Goal: Task Accomplishment & Management: Complete application form

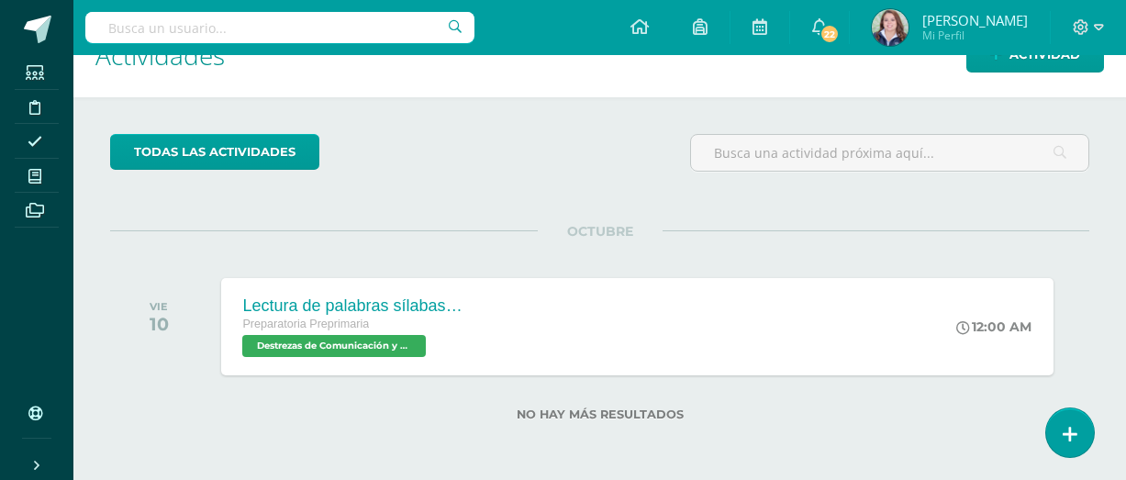
scroll to position [42, 0]
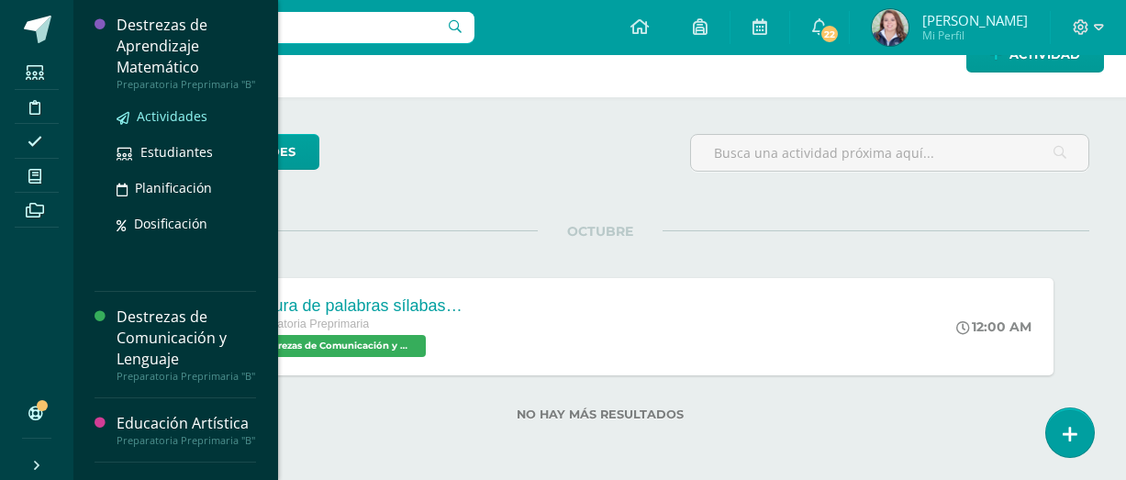
click at [181, 125] on span "Actividades" at bounding box center [172, 115] width 71 height 17
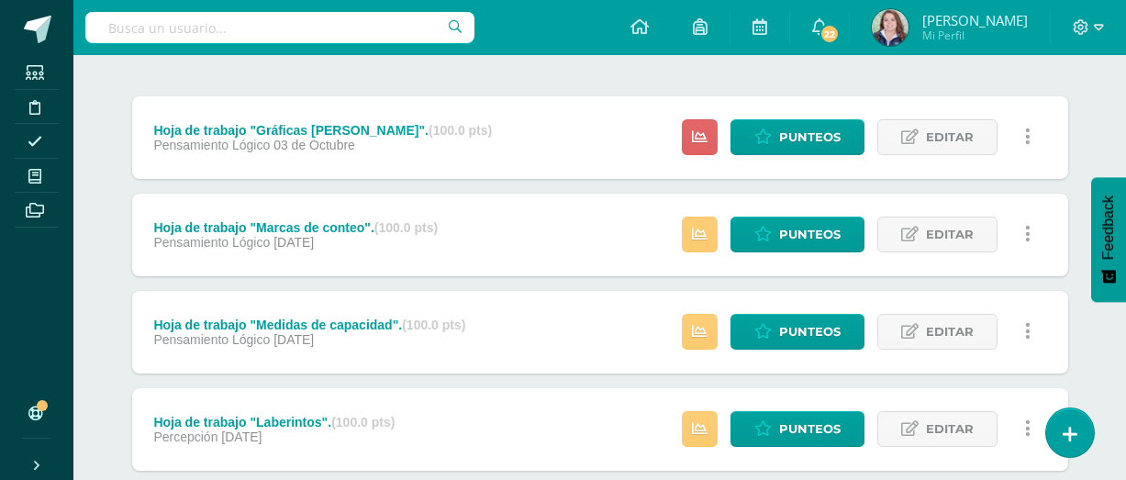
scroll to position [216, 0]
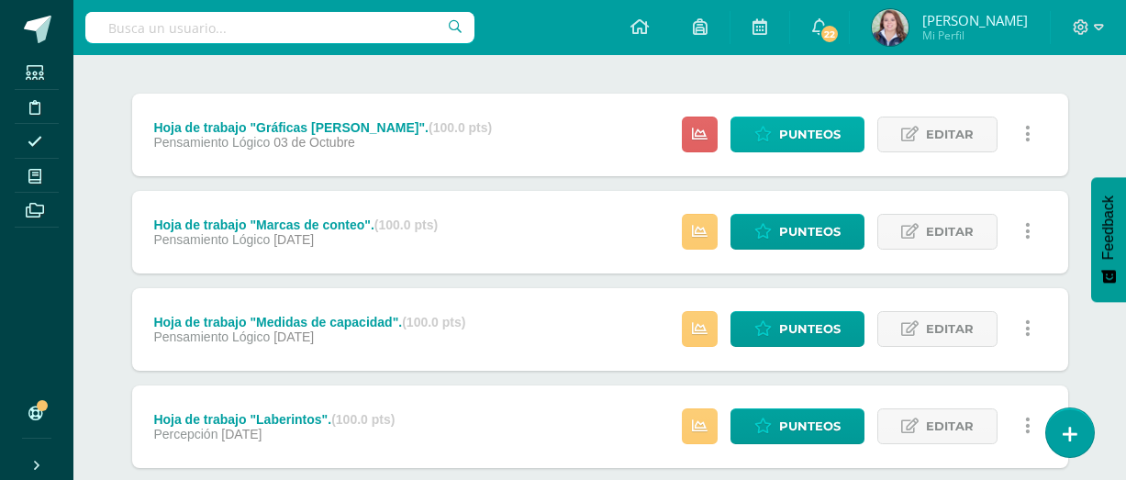
click at [800, 139] on span "Punteos" at bounding box center [809, 134] width 61 height 34
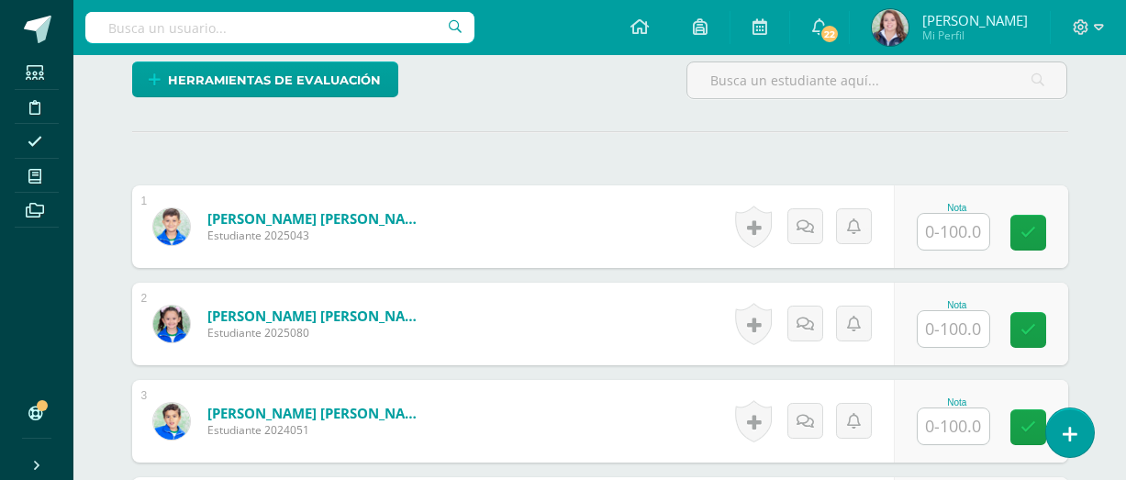
click at [950, 229] on input "text" at bounding box center [953, 232] width 72 height 36
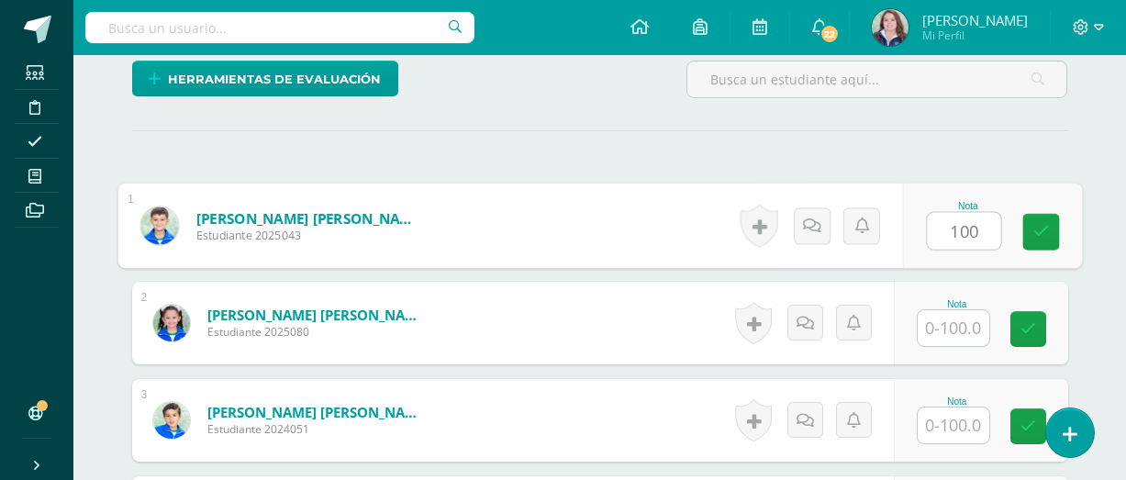
type input "100"
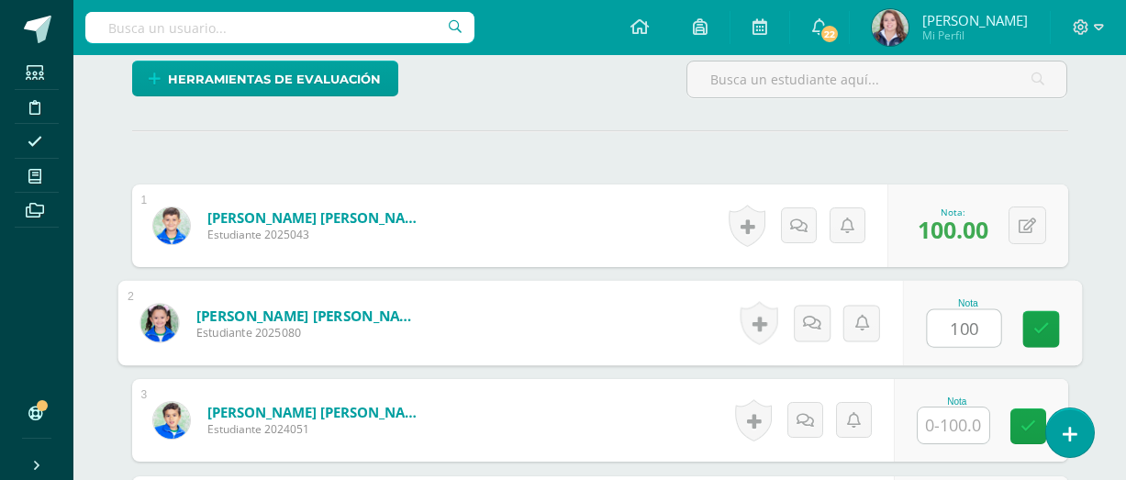
type input "100"
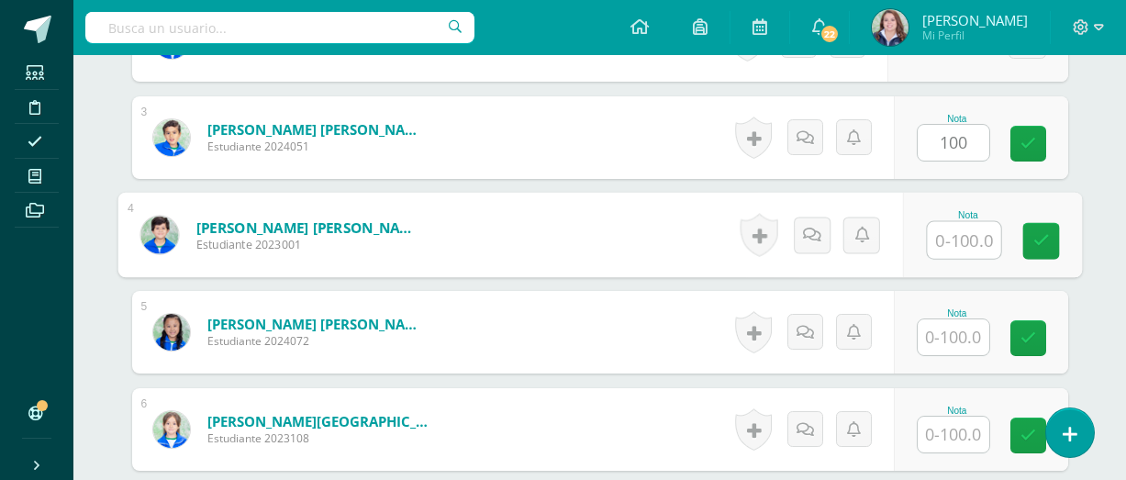
scroll to position [737, 0]
type input "100.00"
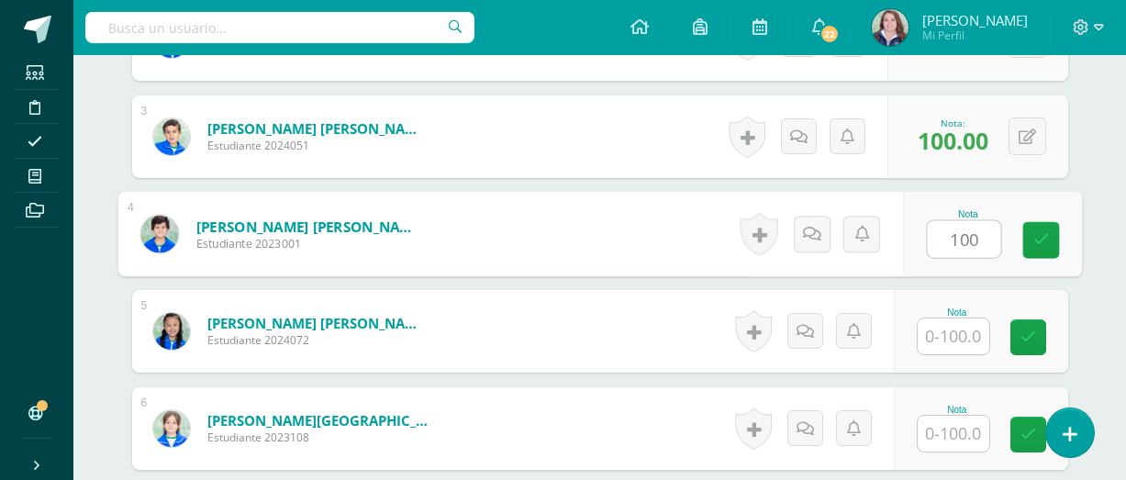
type input "100"
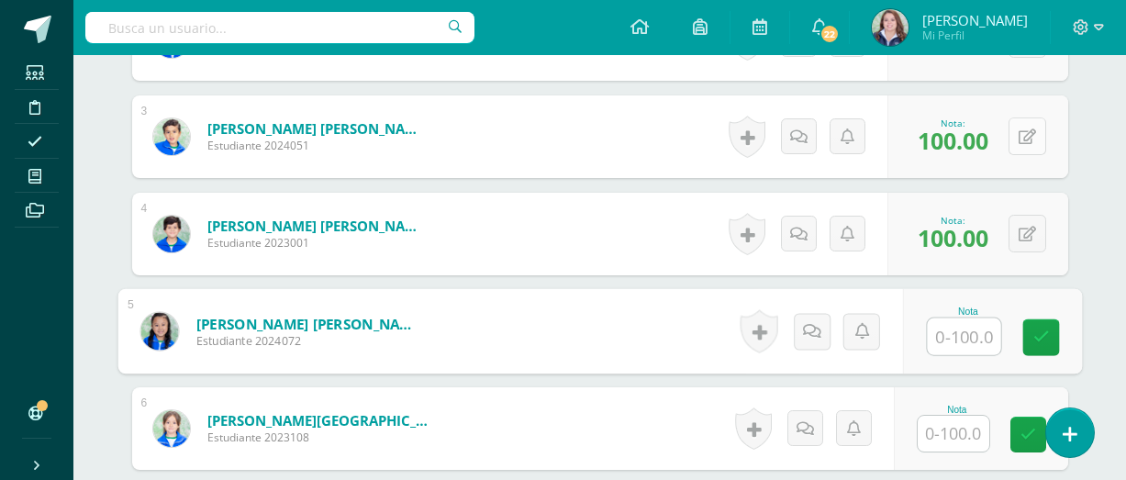
click at [1037, 143] on button at bounding box center [1027, 136] width 38 height 38
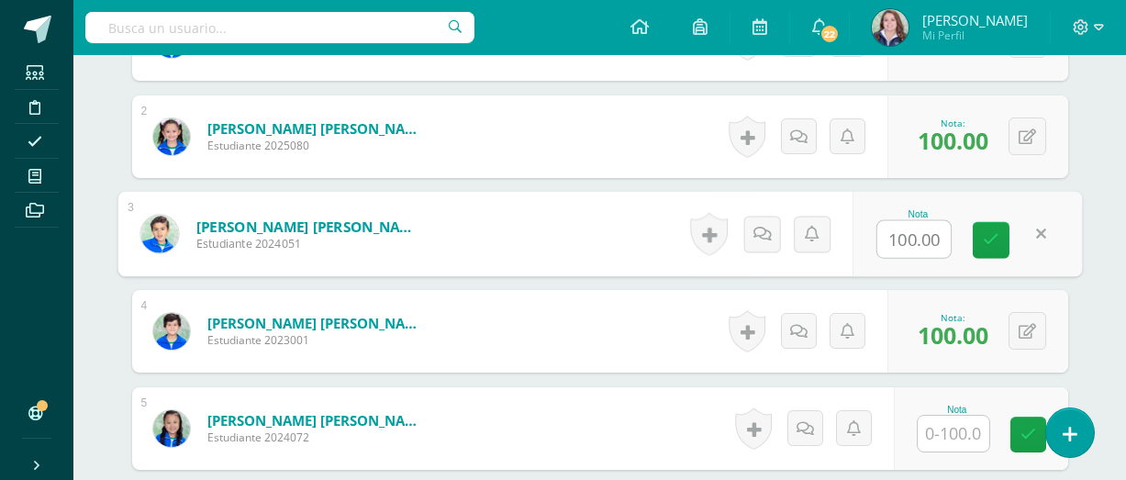
scroll to position [636, 0]
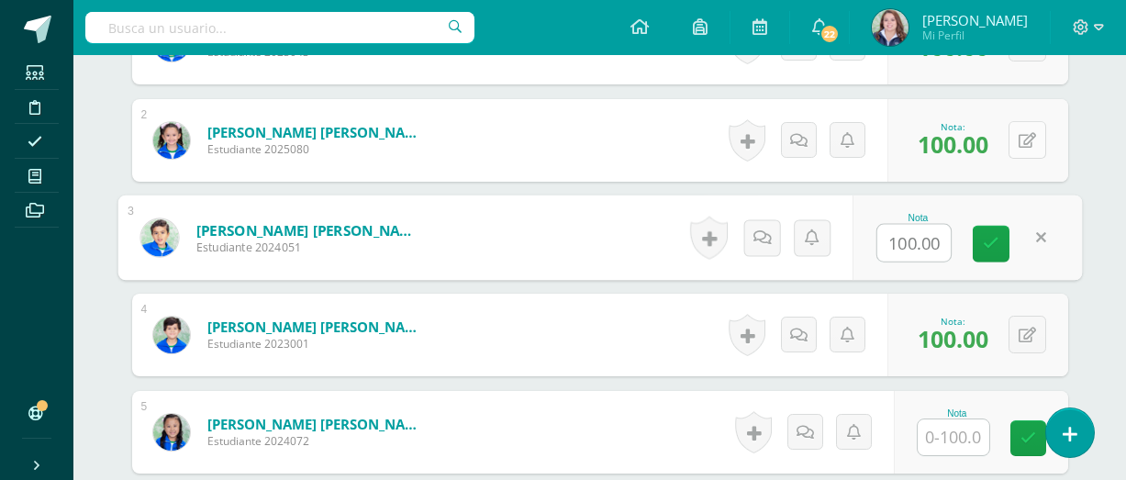
click at [1014, 151] on button at bounding box center [1027, 140] width 38 height 38
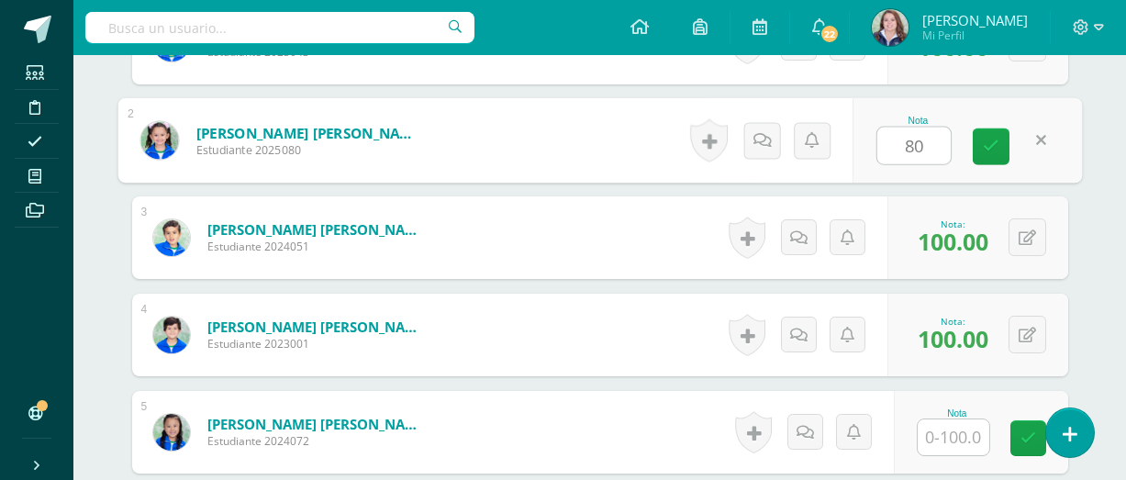
type input "80"
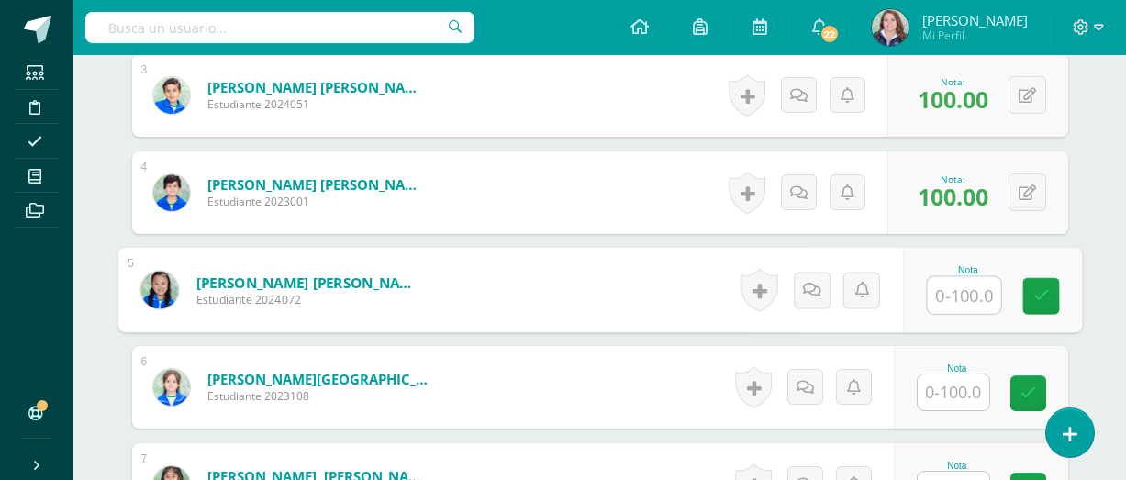
scroll to position [779, 0]
type input "1"
type input "90"
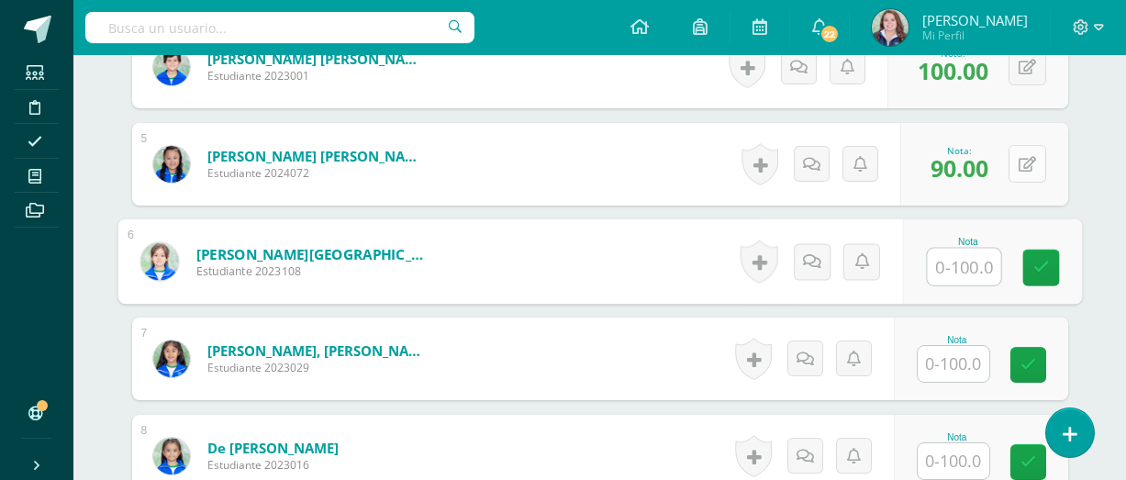
scroll to position [906, 0]
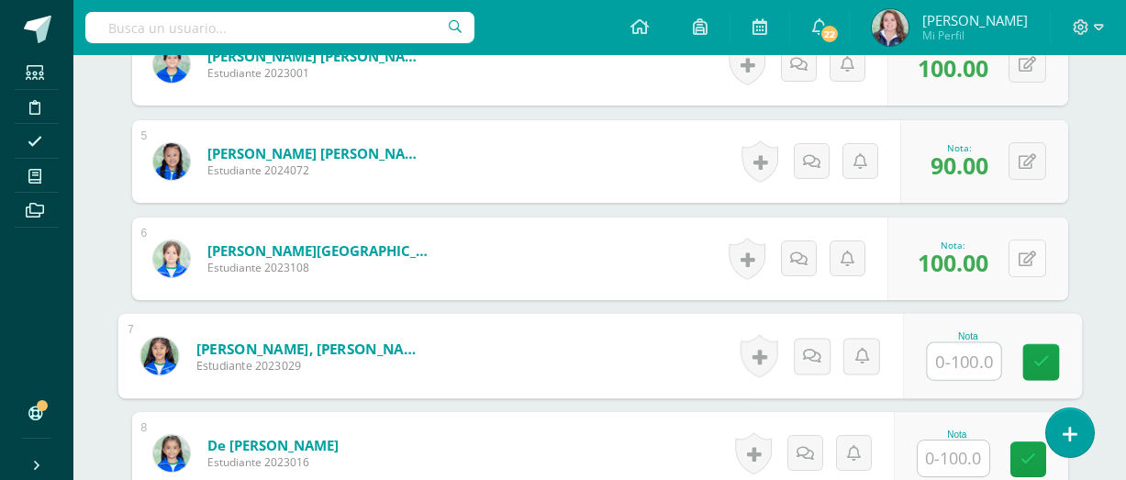
click at [1032, 245] on button at bounding box center [1027, 258] width 38 height 38
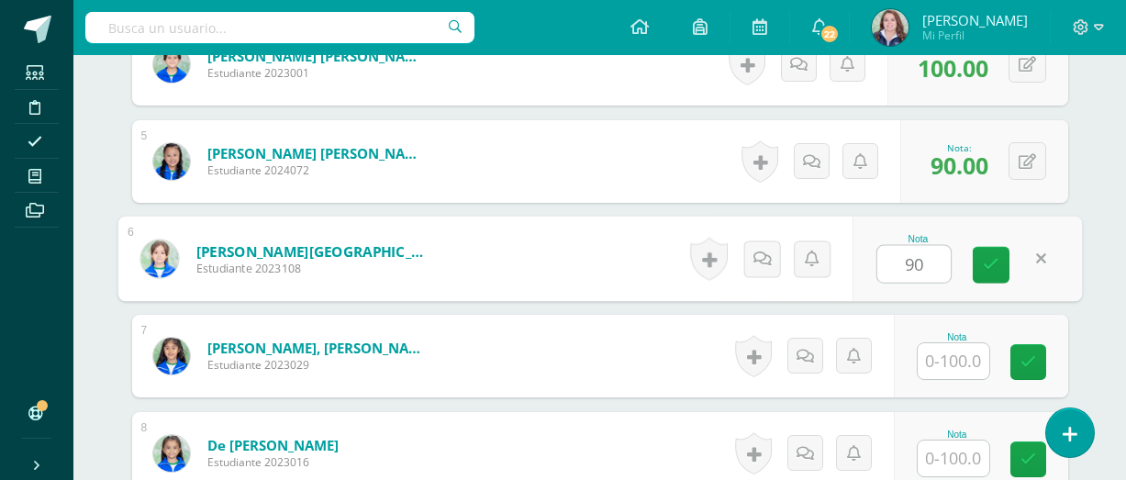
type input "90"
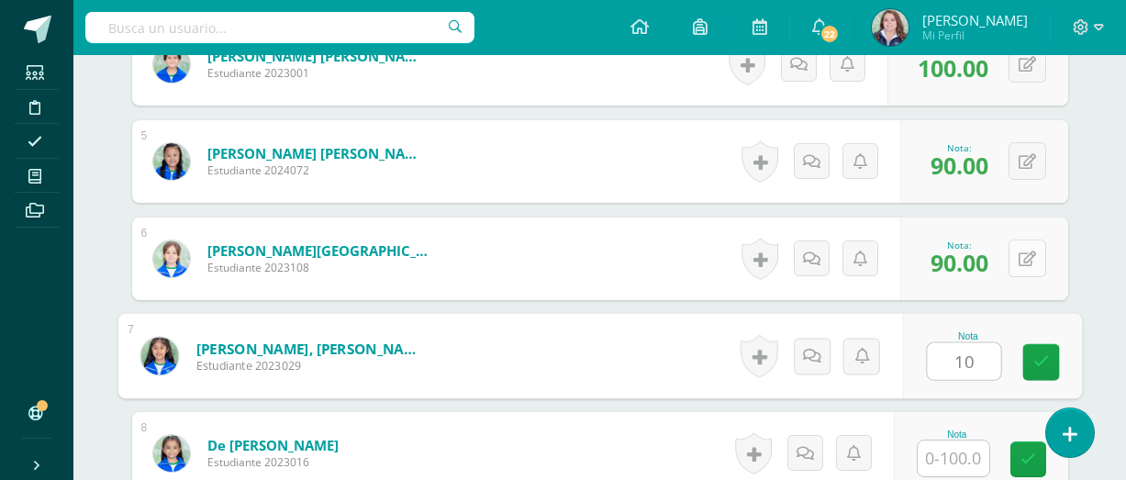
type input "1"
type input "95"
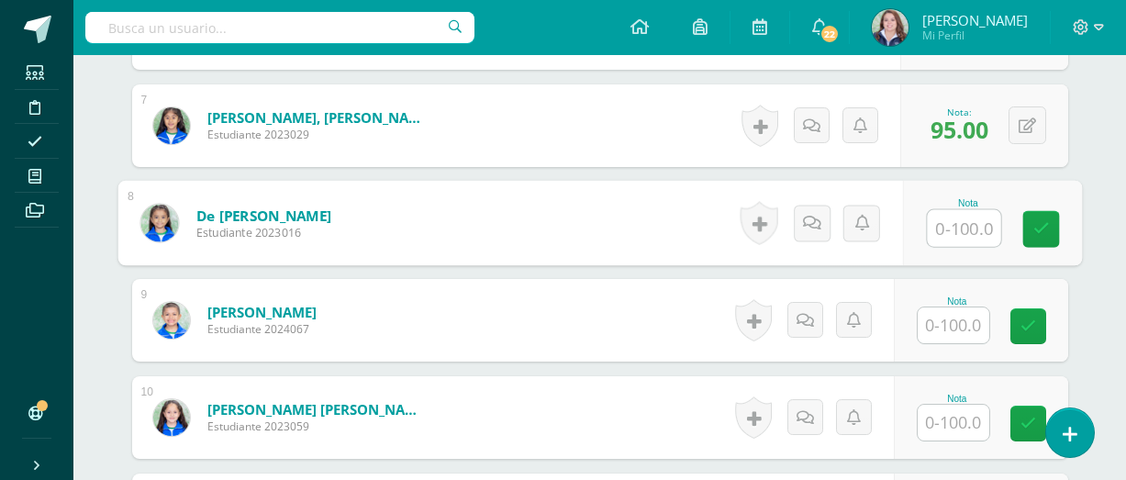
scroll to position [1137, 0]
type input "100"
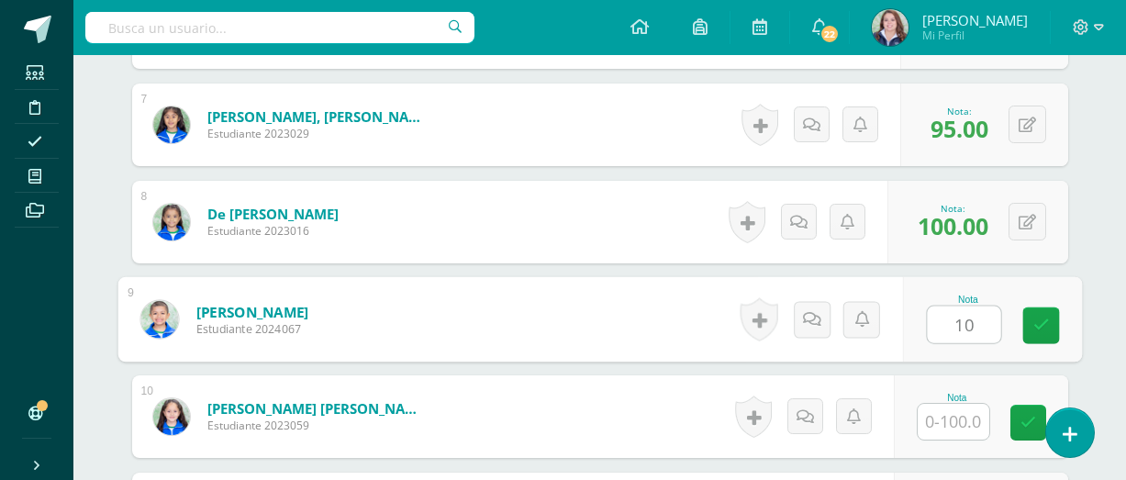
type input "1"
type input "70"
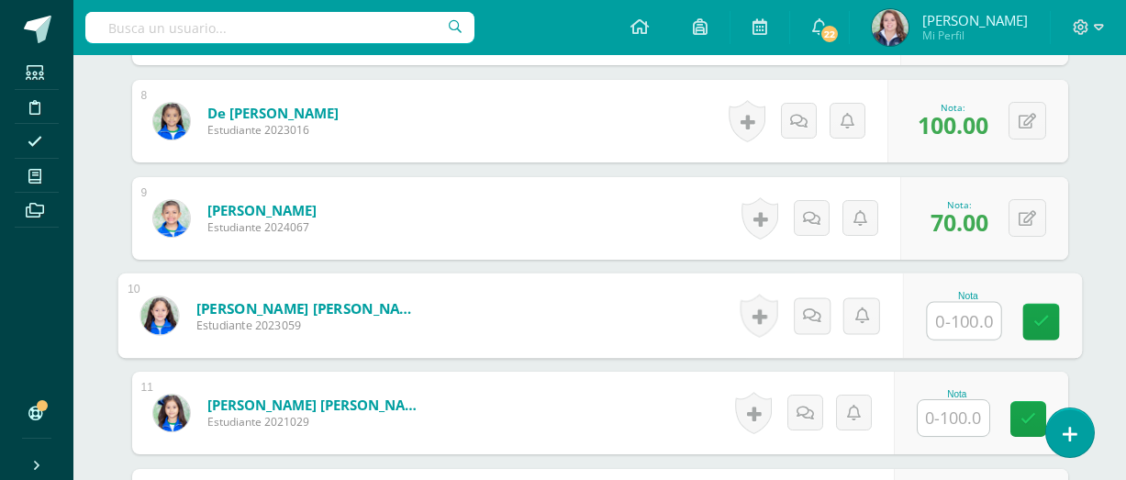
scroll to position [1243, 0]
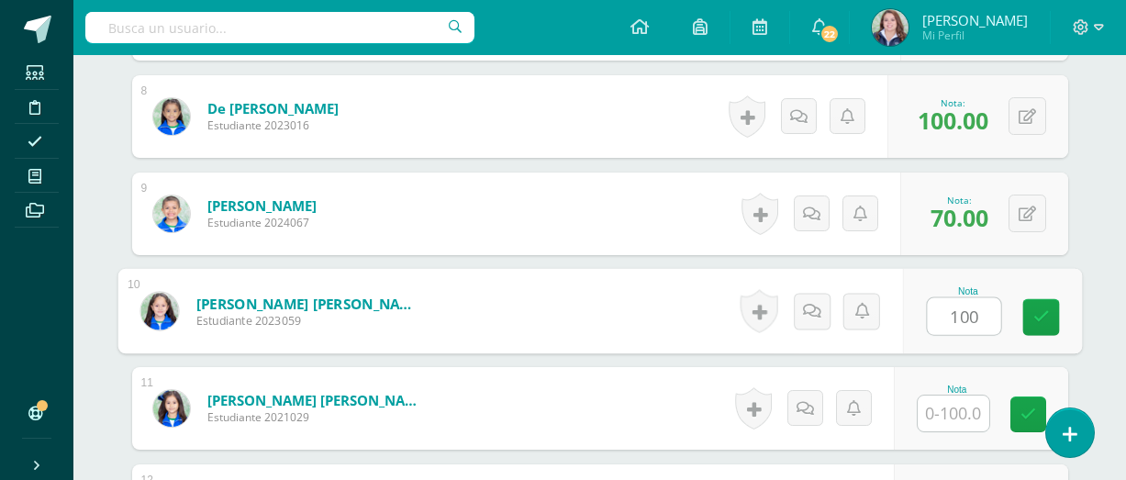
type input "100"
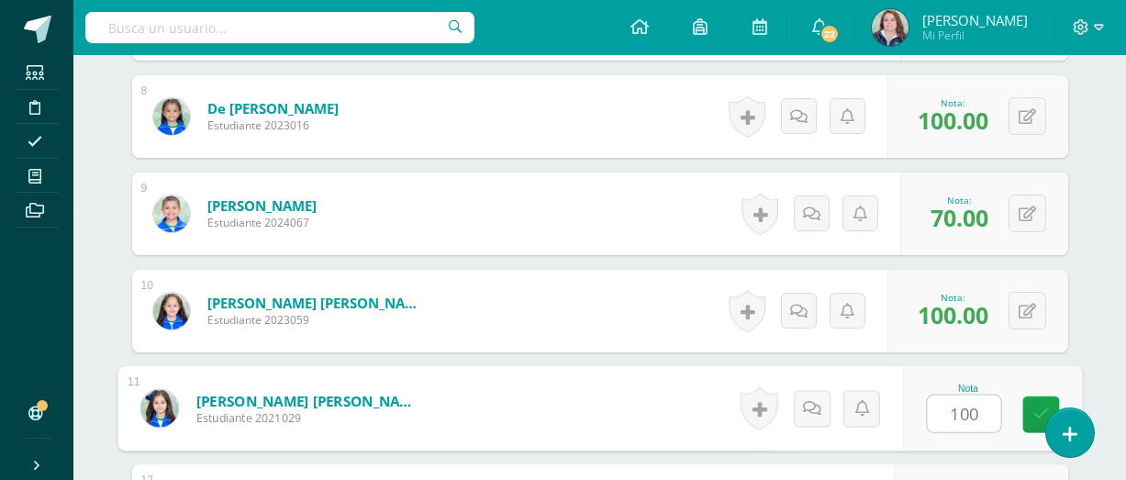
type input "100"
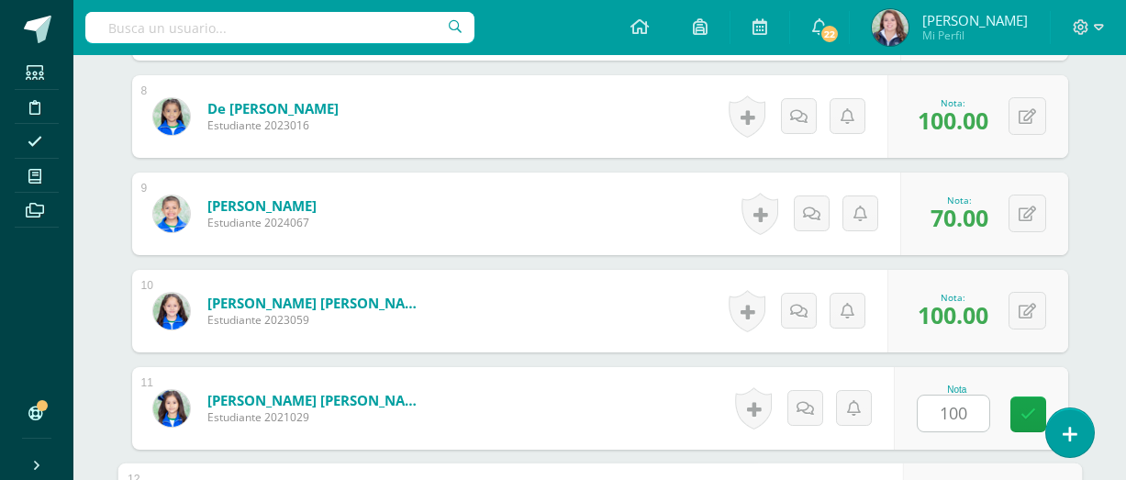
scroll to position [1514, 0]
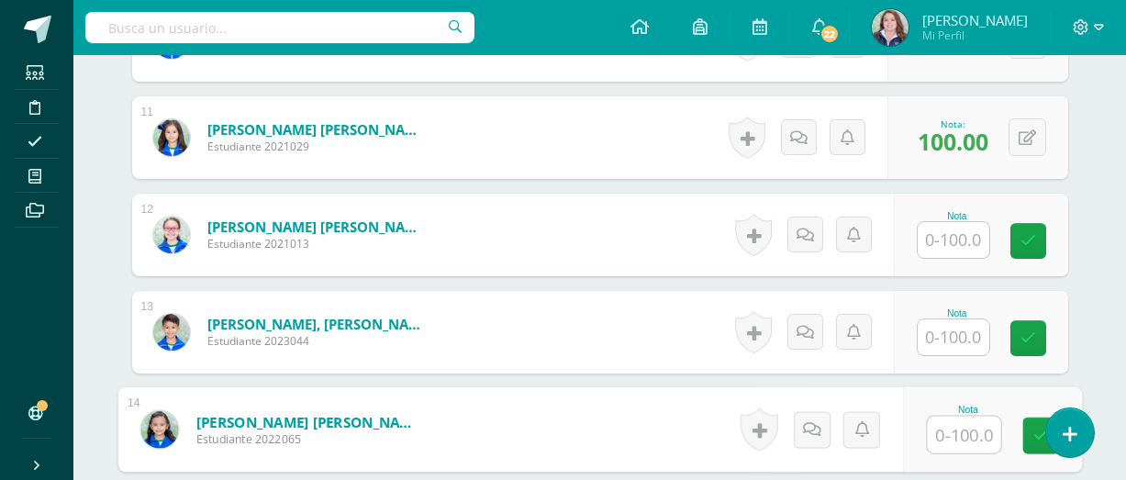
click at [961, 234] on input "text" at bounding box center [953, 240] width 72 height 36
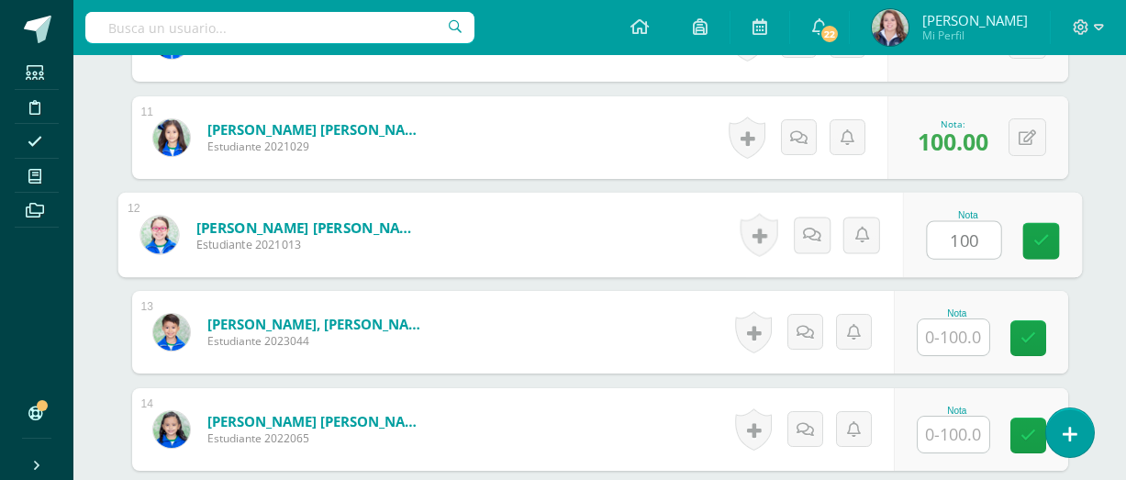
type input "100"
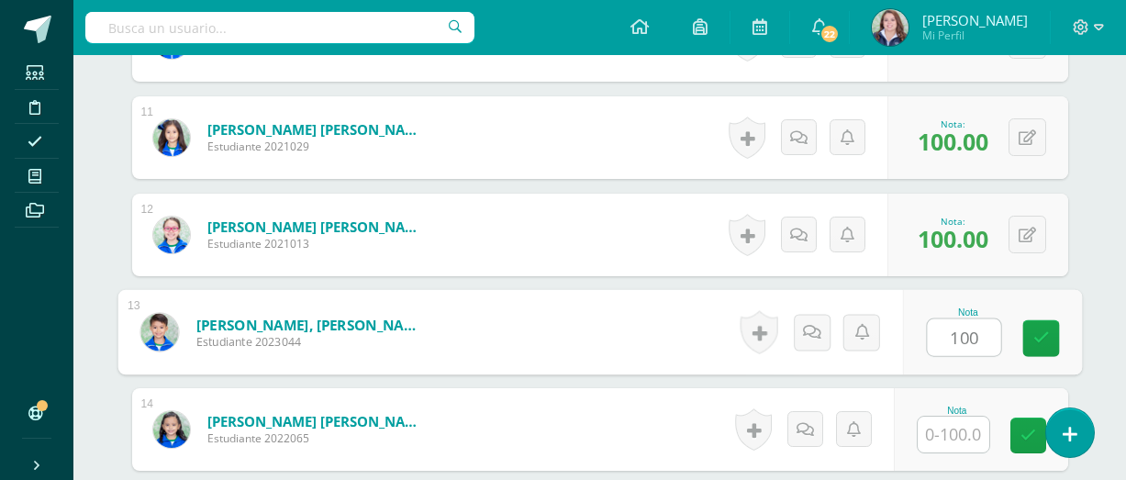
type input "100"
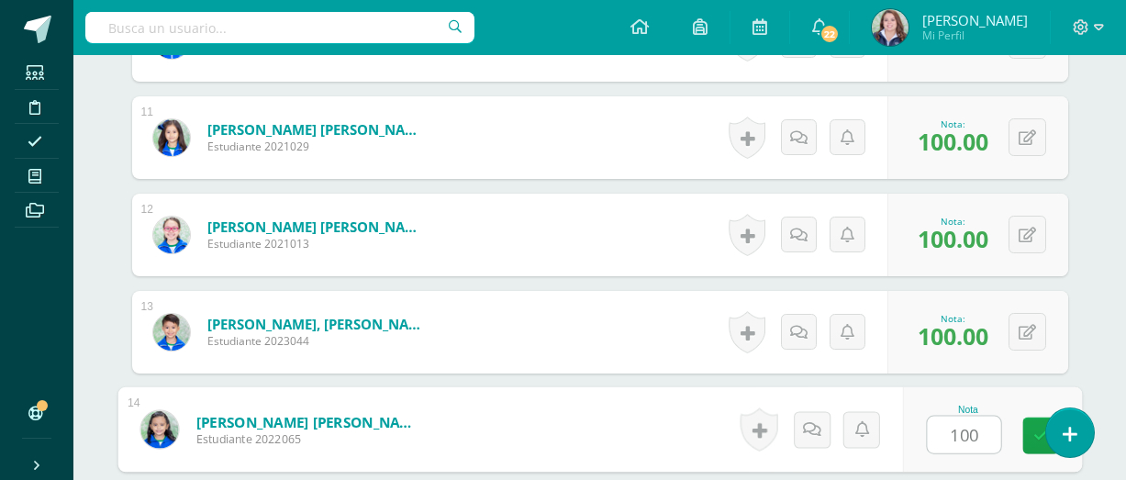
type input "100"
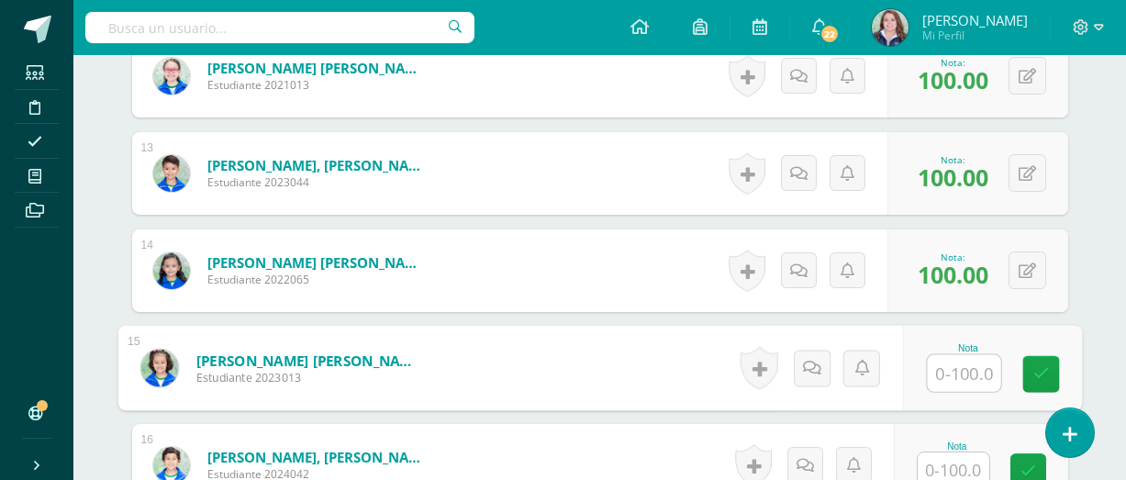
scroll to position [1673, 0]
click at [1033, 158] on button at bounding box center [1027, 172] width 38 height 38
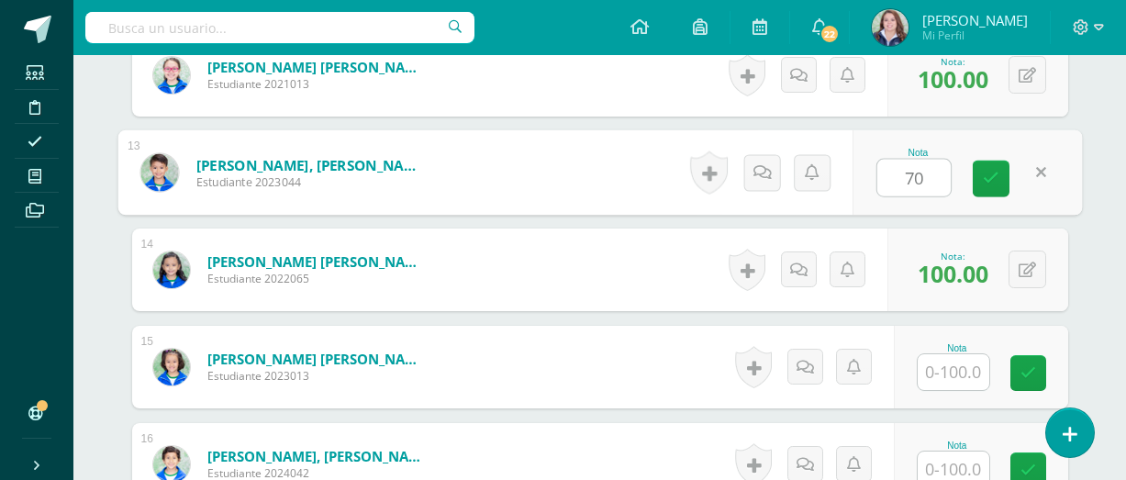
type input "70"
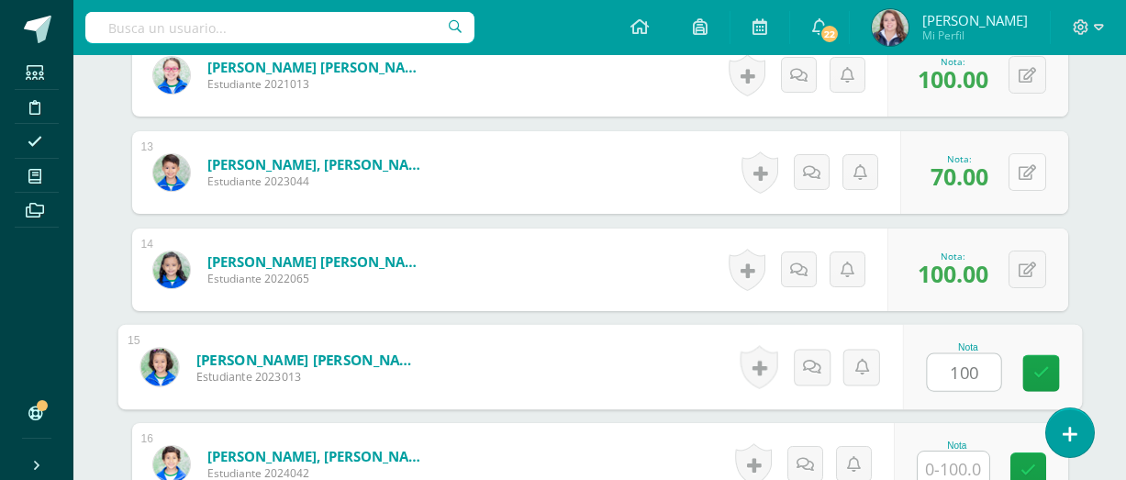
type input "100"
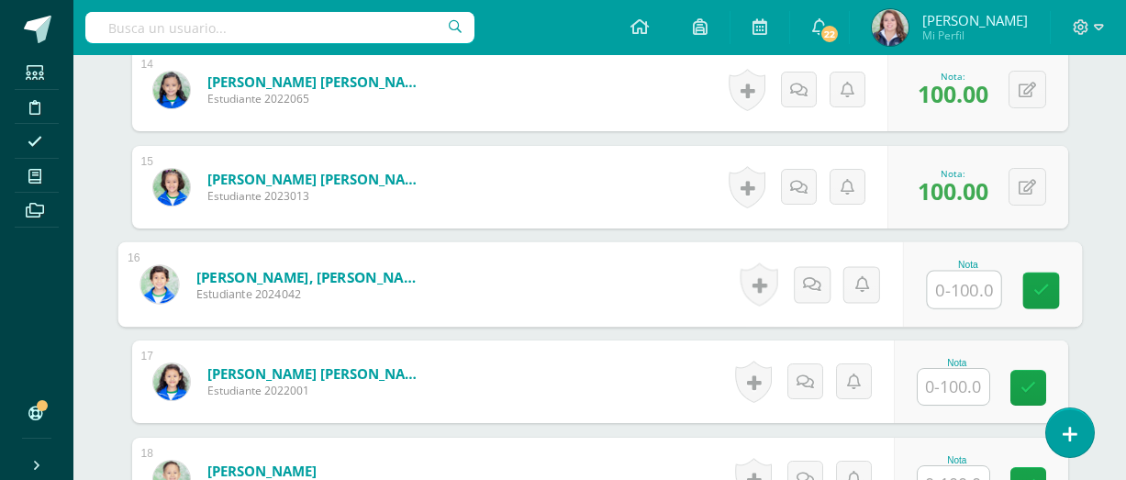
scroll to position [1856, 0]
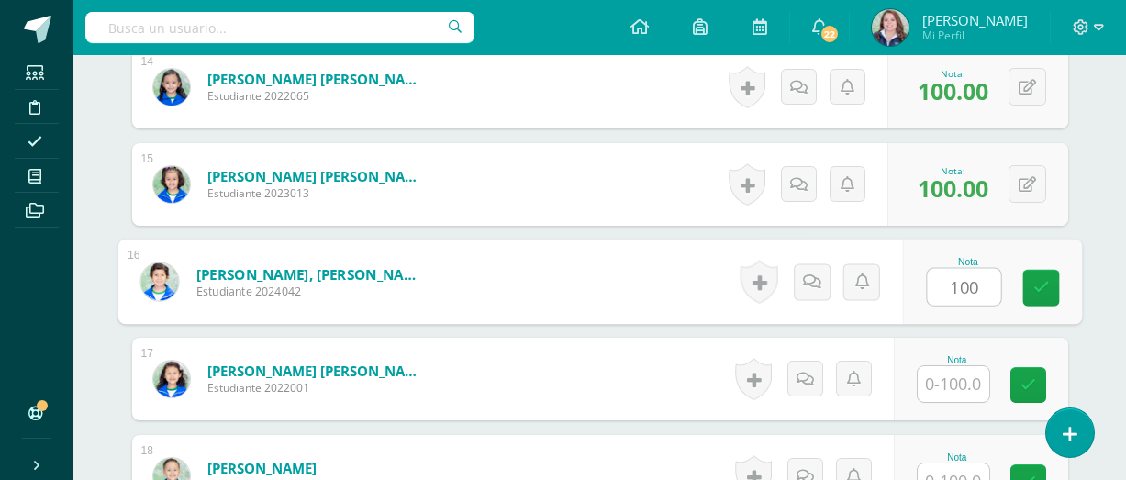
type input "100"
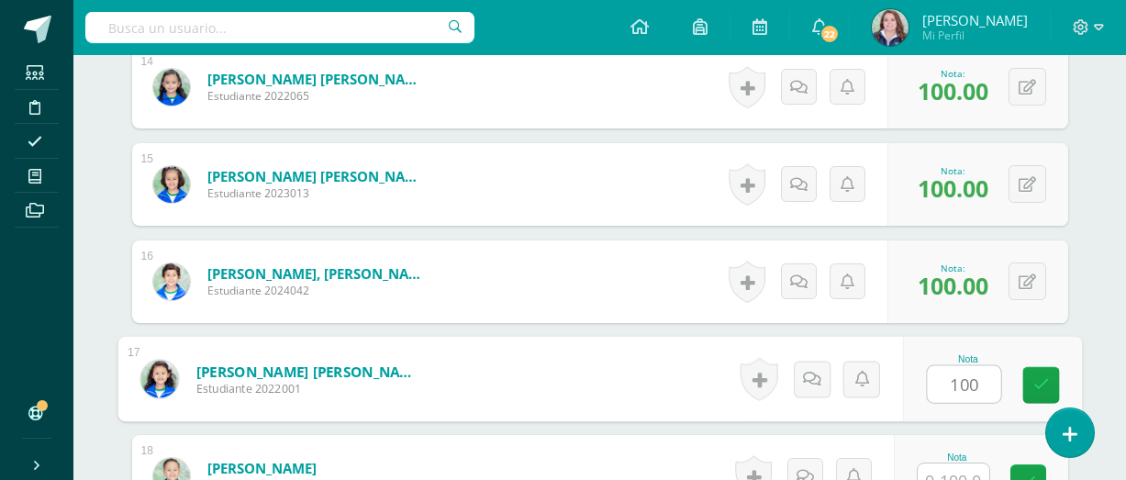
type input "100"
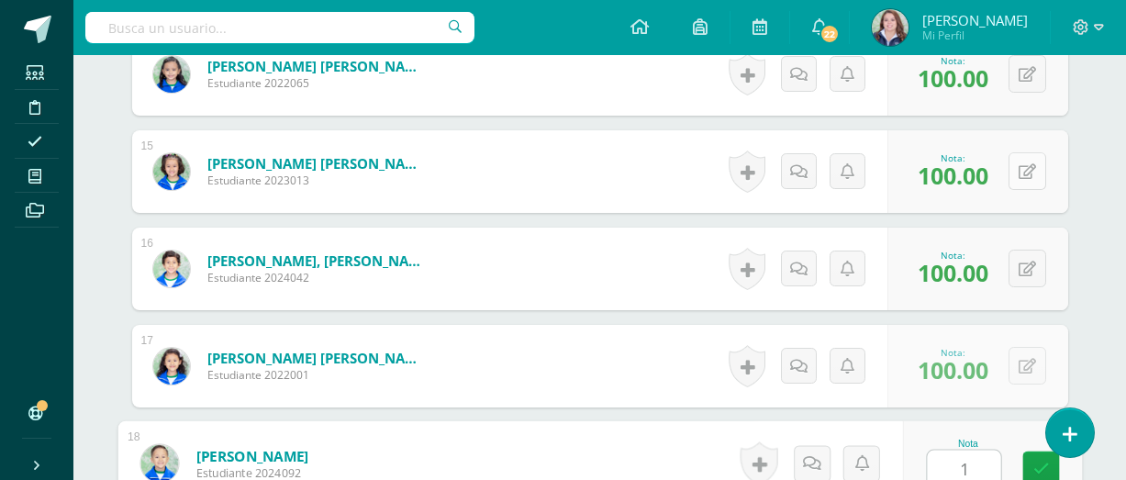
scroll to position [1870, 0]
type input "100"
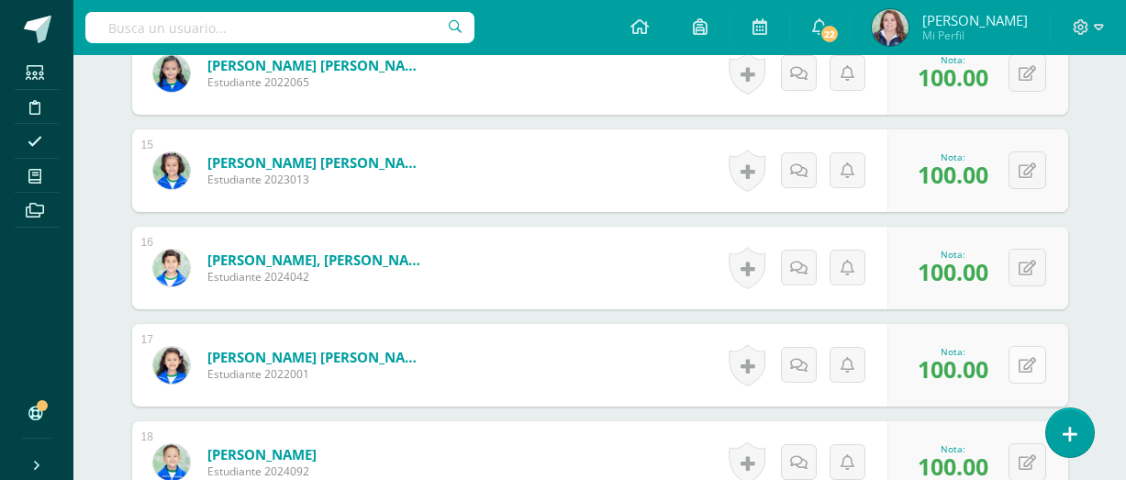
click at [1031, 360] on icon at bounding box center [1026, 366] width 17 height 16
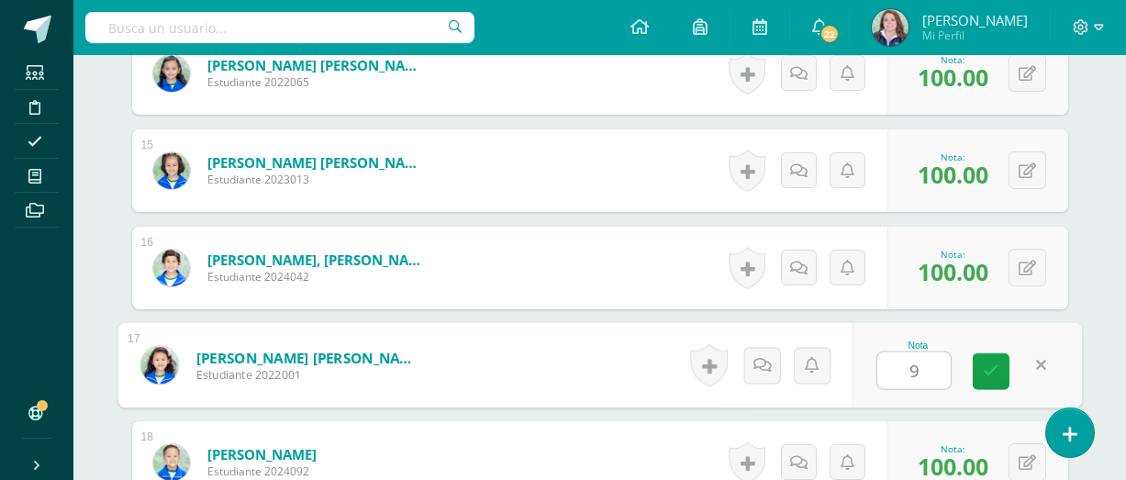
type input "95"
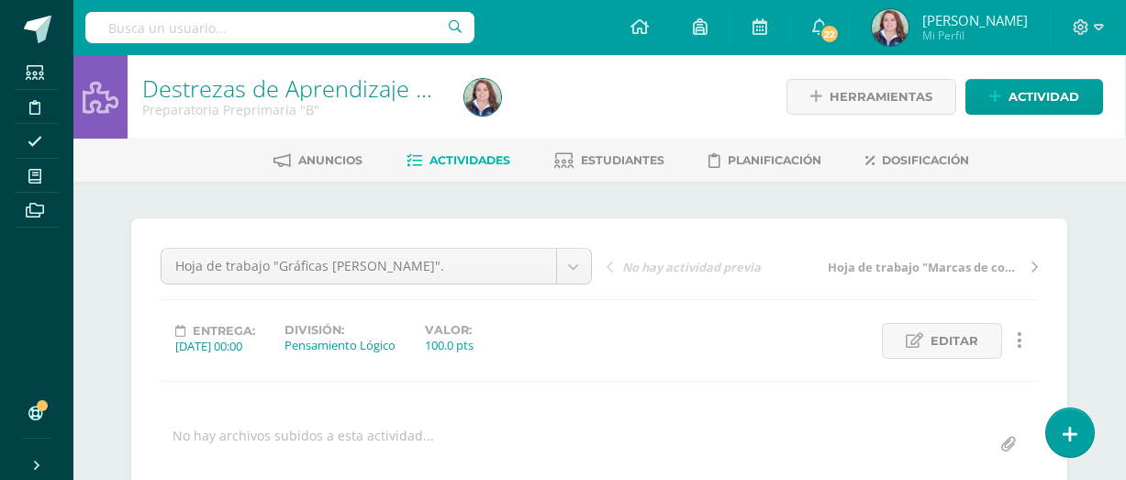
scroll to position [0, 1]
click at [461, 153] on span "Actividades" at bounding box center [469, 160] width 81 height 14
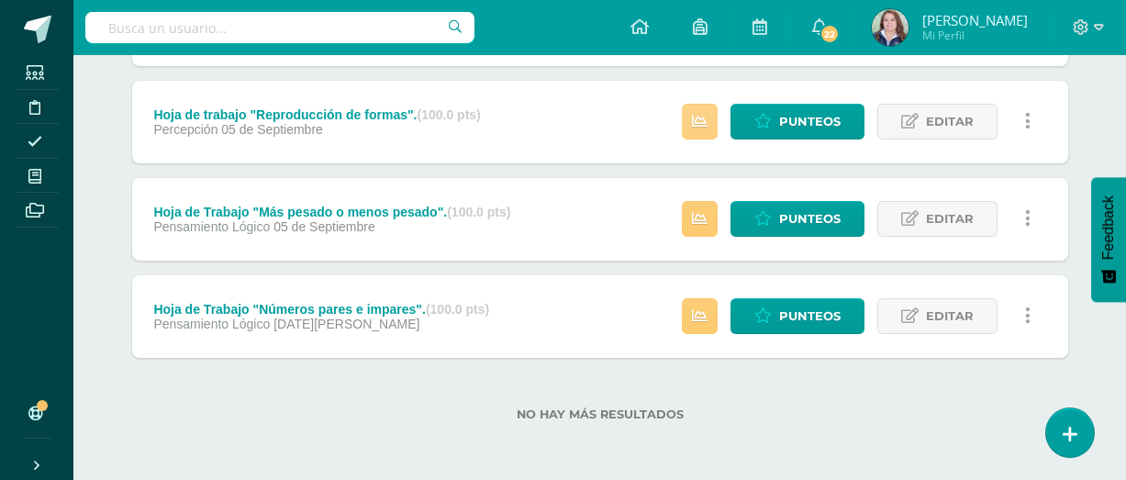
scroll to position [716, 0]
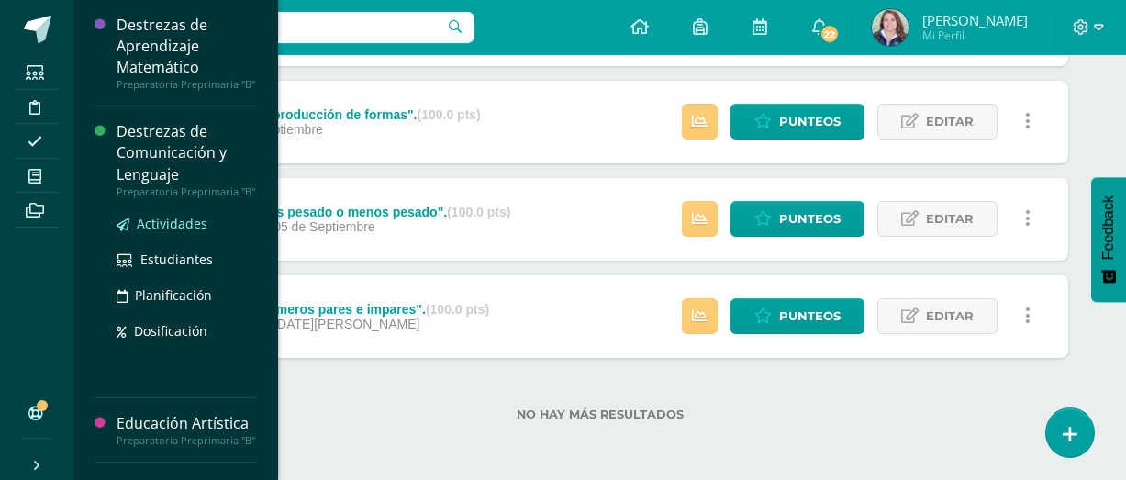
click at [185, 232] on span "Actividades" at bounding box center [172, 223] width 71 height 17
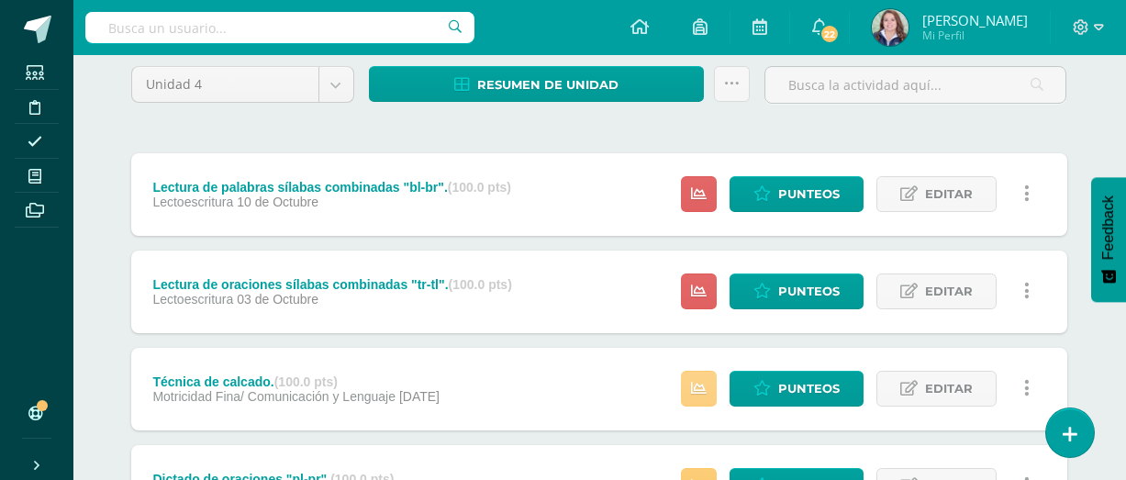
scroll to position [156, 3]
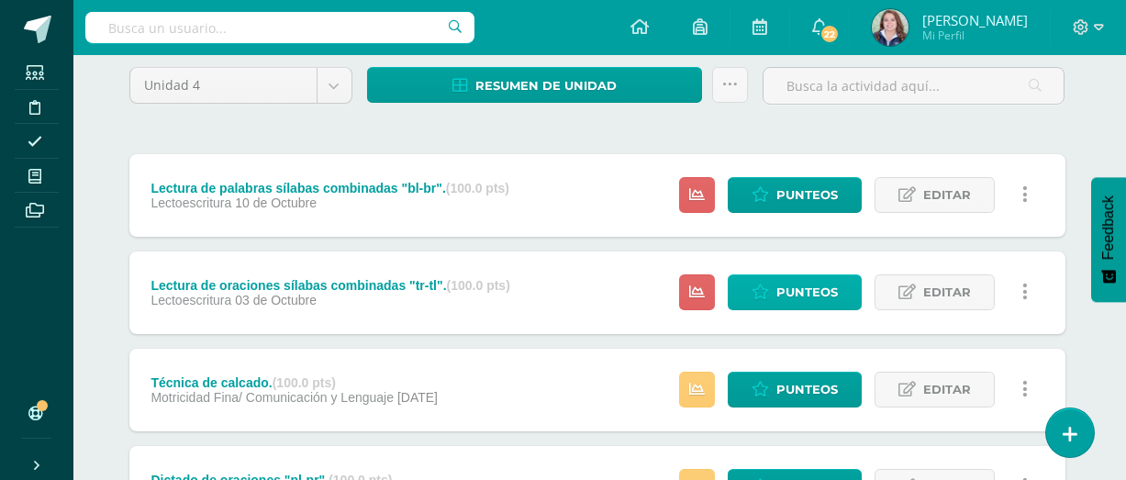
click at [787, 304] on span "Punteos" at bounding box center [806, 292] width 61 height 34
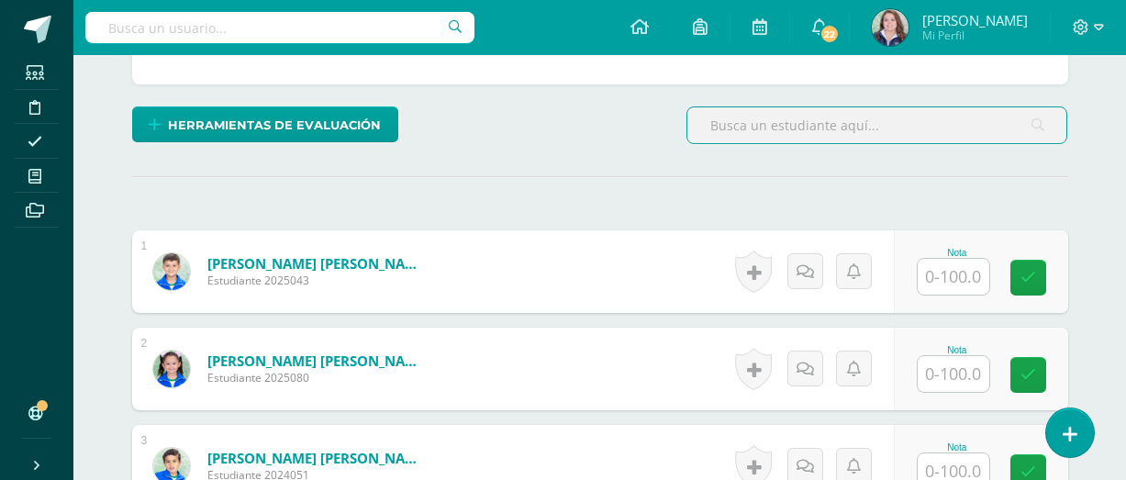
scroll to position [408, 0]
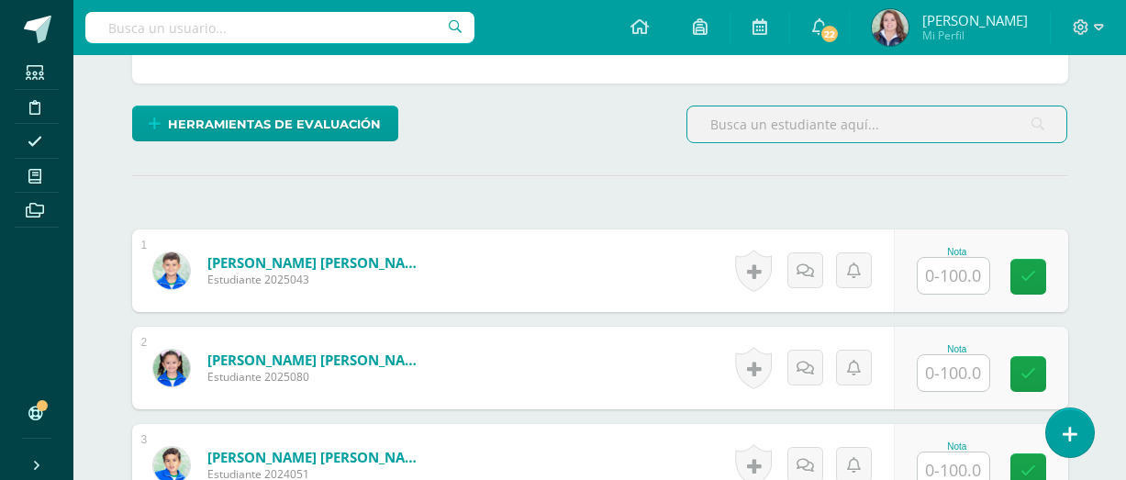
click at [946, 279] on input "text" at bounding box center [953, 276] width 72 height 36
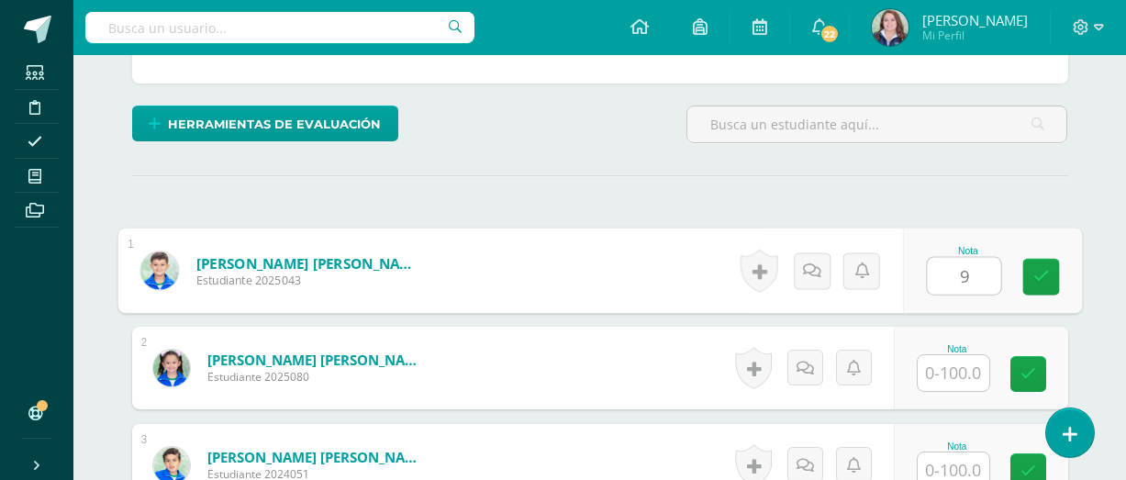
scroll to position [409, 0]
type input "90"
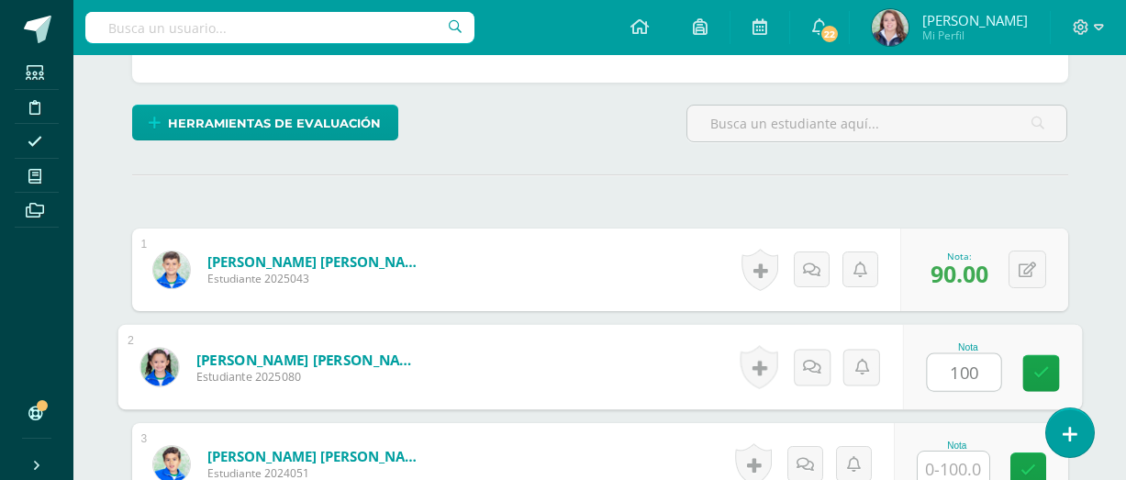
type input "100"
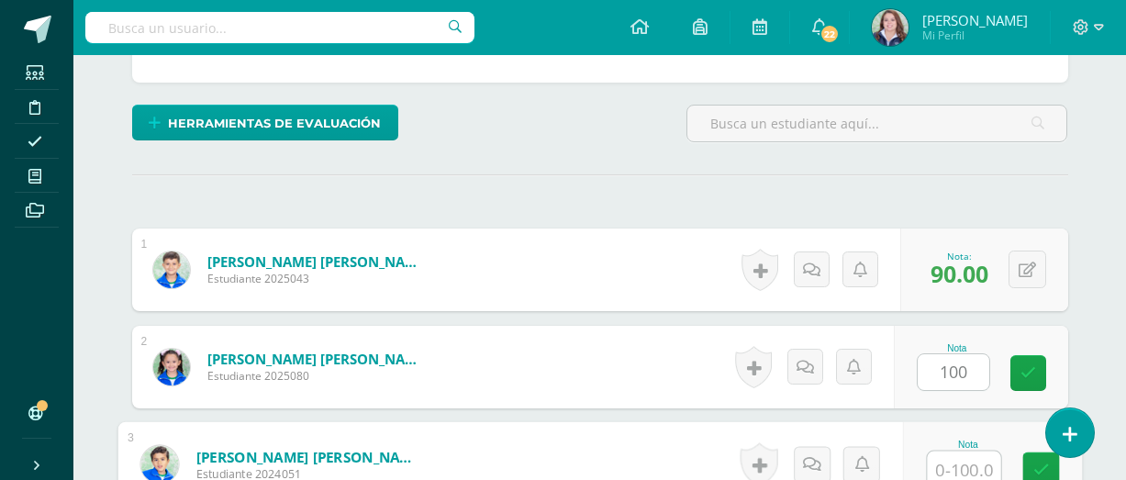
scroll to position [410, 0]
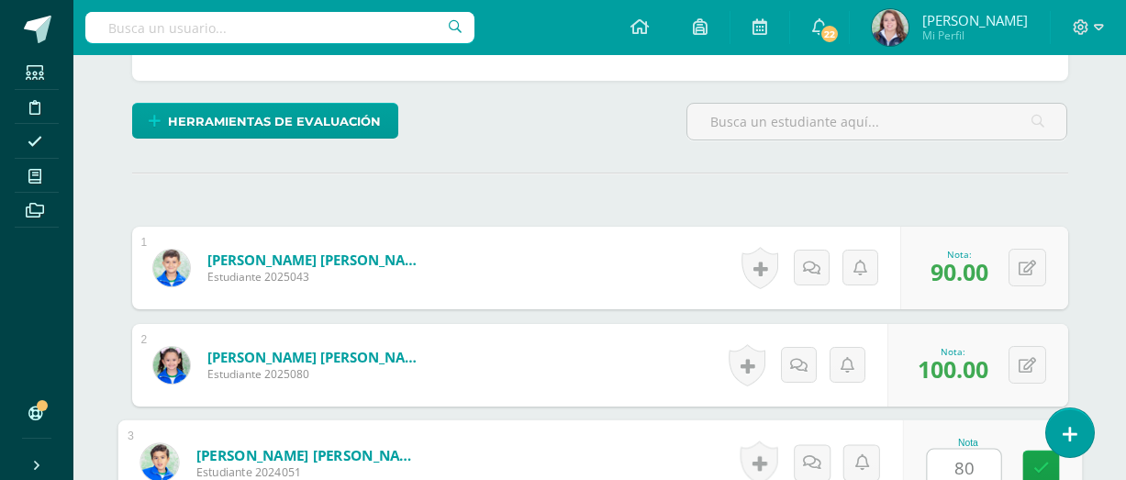
type input "80"
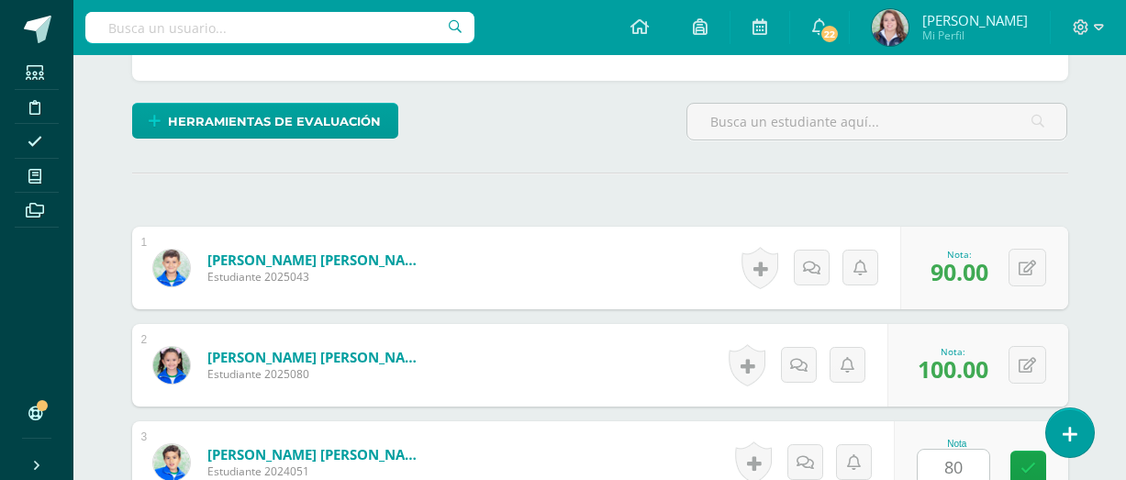
scroll to position [736, 0]
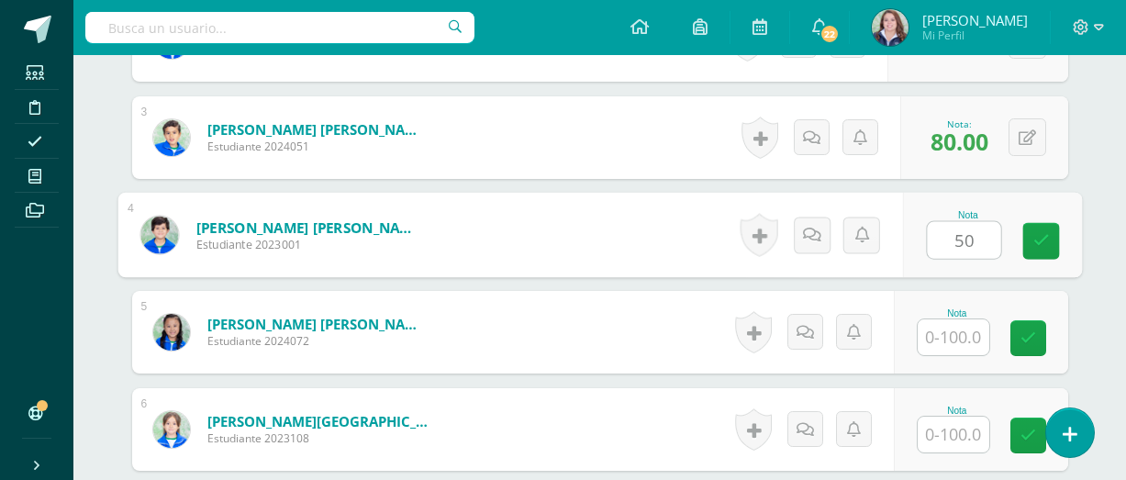
type input "50"
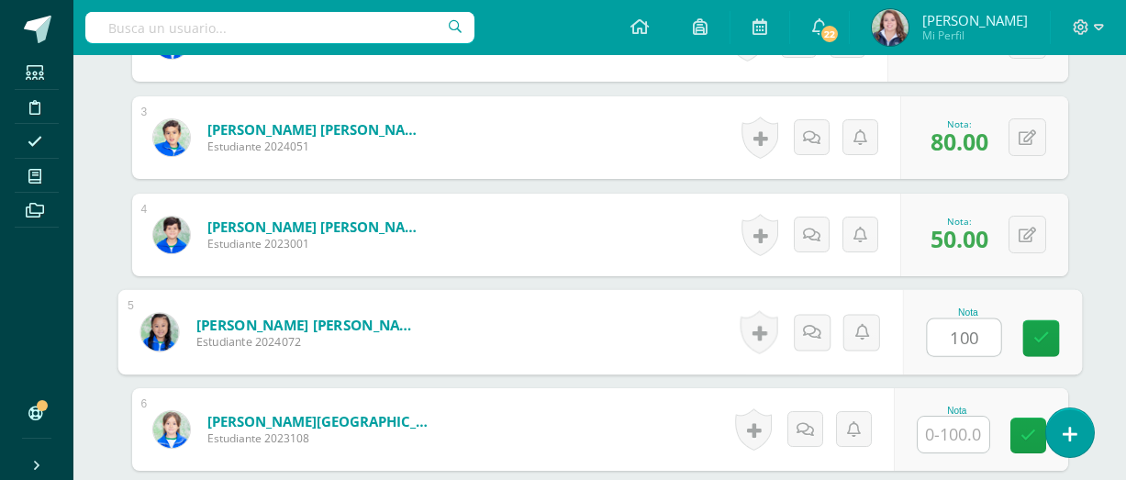
type input "100"
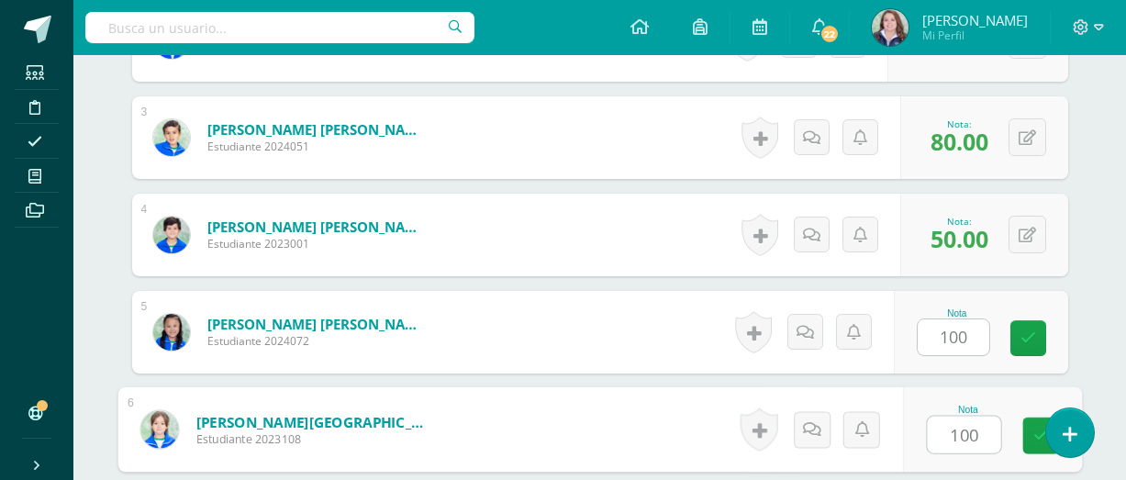
type input "100"
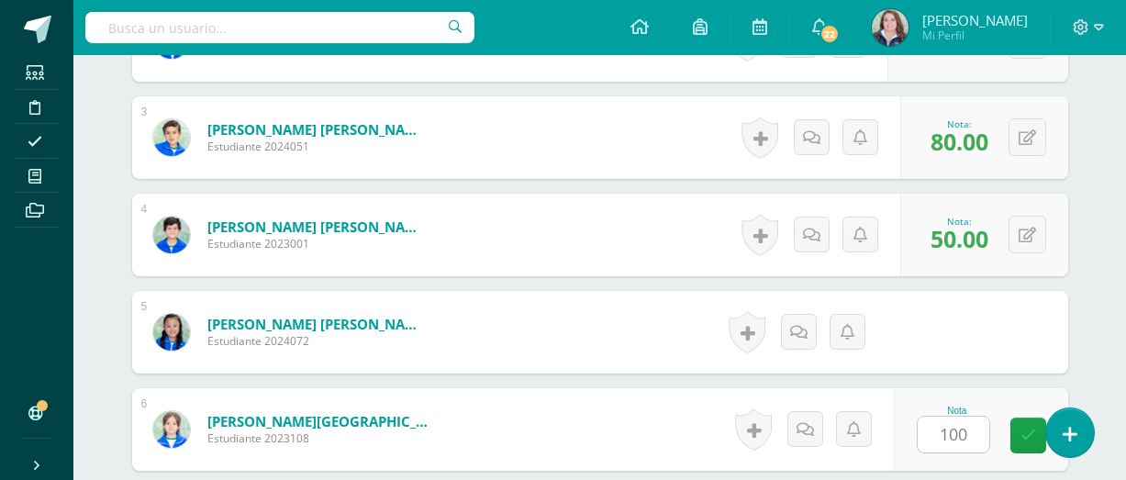
scroll to position [1027, 0]
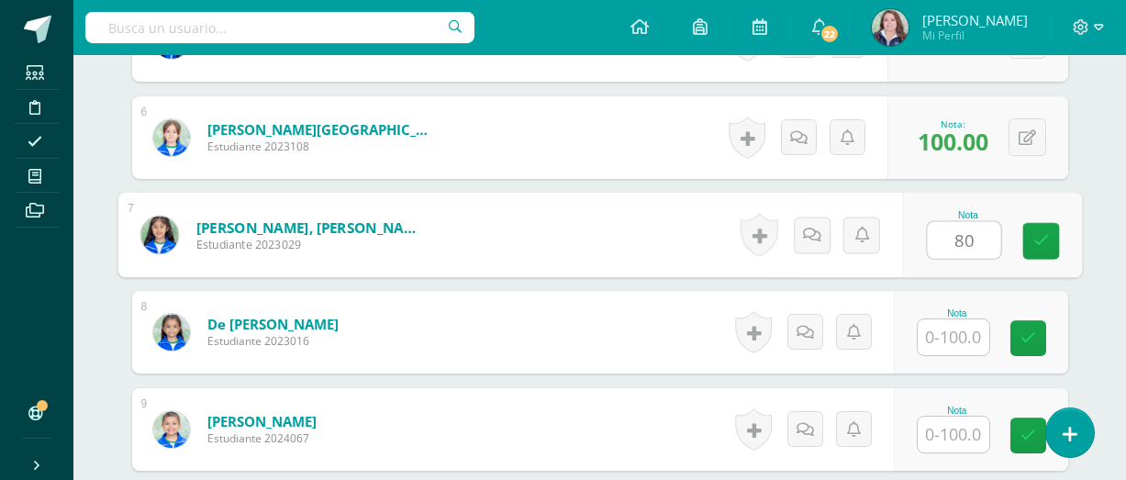
type input "80"
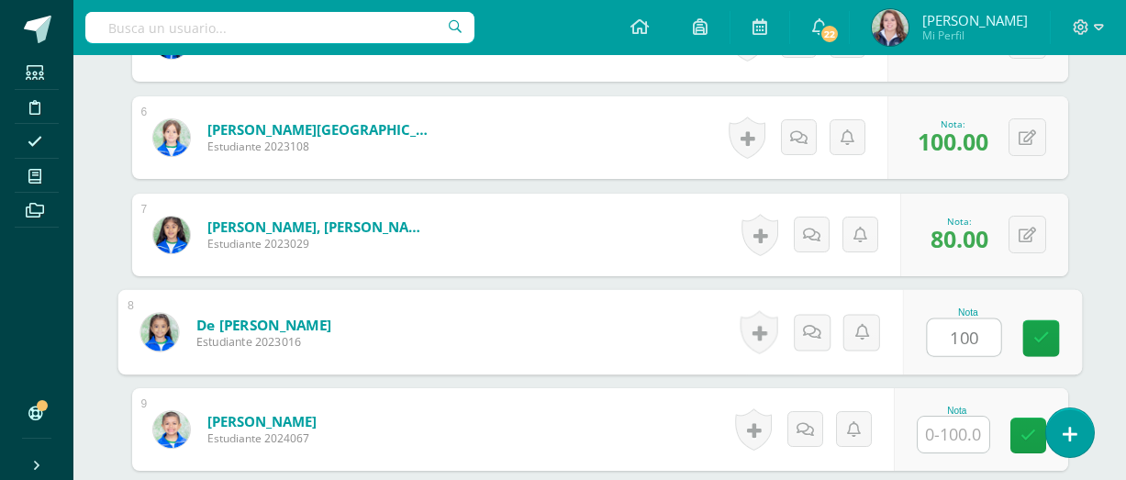
type input "100"
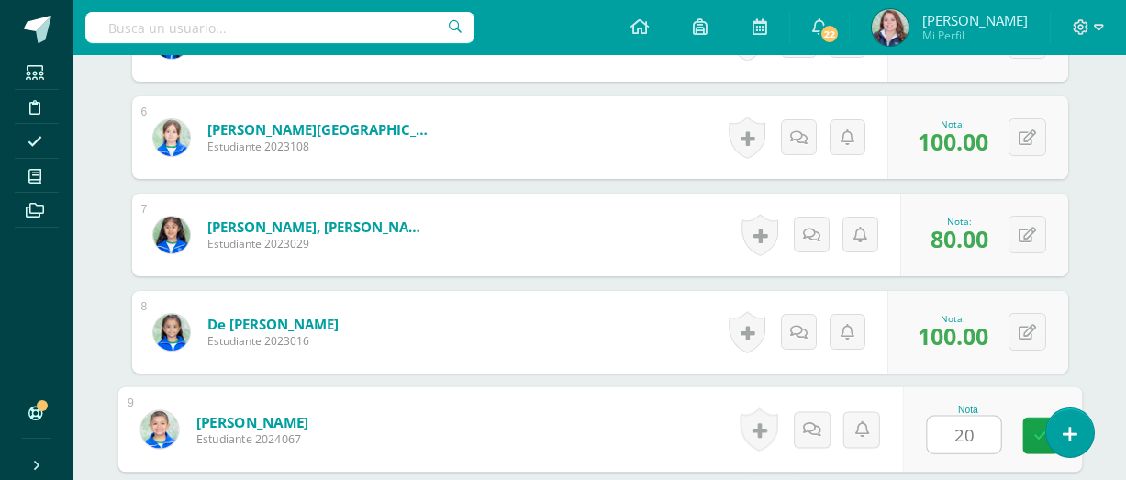
type input "20"
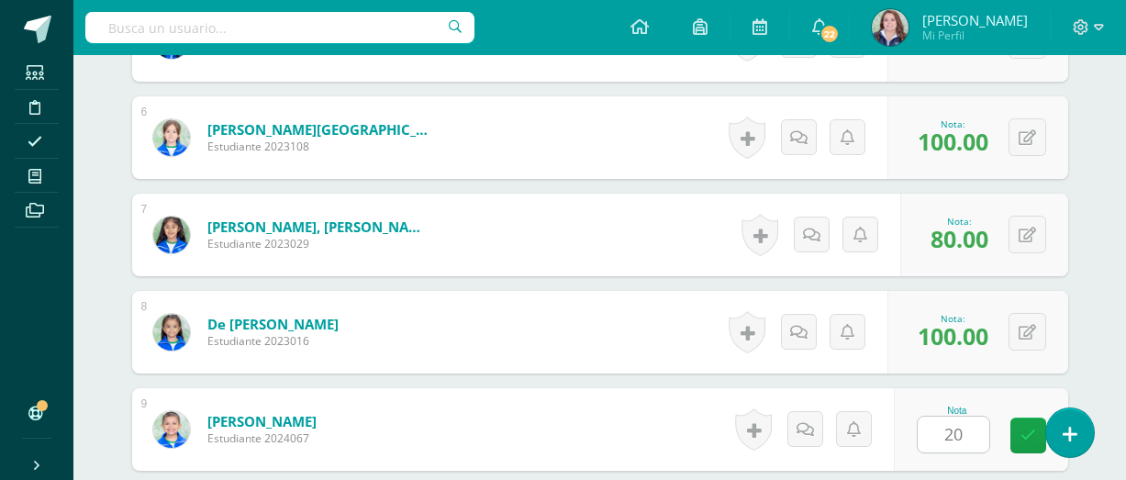
scroll to position [1319, 0]
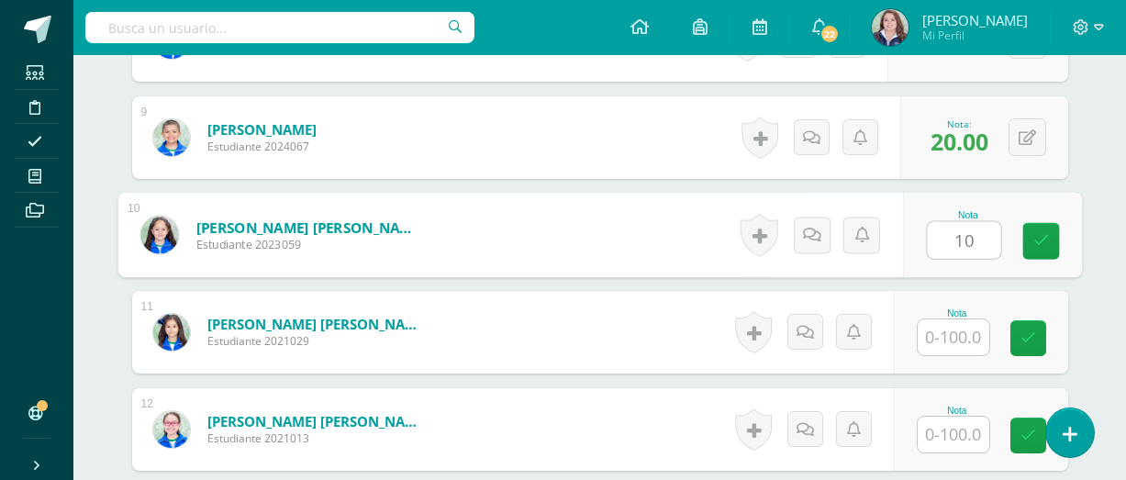
type input "1"
type input "80"
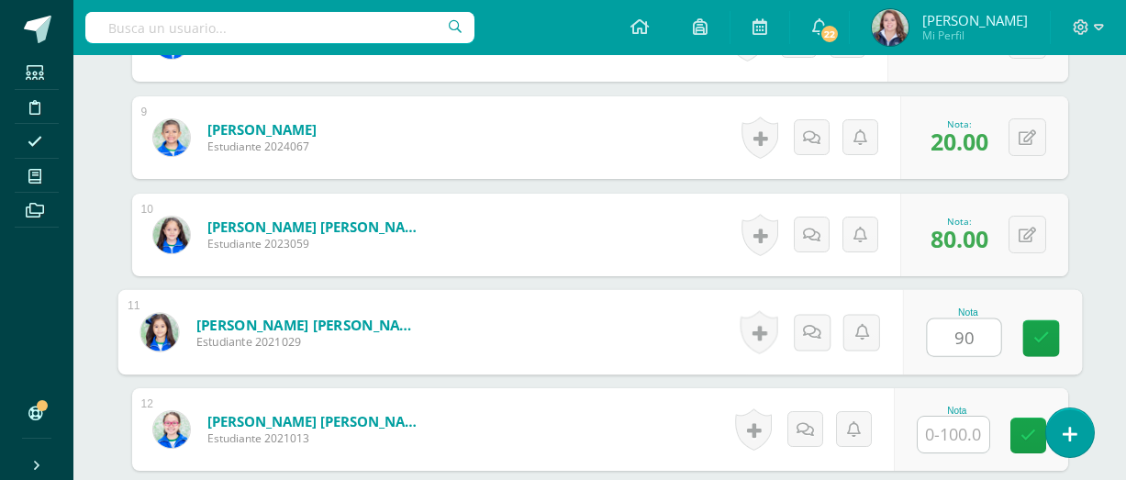
type input "90"
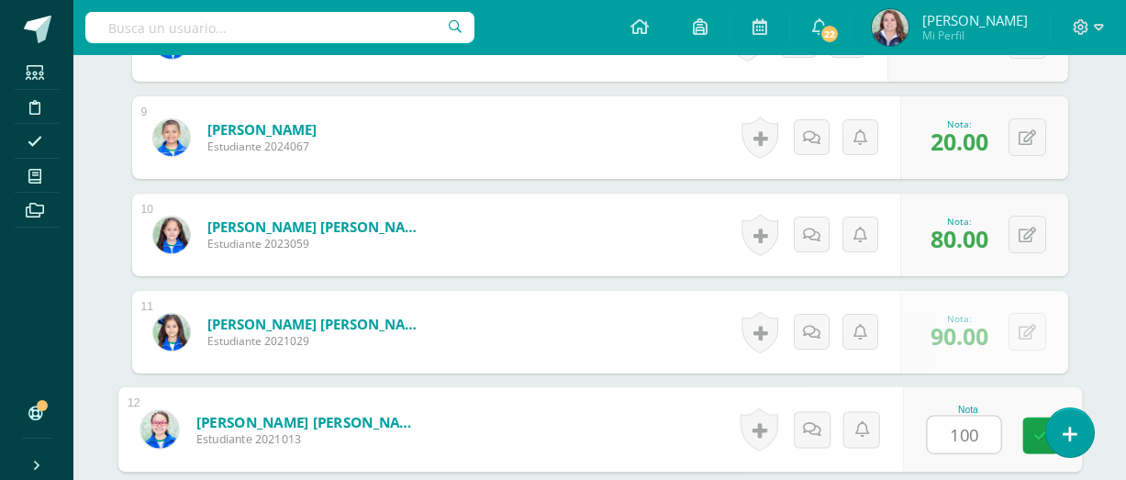
type input "100"
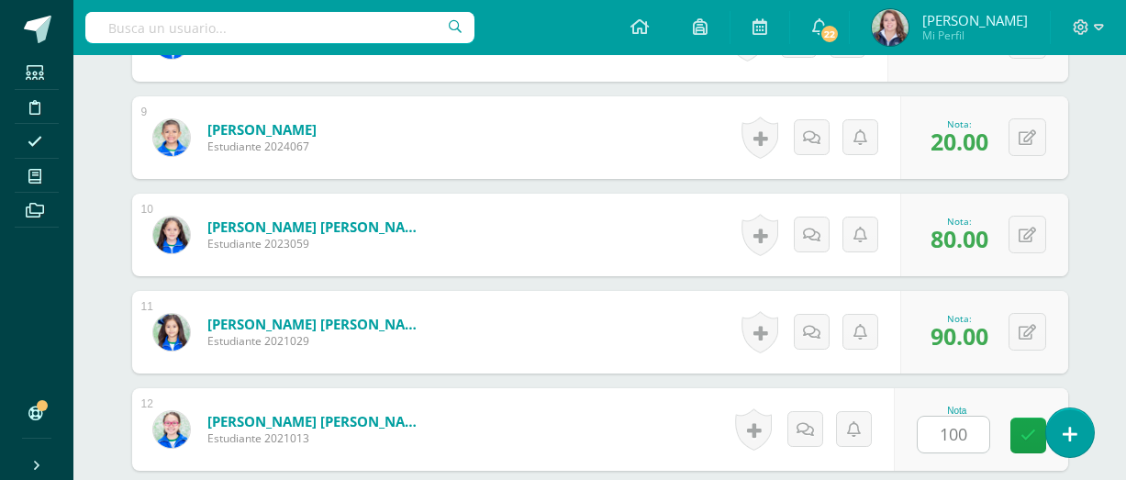
scroll to position [1611, 0]
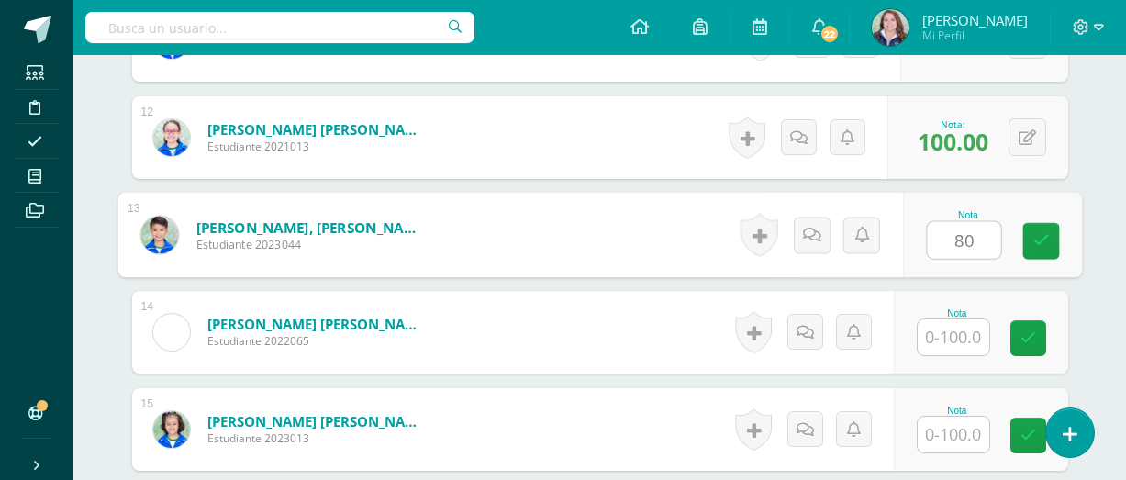
type input "80"
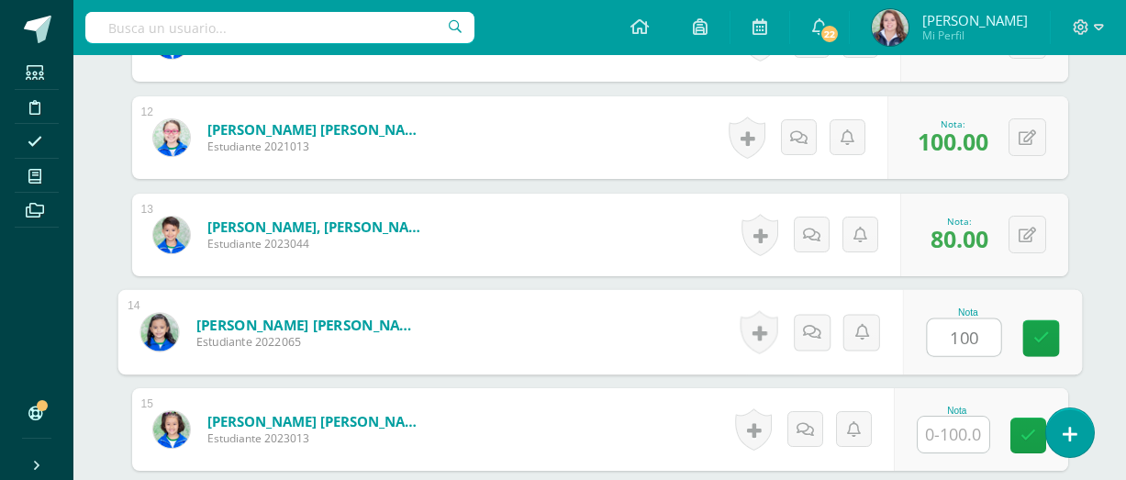
type input "100"
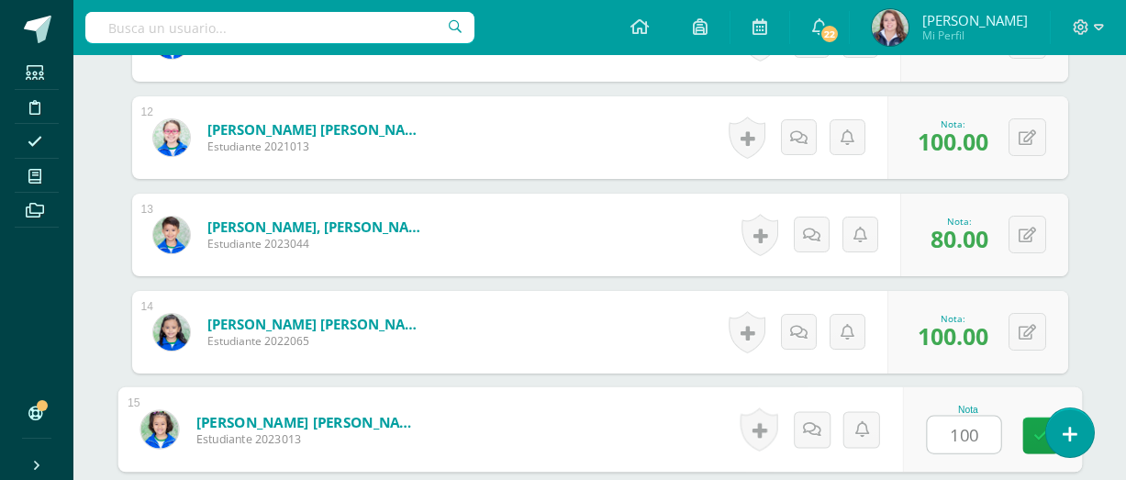
type input "100"
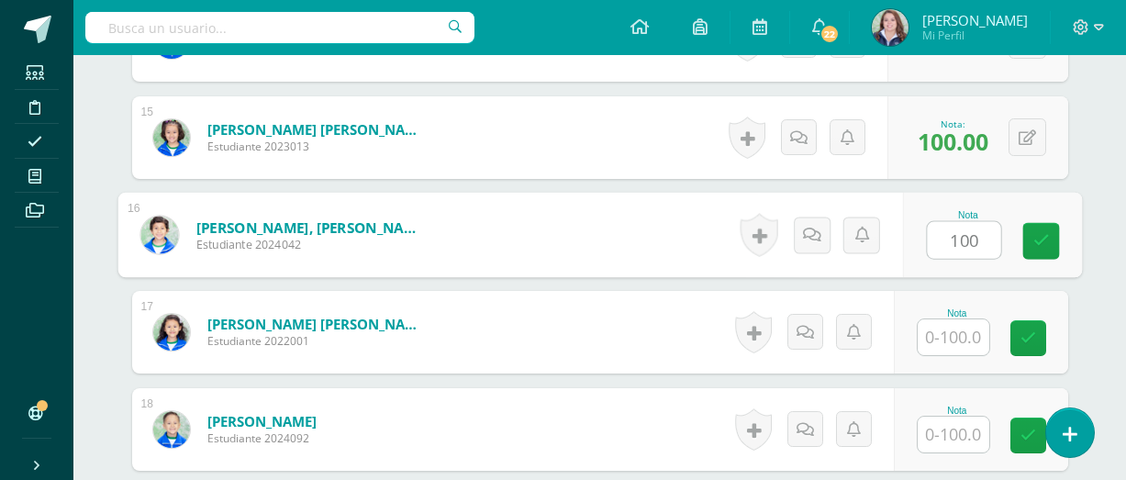
type input "100"
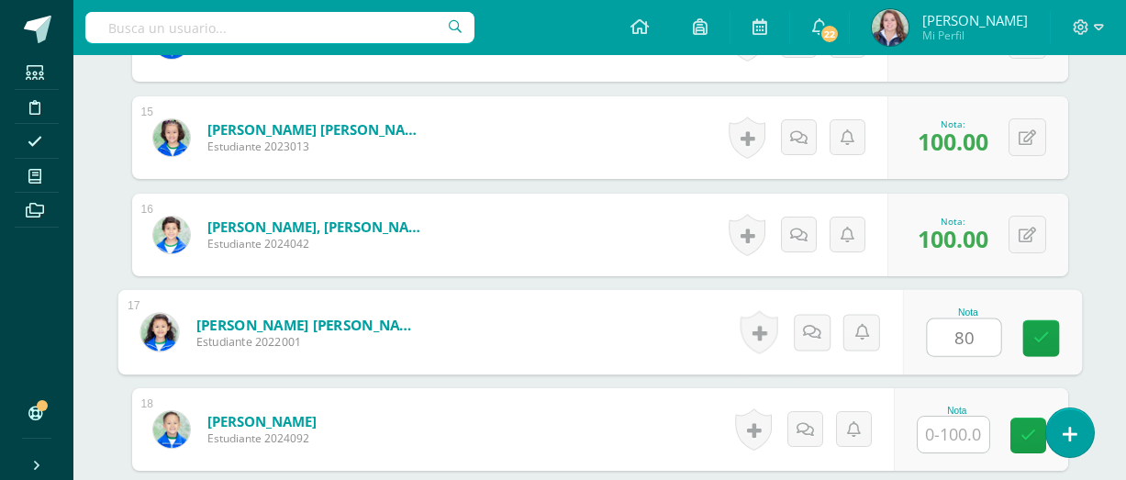
type input "80"
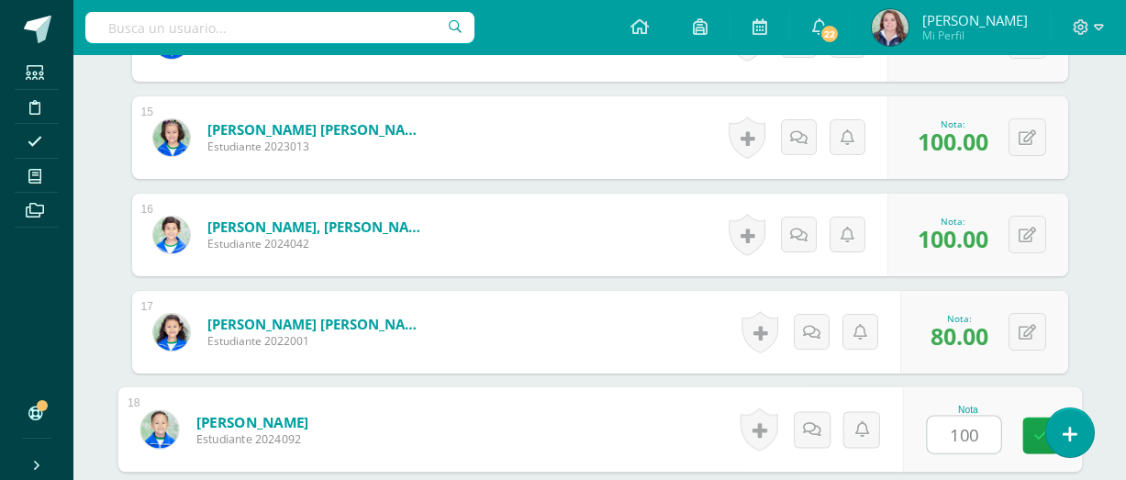
type input "100"
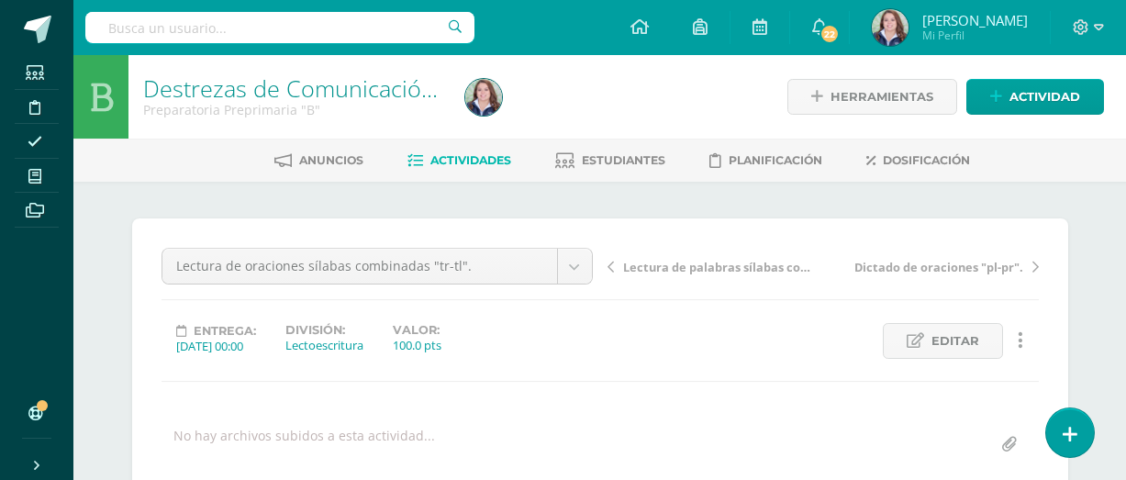
scroll to position [0, 0]
click at [482, 153] on span "Actividades" at bounding box center [470, 160] width 81 height 14
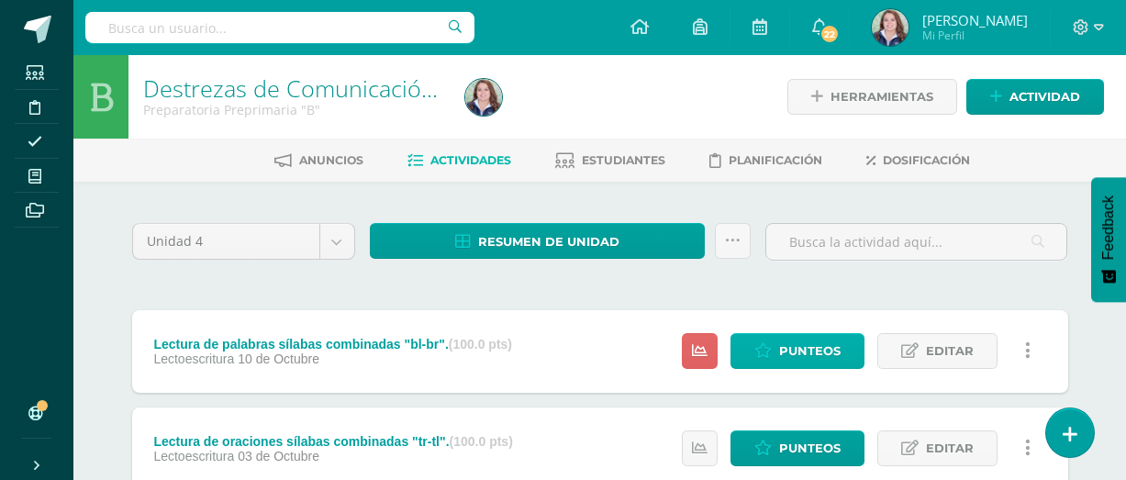
click at [771, 351] on icon at bounding box center [762, 351] width 17 height 16
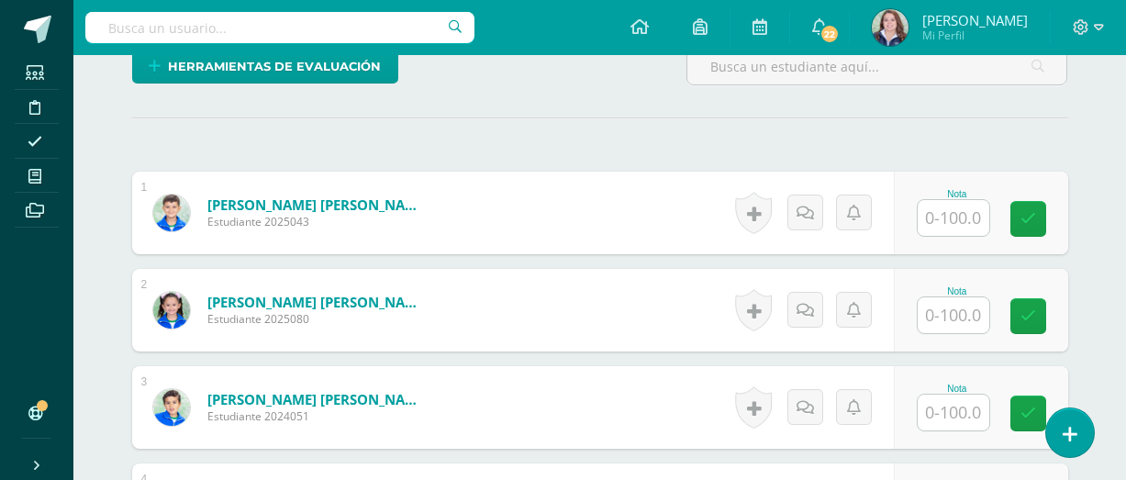
scroll to position [467, 0]
click at [962, 224] on input "text" at bounding box center [953, 217] width 72 height 36
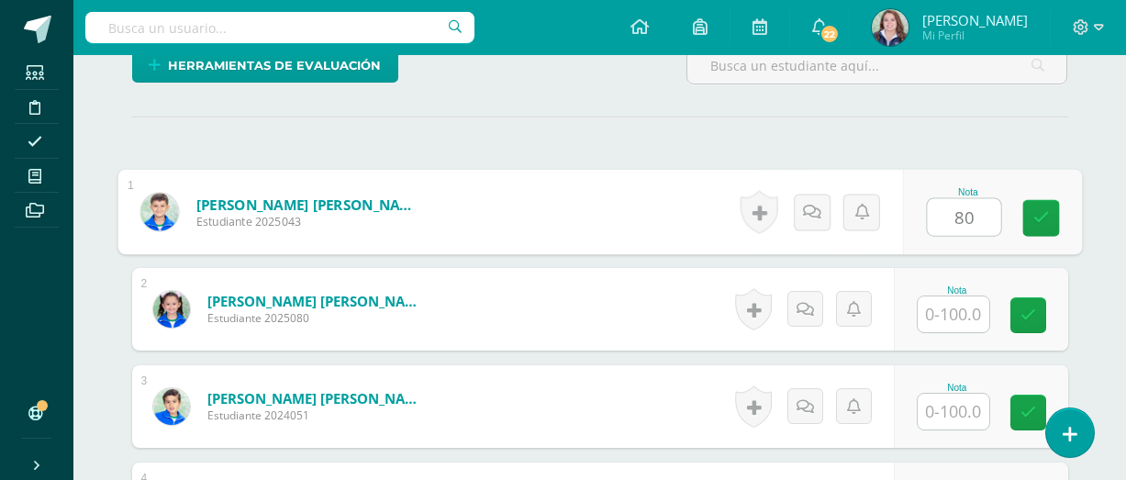
type input "80"
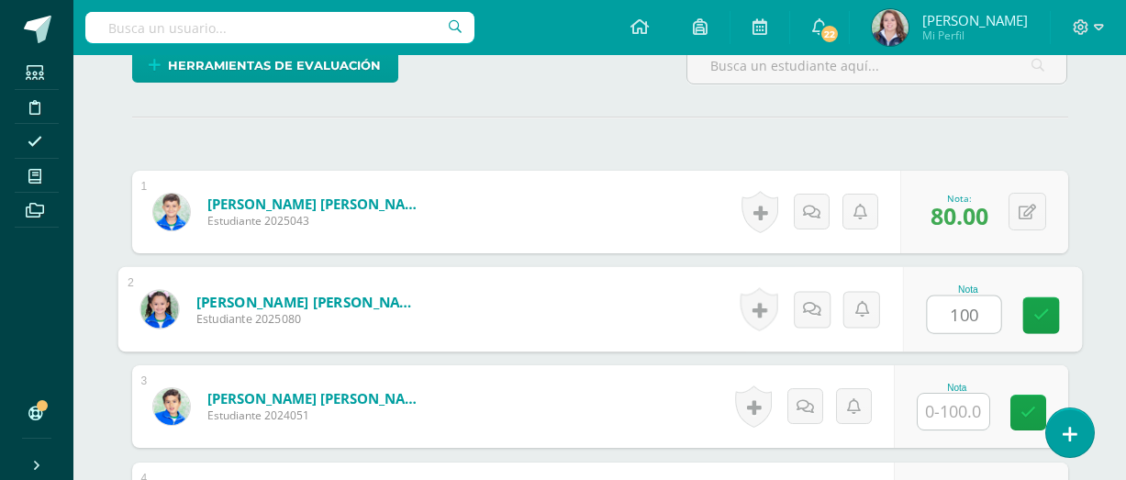
type input "100"
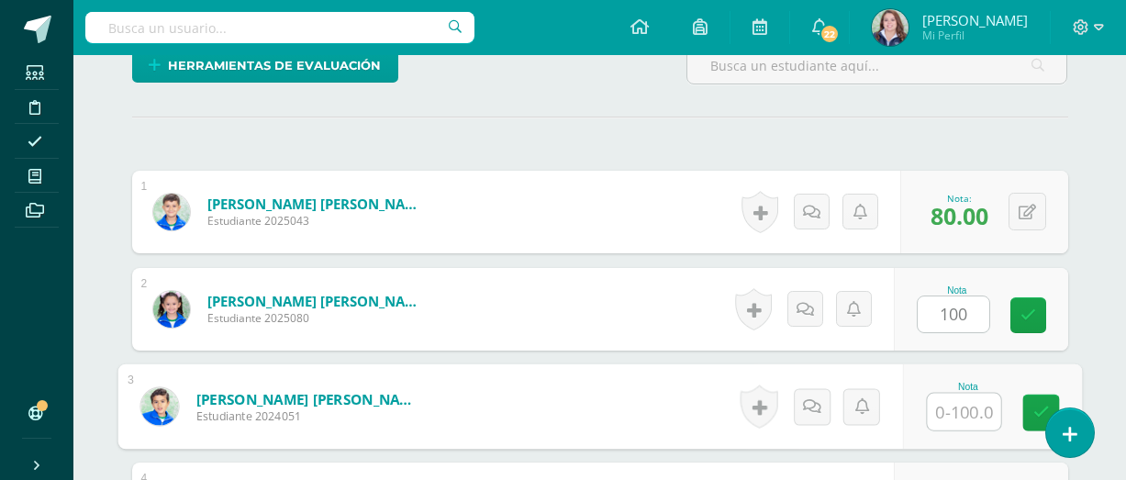
scroll to position [468, 0]
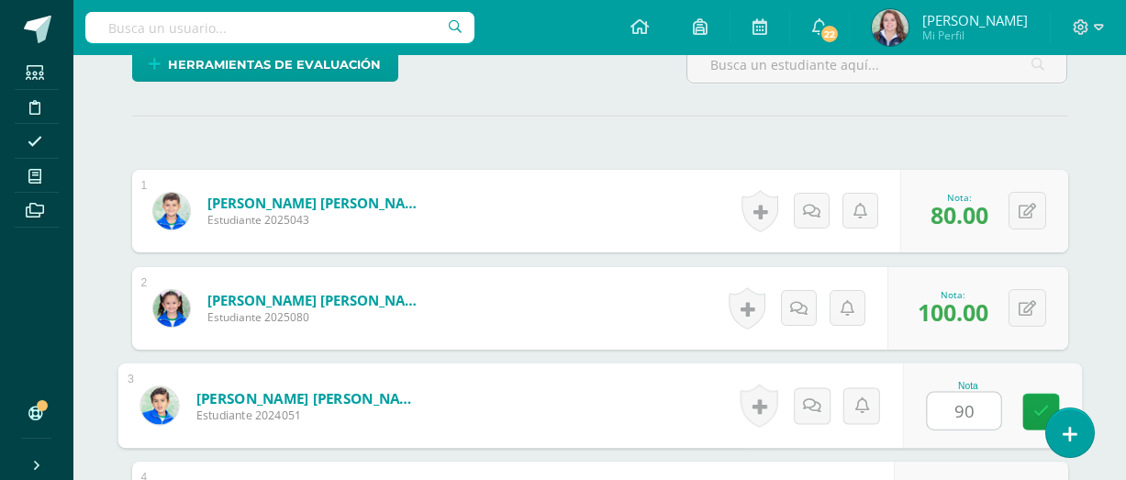
type input "90"
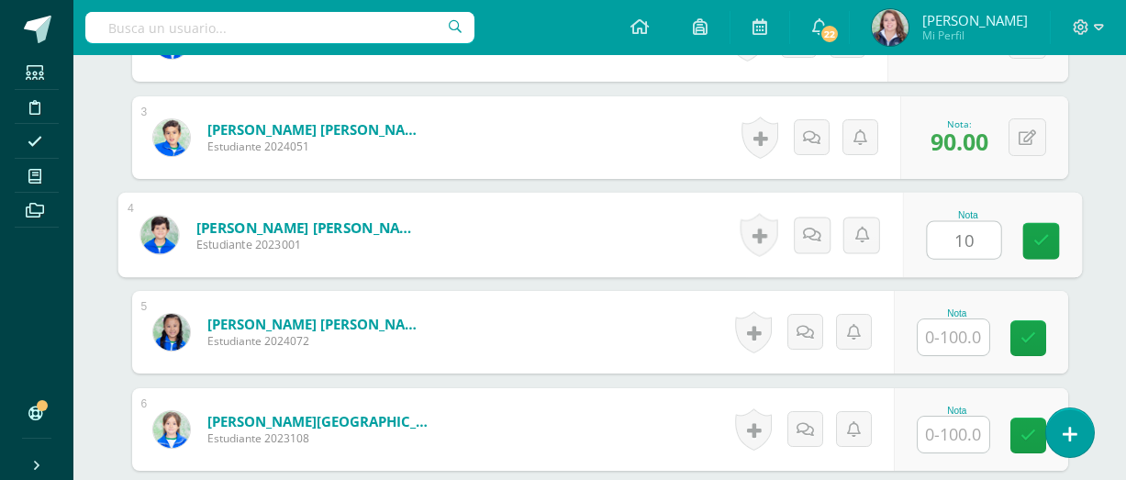
type input "1"
type input "5"
type input "50"
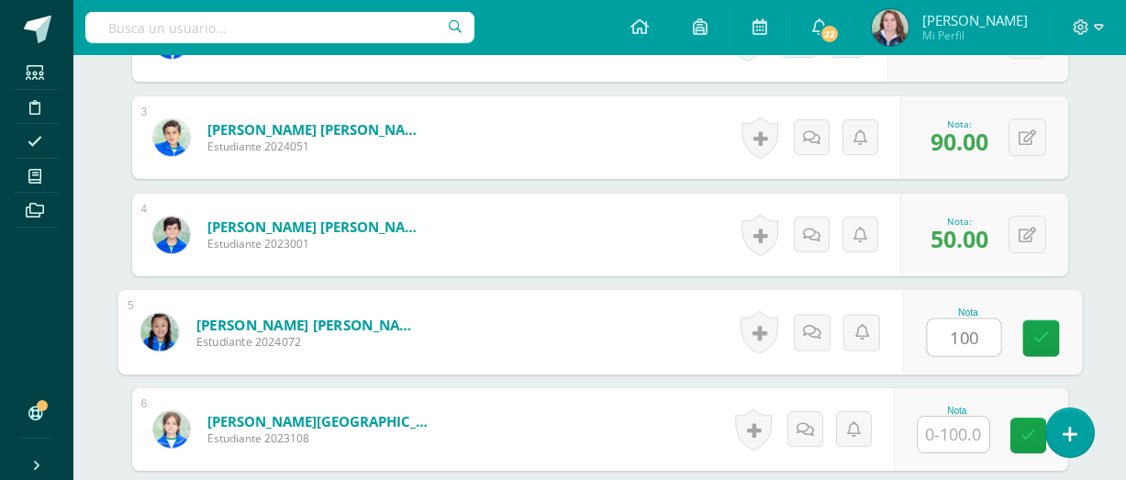
type input "100"
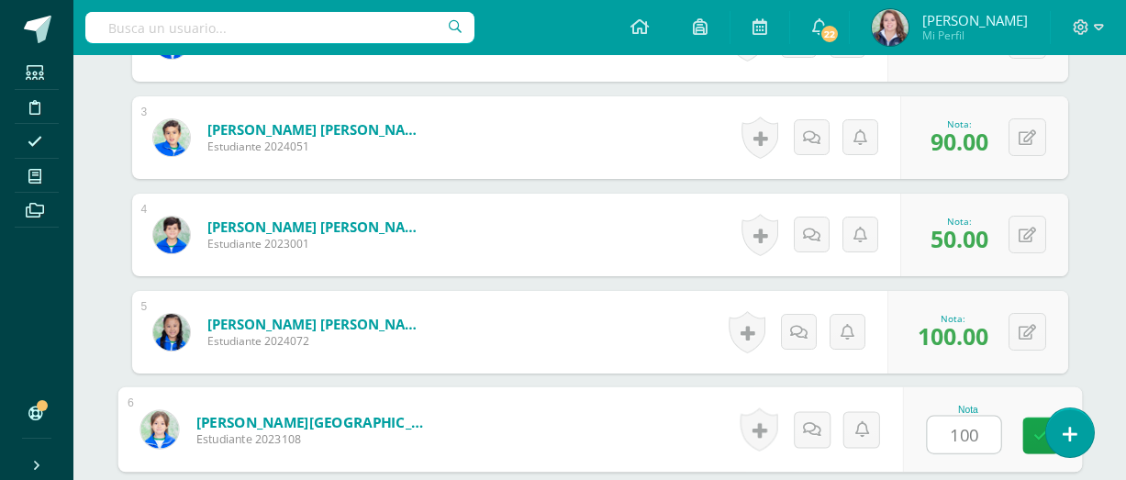
type input "100"
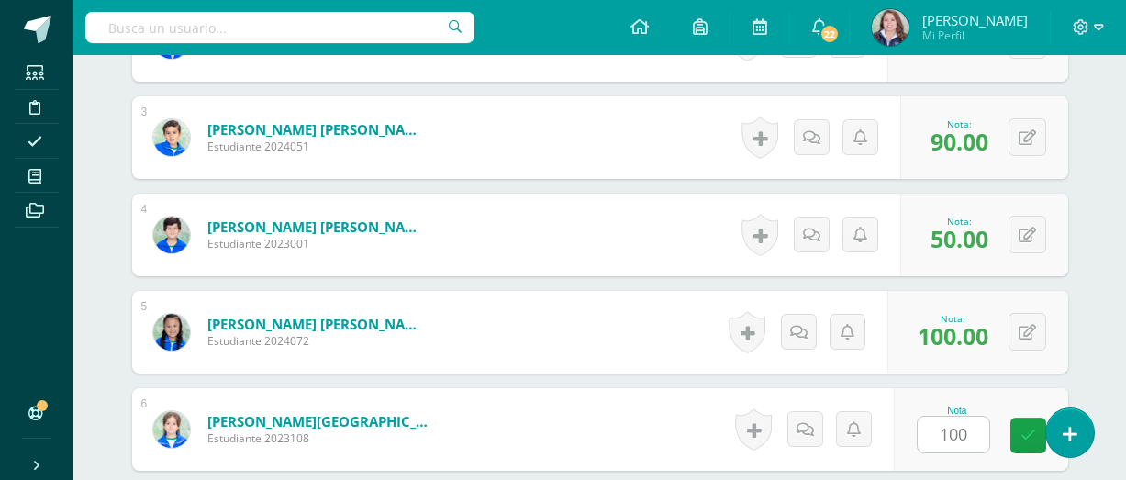
scroll to position [1027, 0]
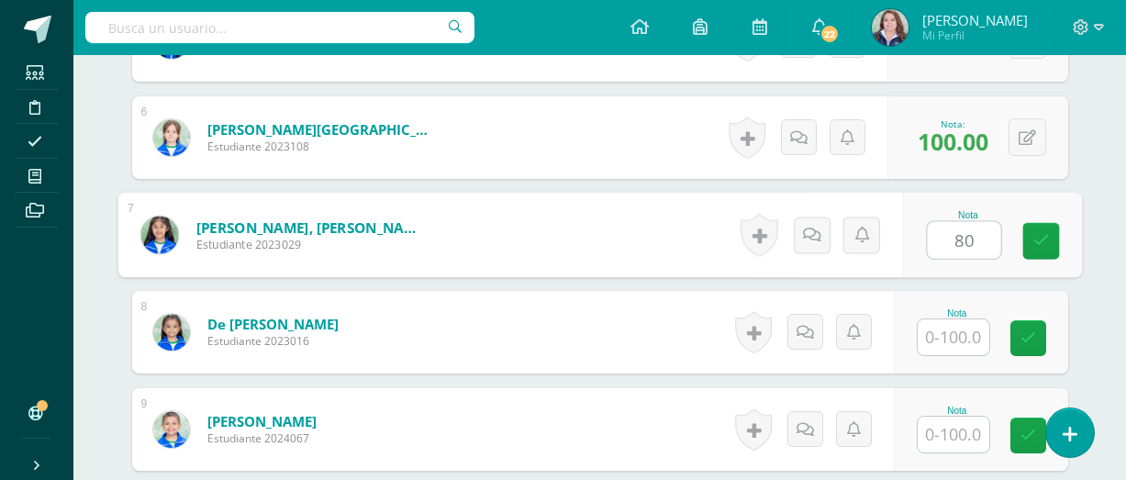
type input "80"
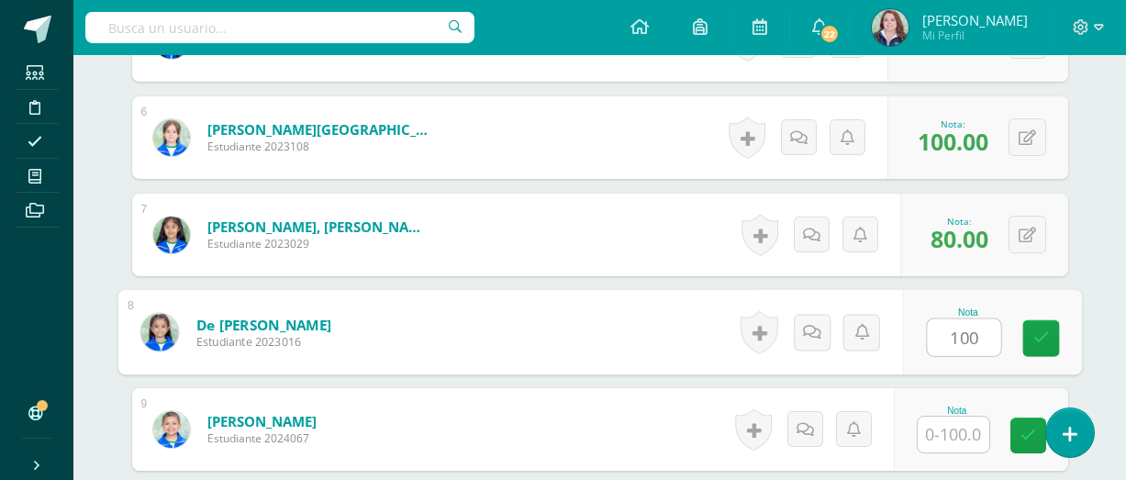
type input "100"
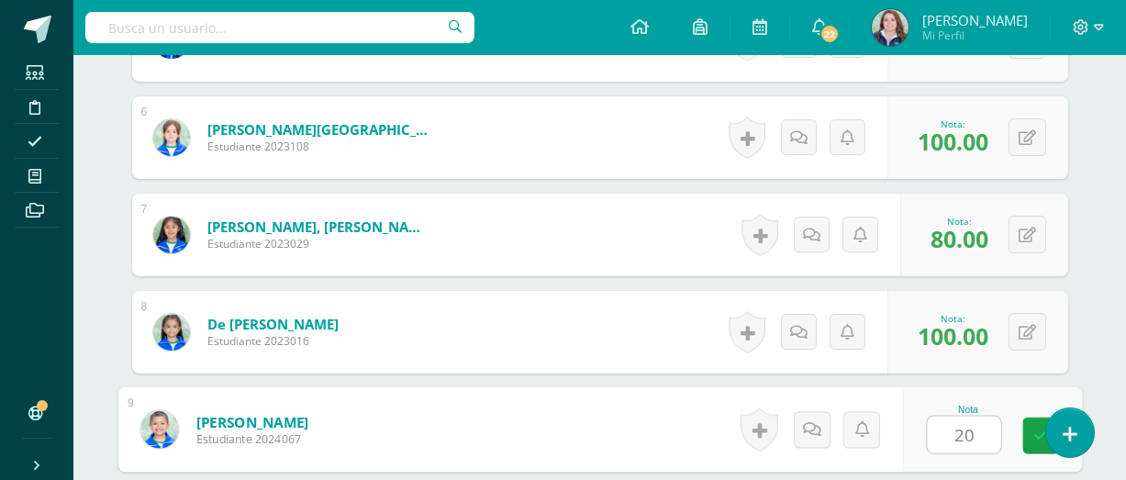
type input "20"
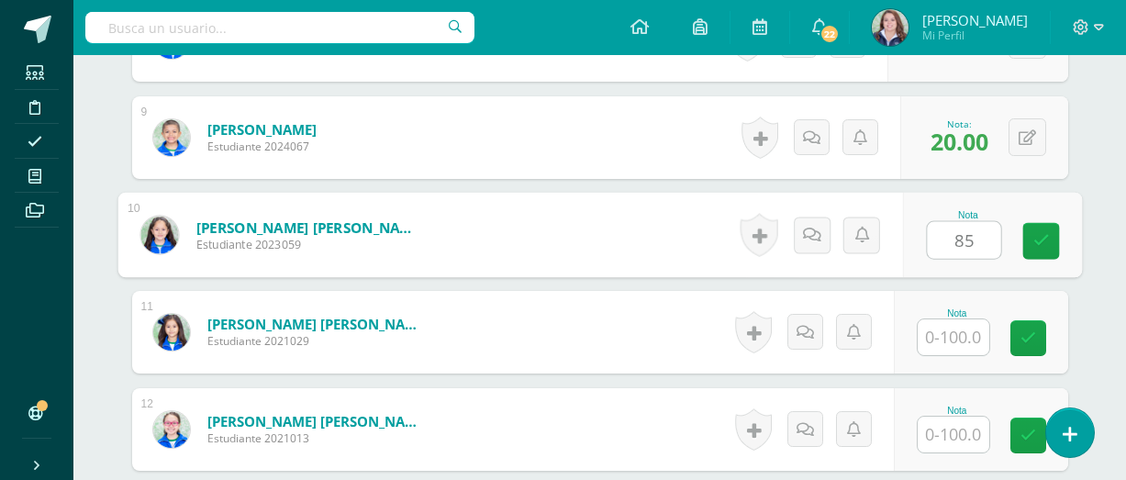
type input "85"
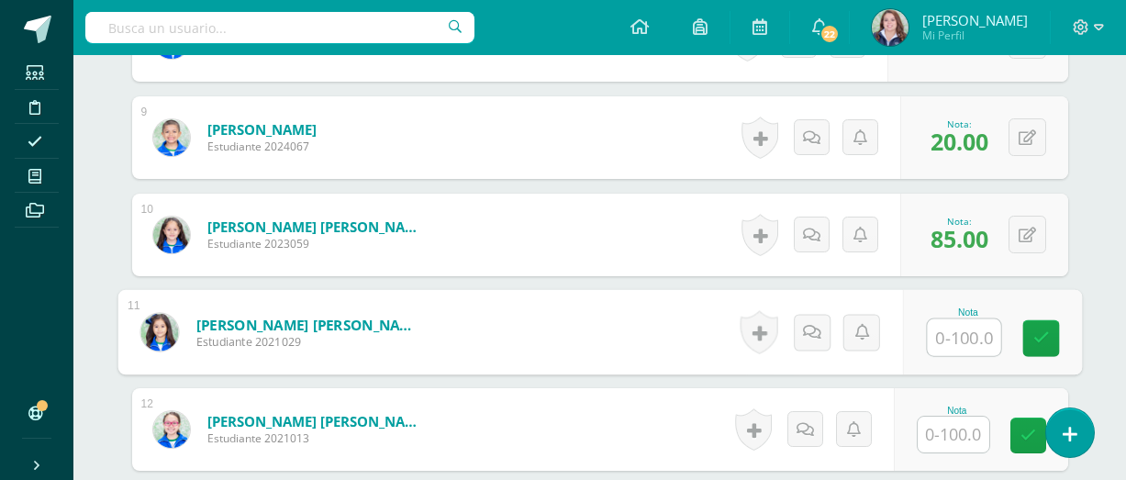
type input "8"
type input "90"
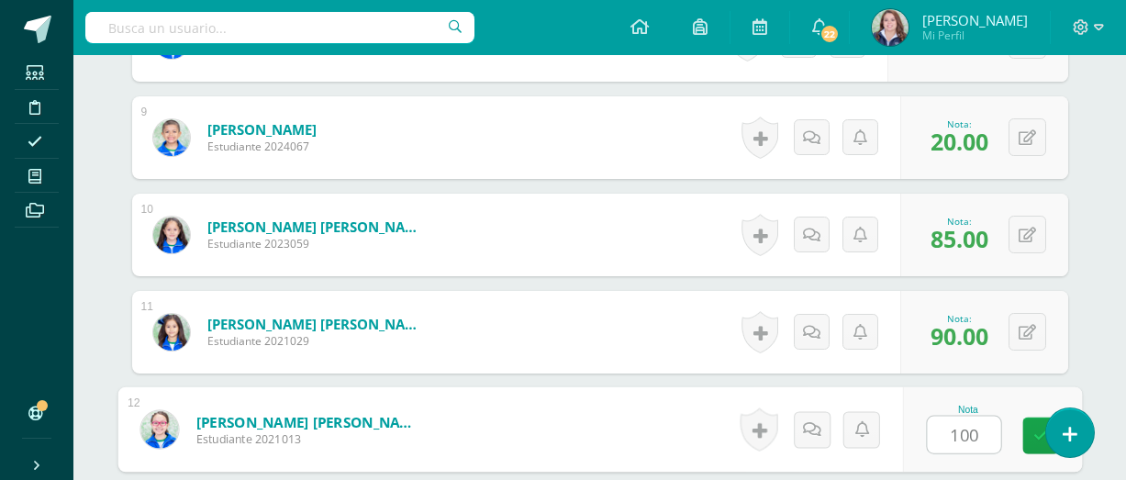
type input "100"
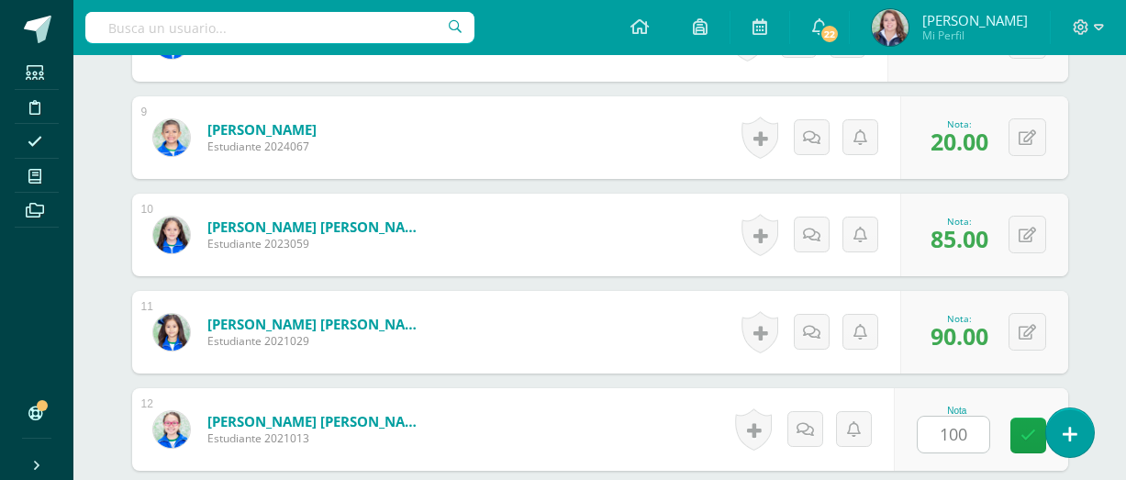
scroll to position [1611, 0]
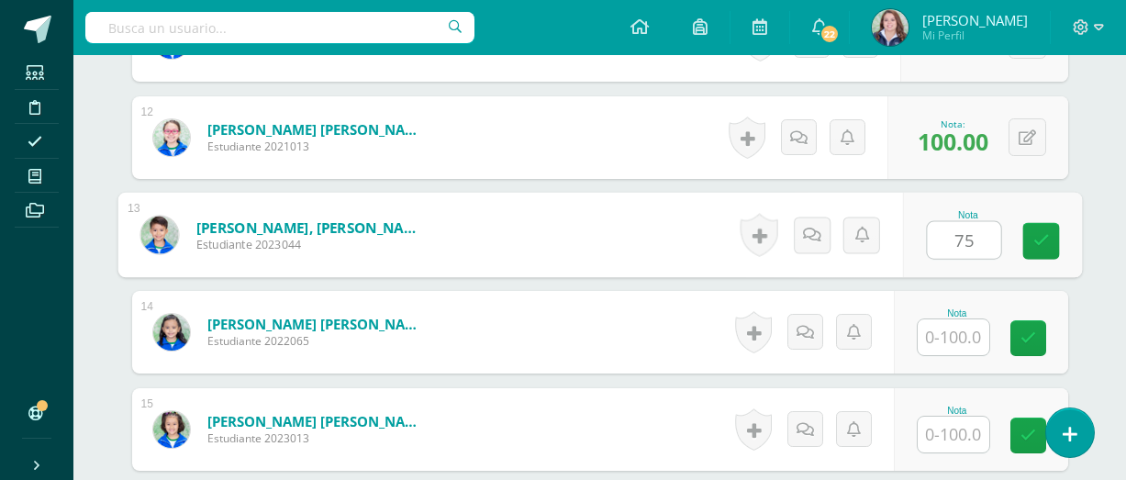
type input "75"
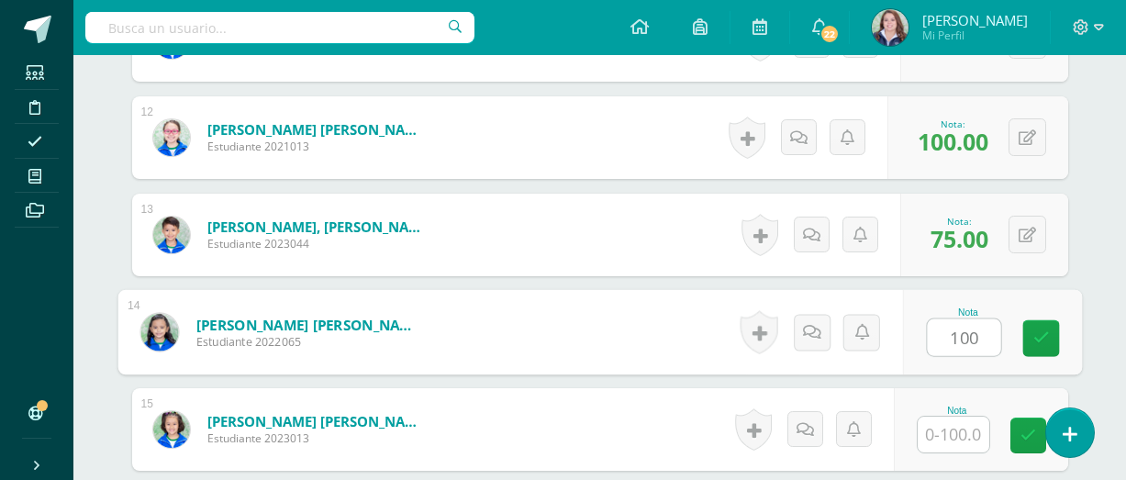
type input "100"
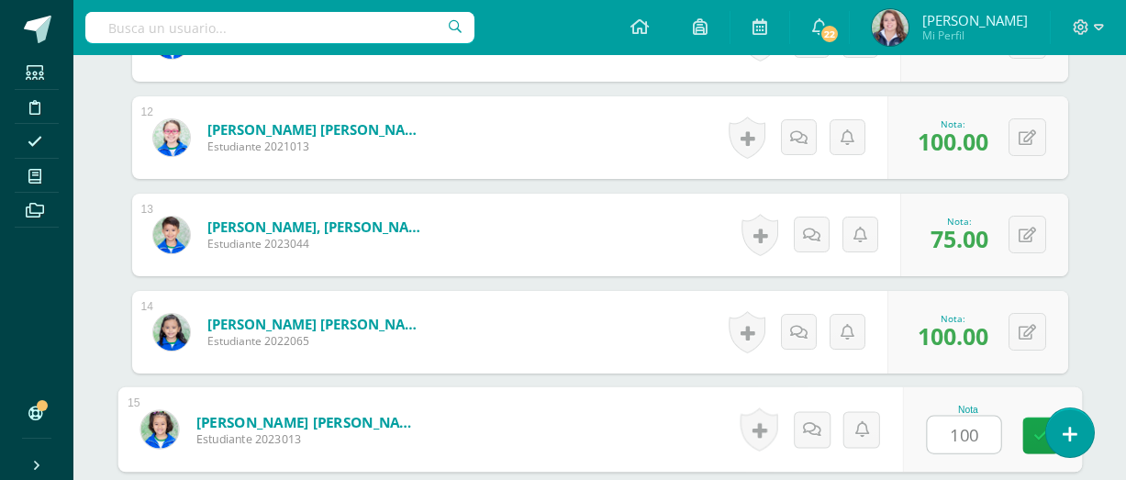
type input "100"
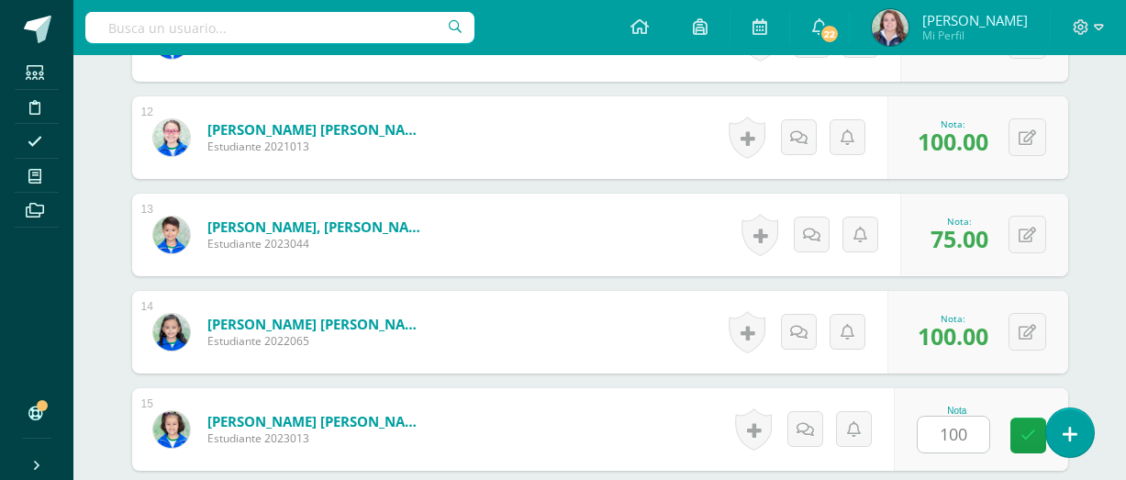
scroll to position [1903, 0]
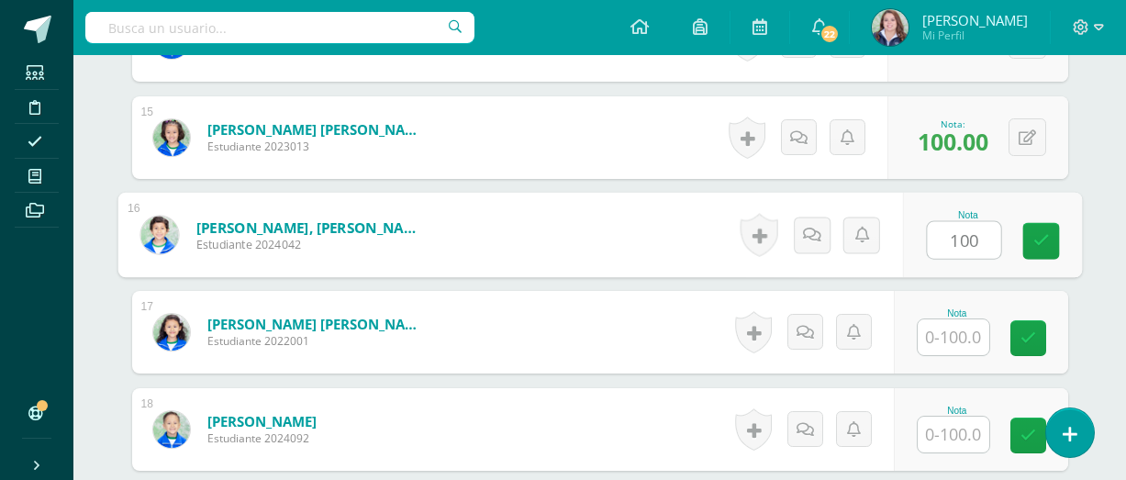
type input "100"
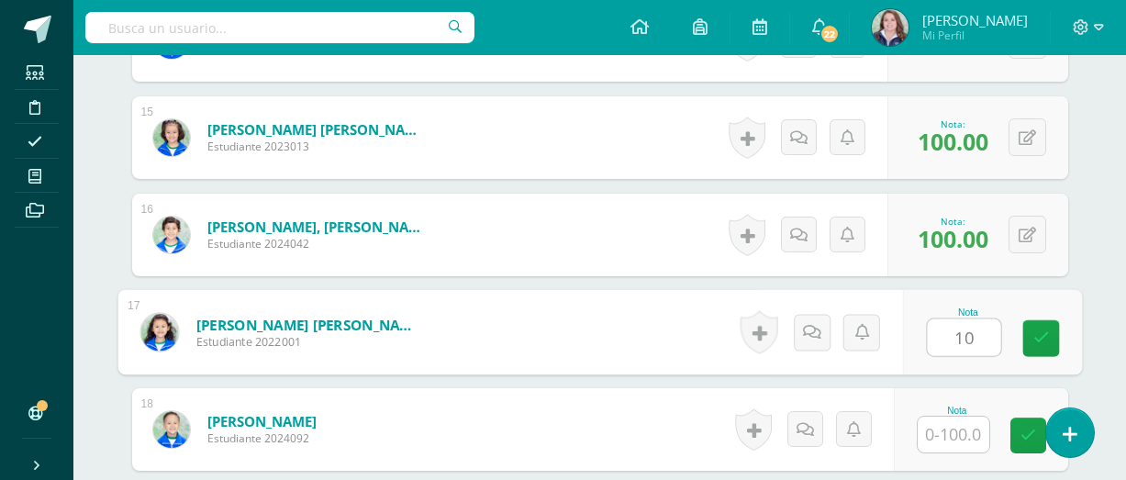
type input "1"
type input "85"
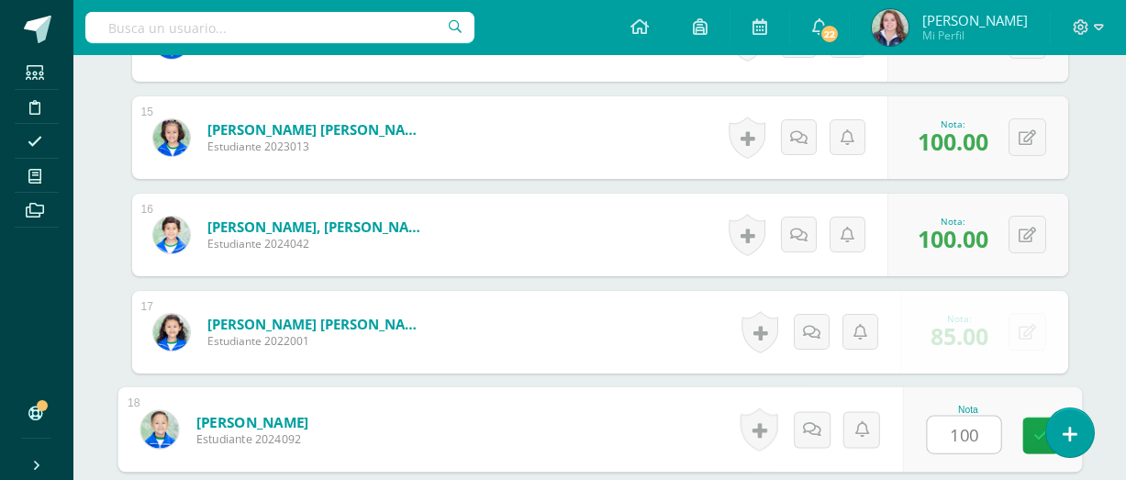
type input "100"
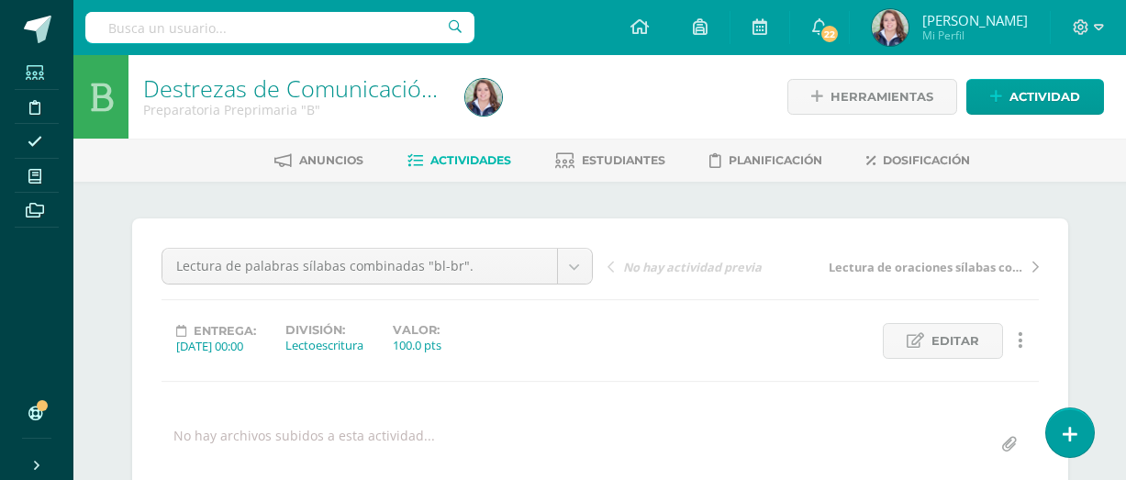
scroll to position [0, 0]
click at [454, 164] on span "Actividades" at bounding box center [470, 160] width 81 height 14
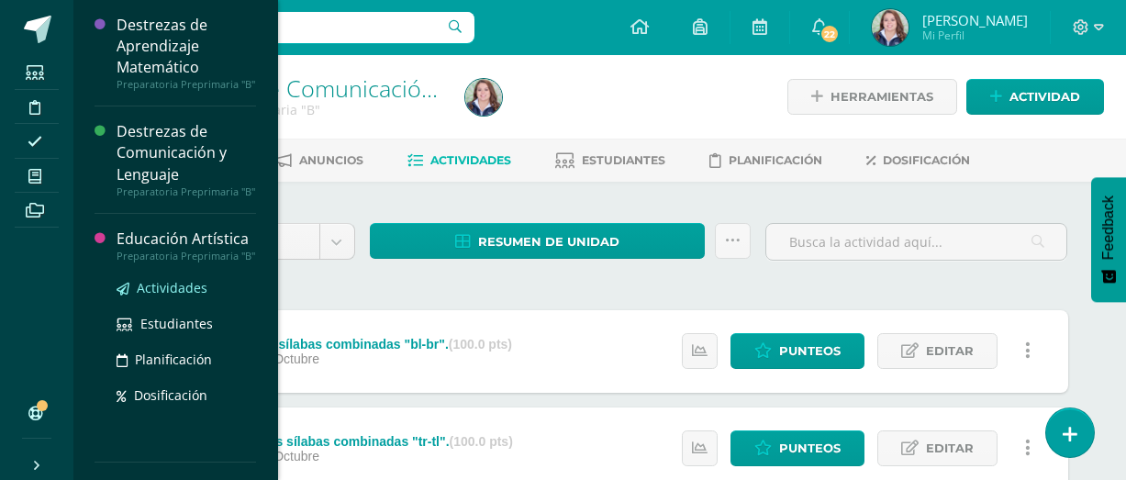
click at [183, 296] on span "Actividades" at bounding box center [172, 287] width 71 height 17
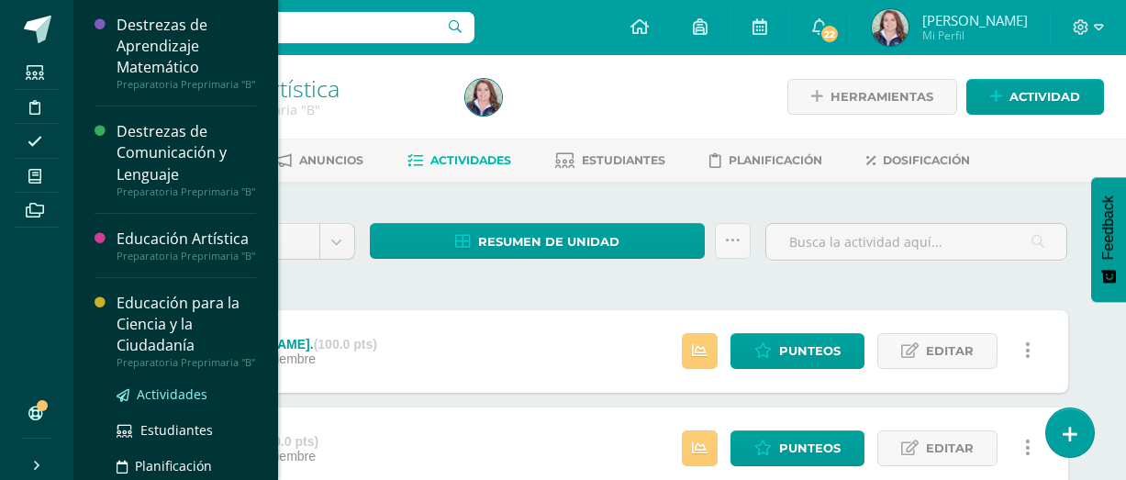
click at [174, 403] on span "Actividades" at bounding box center [172, 393] width 71 height 17
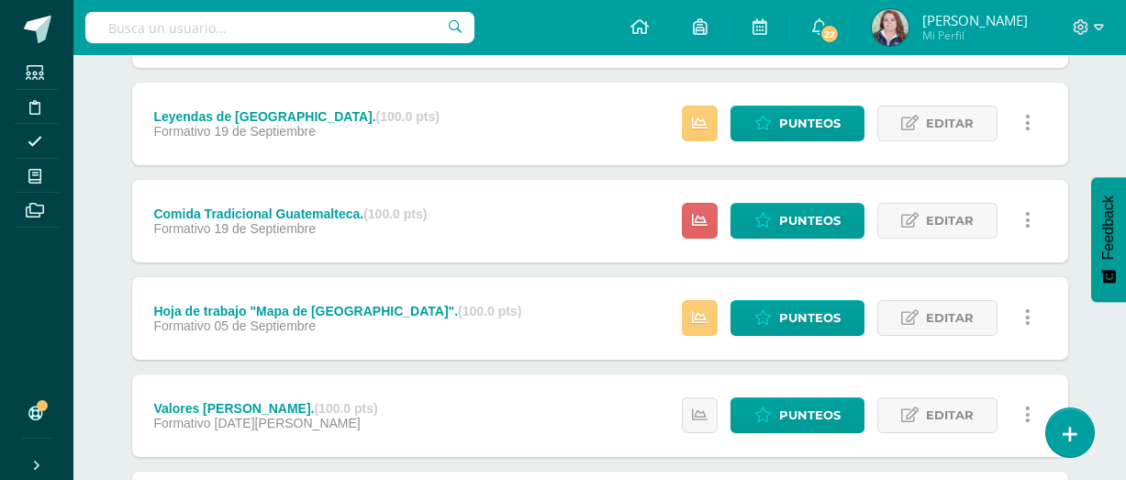
scroll to position [327, 0]
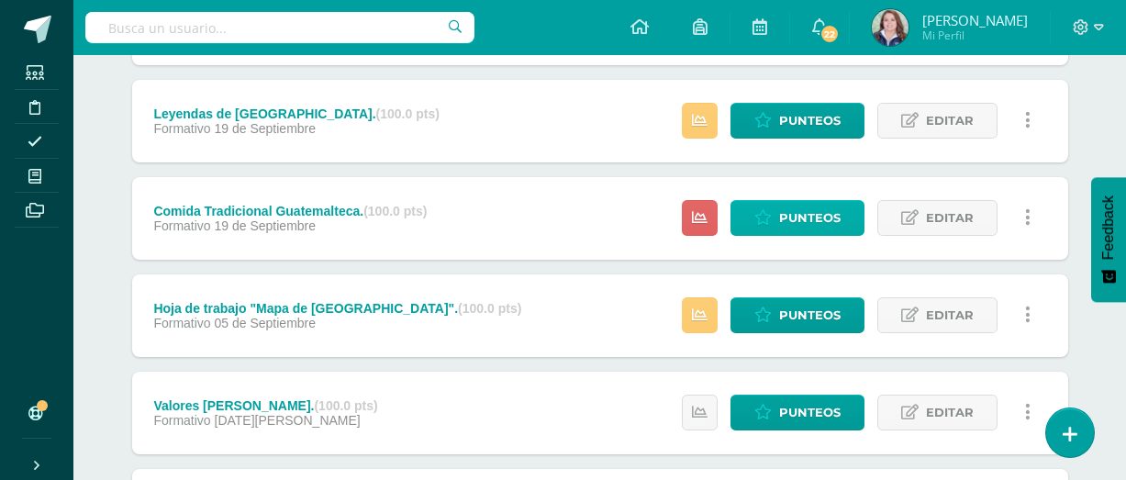
click at [806, 217] on span "Punteos" at bounding box center [809, 218] width 61 height 34
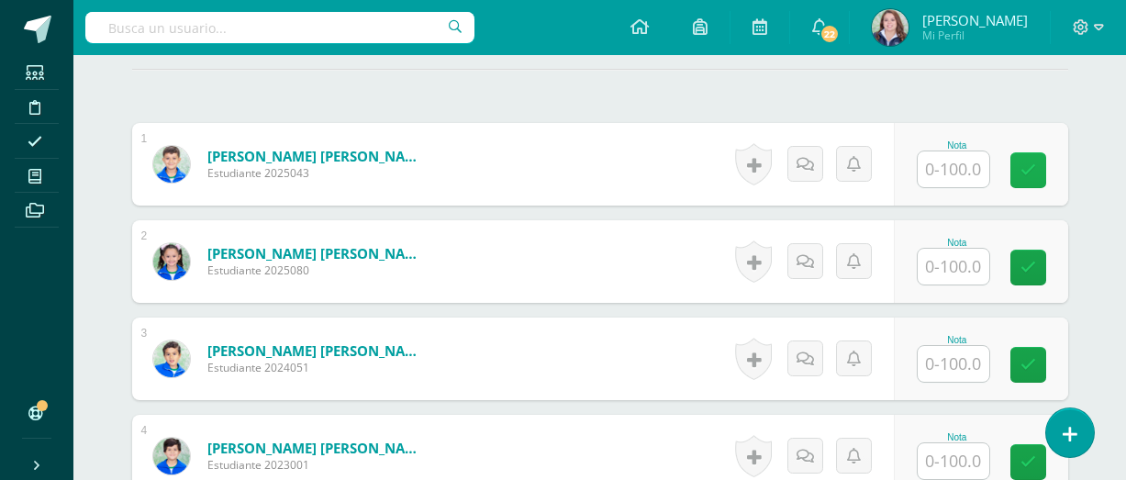
scroll to position [516, 0]
click at [1044, 155] on link at bounding box center [1028, 169] width 36 height 36
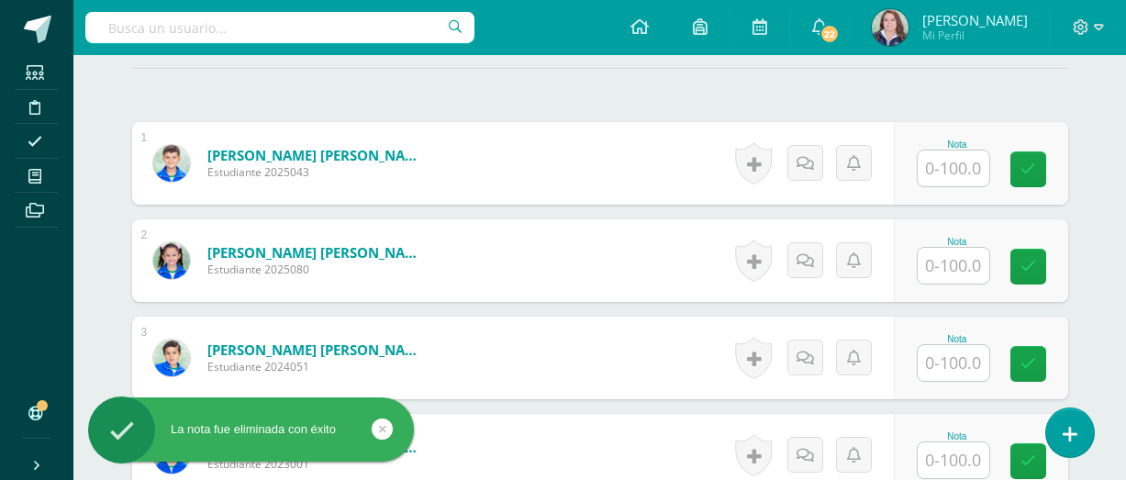
click at [942, 278] on input "text" at bounding box center [953, 266] width 72 height 36
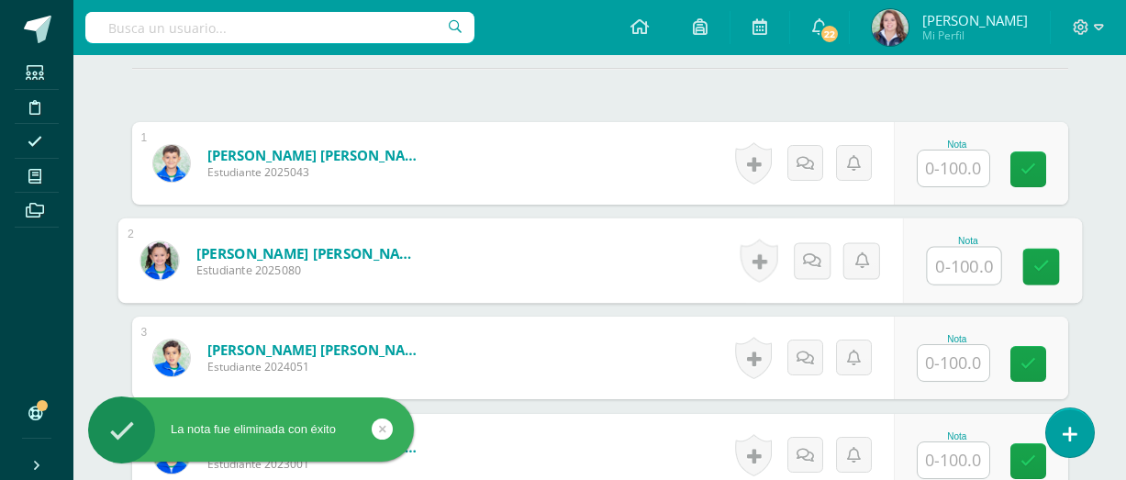
scroll to position [516, 0]
type input "90"
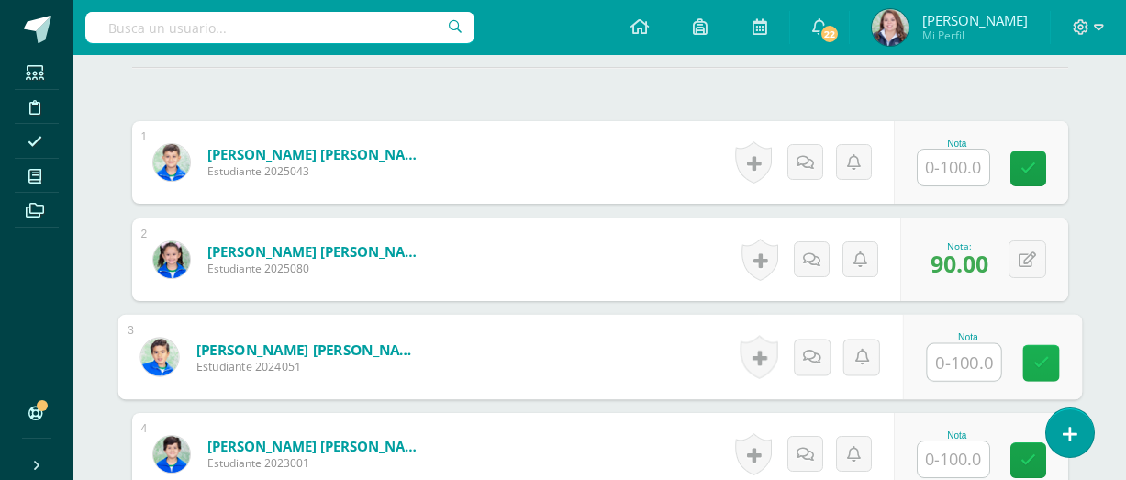
click at [1038, 365] on icon at bounding box center [1040, 363] width 17 height 16
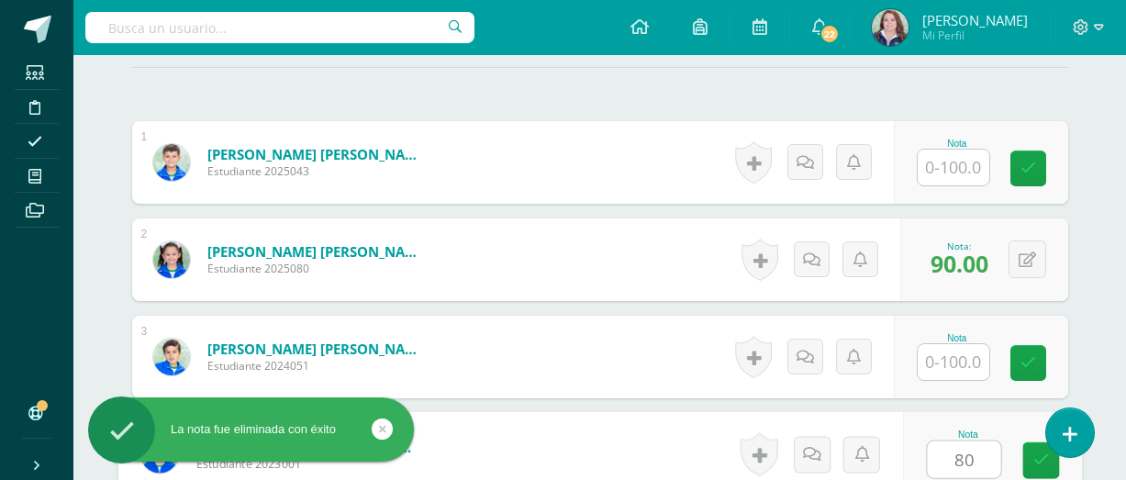
type input "80"
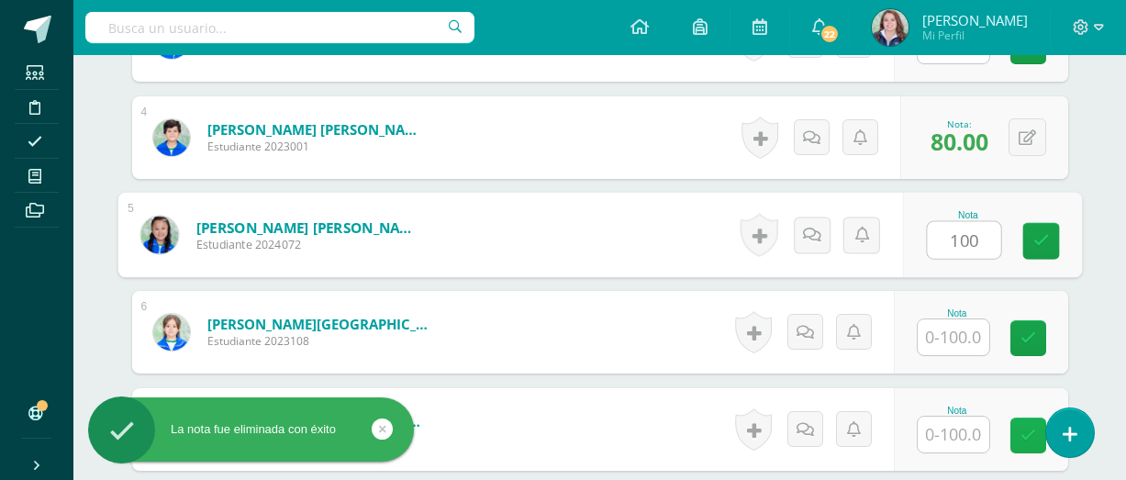
type input "100"
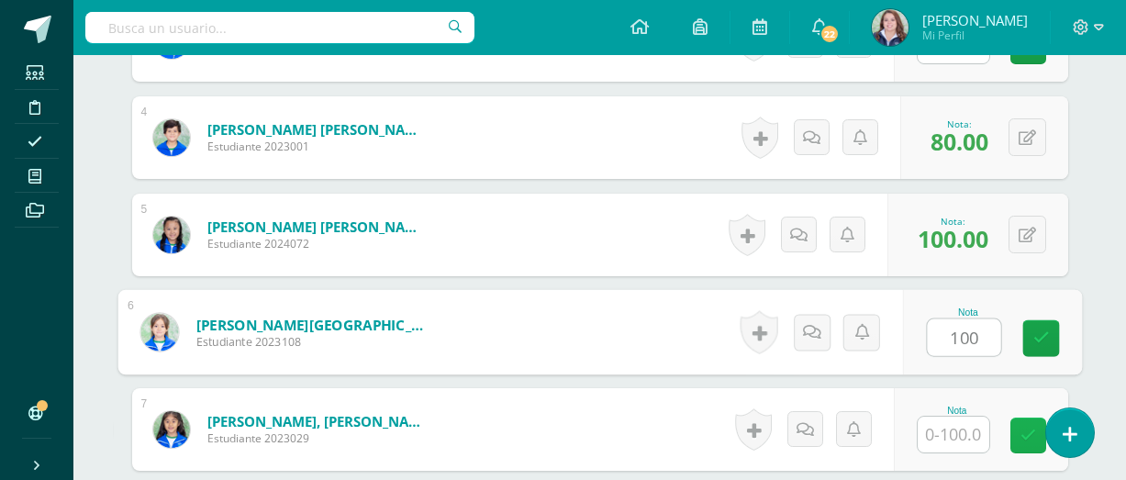
type input "100"
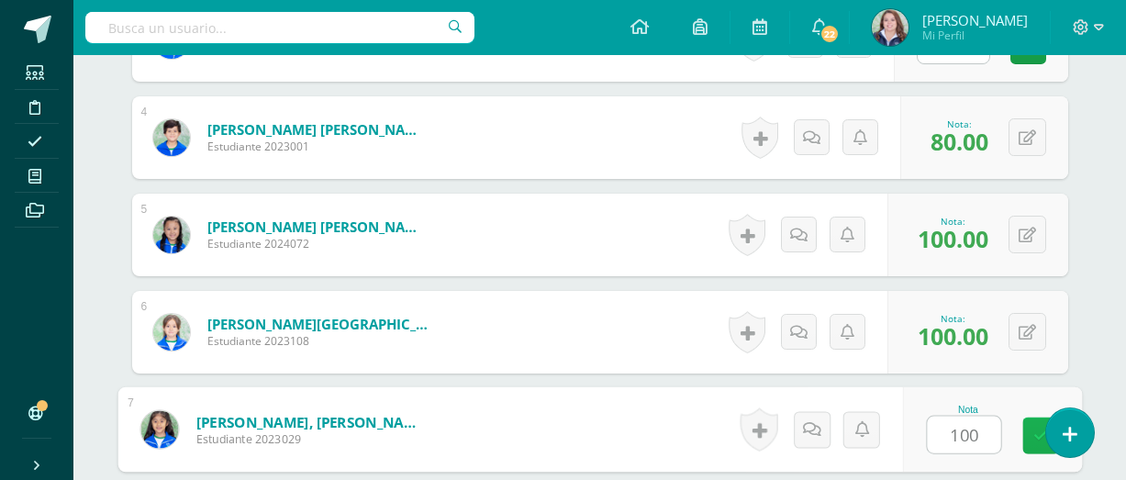
type input "100"
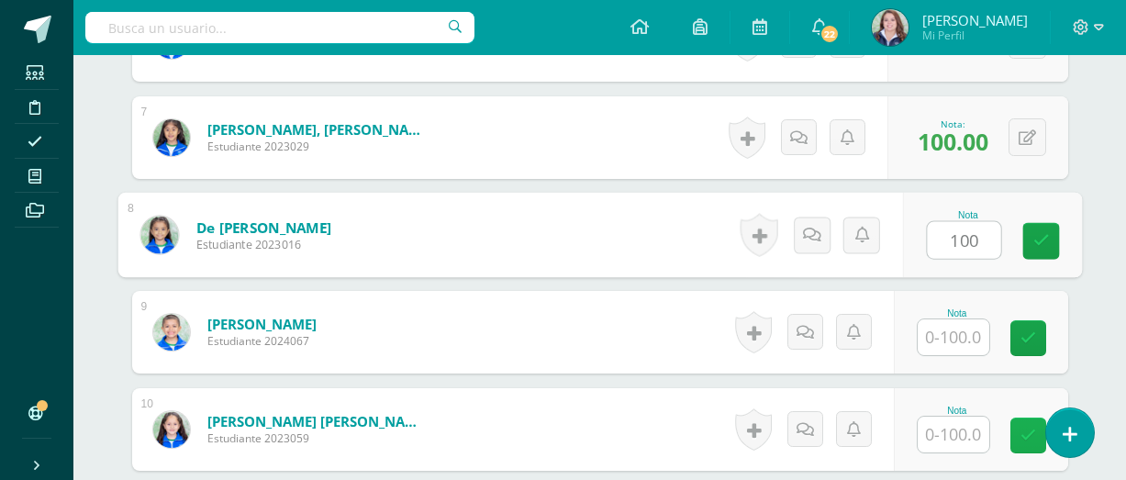
type input "100"
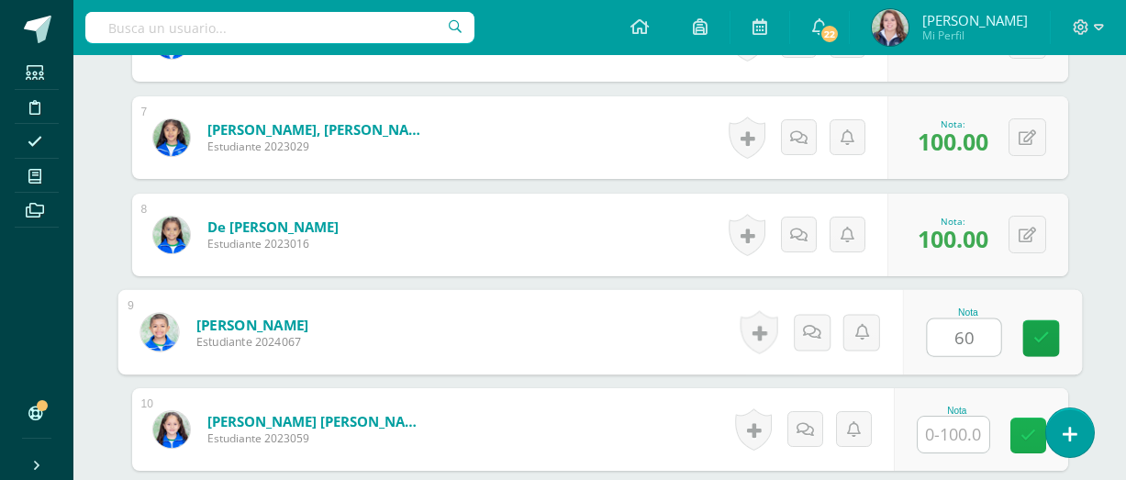
type input "60"
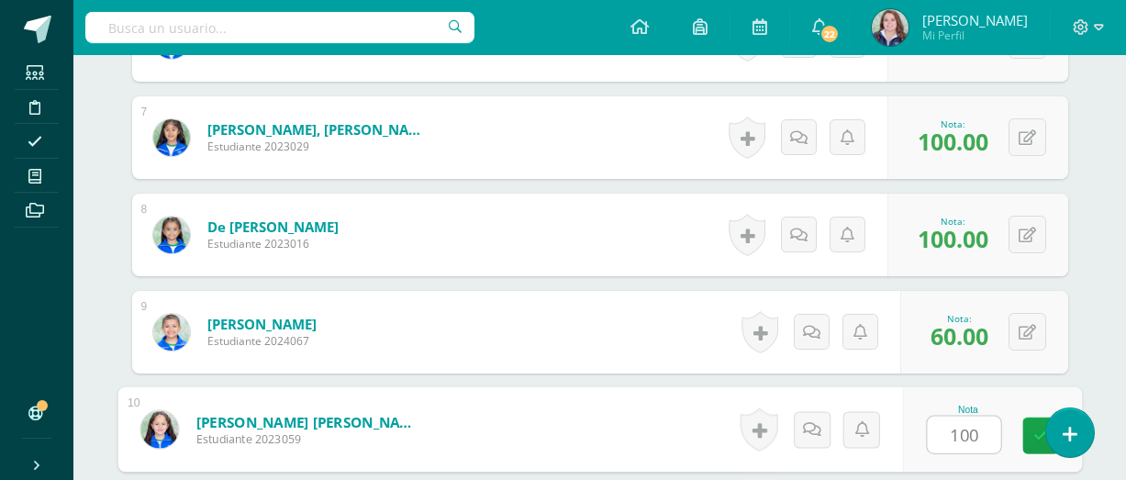
type input "100"
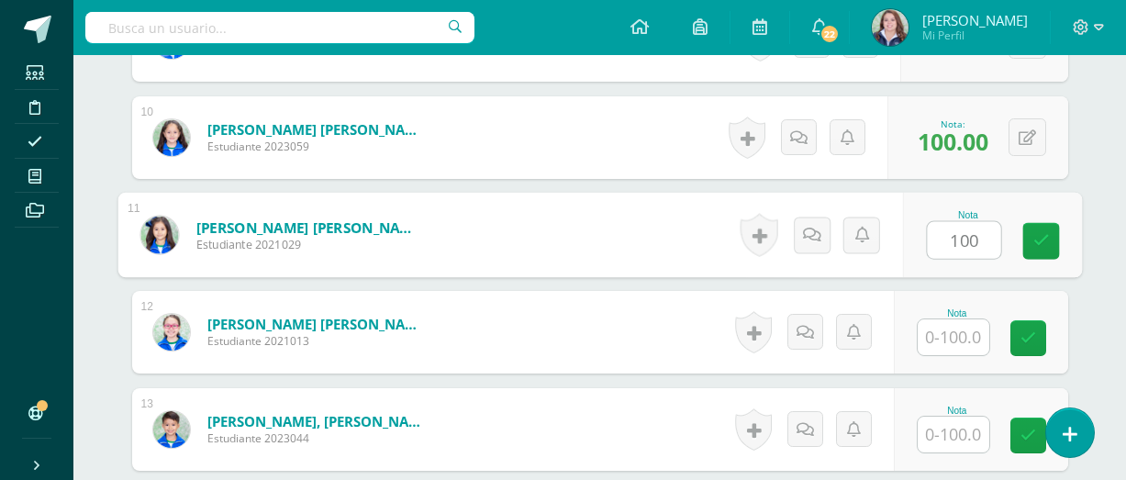
type input "100"
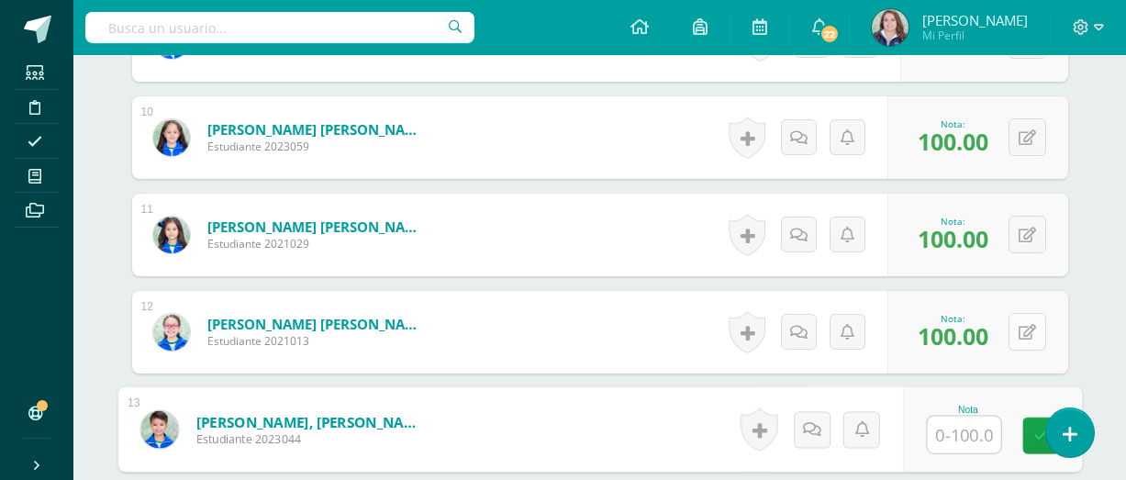
click at [1038, 326] on button at bounding box center [1027, 332] width 38 height 38
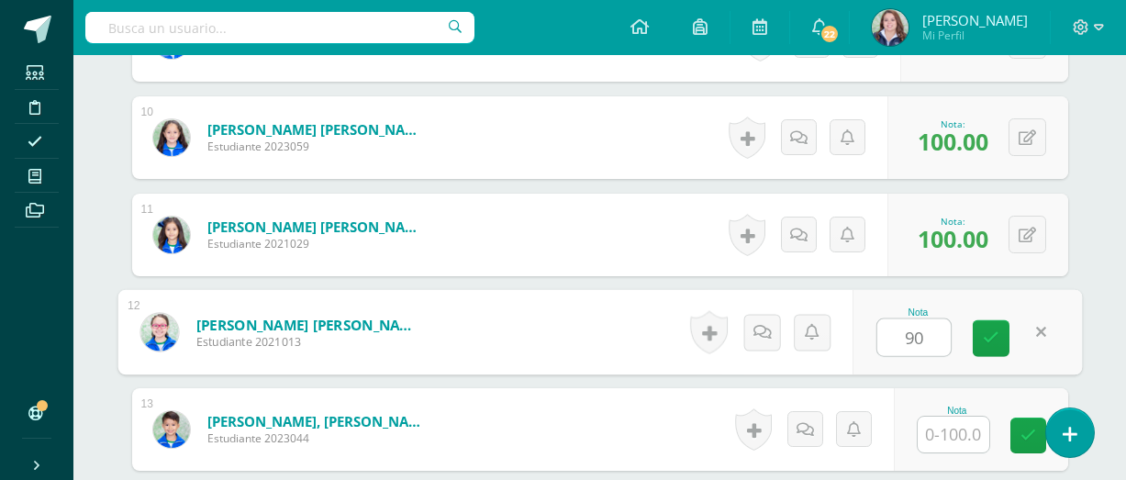
type input "90"
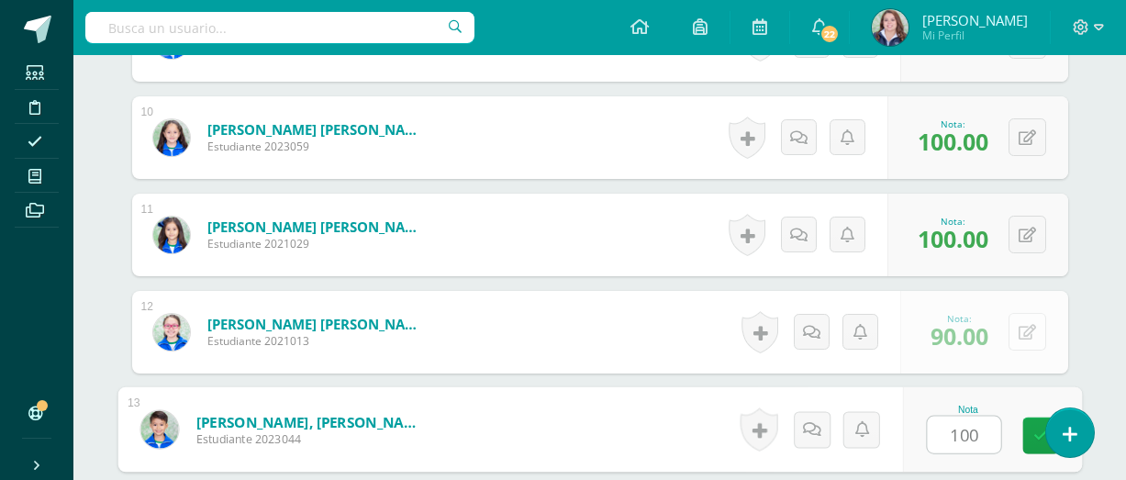
type input "100"
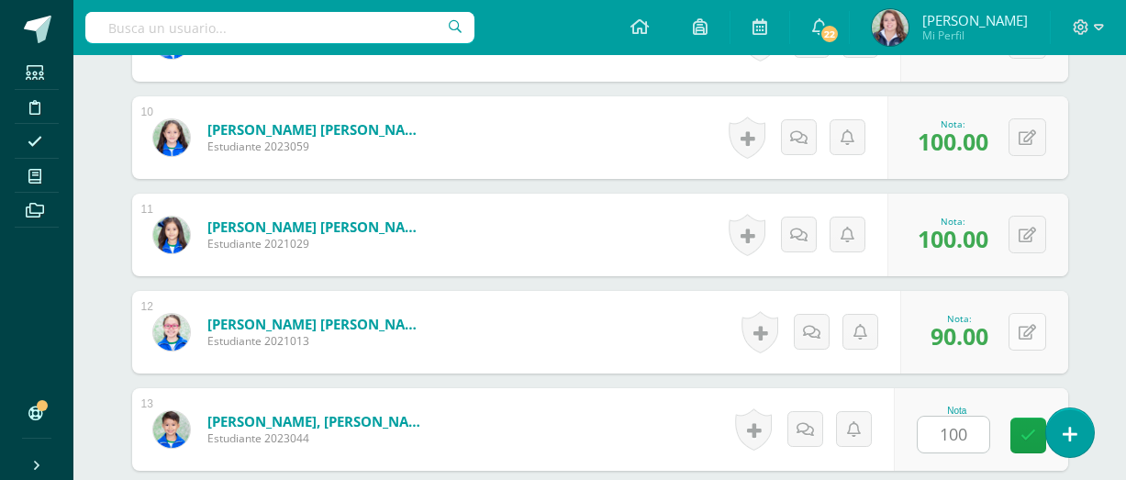
scroll to position [1708, 0]
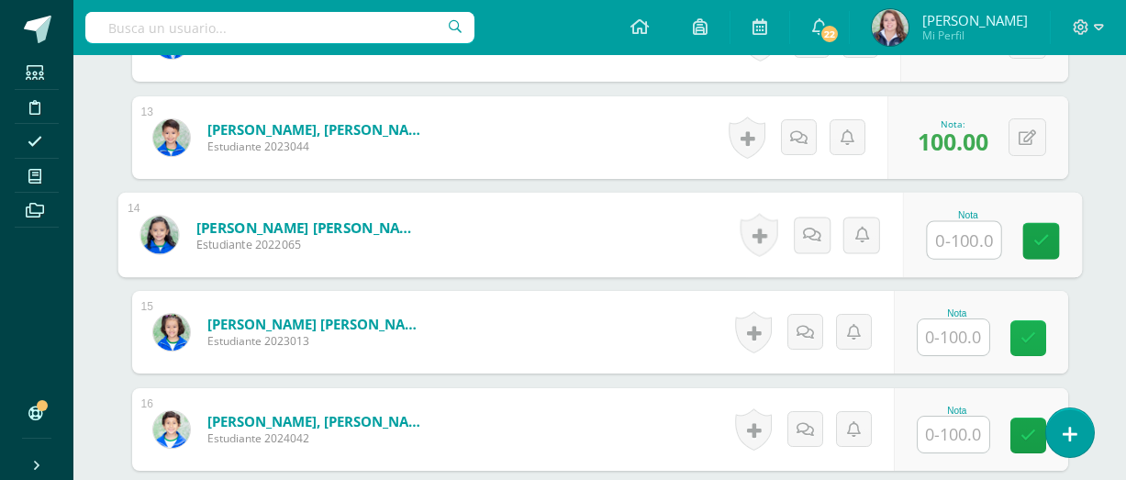
type input "1"
type input "80"
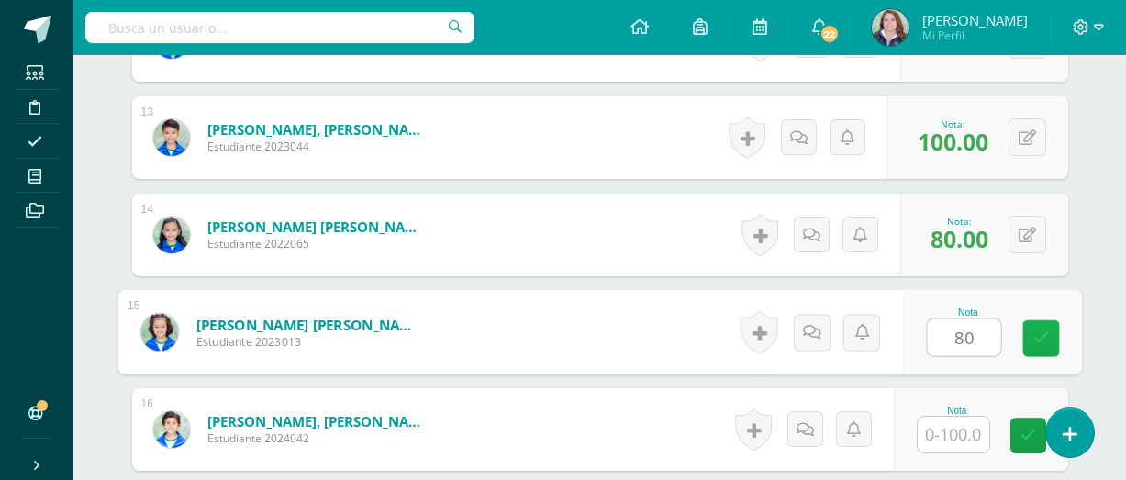
type input "80"
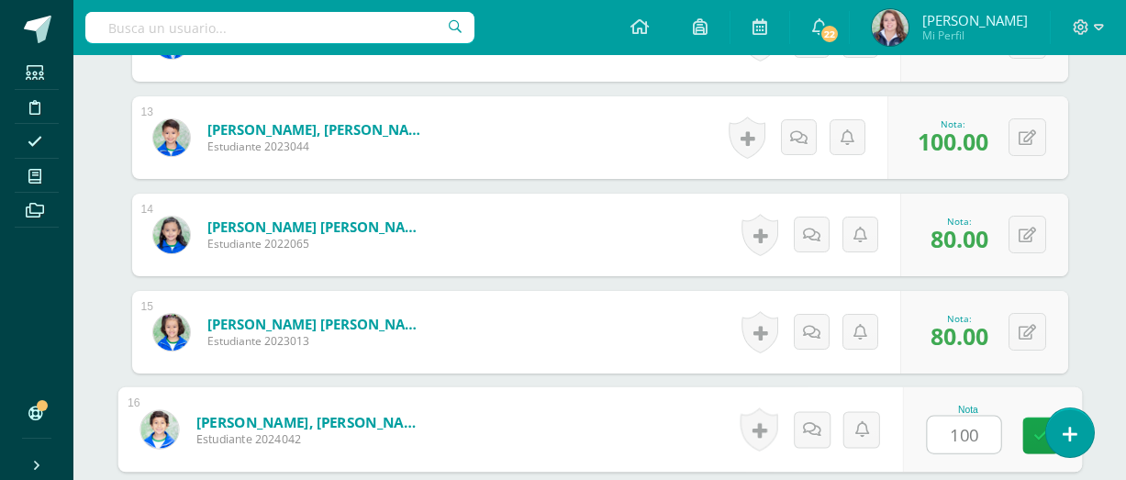
type input "100"
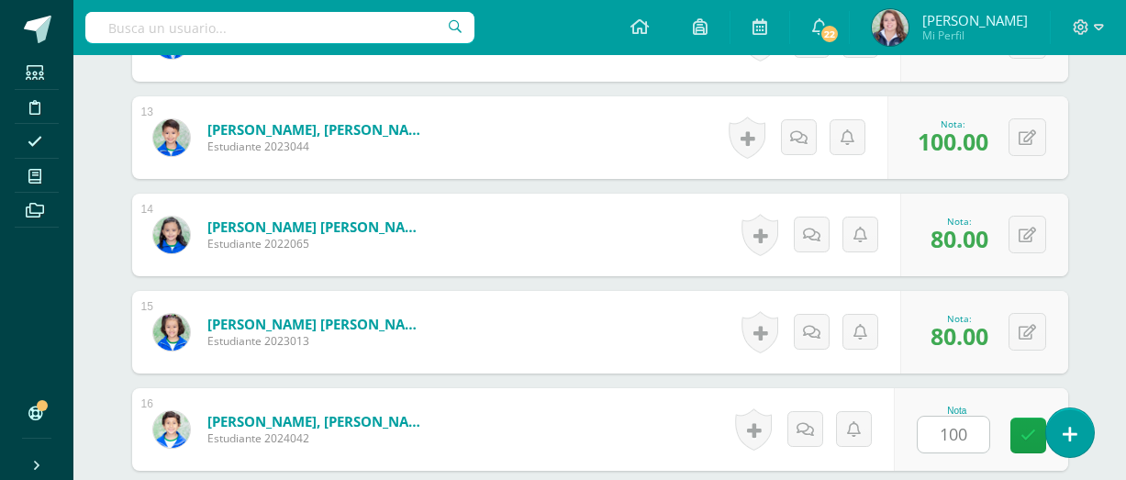
scroll to position [2000, 0]
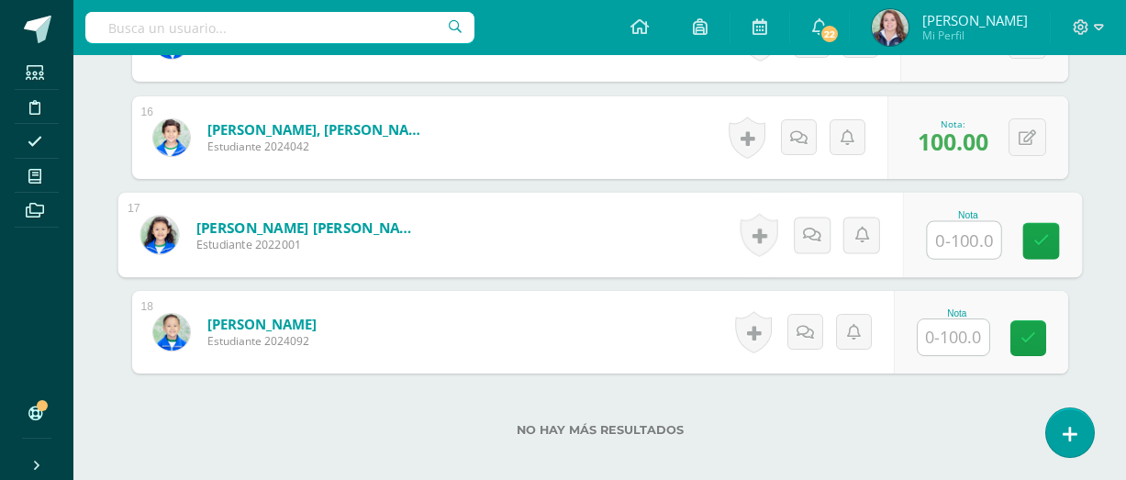
type input "1"
type input "80"
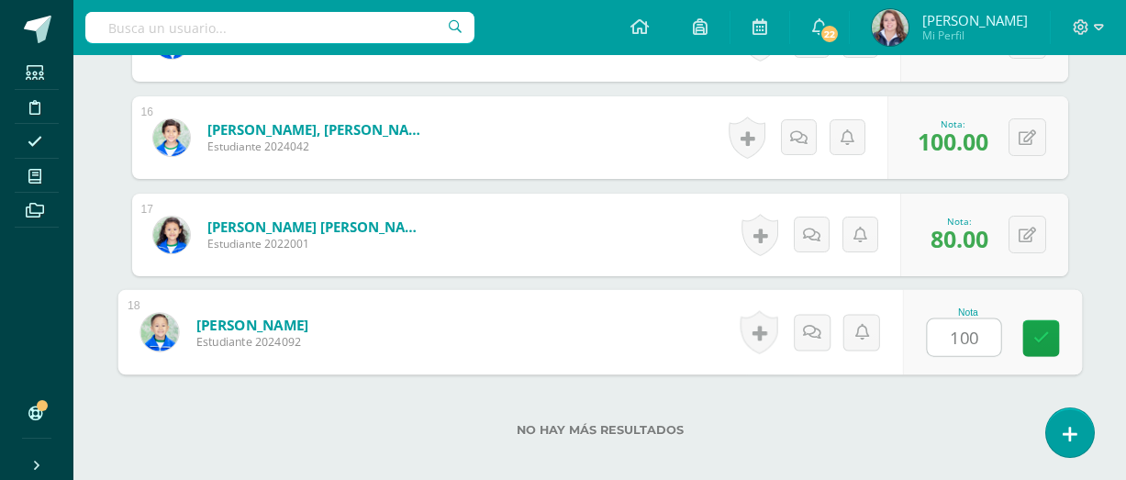
type input "100"
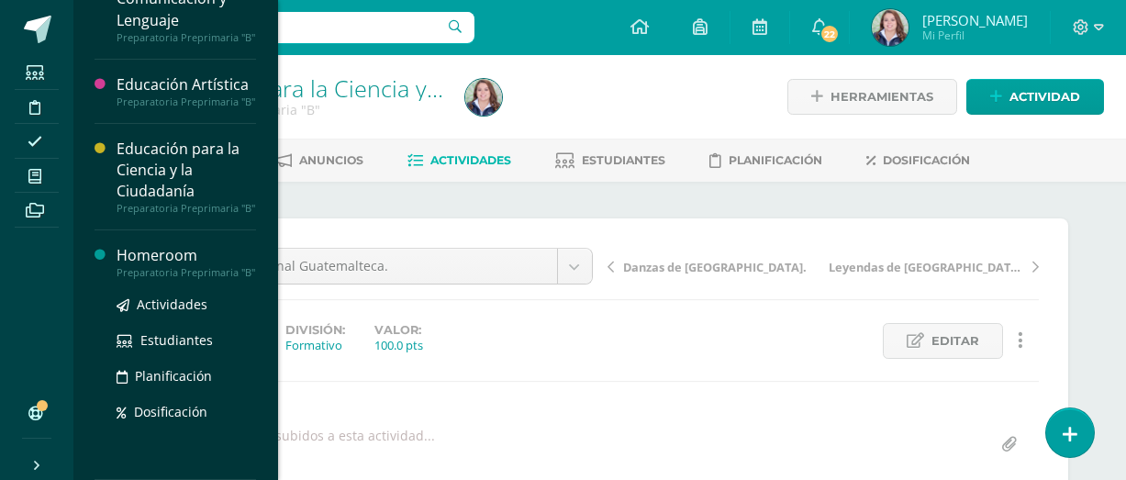
scroll to position [217, 0]
click at [161, 315] on ul "Actividades Estudiantes Planificación Dosificación" at bounding box center [186, 358] width 139 height 128
click at [163, 305] on span "Actividades" at bounding box center [172, 303] width 71 height 17
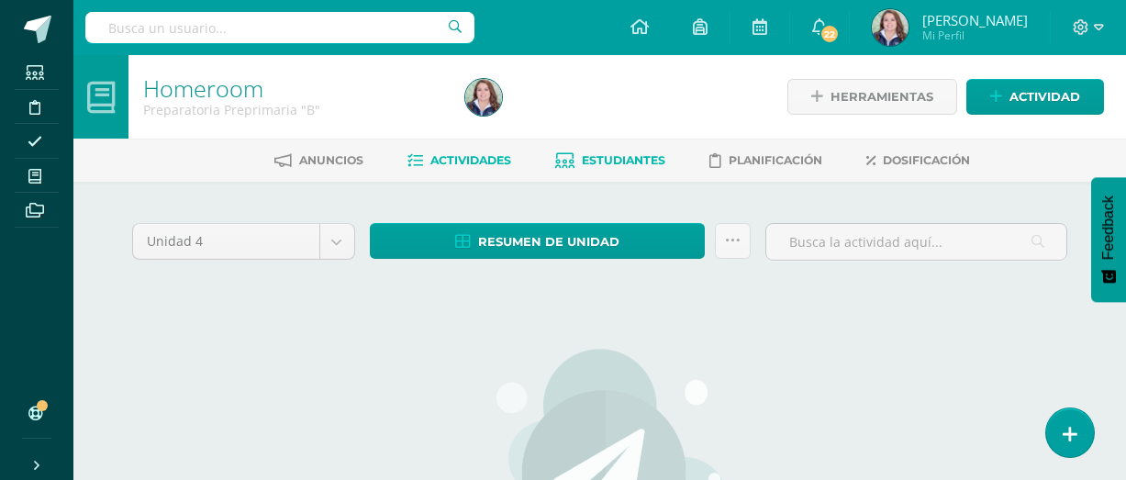
click at [633, 157] on span "Estudiantes" at bounding box center [623, 160] width 83 height 14
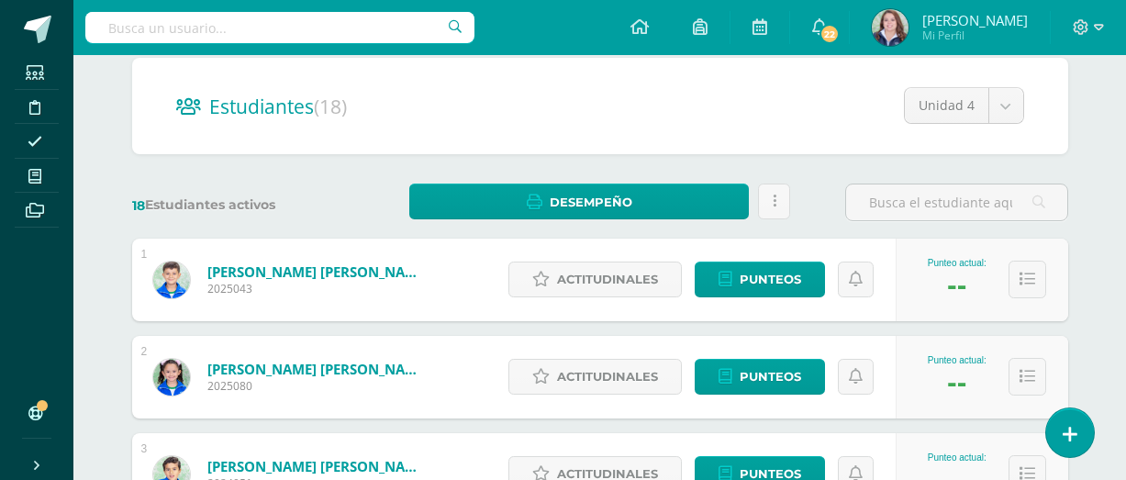
scroll to position [183, 0]
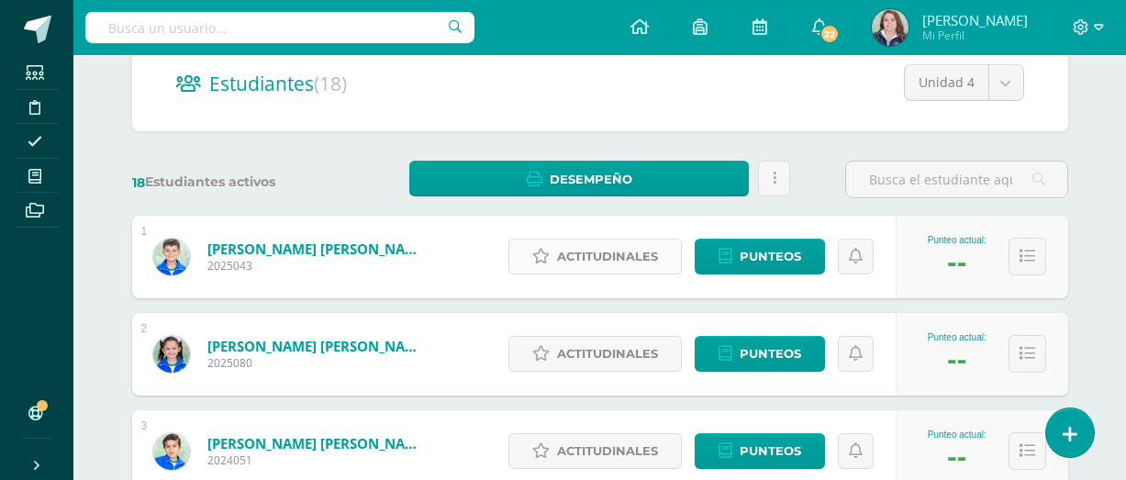
click at [634, 244] on span "Actitudinales" at bounding box center [607, 256] width 101 height 34
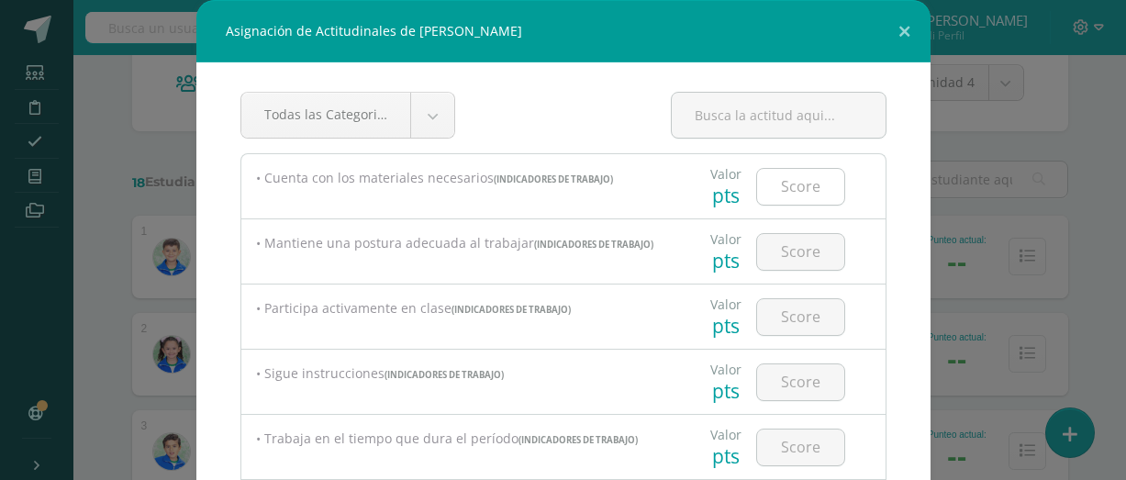
click at [784, 187] on input "number" at bounding box center [800, 187] width 87 height 36
type input "2"
type input "3"
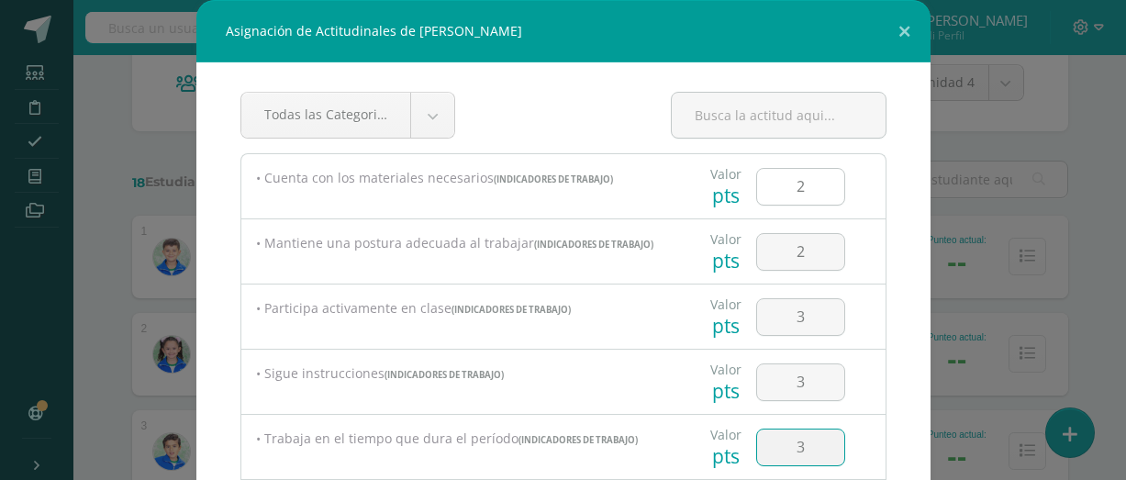
type input "3"
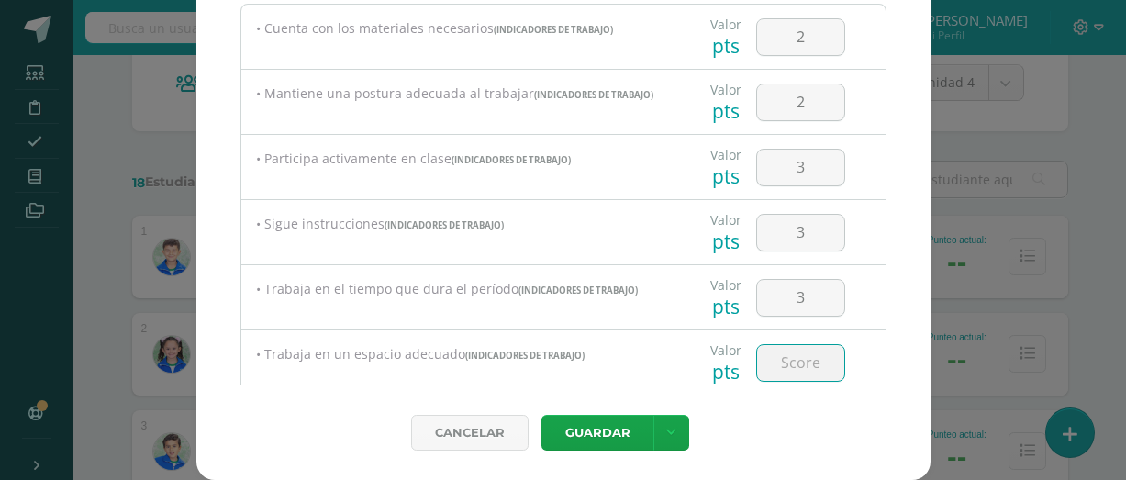
type input "3"
type input "2"
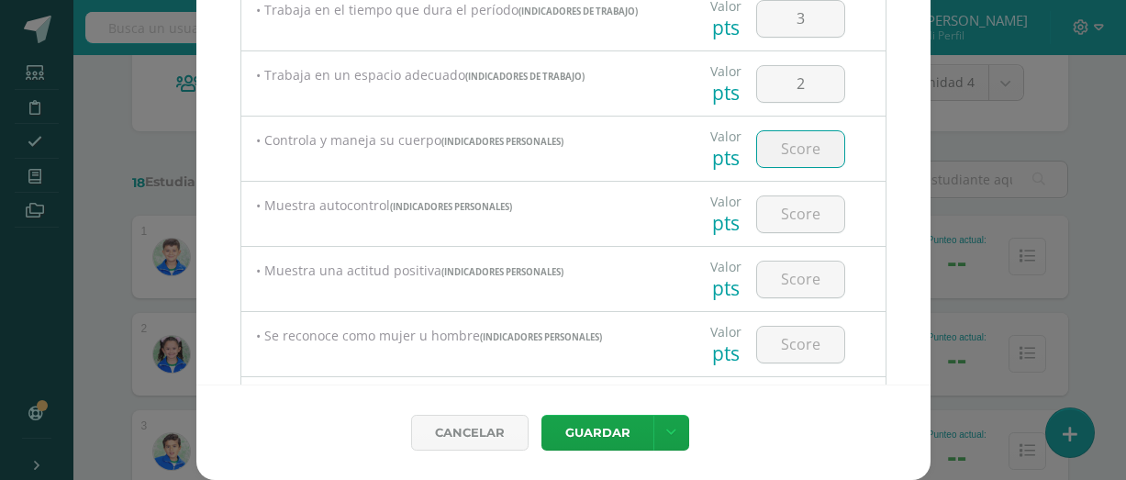
type input "3"
type input "2"
click at [831, 155] on input "number" at bounding box center [800, 149] width 87 height 36
type input "2"
type input "3"
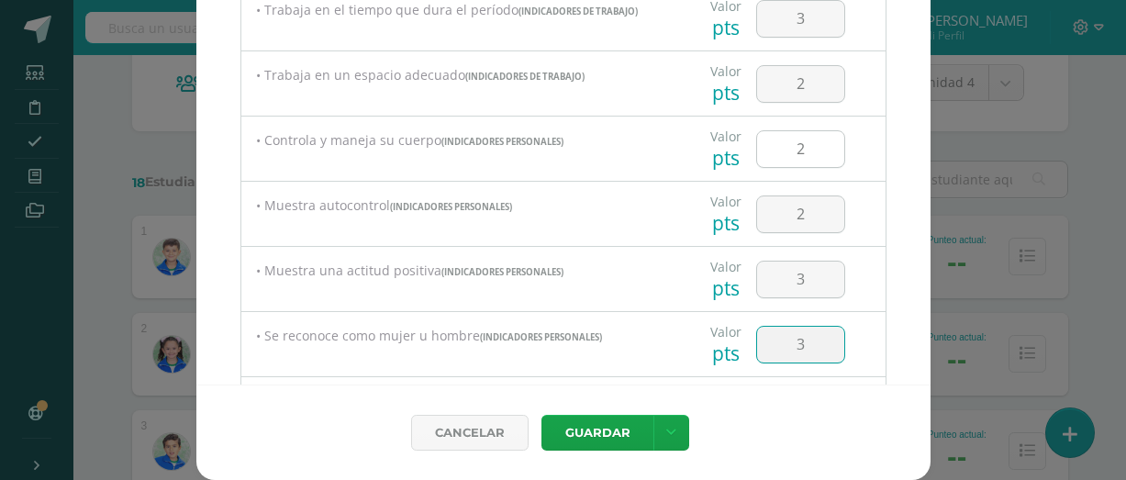
type input "3"
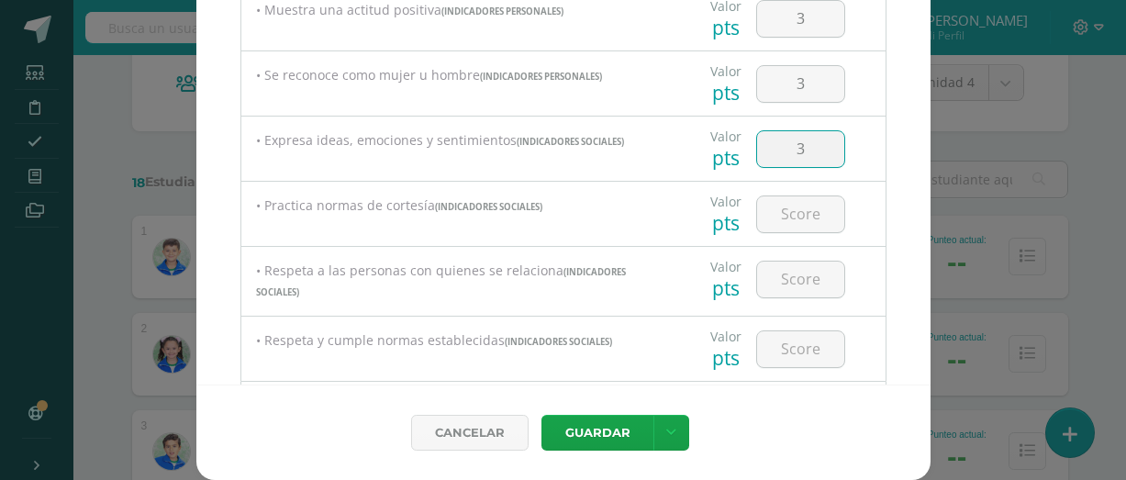
type input "3"
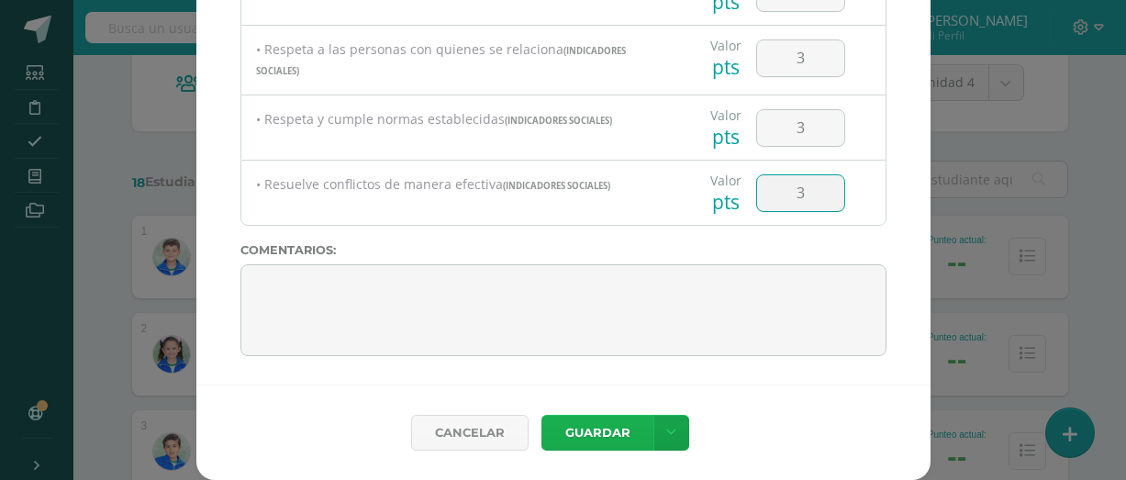
type input "3"
click at [625, 427] on button "Guardar" at bounding box center [597, 433] width 112 height 36
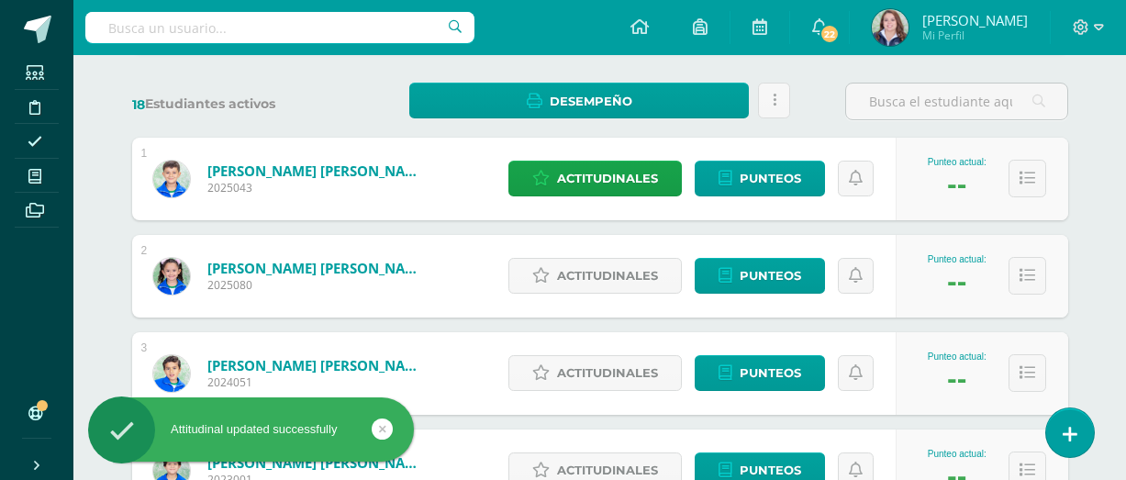
scroll to position [262, 0]
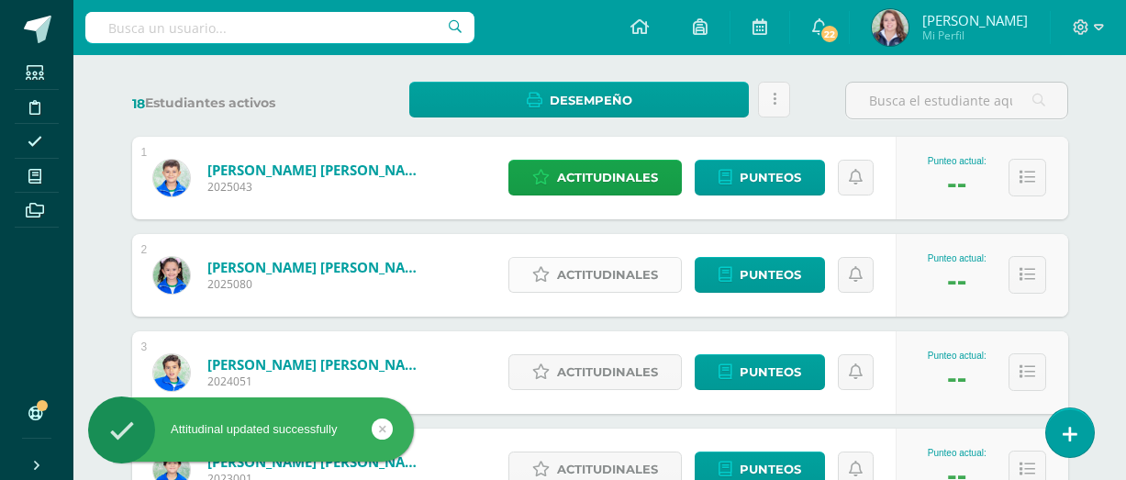
click at [604, 274] on span "Actitudinales" at bounding box center [607, 275] width 101 height 34
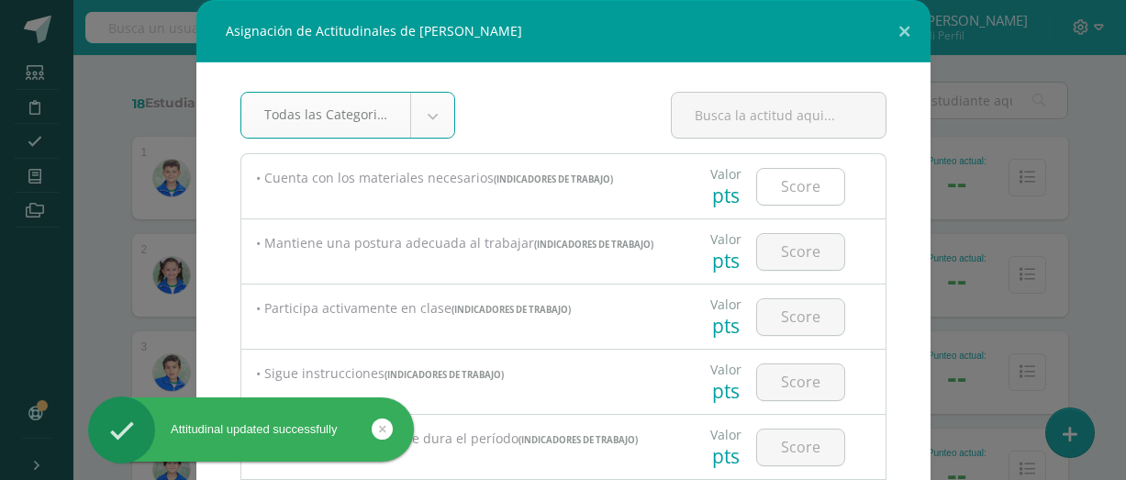
click at [814, 183] on input "number" at bounding box center [800, 187] width 87 height 36
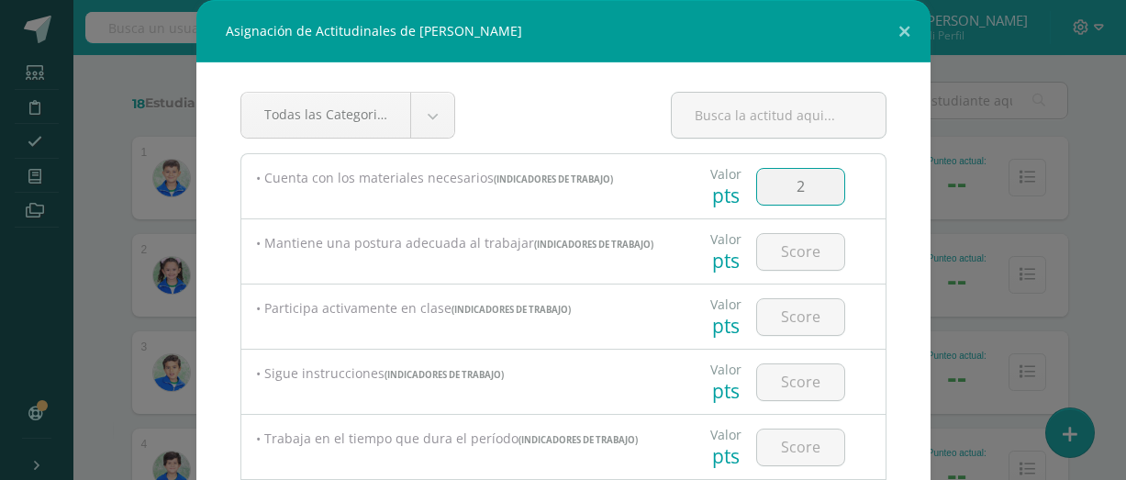
type input "2"
type input "3"
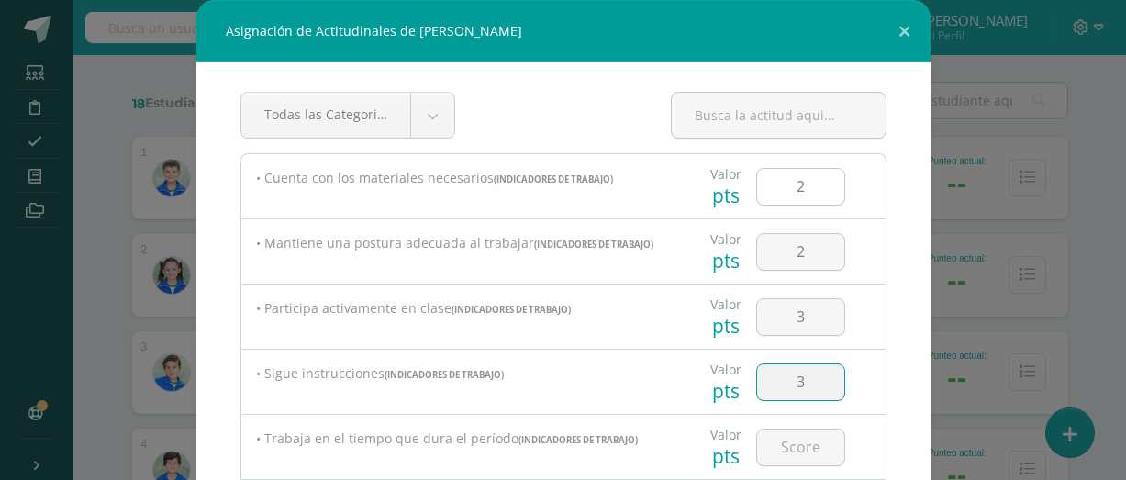
type input "3"
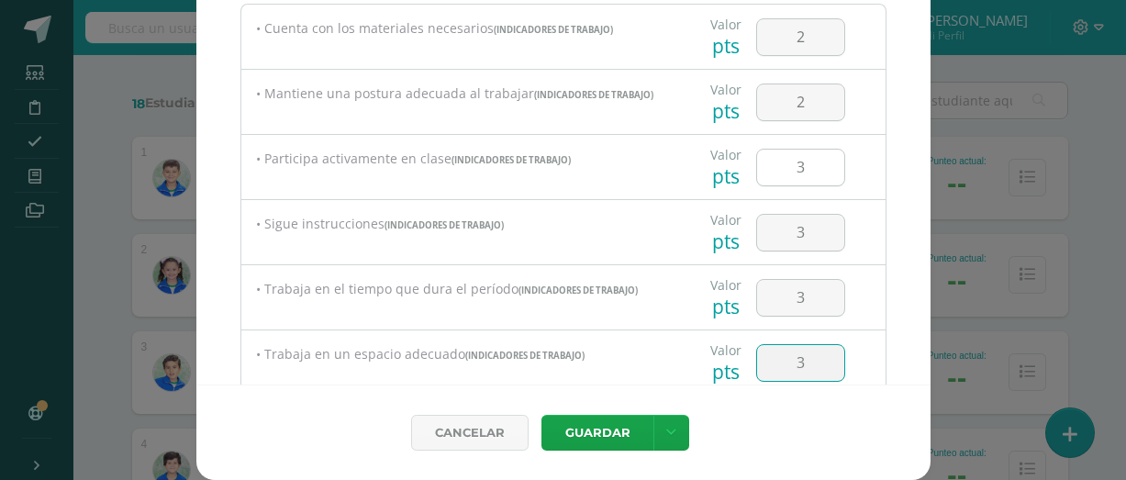
type input "3"
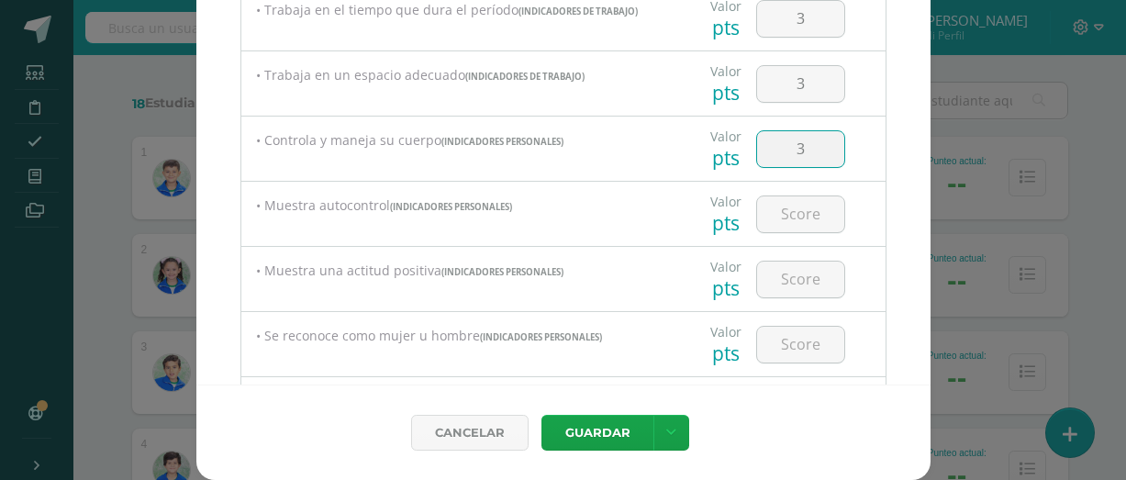
type input "3"
type input "2"
type input "3"
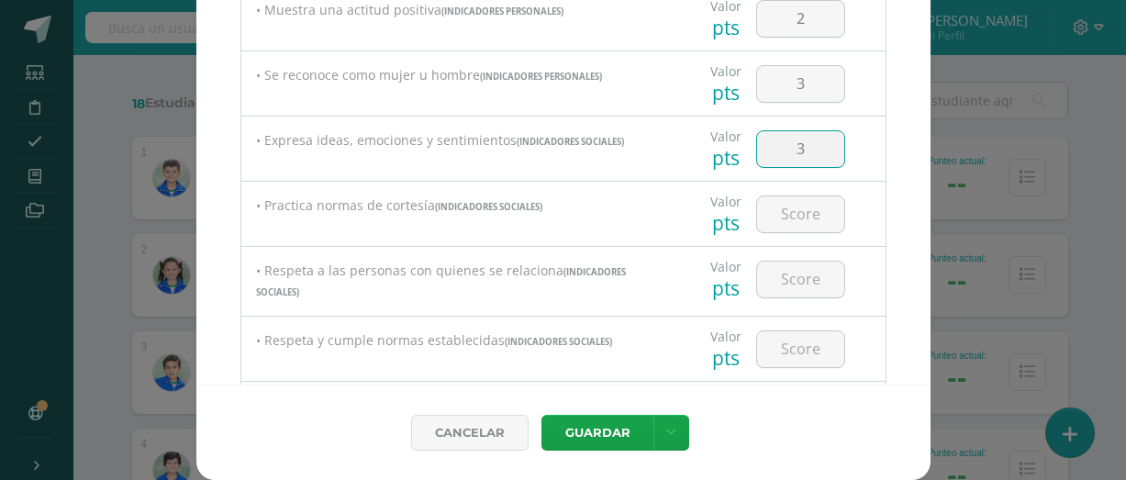
type input "3"
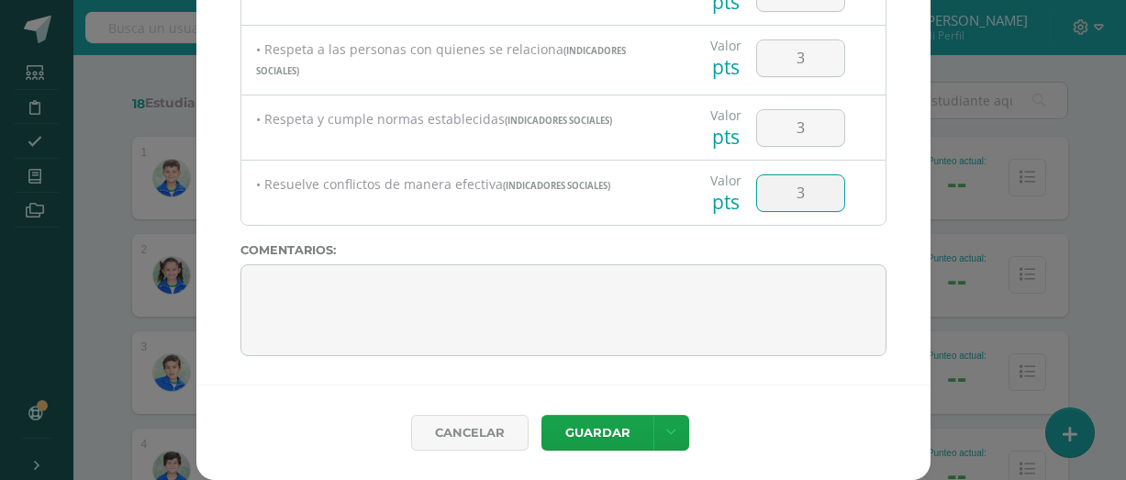
type input "3"
click at [596, 444] on button "Guardar" at bounding box center [597, 433] width 112 height 36
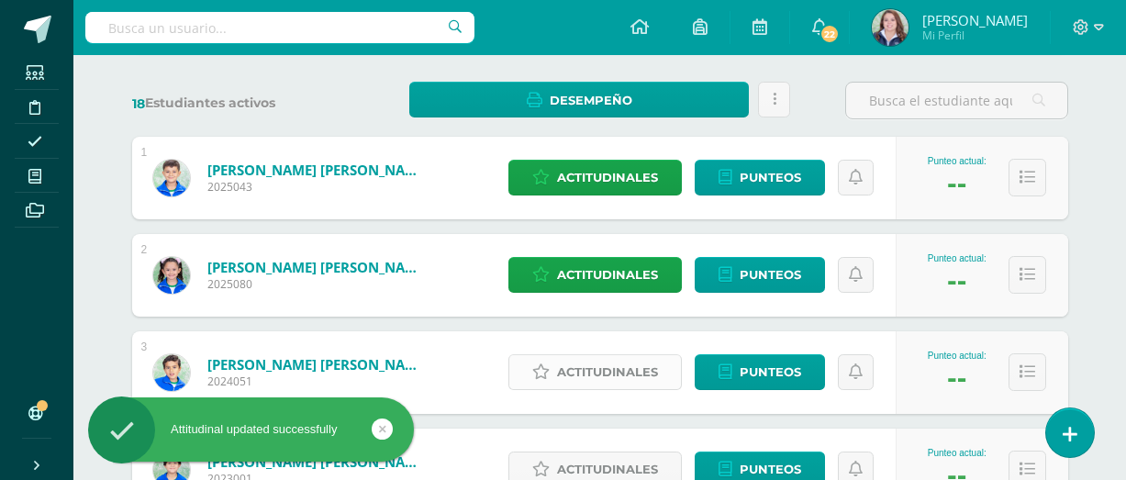
click at [615, 364] on span "Actitudinales" at bounding box center [607, 372] width 101 height 34
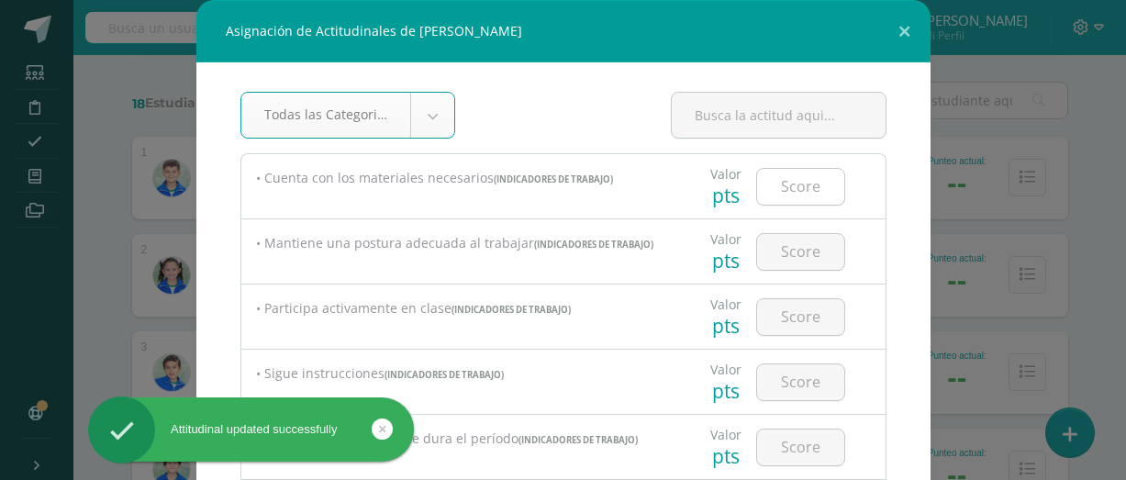
click at [805, 191] on input "number" at bounding box center [800, 187] width 87 height 36
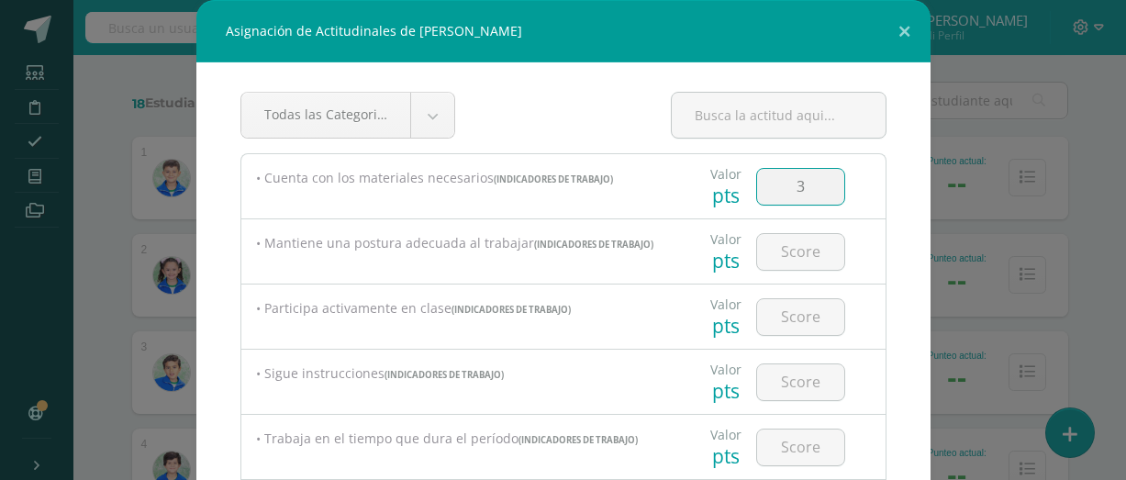
type input "3"
type input "2"
type input "3"
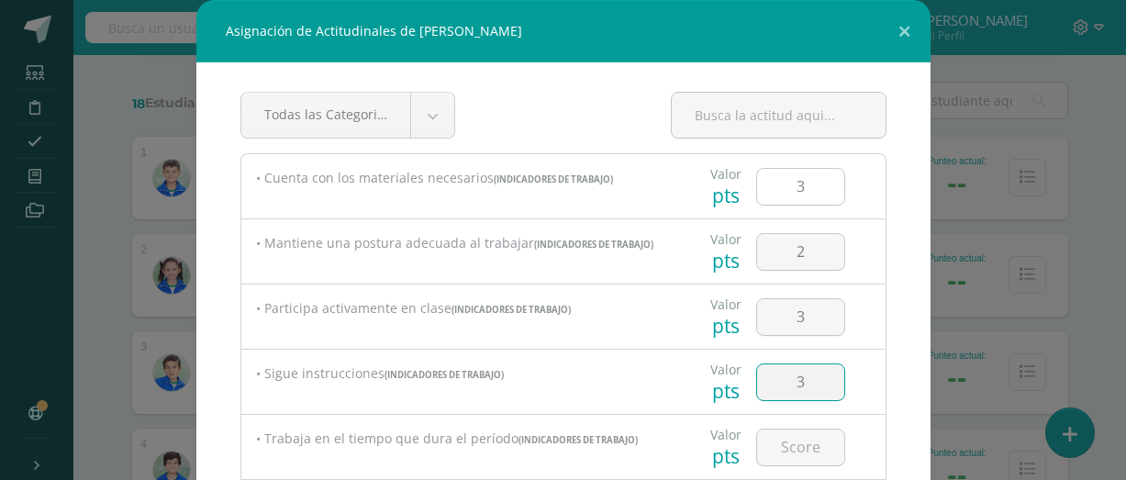
type input "3"
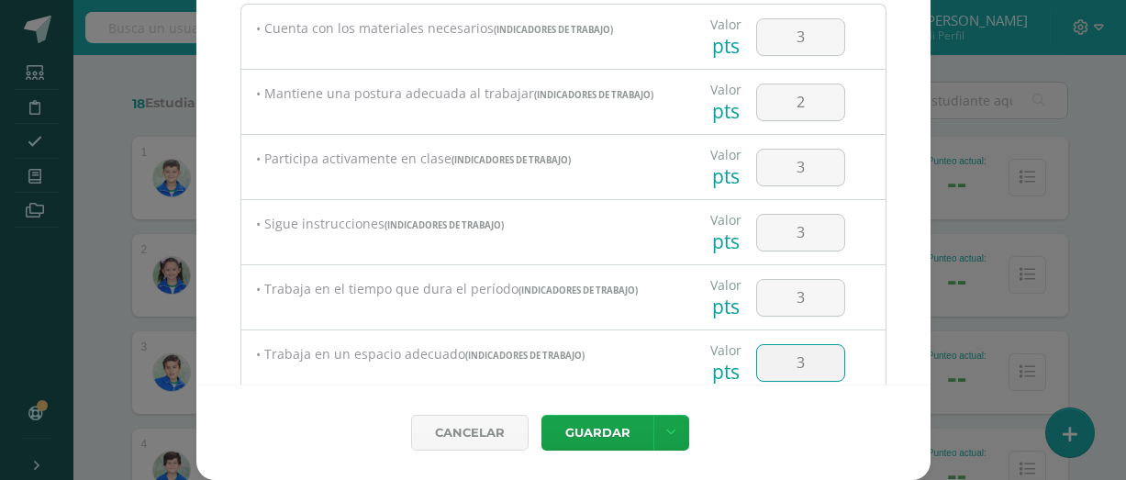
type input "3"
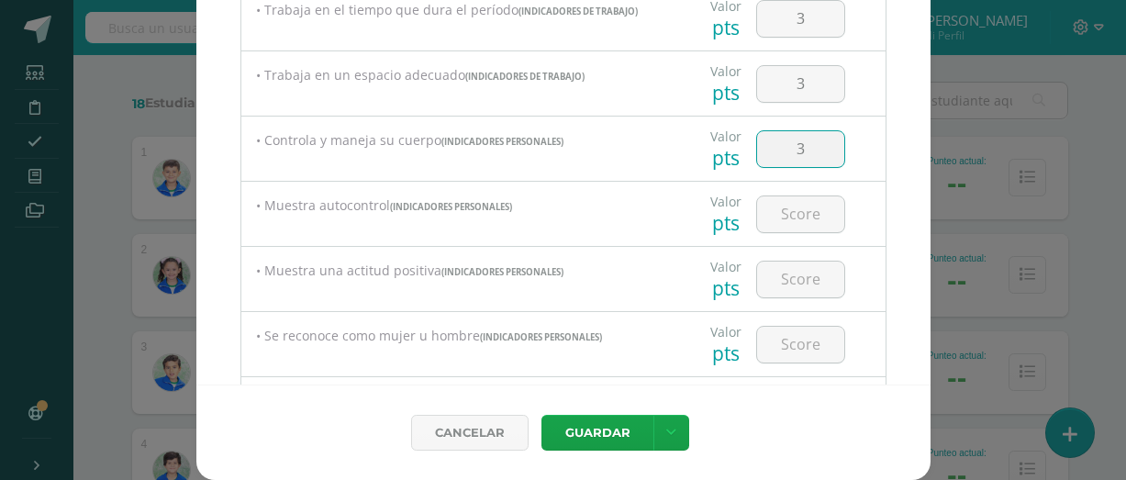
type input "3"
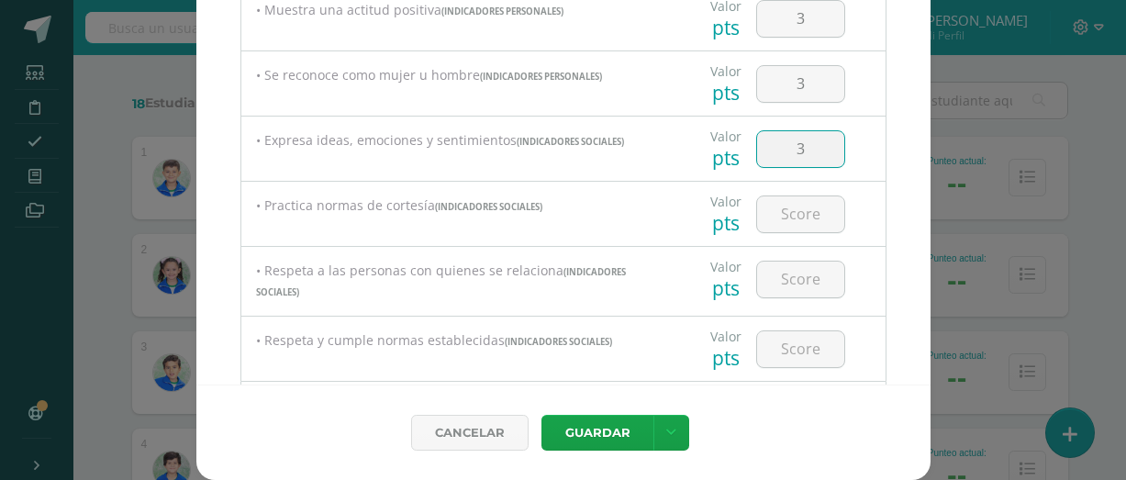
type input "3"
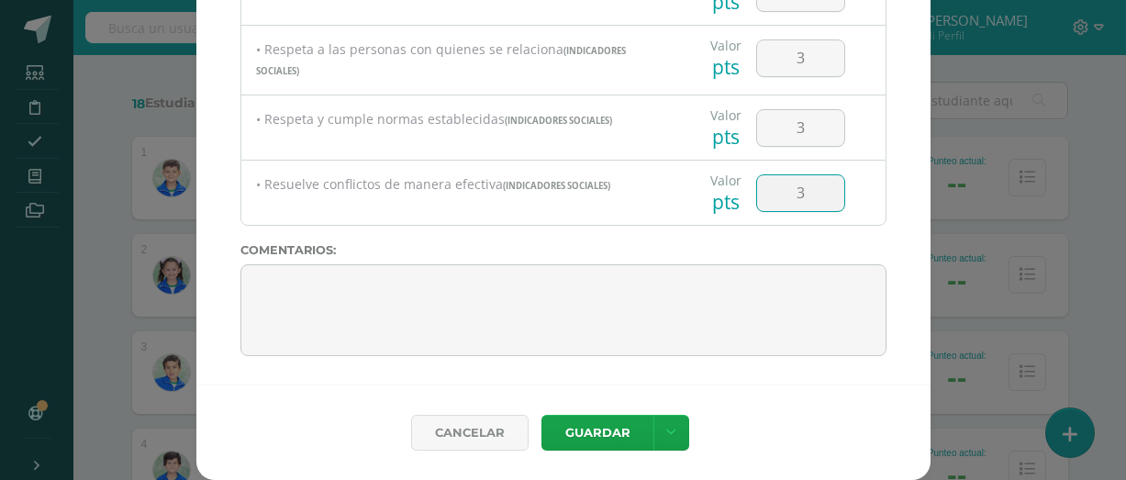
type input "3"
click at [618, 428] on button "Guardar" at bounding box center [597, 433] width 112 height 36
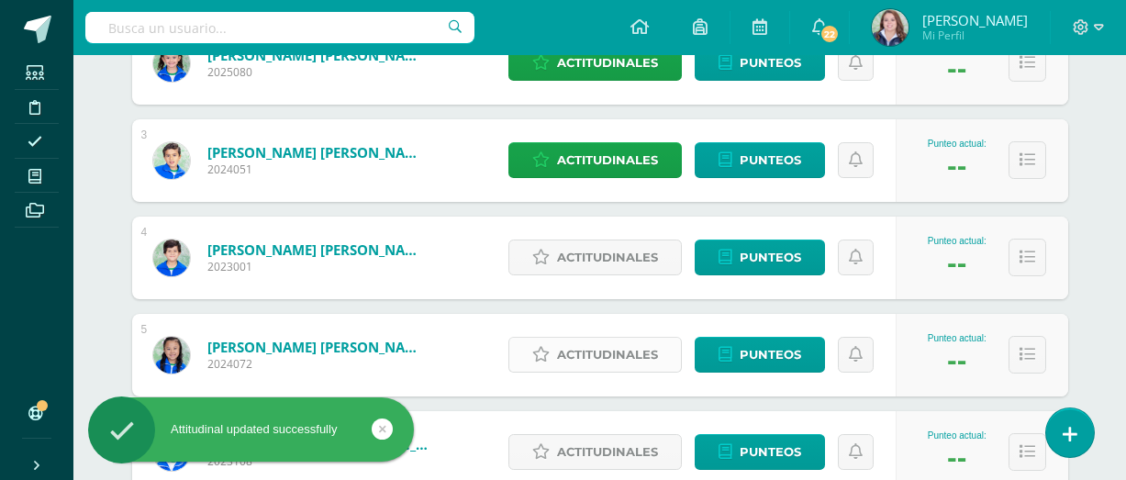
scroll to position [483, 0]
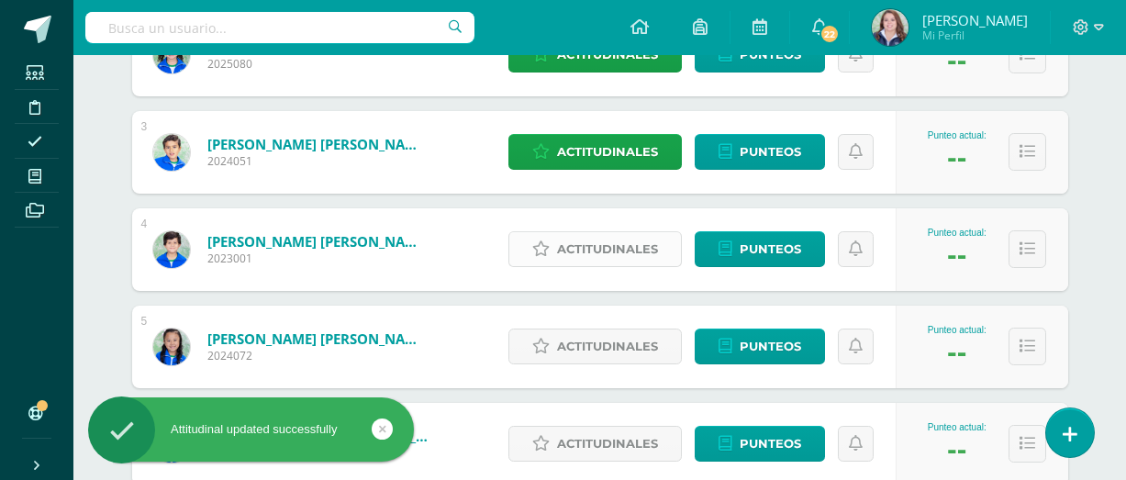
click at [634, 255] on span "Actitudinales" at bounding box center [607, 249] width 101 height 34
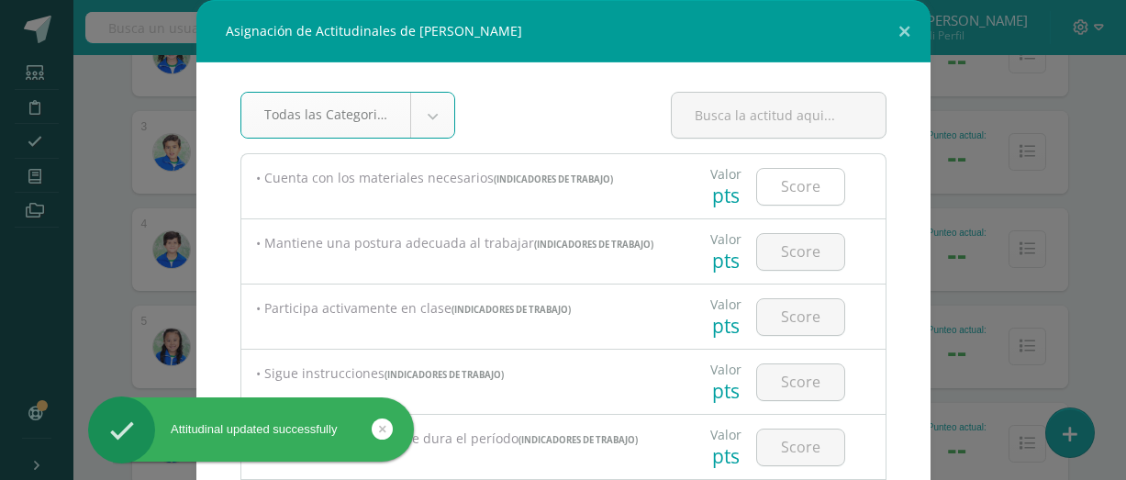
click at [833, 188] on input "number" at bounding box center [800, 187] width 87 height 36
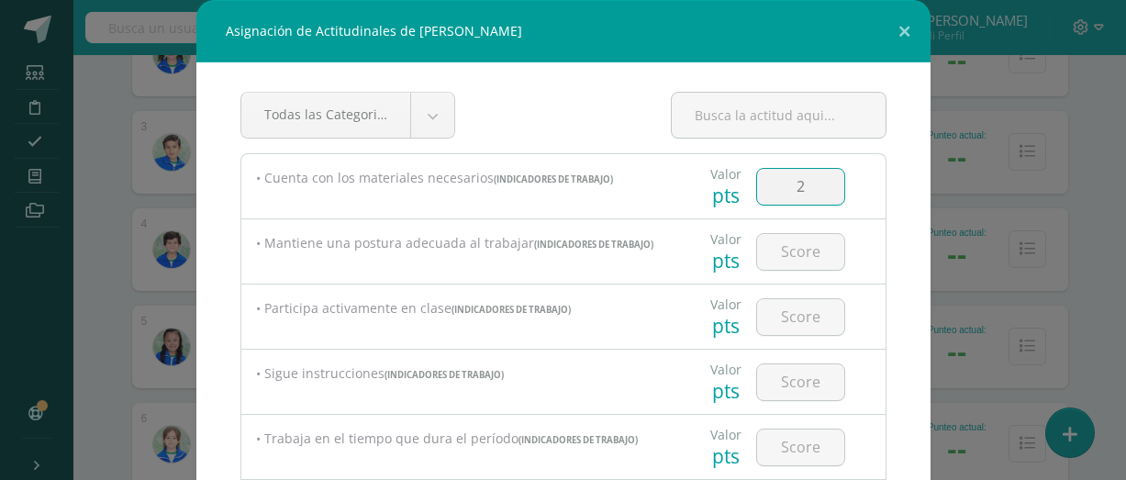
type input "2"
type input "3"
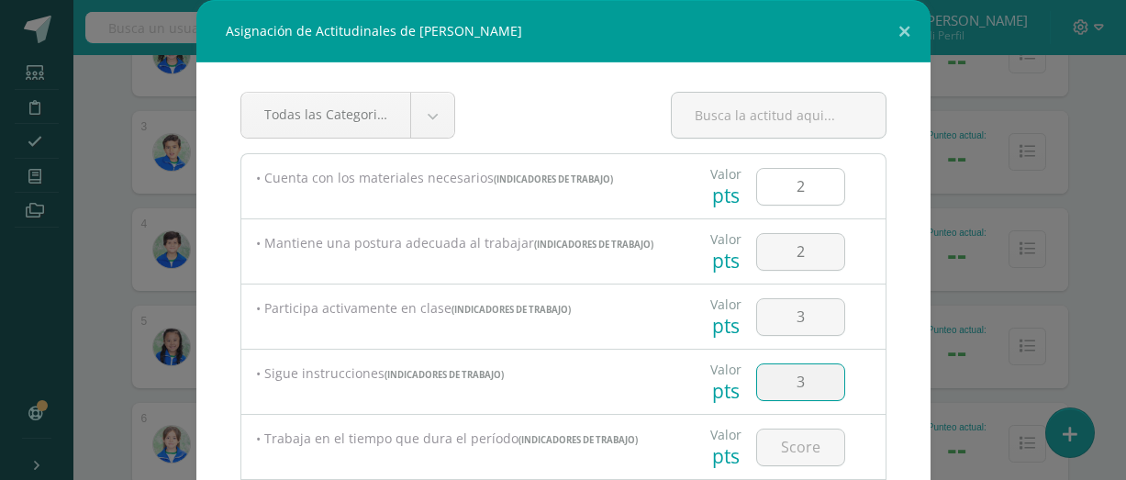
type input "3"
type input "2"
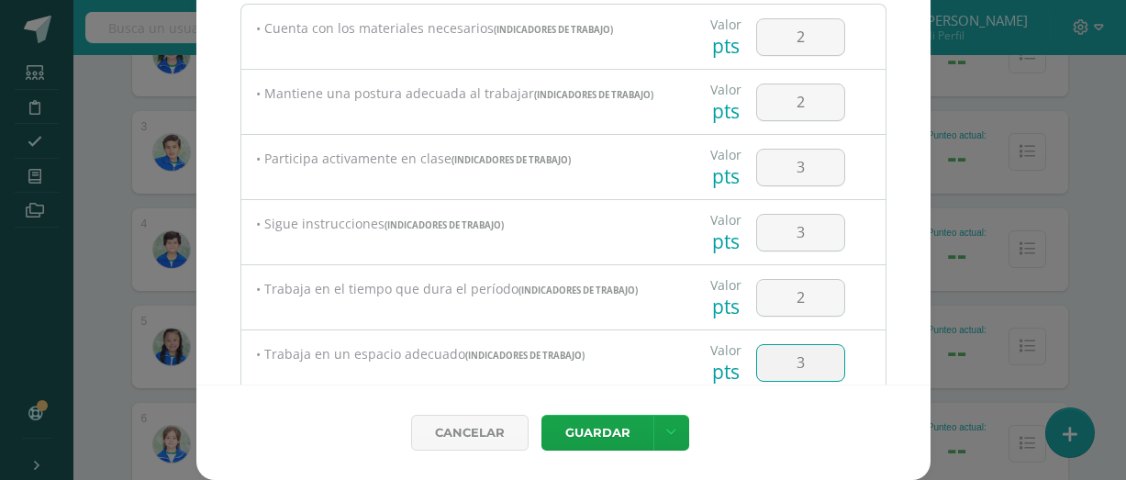
type input "3"
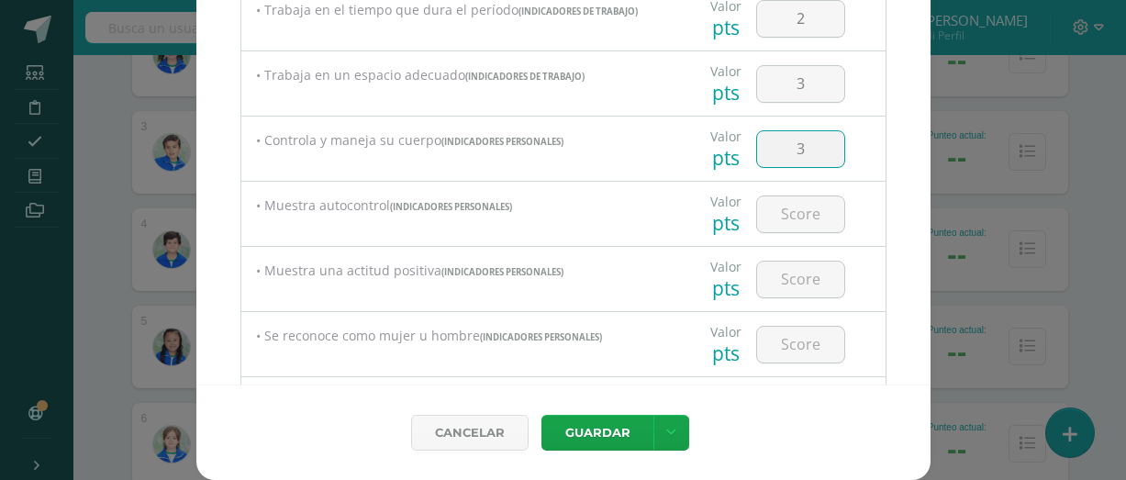
type input "3"
type input "2"
type input "3"
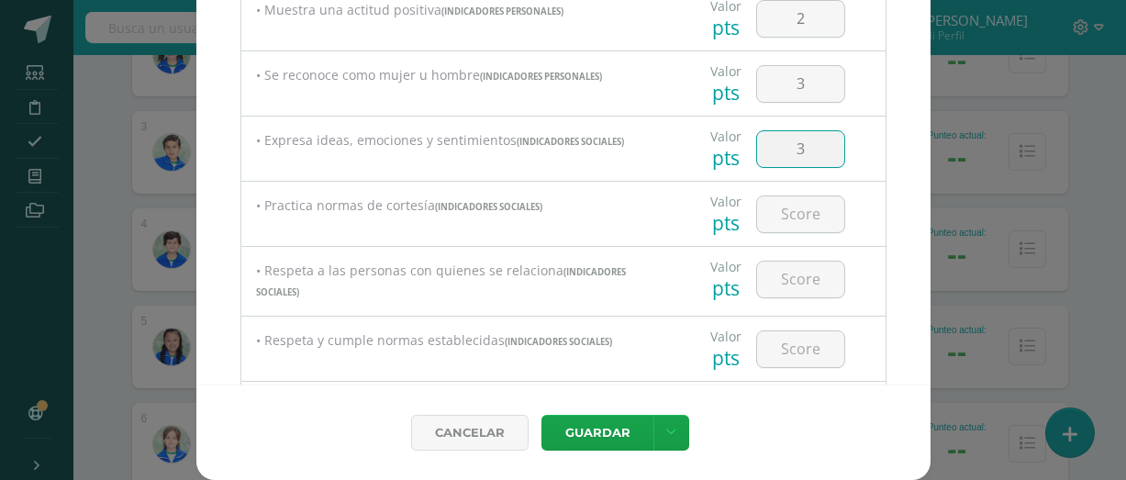
type input "3"
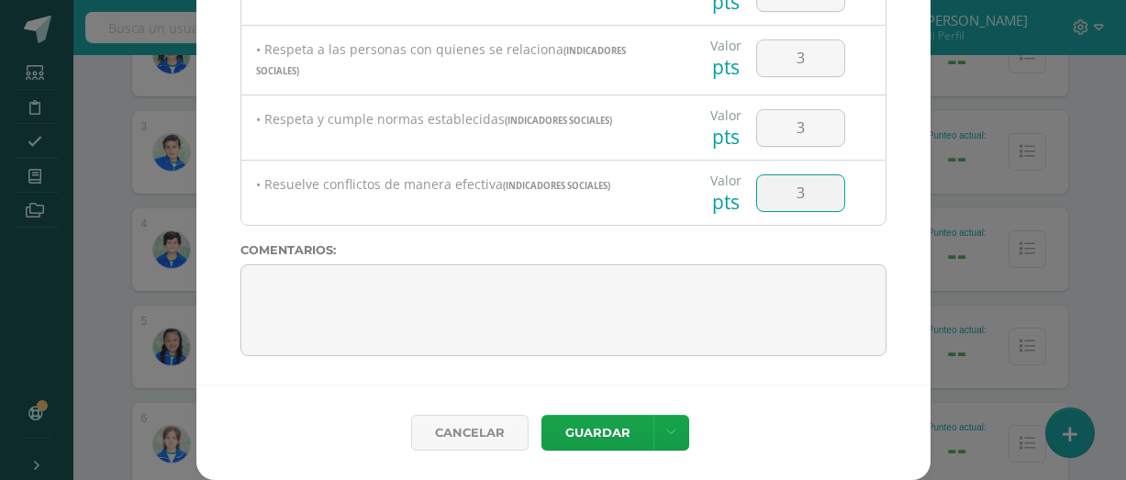
type input "3"
click at [627, 429] on button "Guardar" at bounding box center [597, 433] width 112 height 36
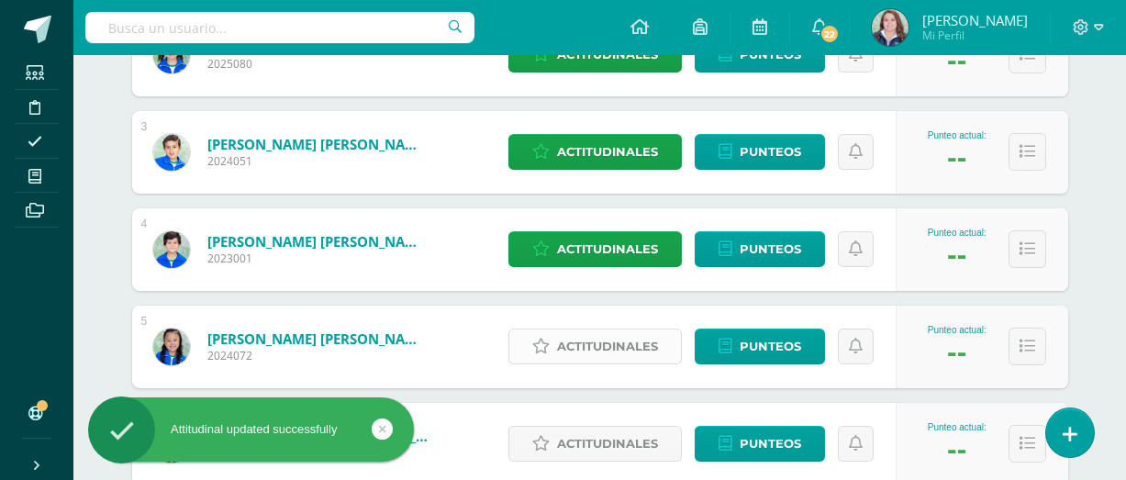
click at [613, 333] on span "Actitudinales" at bounding box center [607, 346] width 101 height 34
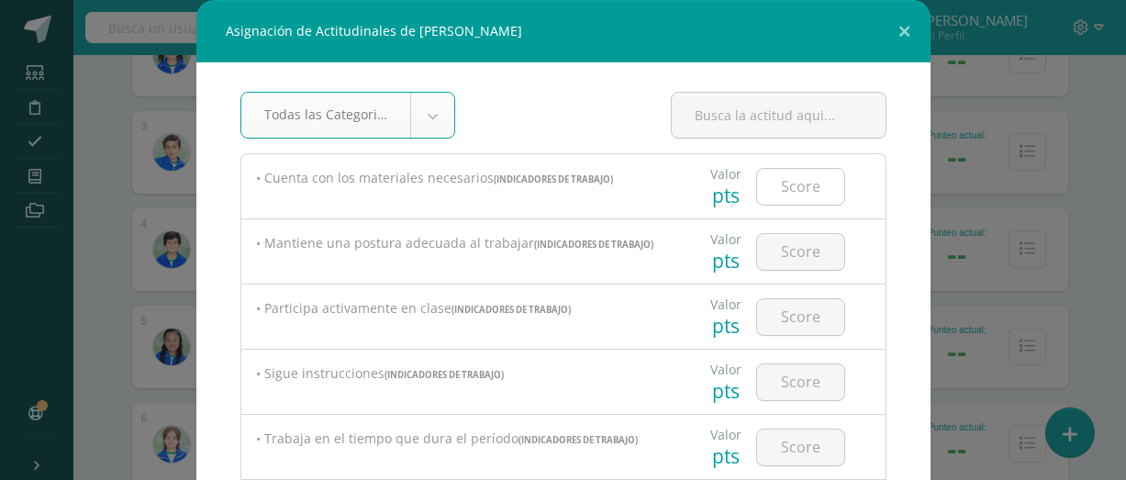
click at [804, 190] on input "number" at bounding box center [800, 187] width 87 height 36
type input "3"
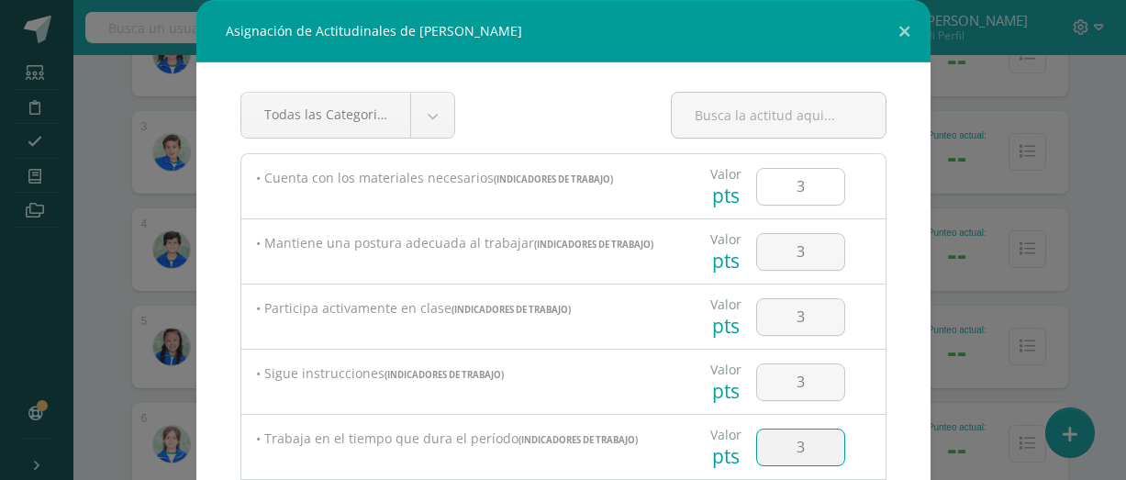
type input "3"
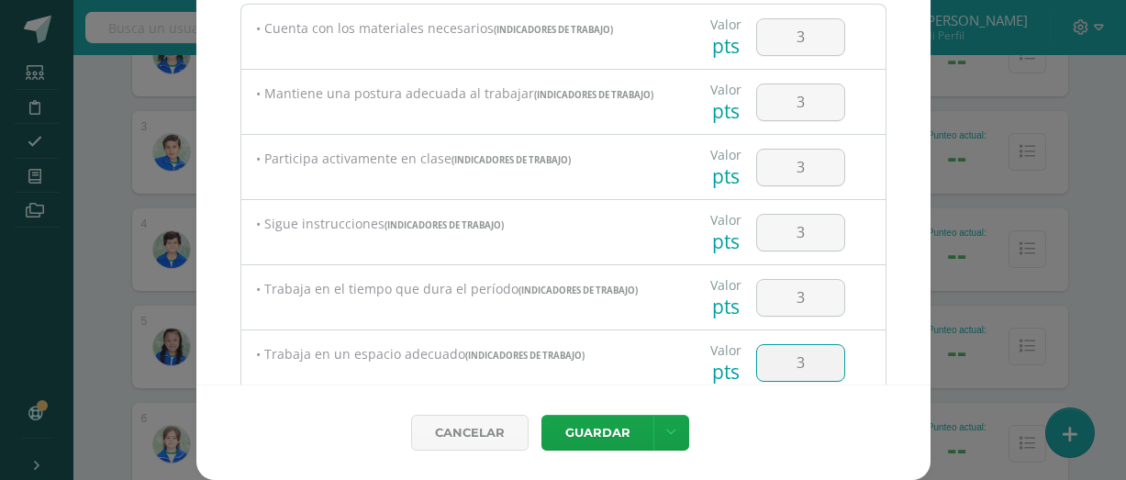
type input "3"
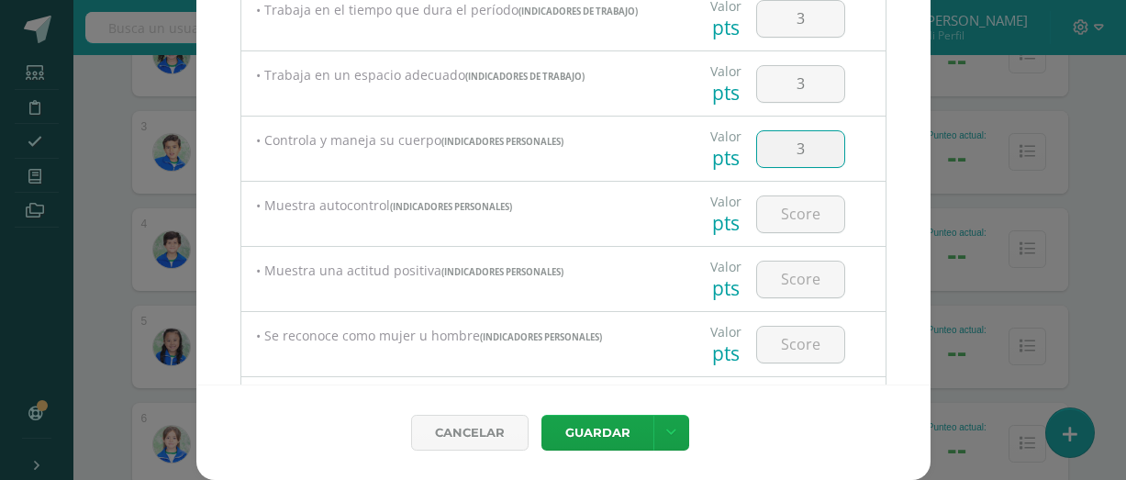
type input "3"
type input "2"
click at [838, 336] on input "number" at bounding box center [800, 345] width 87 height 36
type input "3"
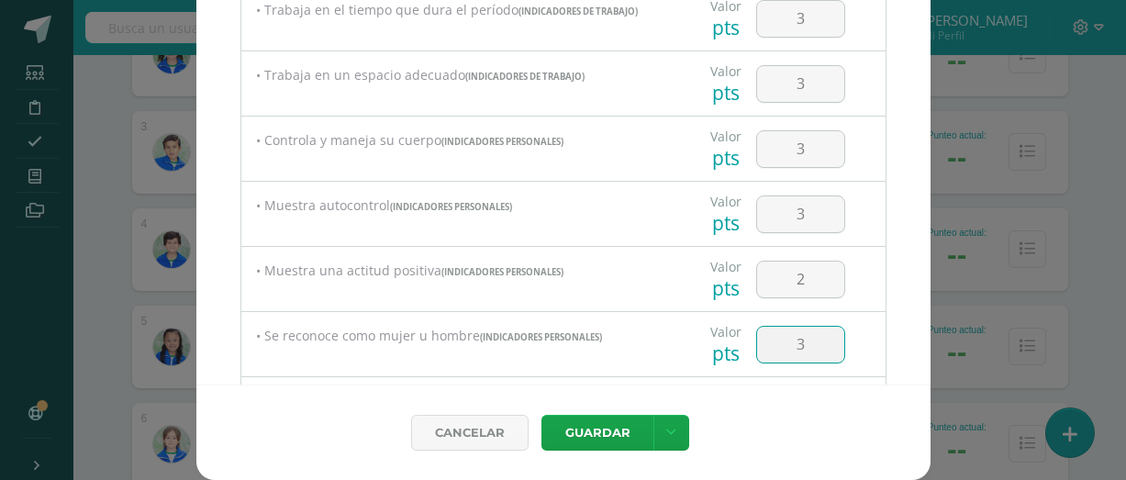
scroll to position [539, 0]
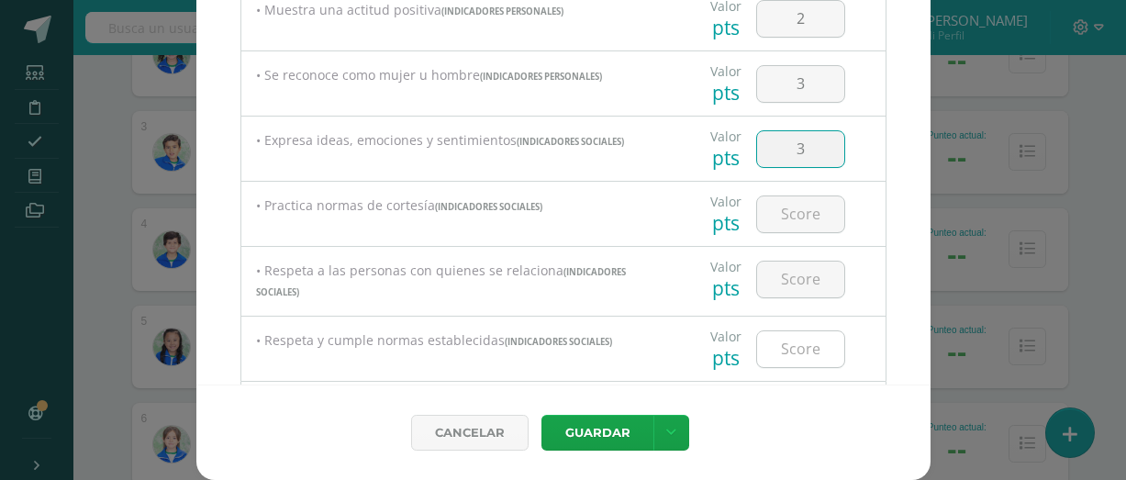
type input "3"
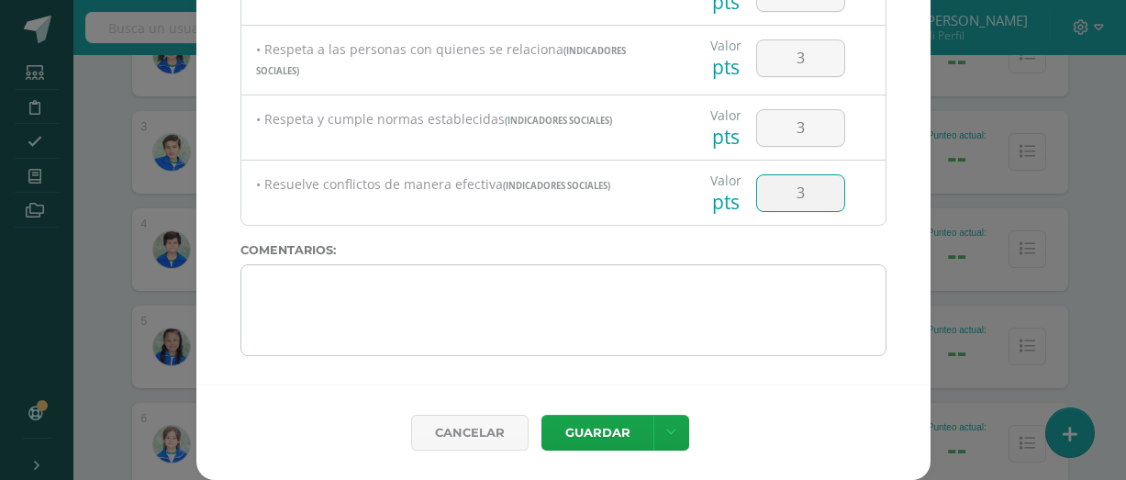
type input "3"
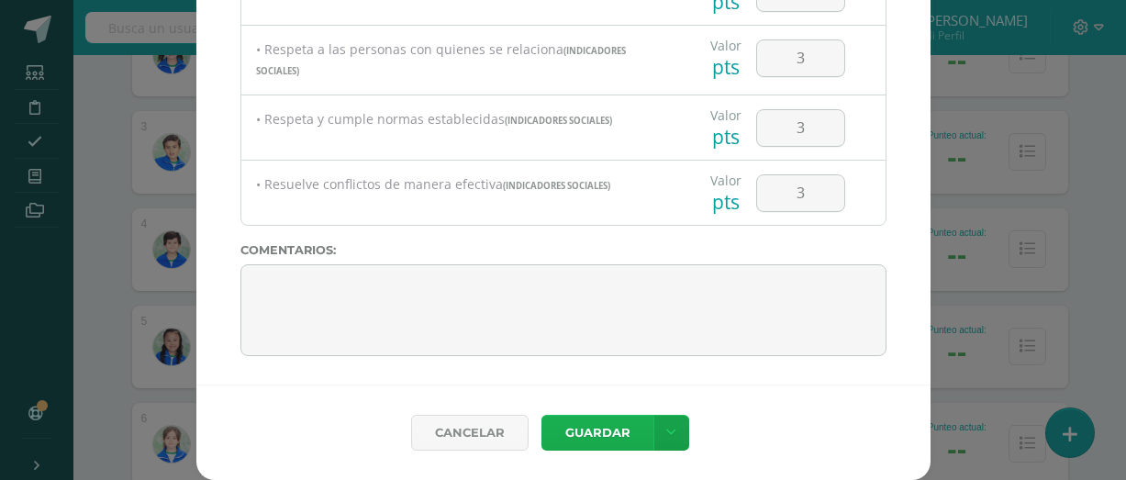
click at [617, 424] on button "Guardar" at bounding box center [597, 433] width 112 height 36
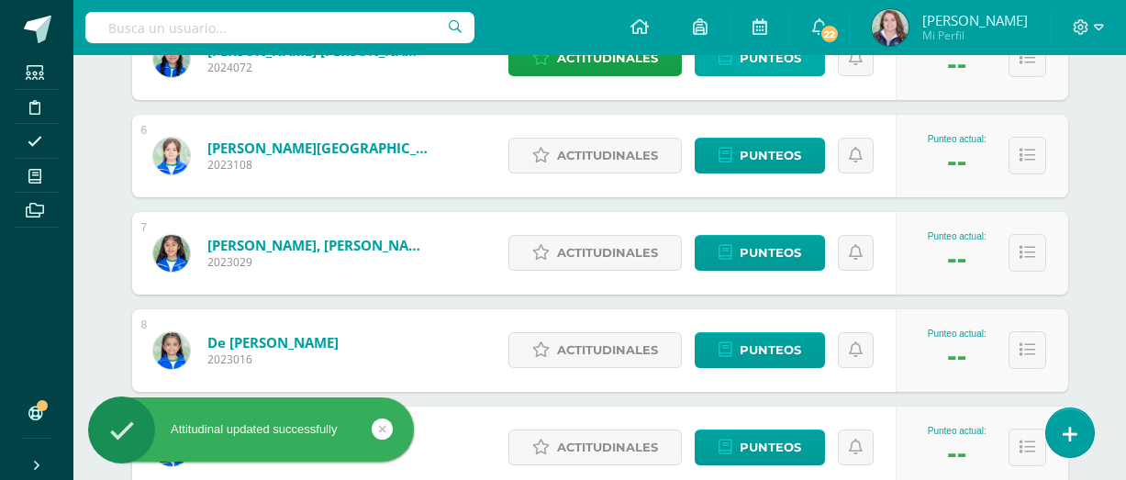
scroll to position [815, 0]
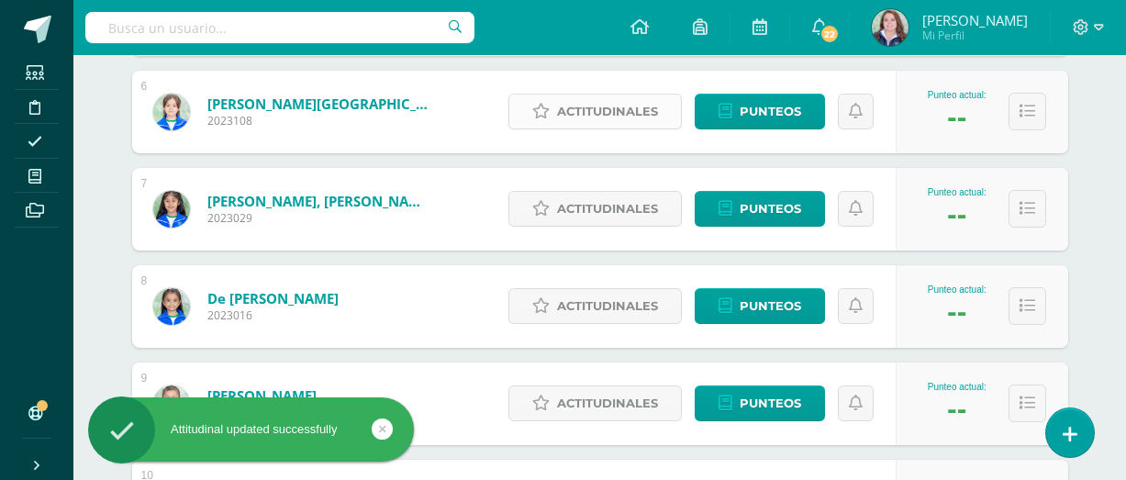
click at [620, 114] on span "Actitudinales" at bounding box center [607, 111] width 101 height 34
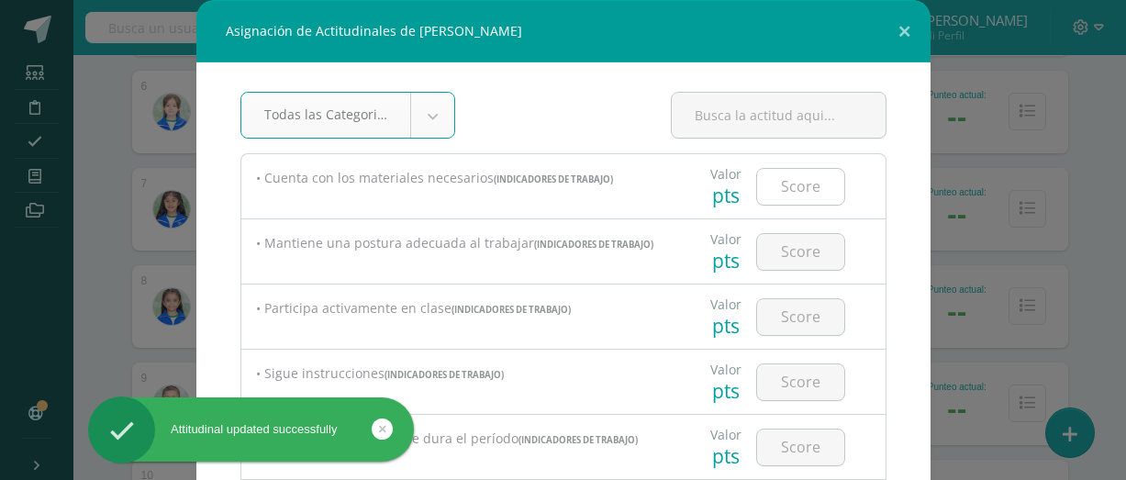
click at [803, 191] on input "number" at bounding box center [800, 187] width 87 height 36
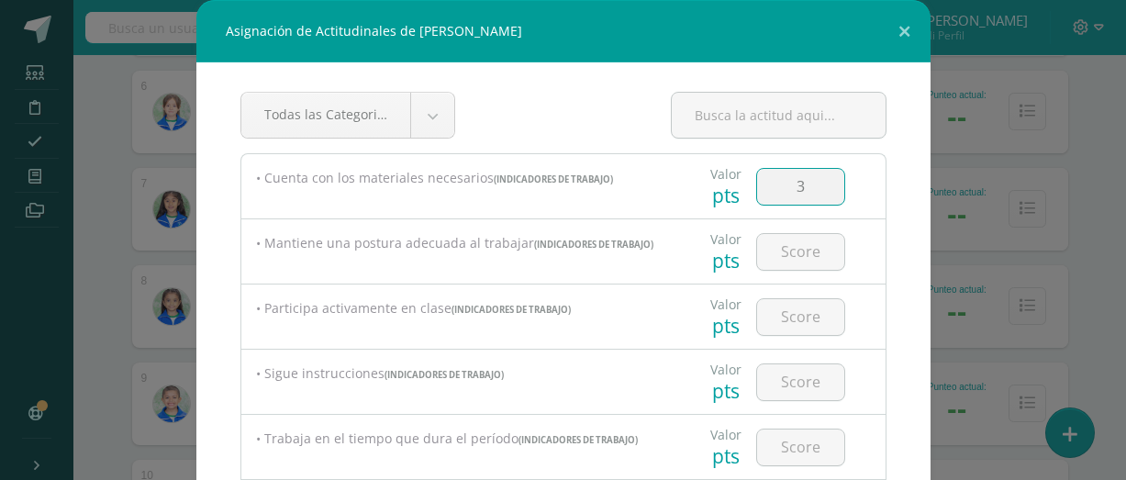
type input "3"
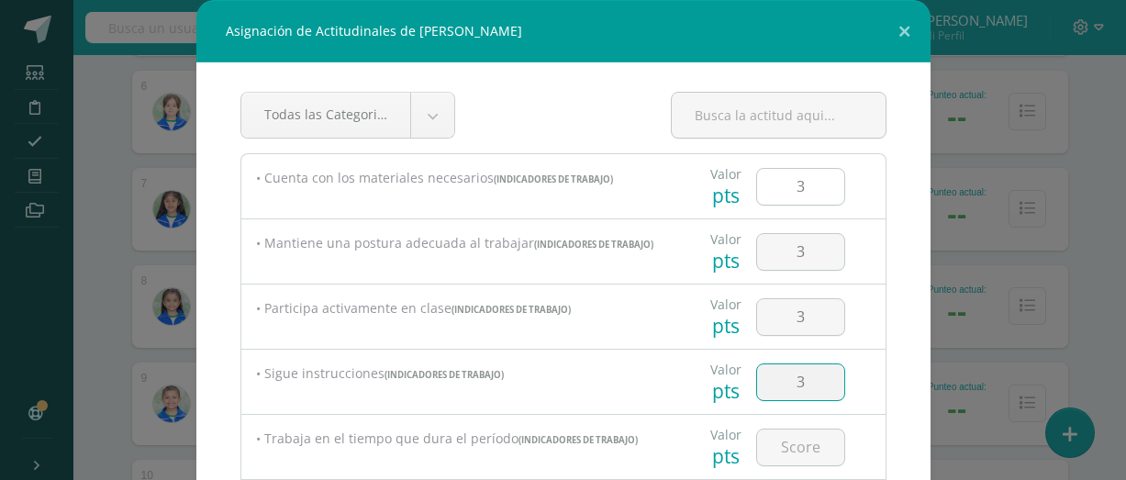
type input "3"
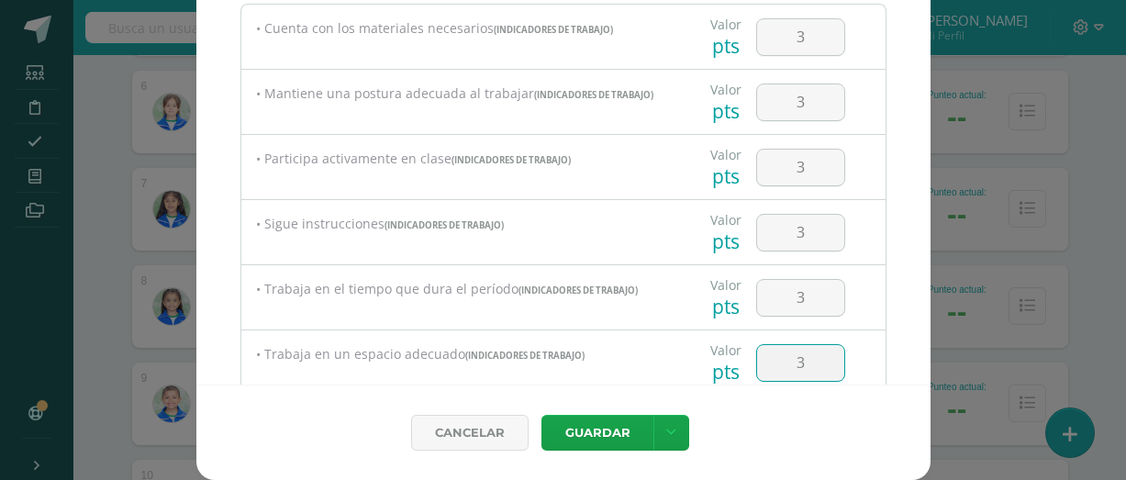
type input "3"
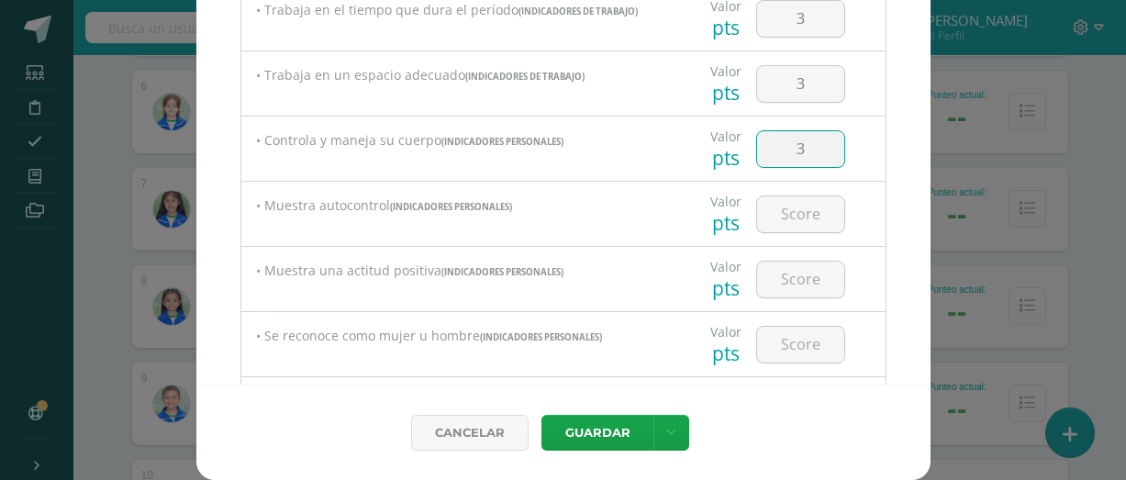
type input "3"
type input "2"
type input "3"
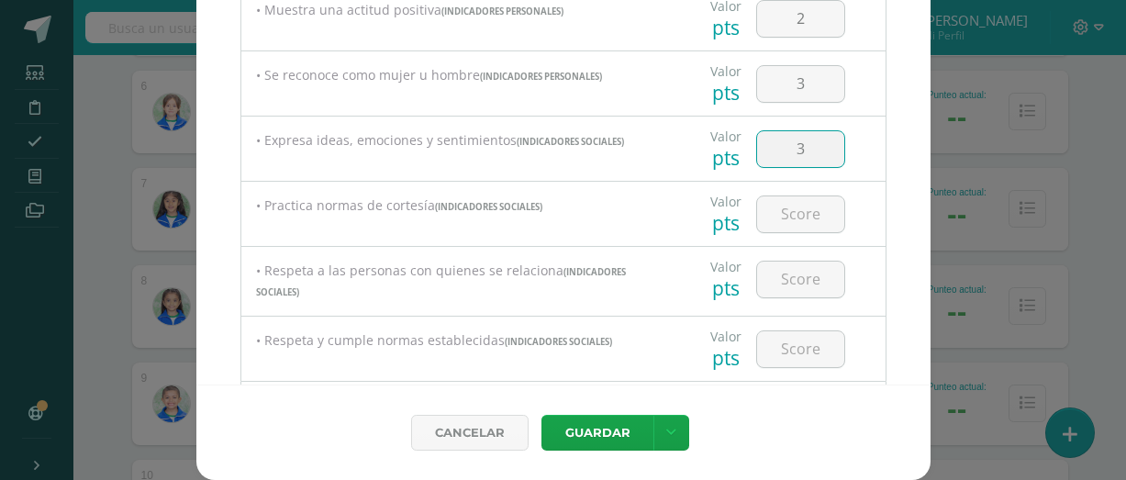
type input "3"
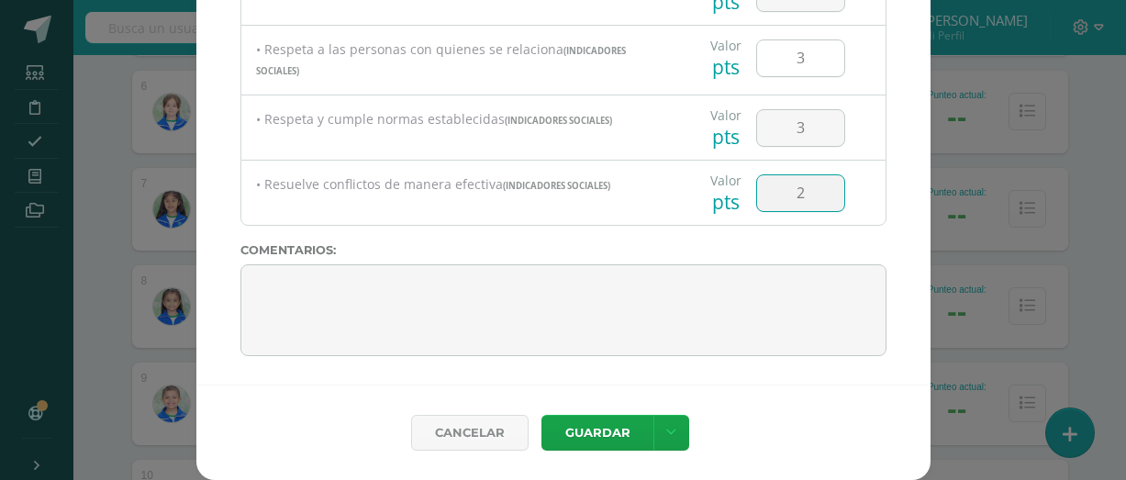
type input "2"
click at [834, 54] on input "3" at bounding box center [800, 58] width 87 height 36
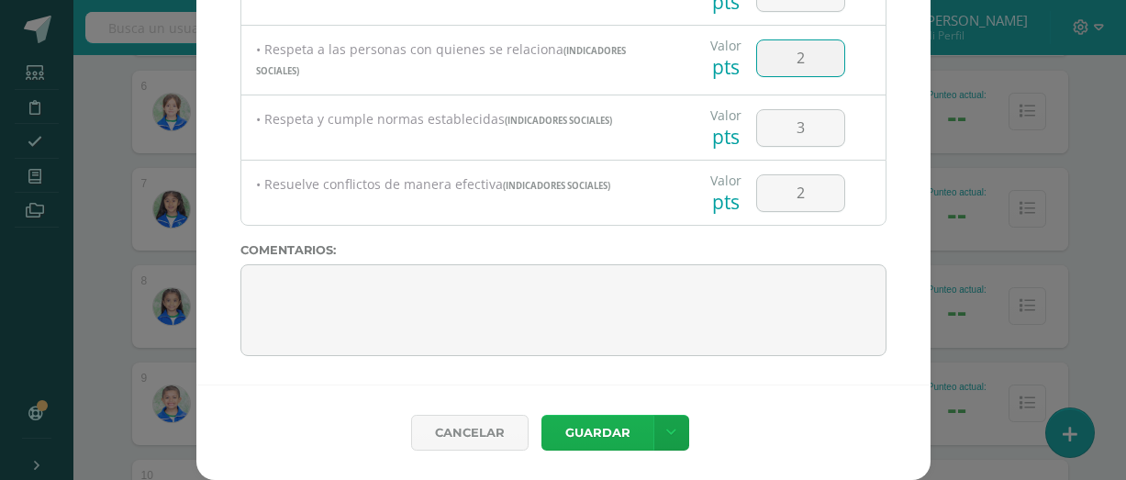
type input "2"
click at [626, 416] on button "Guardar" at bounding box center [597, 433] width 112 height 36
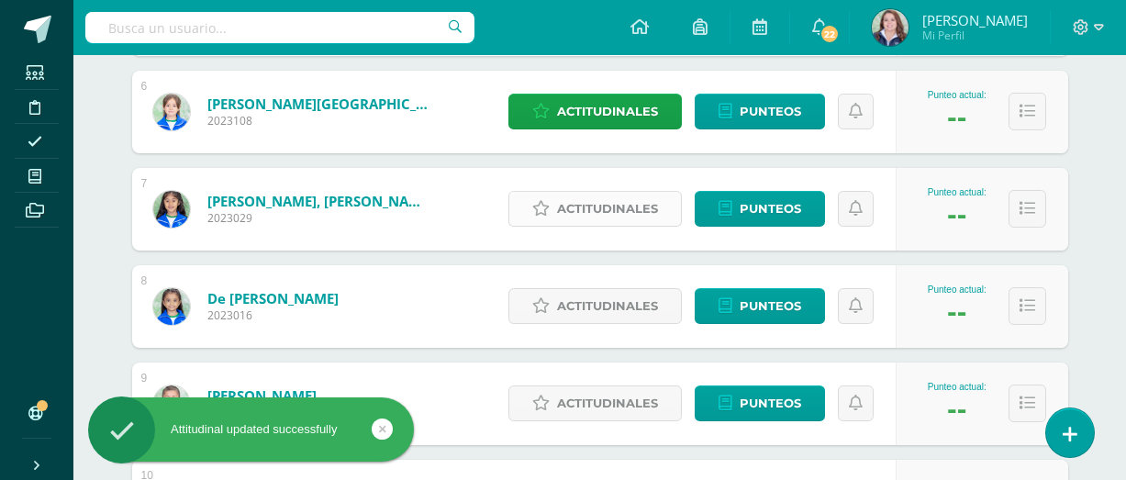
click at [565, 222] on span "Actitudinales" at bounding box center [607, 209] width 101 height 34
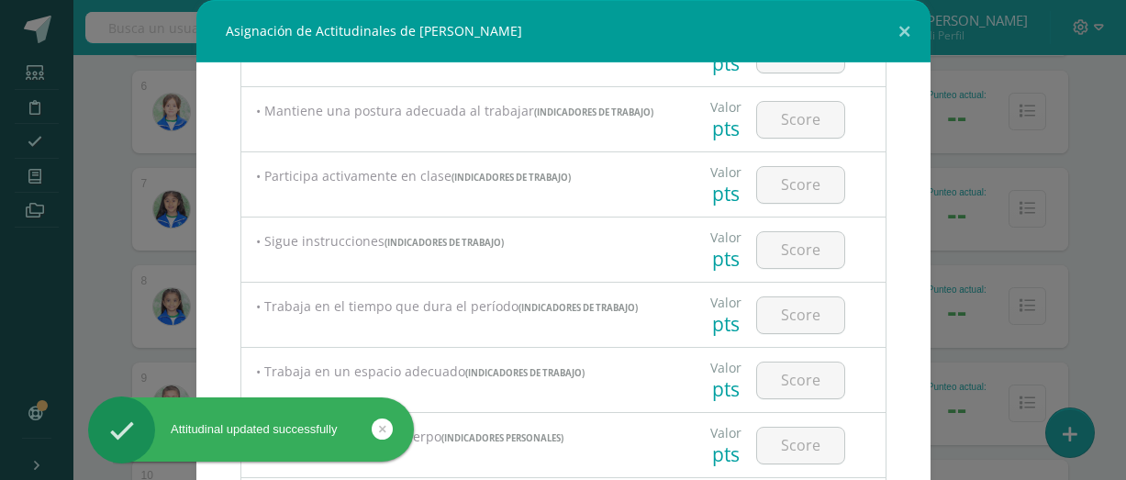
scroll to position [35, 0]
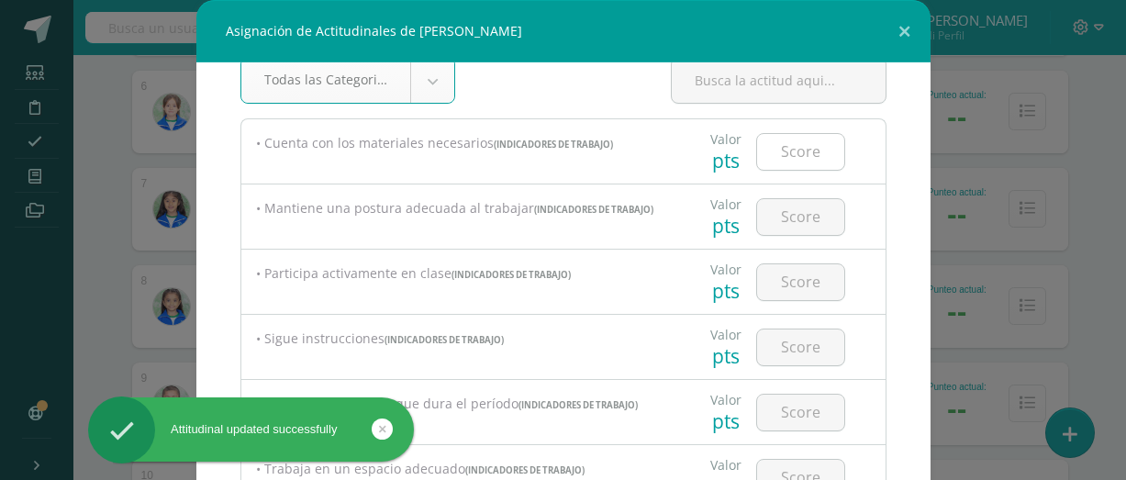
click at [814, 159] on input "number" at bounding box center [800, 152] width 87 height 36
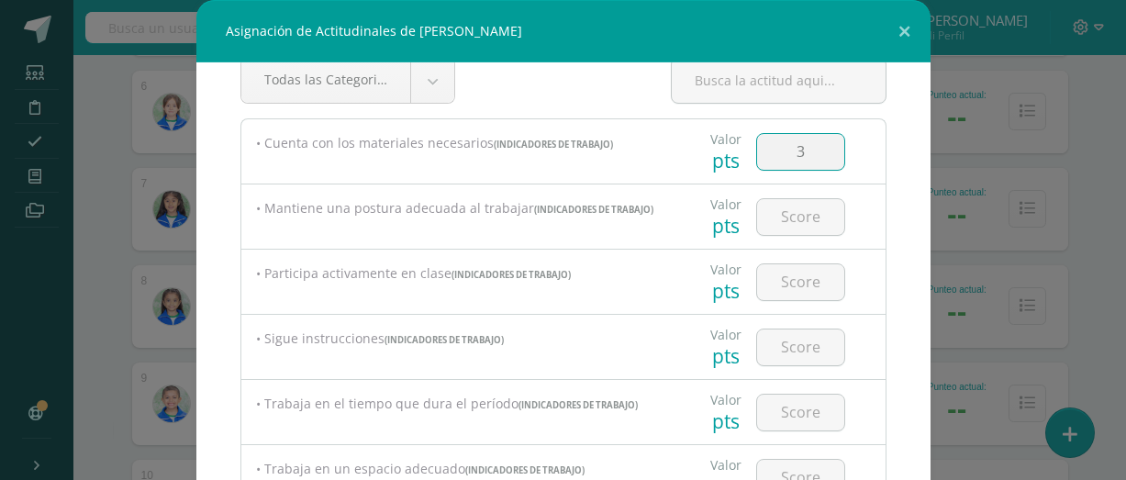
type input "3"
type input "2"
type input "3"
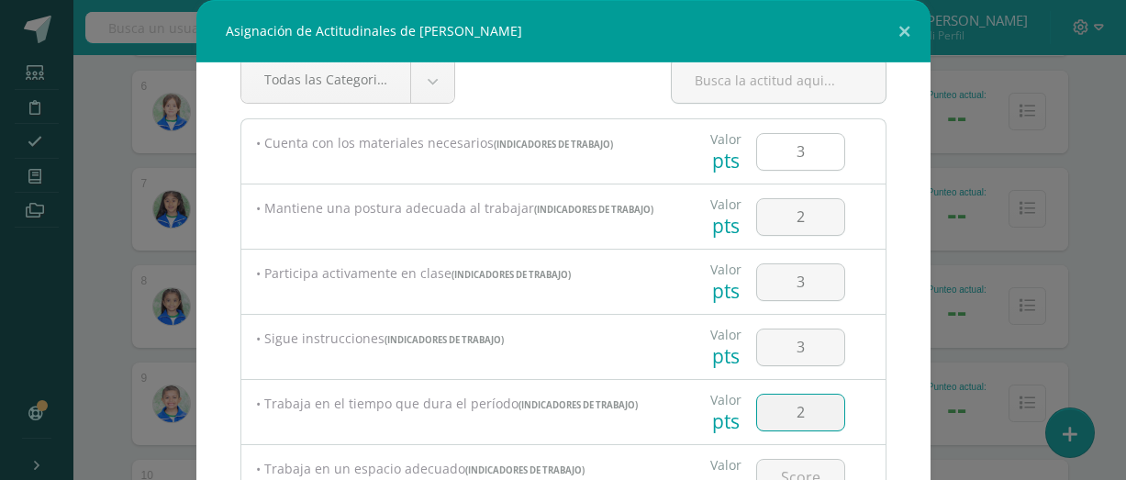
type input "2"
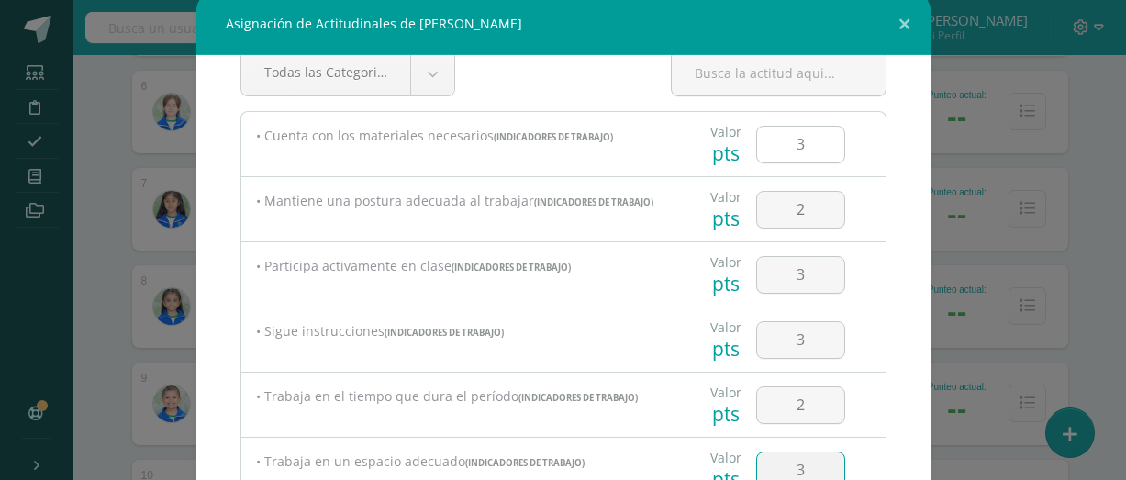
type input "3"
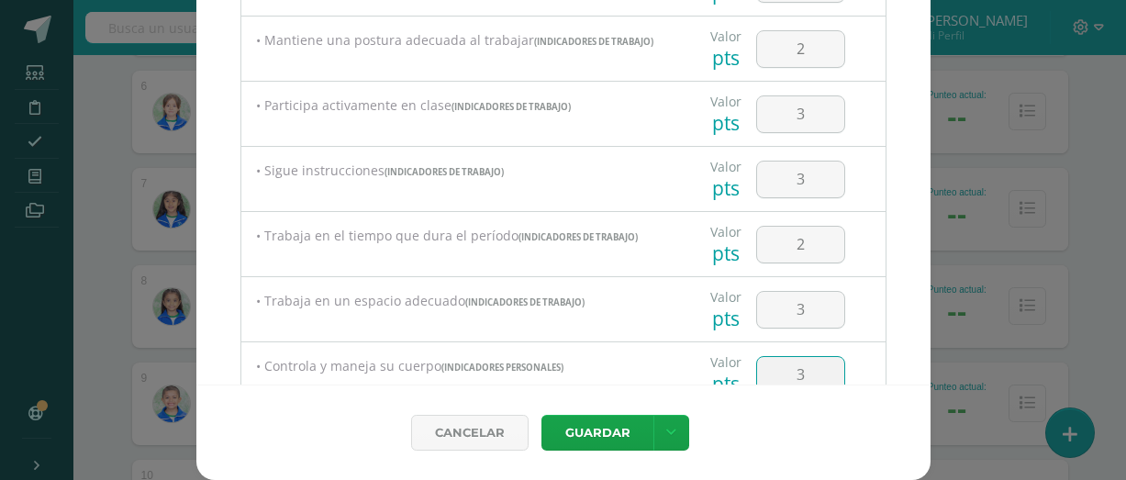
type input "3"
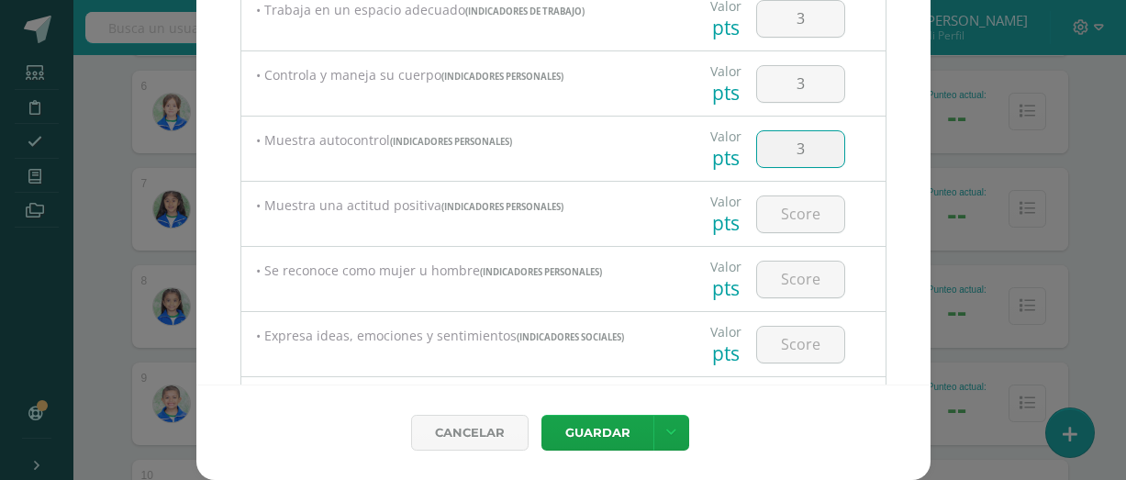
type input "3"
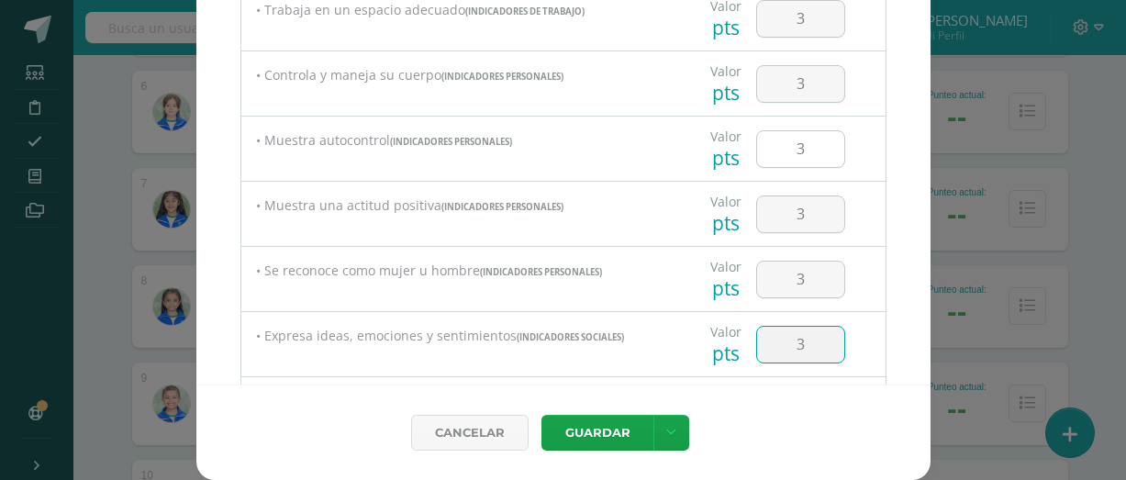
type input "3"
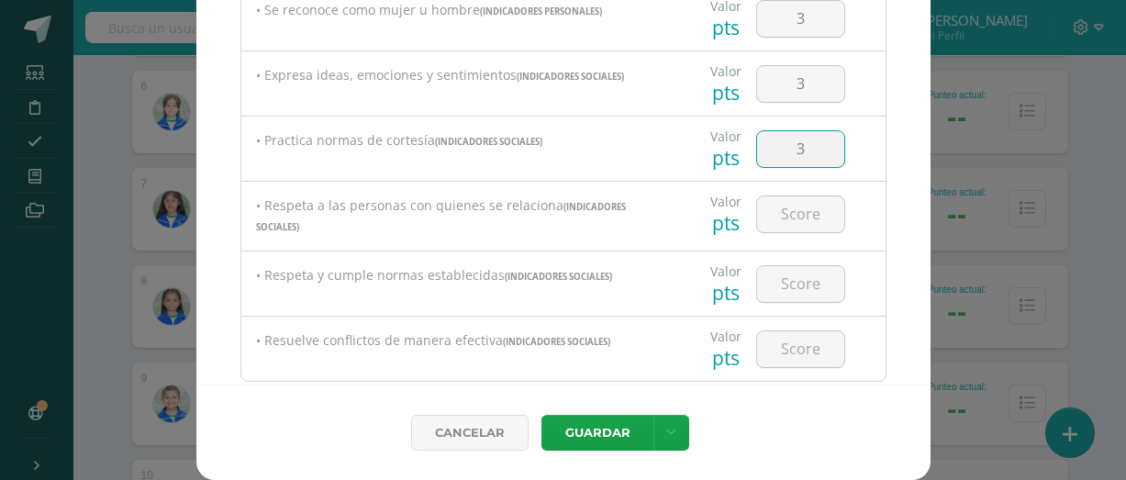
type input "3"
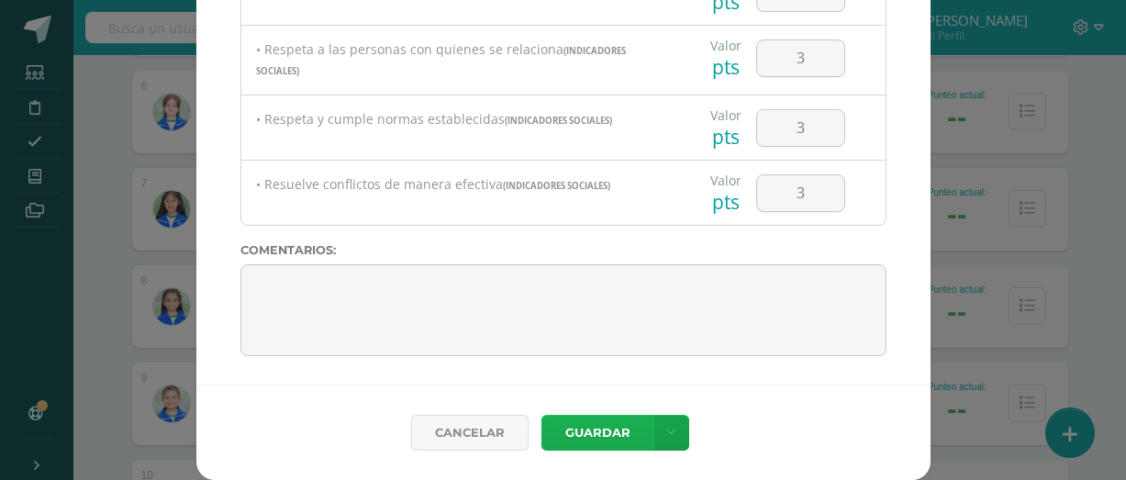
click at [634, 427] on button "Guardar" at bounding box center [597, 433] width 112 height 36
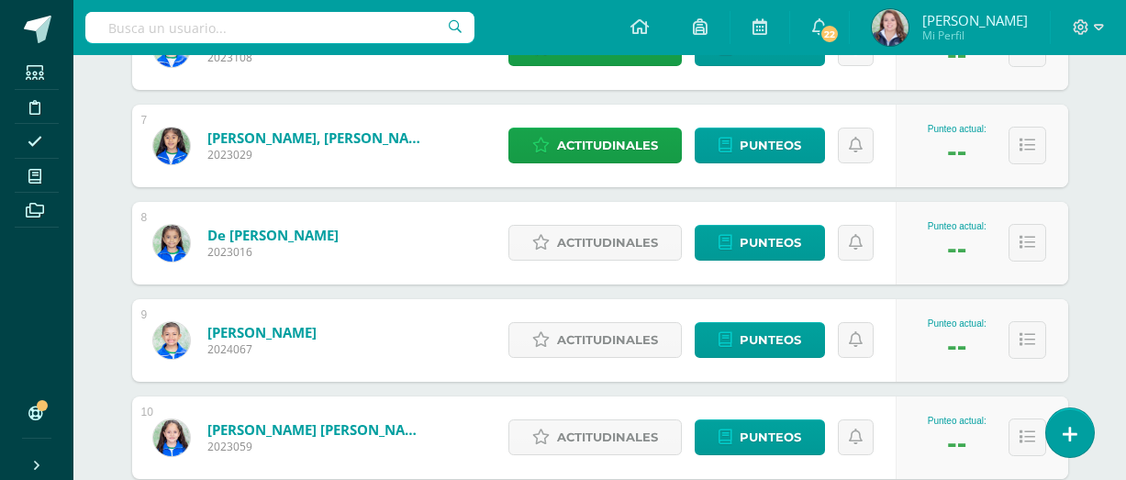
scroll to position [896, 0]
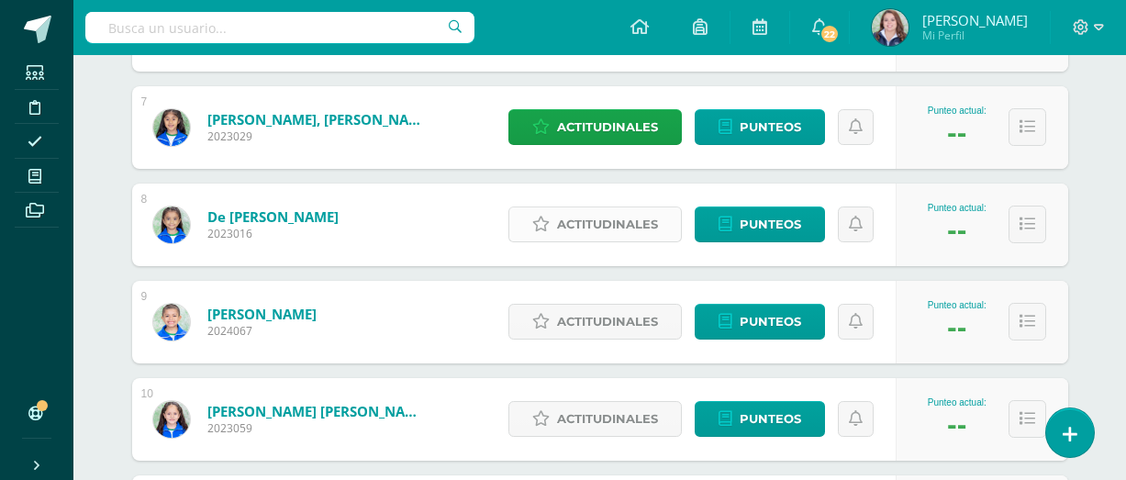
click at [574, 221] on span "Actitudinales" at bounding box center [607, 224] width 101 height 34
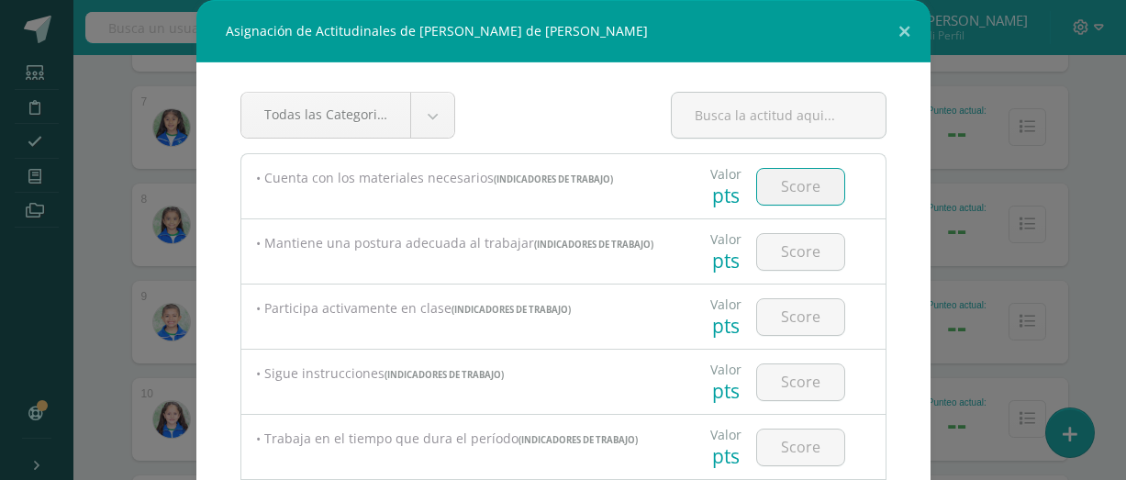
click at [793, 194] on input "number" at bounding box center [800, 187] width 87 height 36
type input "3"
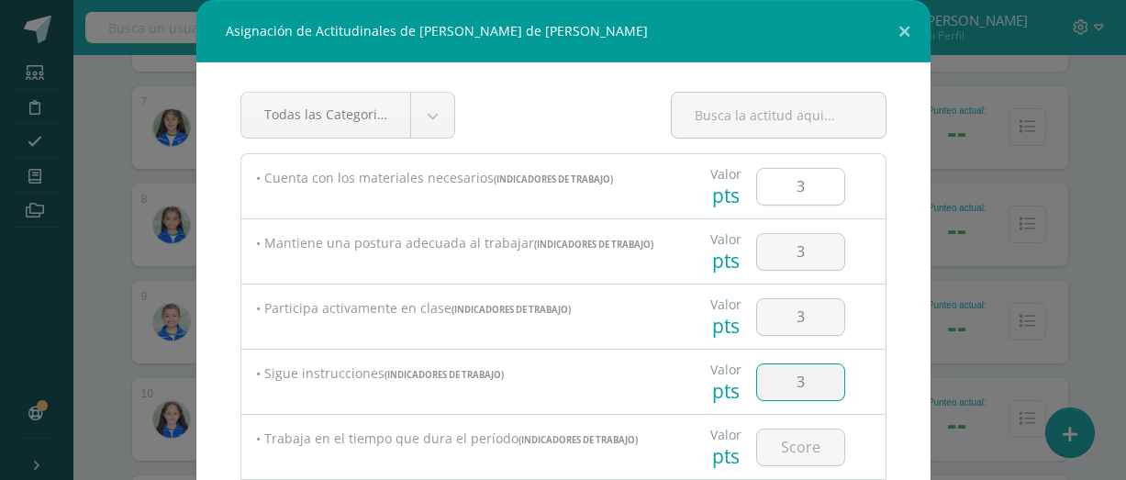
type input "3"
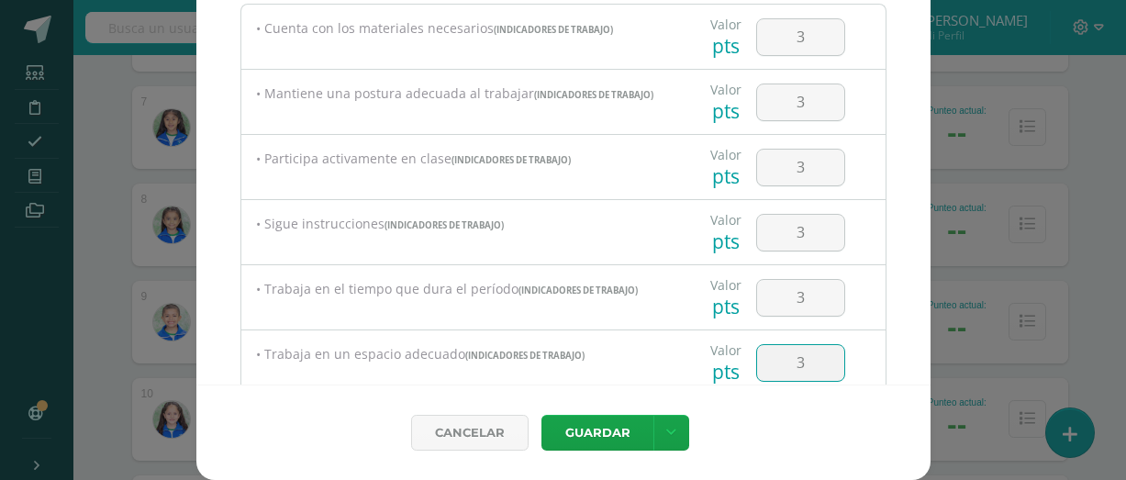
type input "3"
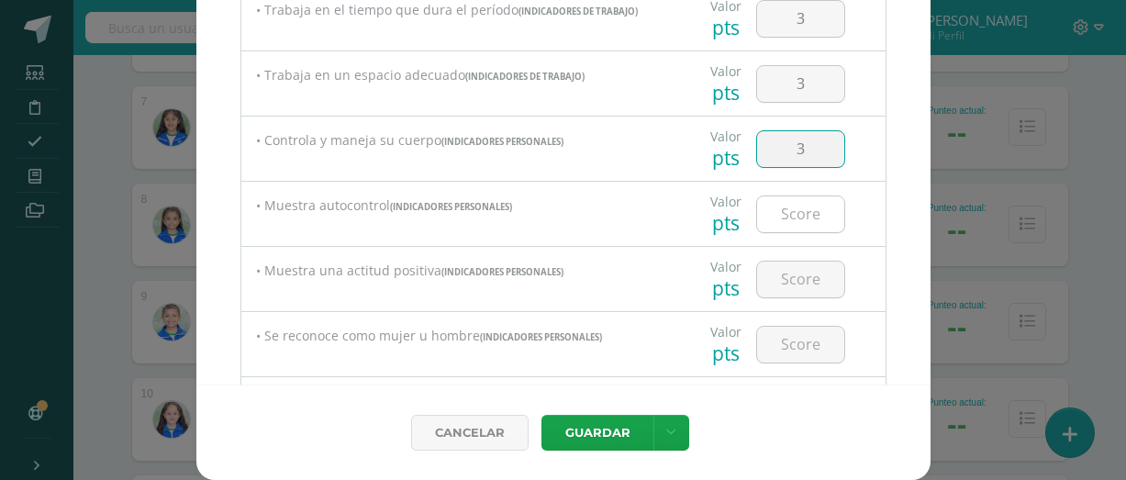
type input "3"
type input "2"
type input "3"
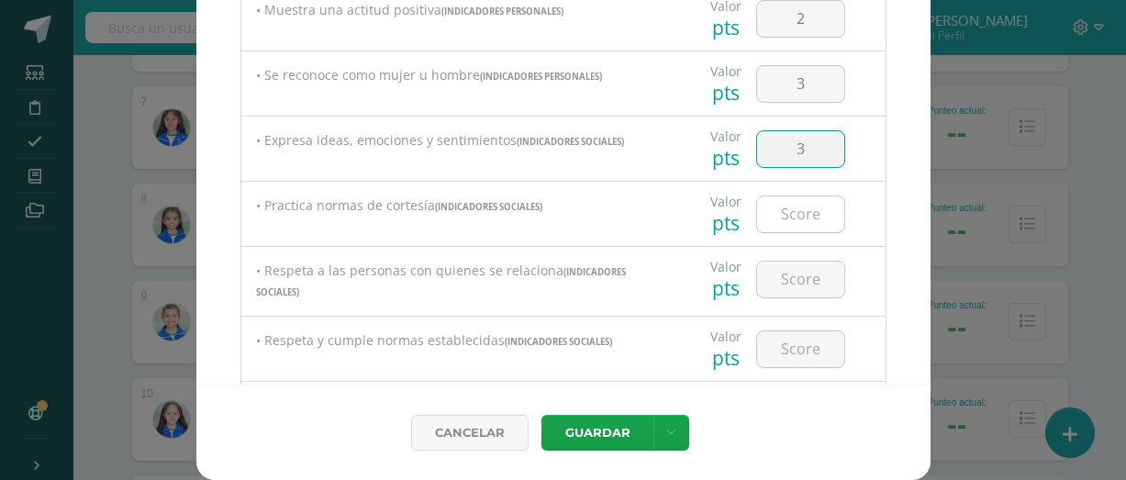
type input "3"
type input "2"
type input "3"
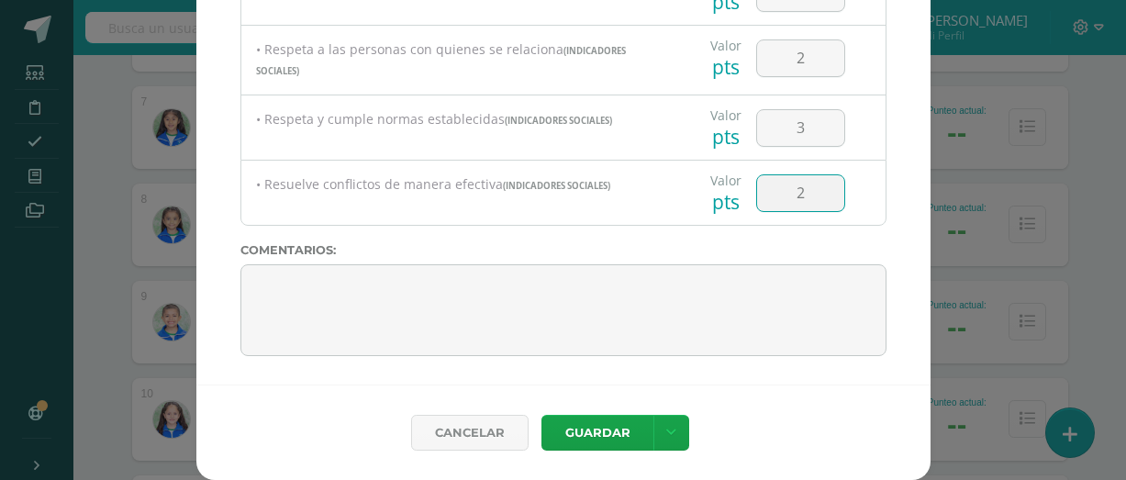
type input "2"
click at [616, 439] on button "Guardar" at bounding box center [597, 433] width 112 height 36
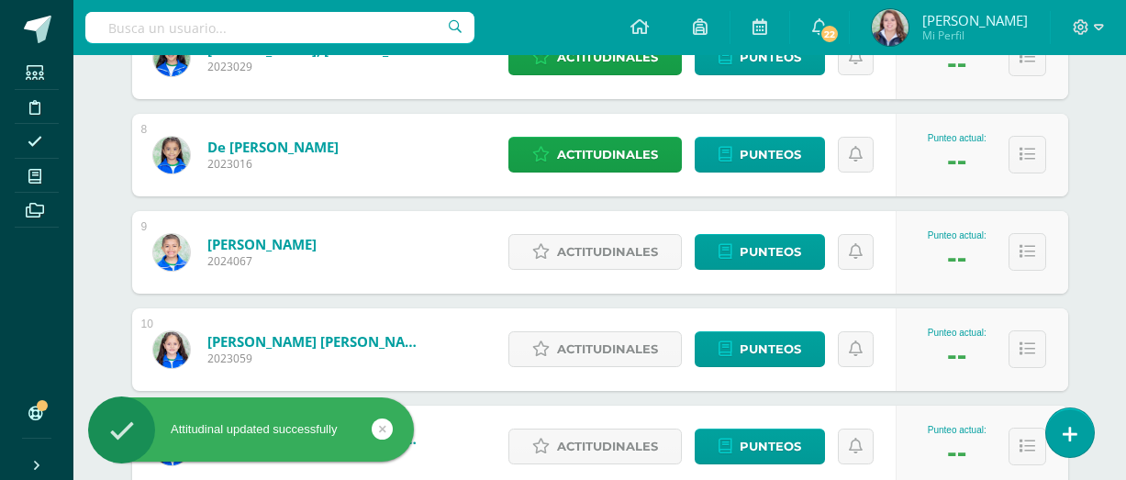
scroll to position [969, 0]
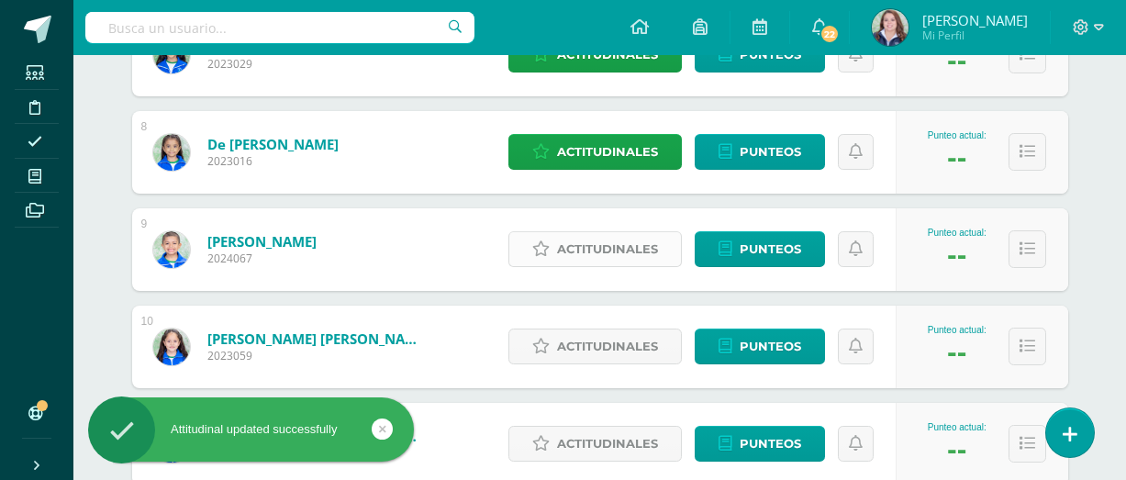
click at [641, 249] on span "Actitudinales" at bounding box center [607, 249] width 101 height 34
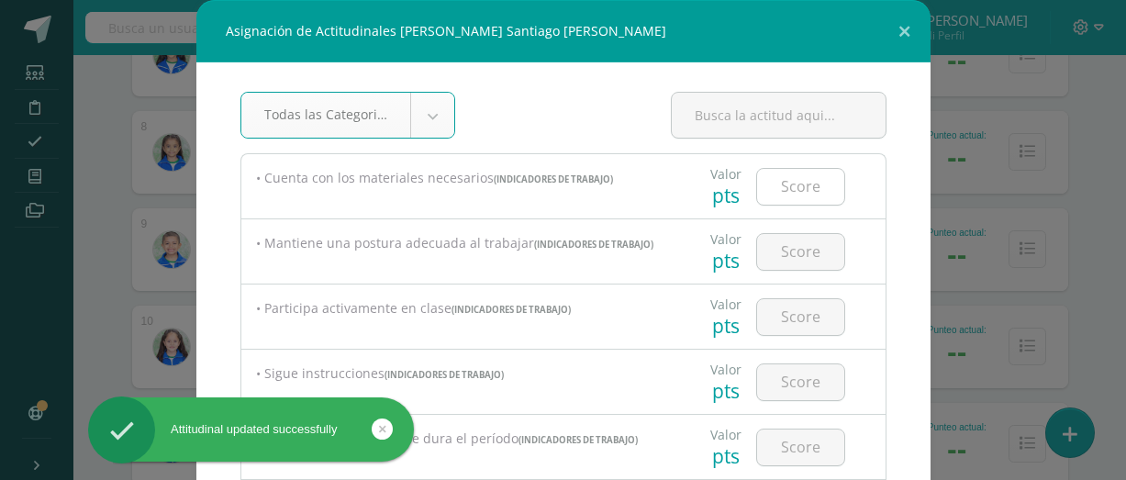
click at [805, 185] on input "number" at bounding box center [800, 187] width 87 height 36
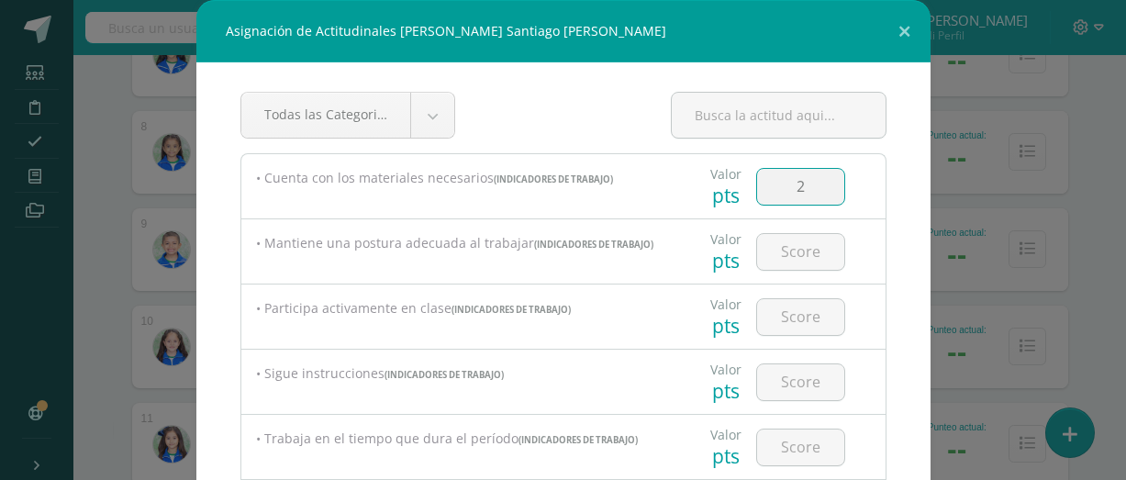
type input "2"
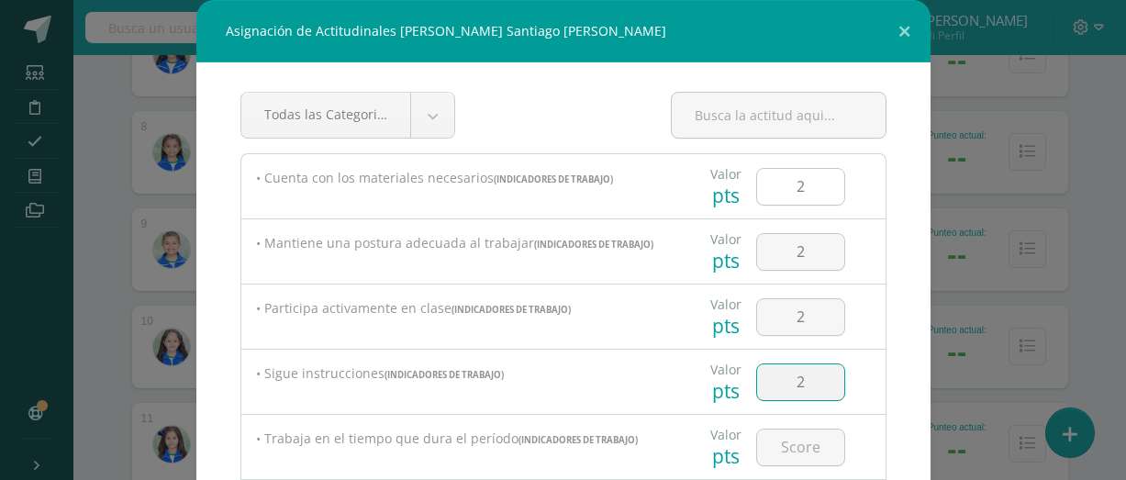
type input "2"
type input "3"
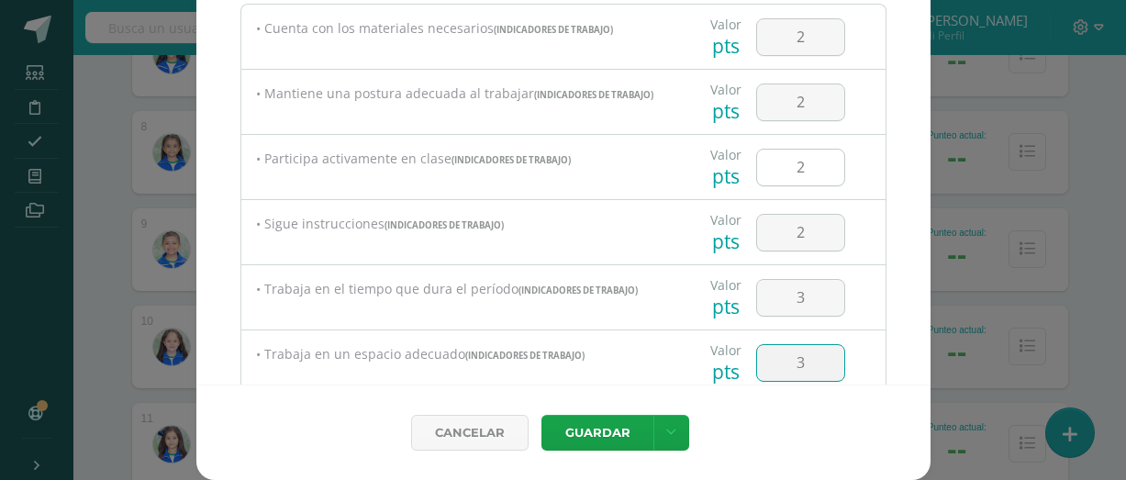
type input "3"
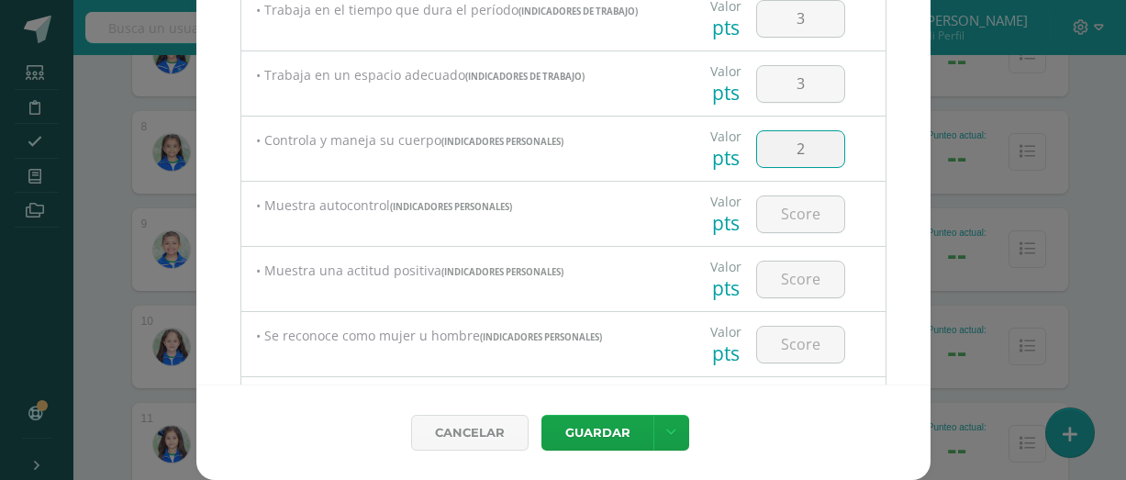
type input "2"
type input "3"
type input "2"
type input "3"
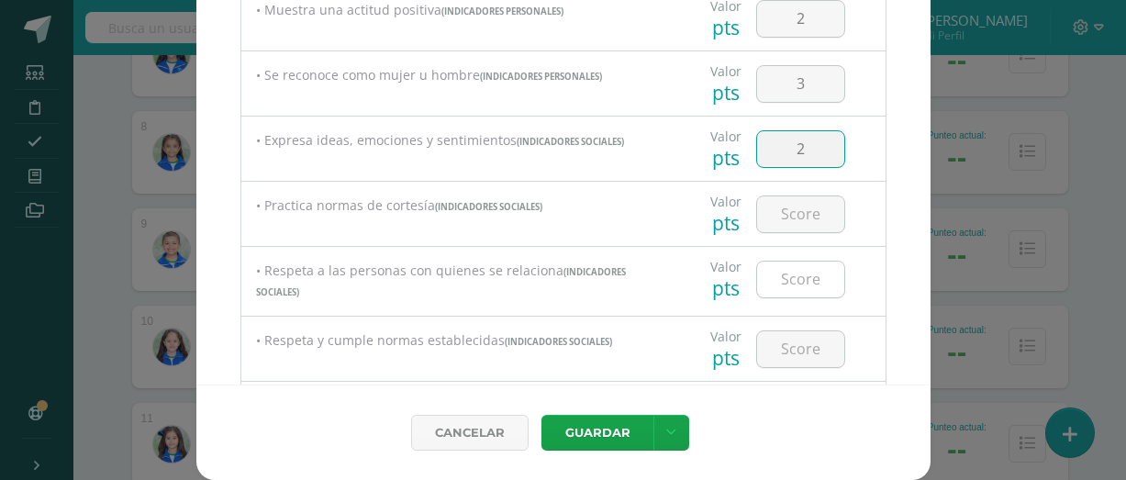
type input "2"
type input "3"
type input "2"
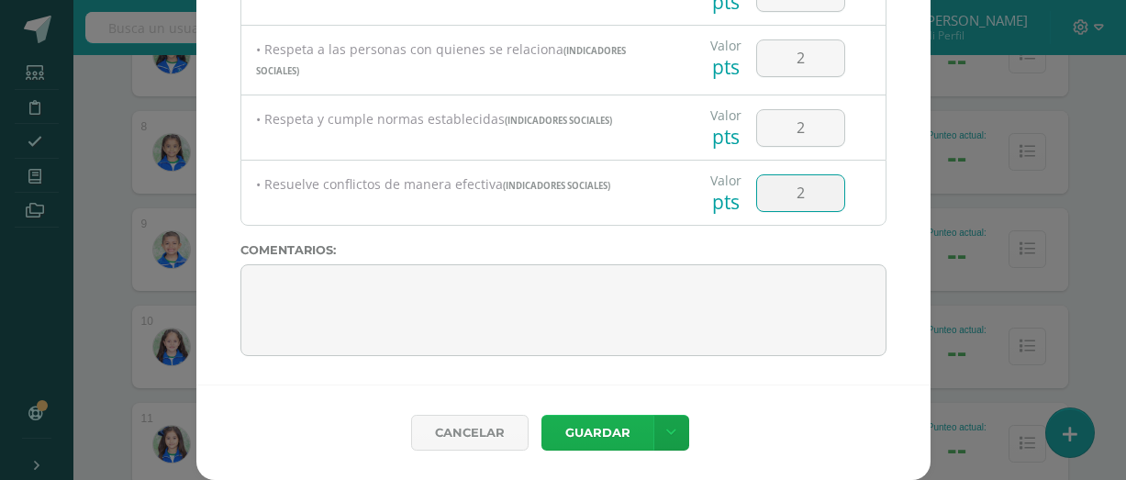
type input "2"
click at [601, 445] on button "Guardar" at bounding box center [597, 433] width 112 height 36
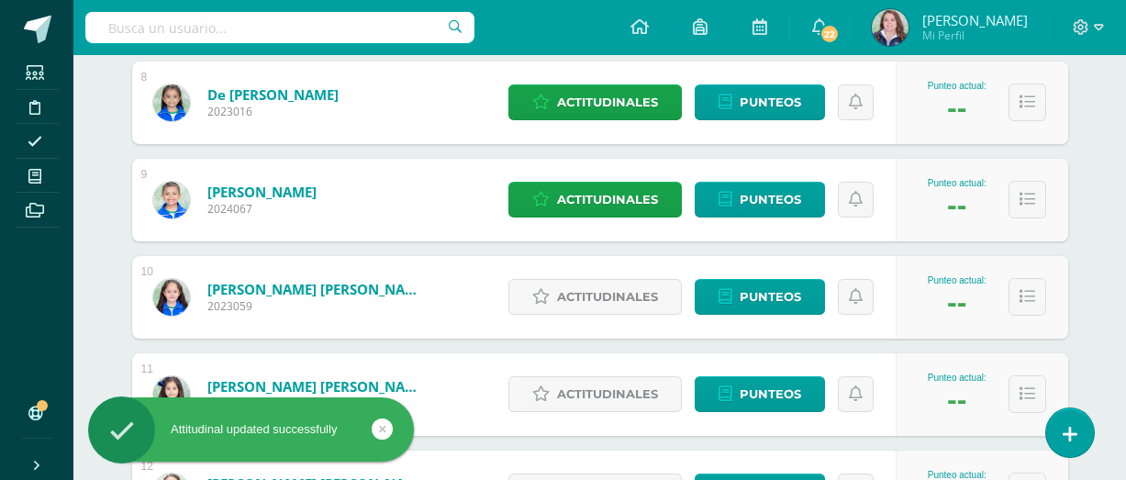
scroll to position [1057, 0]
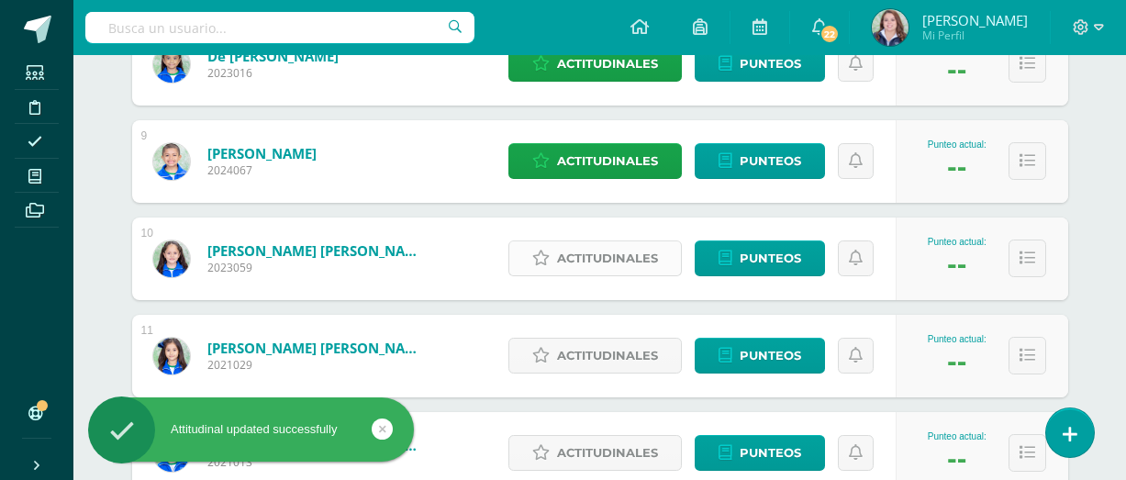
click at [579, 272] on span "Actitudinales" at bounding box center [607, 258] width 101 height 34
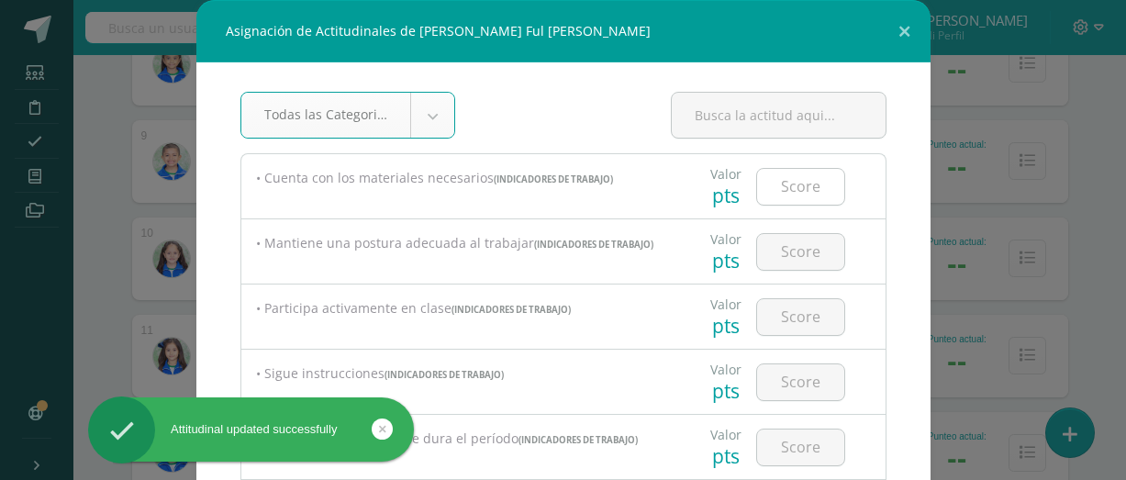
click at [824, 183] on input "number" at bounding box center [800, 187] width 87 height 36
type input "3"
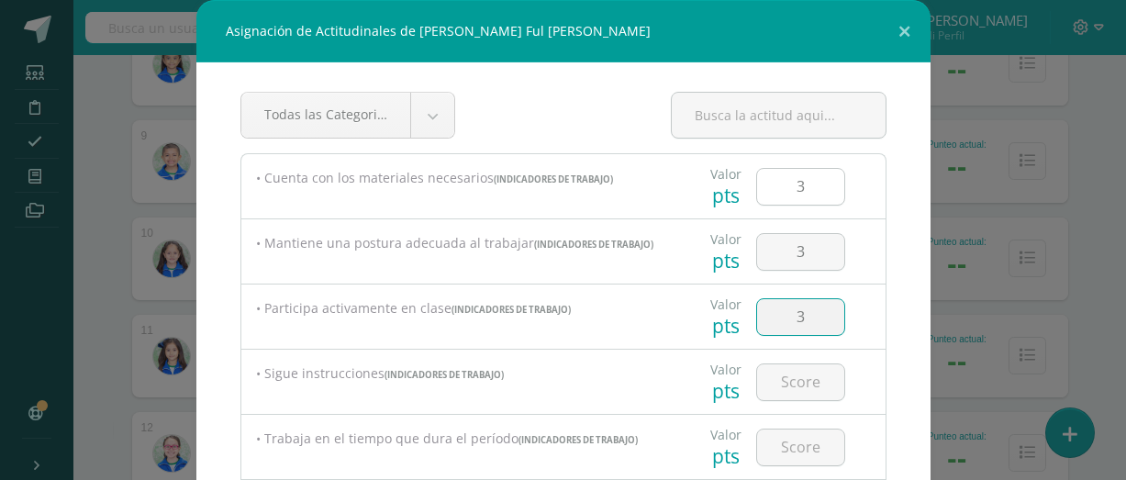
type input "3"
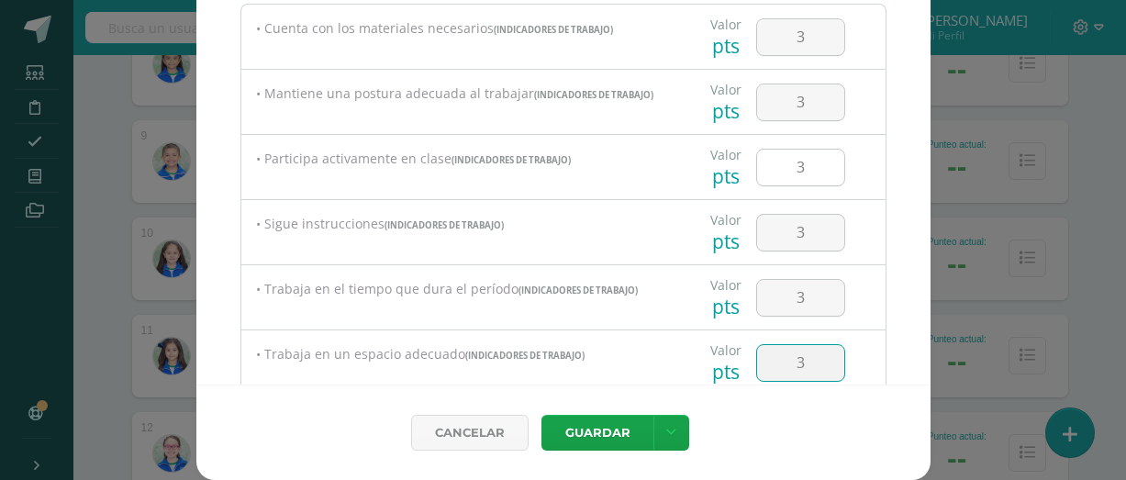
type input "3"
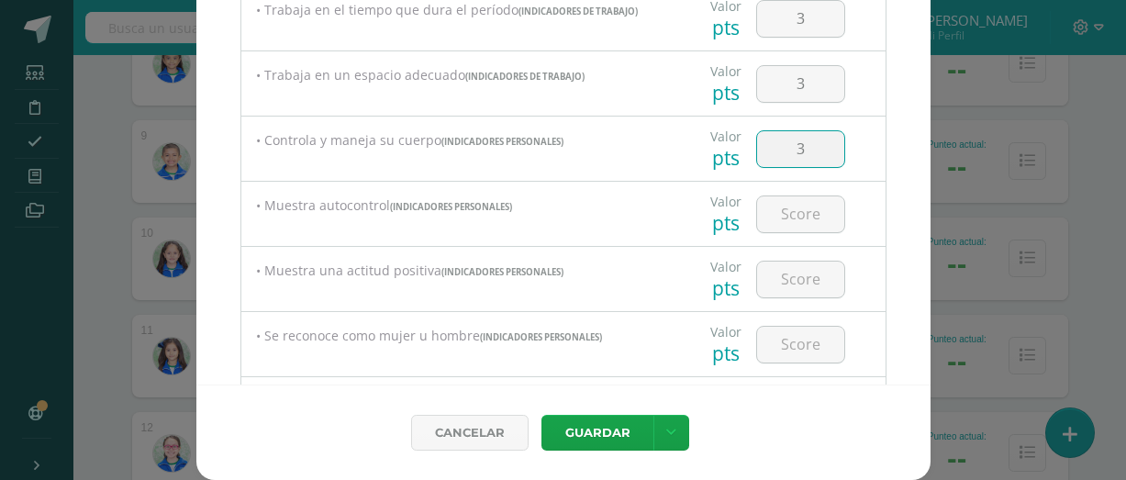
type input "3"
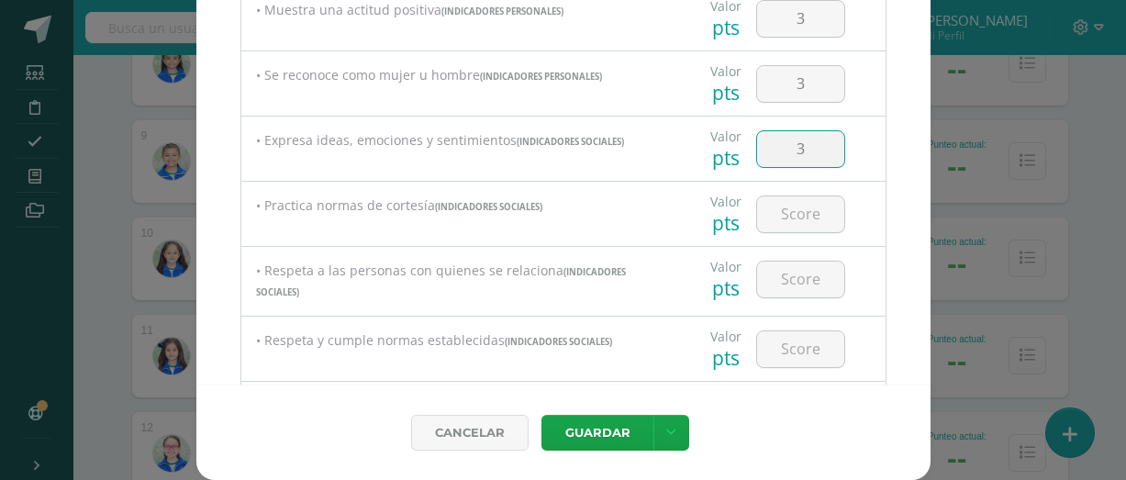
type input "3"
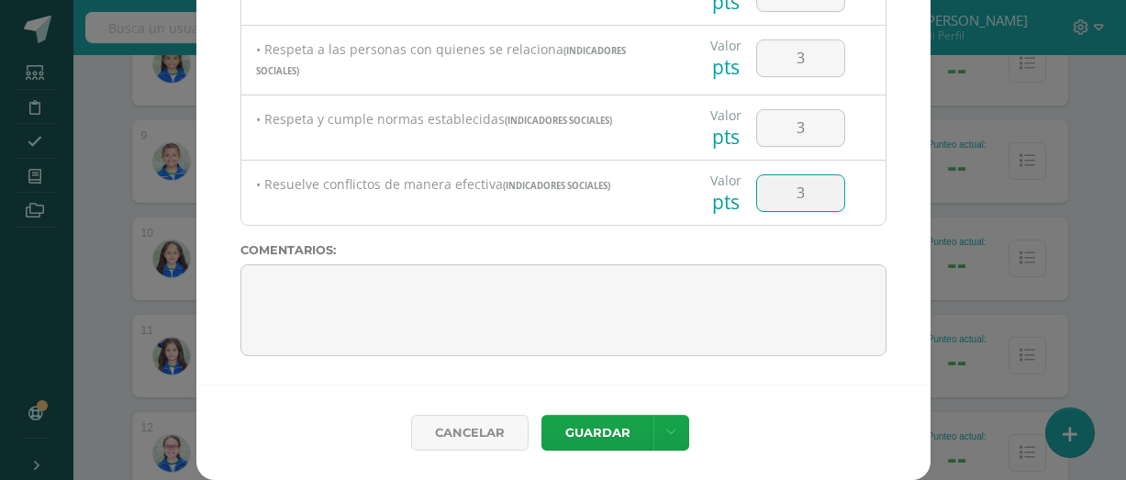
type input "3"
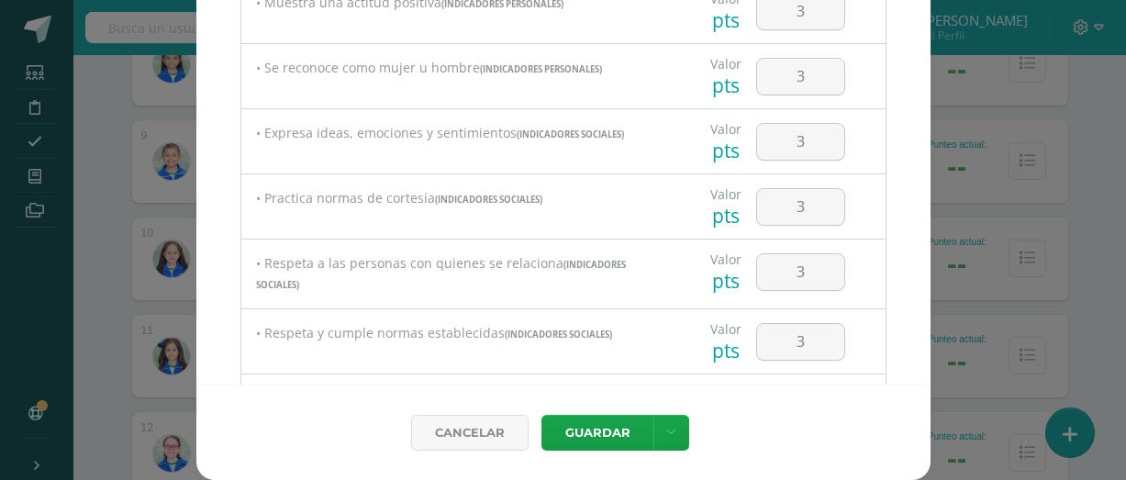
scroll to position [718, 0]
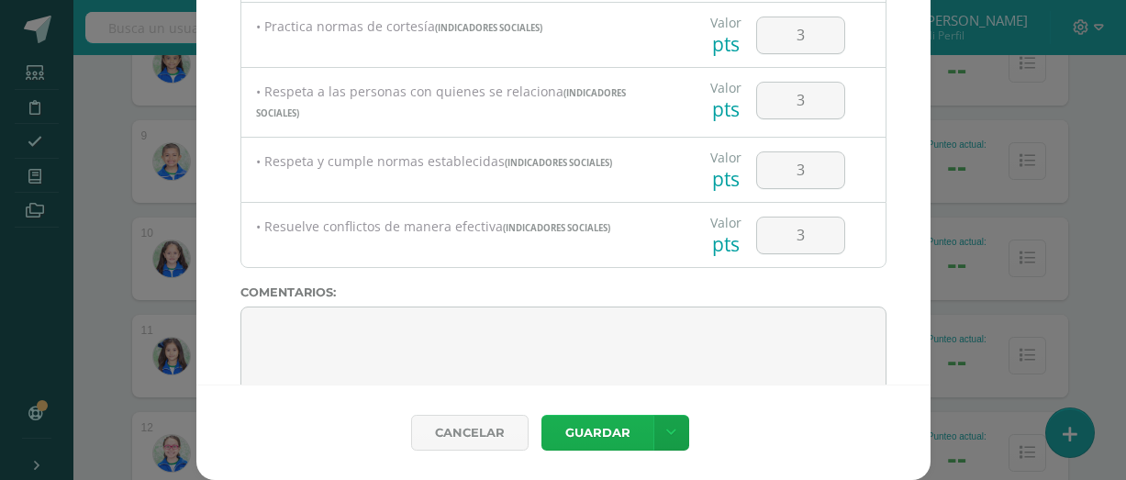
click at [612, 438] on button "Guardar" at bounding box center [597, 433] width 112 height 36
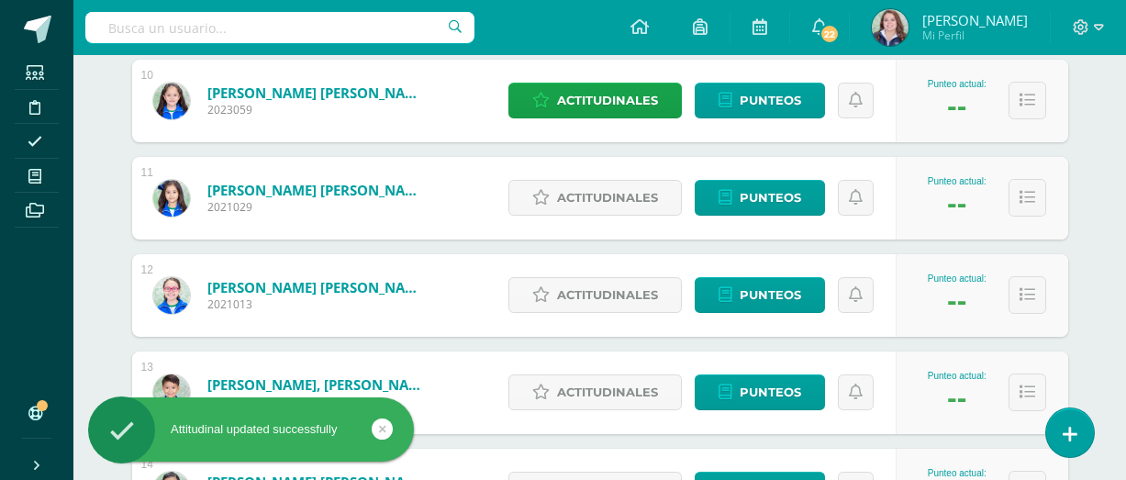
scroll to position [1234, 0]
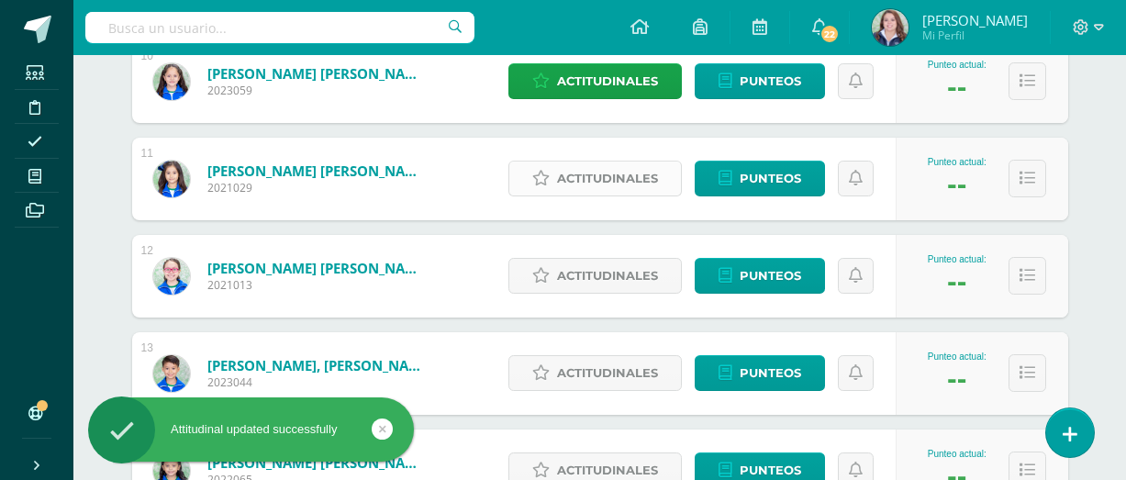
click at [583, 175] on span "Actitudinales" at bounding box center [607, 178] width 101 height 34
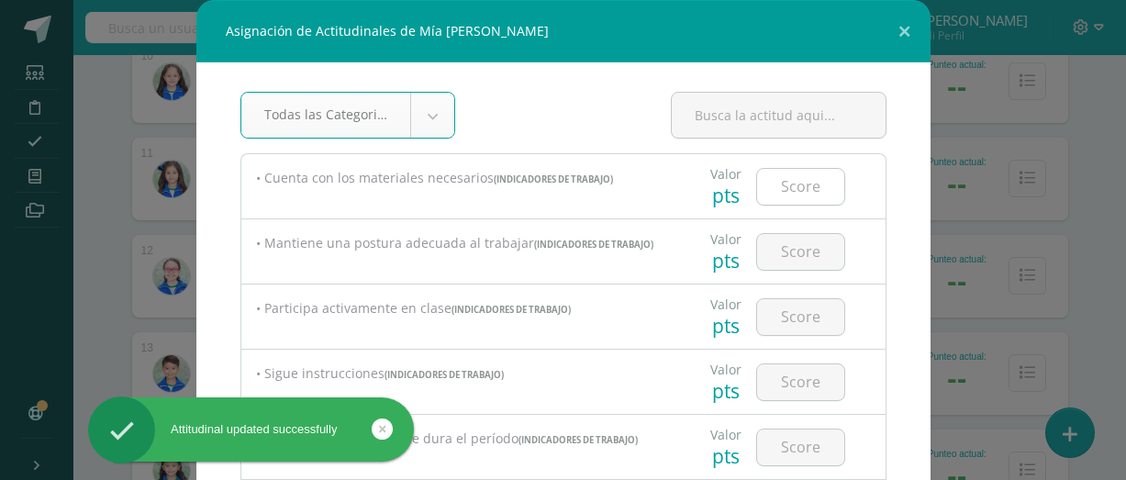
click at [828, 188] on input "number" at bounding box center [800, 187] width 87 height 36
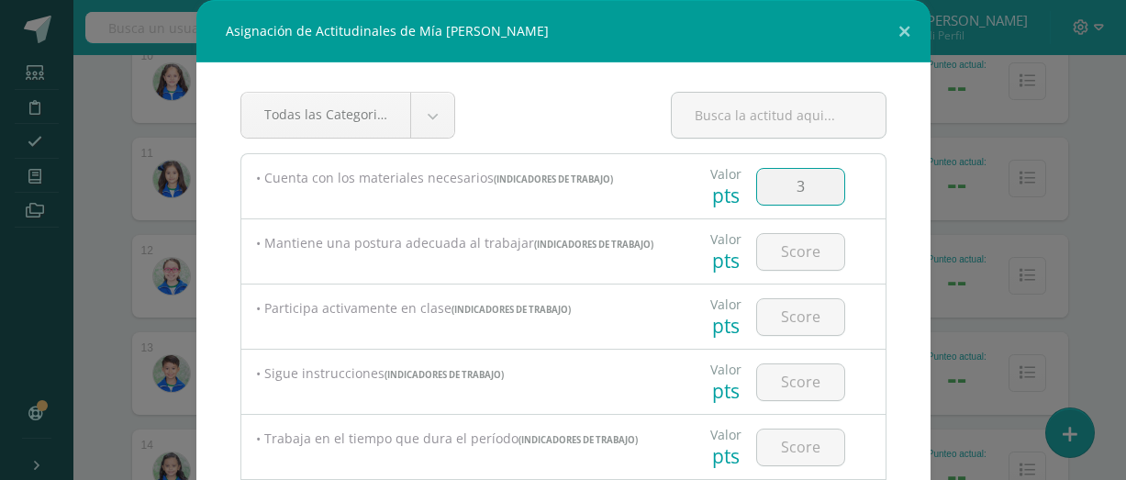
type input "3"
type input "2"
type input "3"
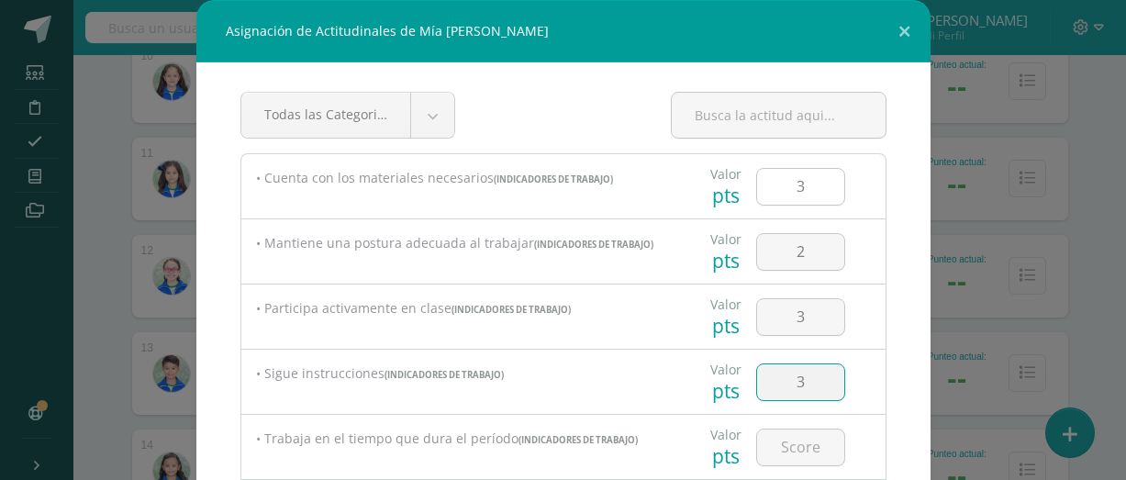
type input "3"
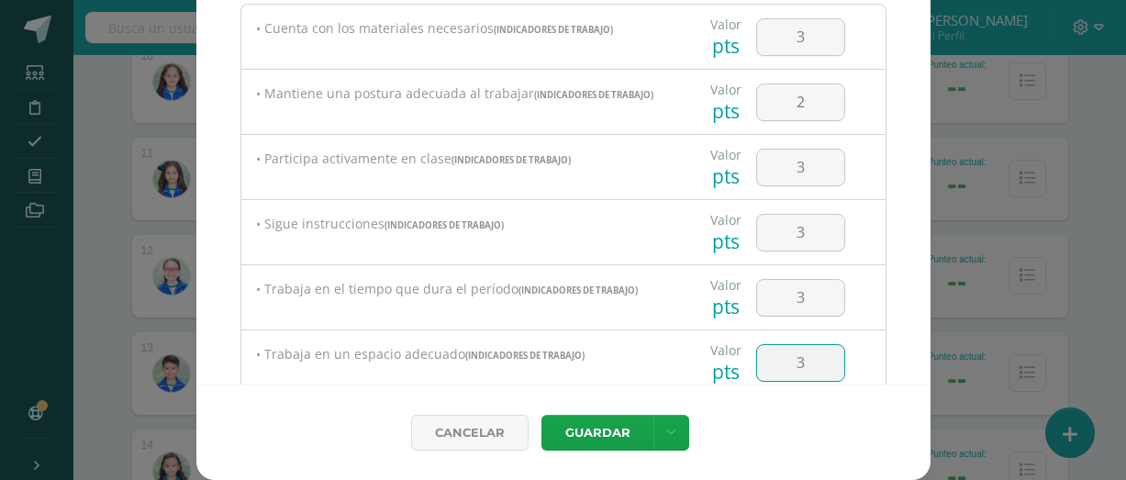
type input "3"
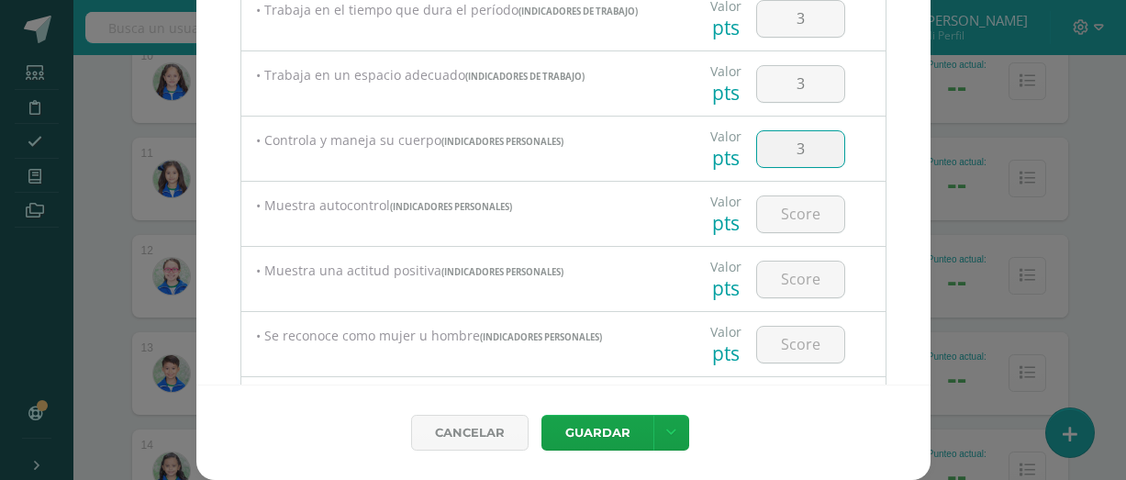
type input "3"
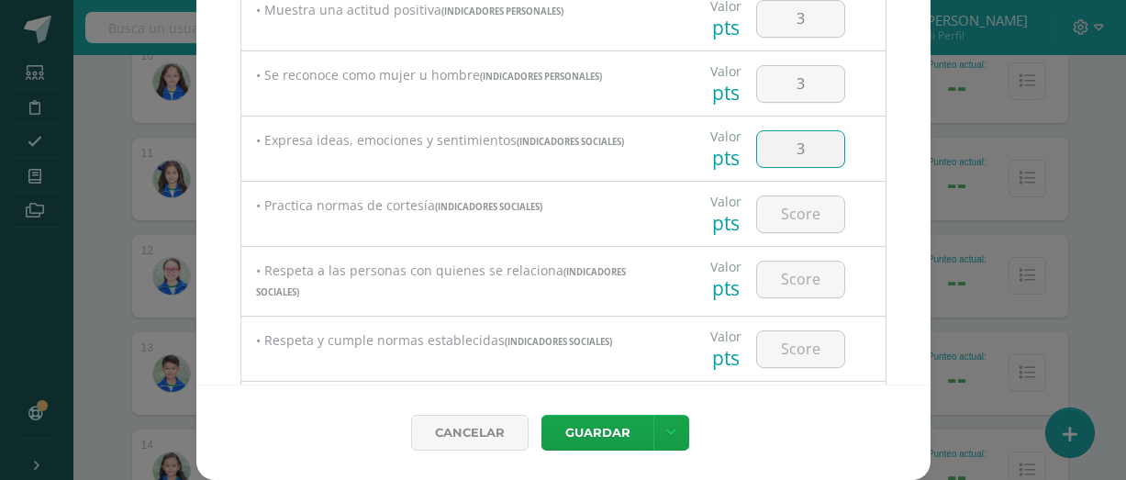
type input "3"
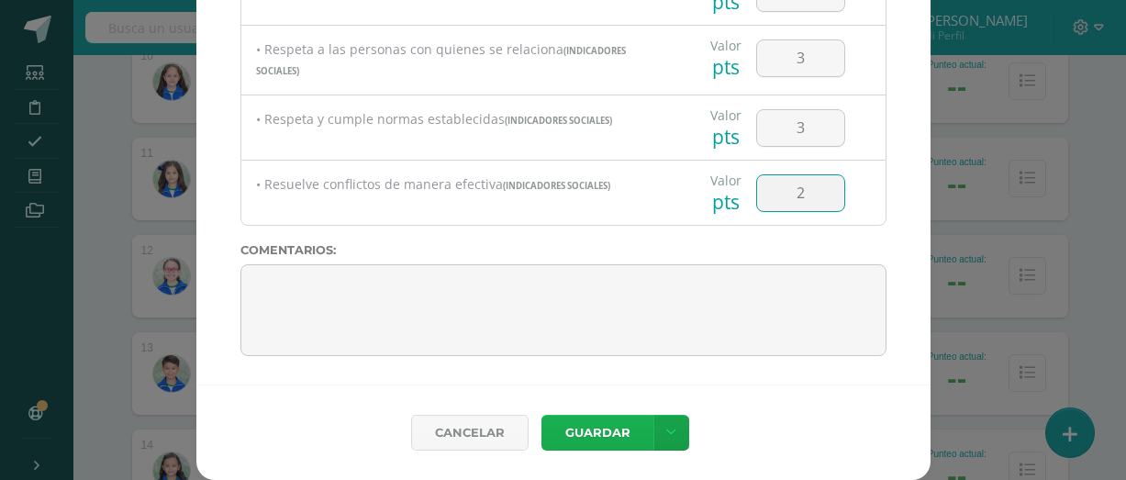
type input "2"
click at [616, 434] on button "Guardar" at bounding box center [597, 433] width 112 height 36
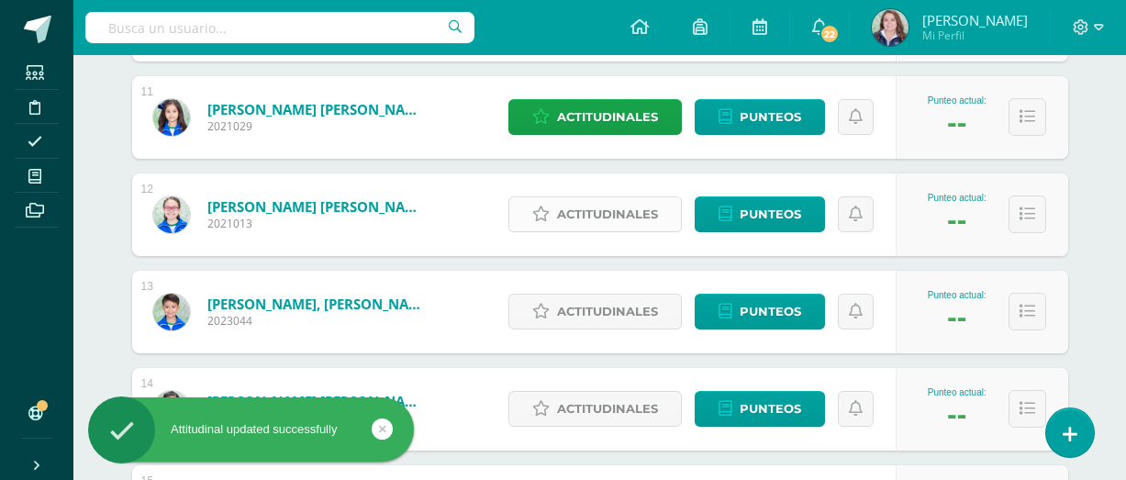
scroll to position [1297, 0]
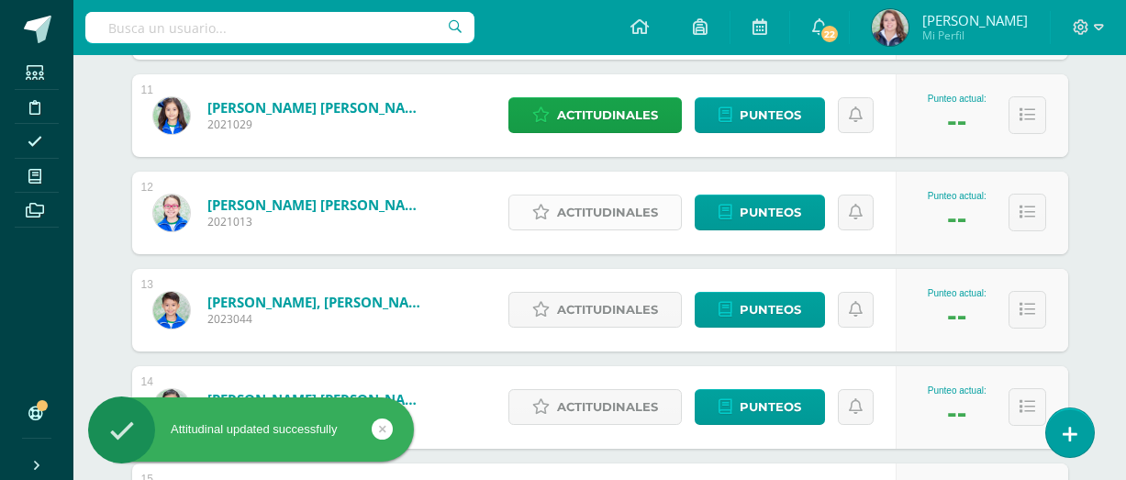
click at [576, 221] on span "Actitudinales" at bounding box center [607, 212] width 101 height 34
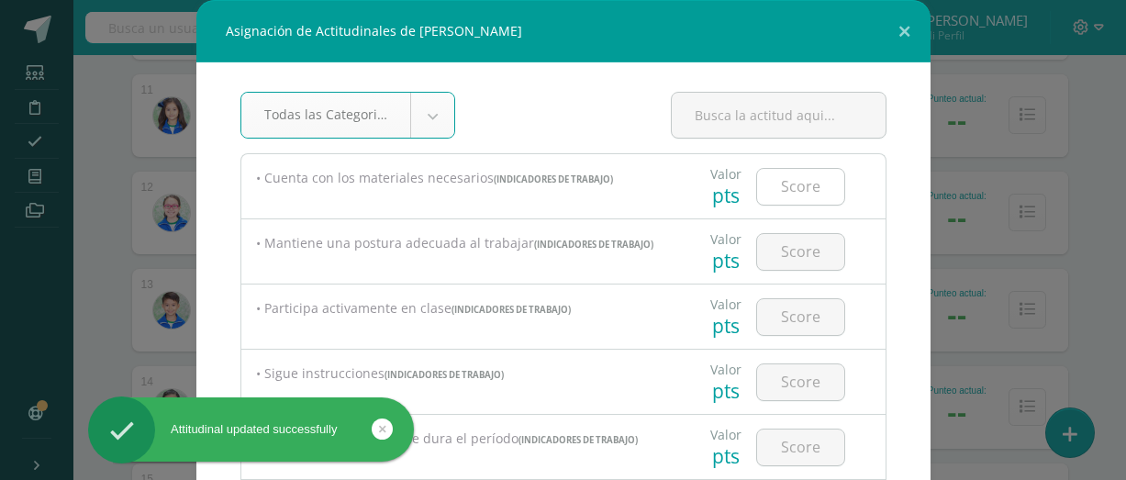
click at [792, 197] on input "number" at bounding box center [800, 187] width 87 height 36
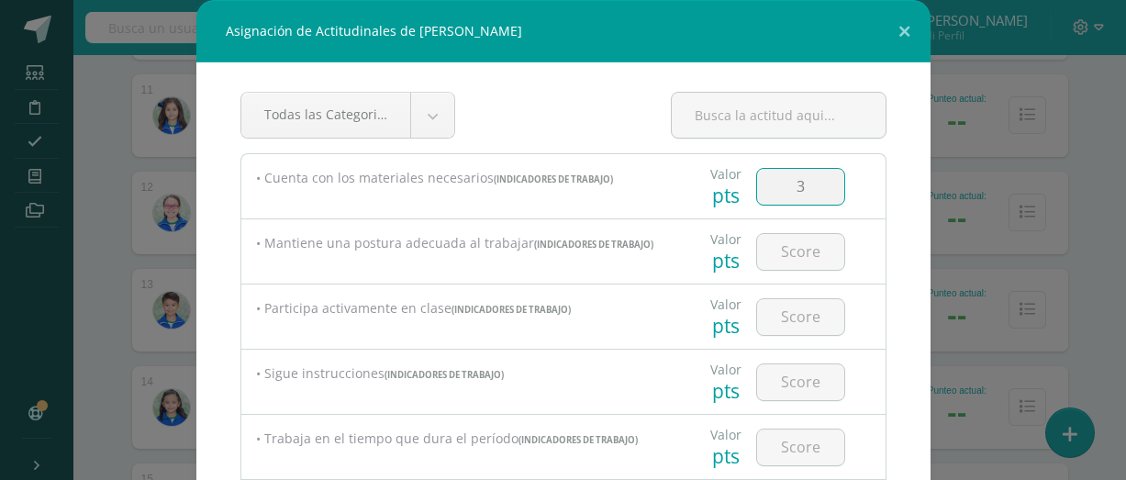
type input "3"
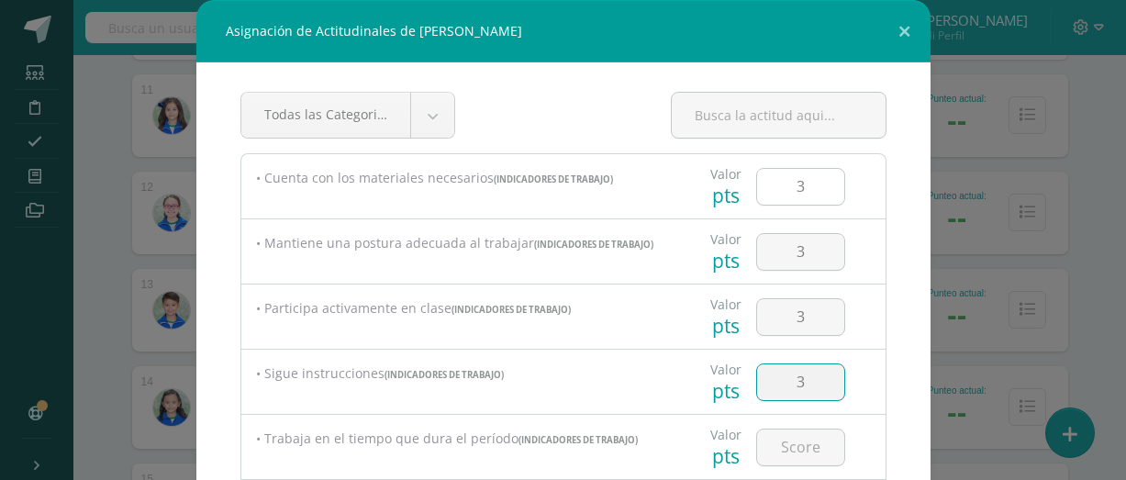
type input "3"
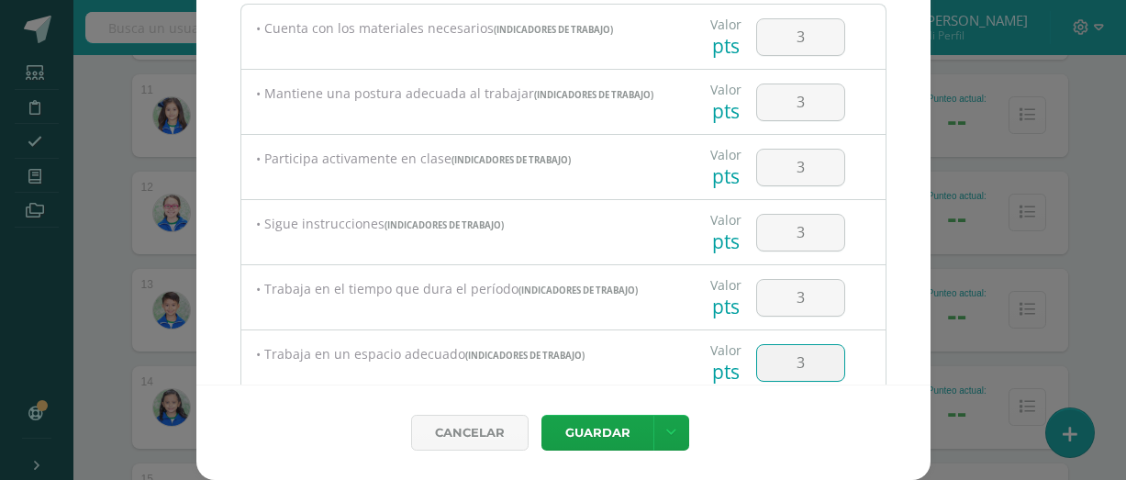
type input "3"
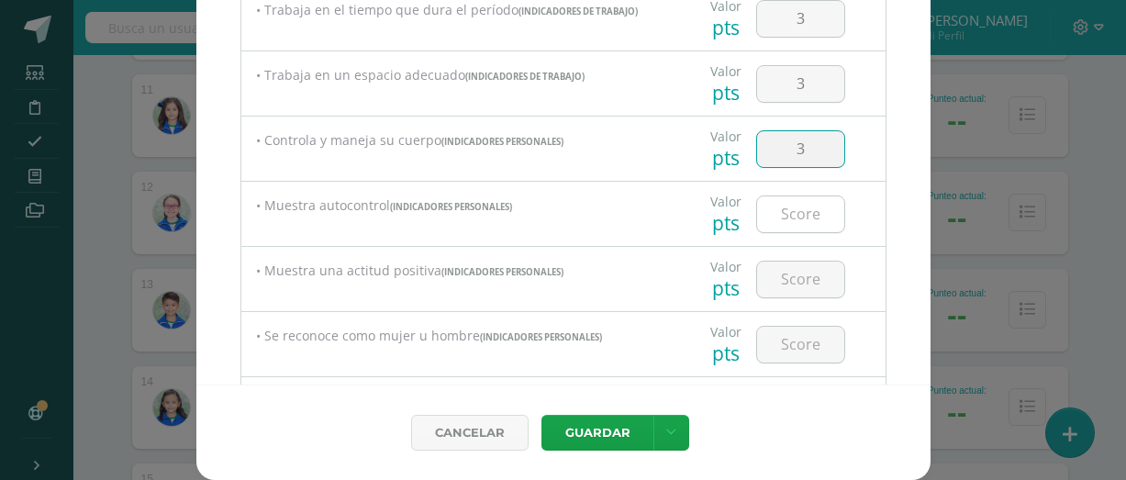
type input "3"
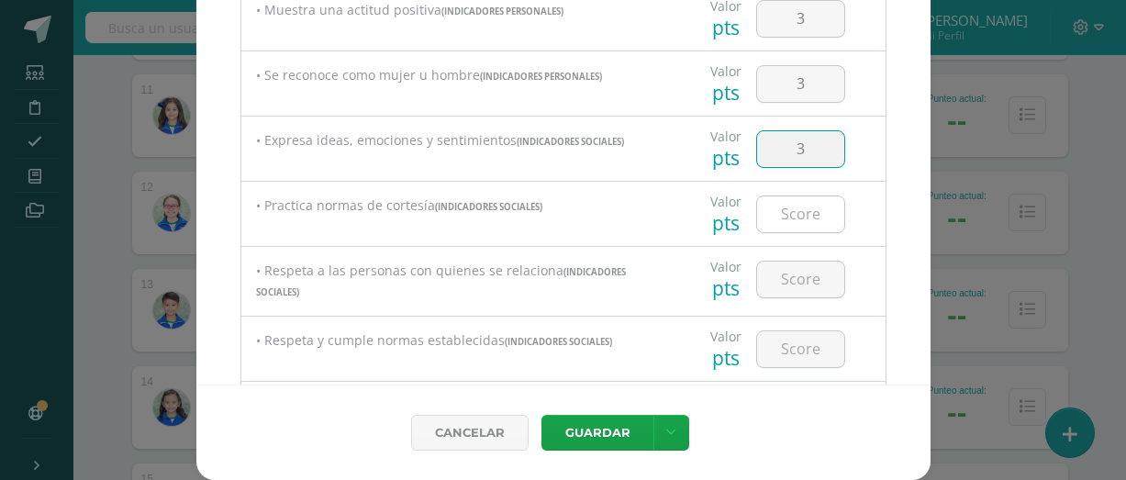
type input "3"
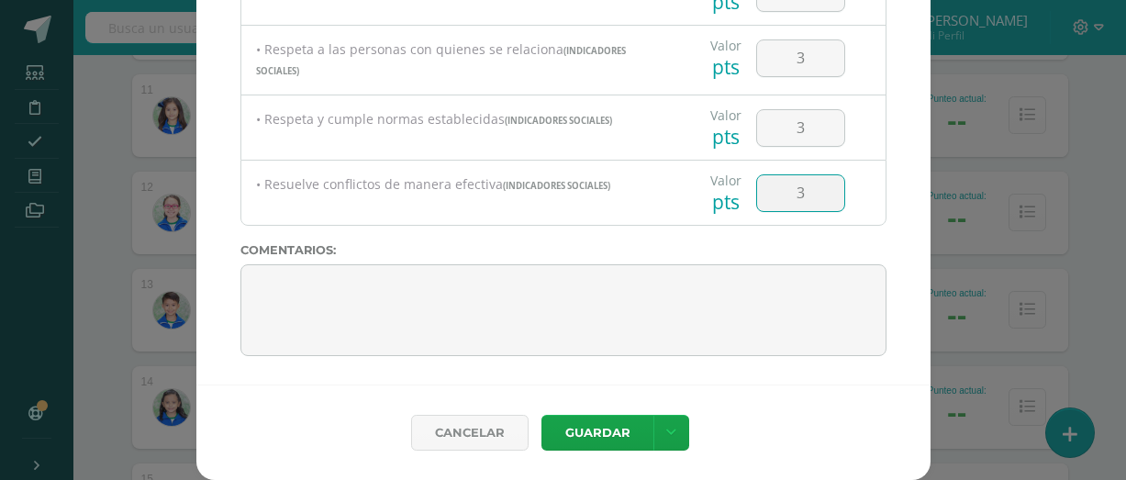
type input "3"
click at [612, 420] on button "Guardar" at bounding box center [597, 433] width 112 height 36
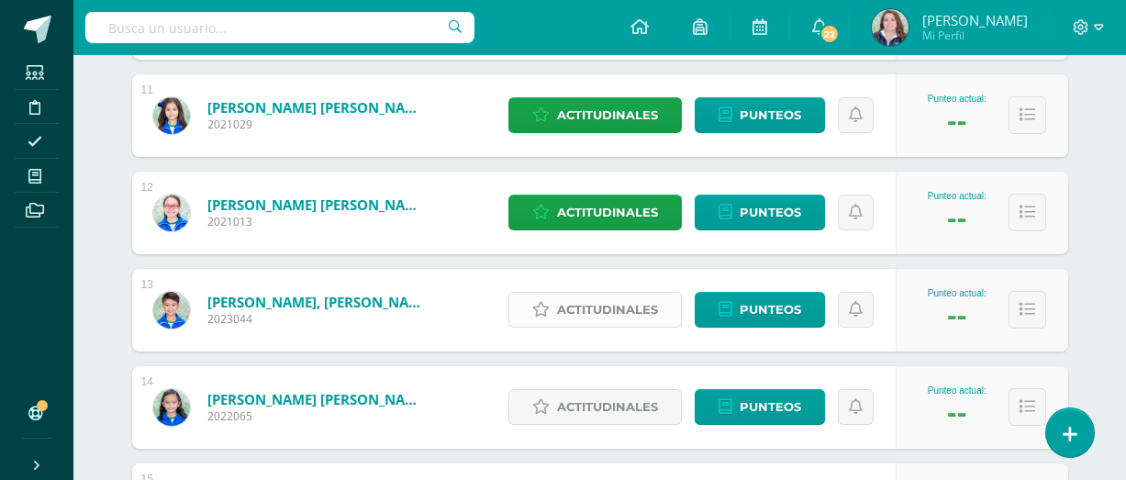
click at [624, 317] on span "Actitudinales" at bounding box center [607, 310] width 101 height 34
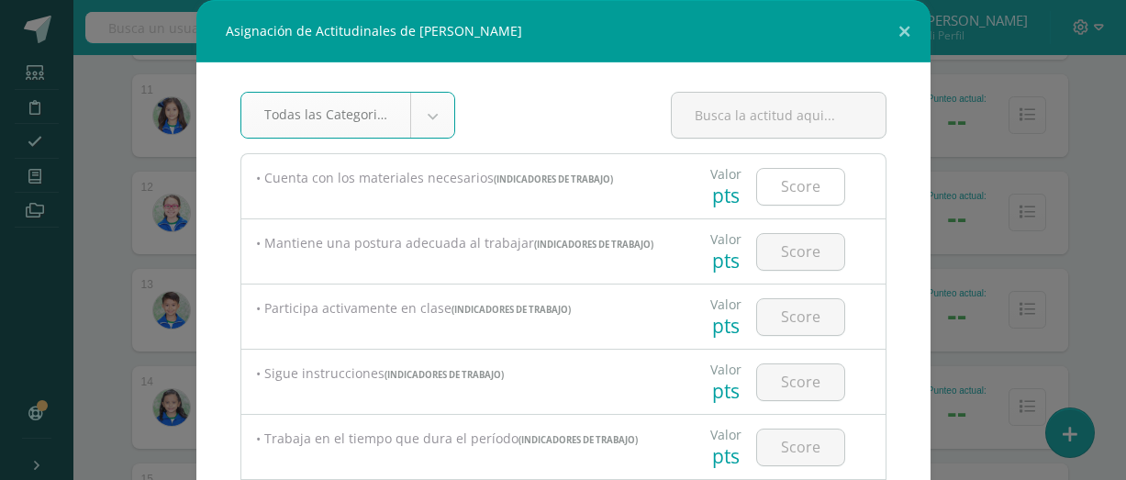
click at [818, 175] on input "number" at bounding box center [800, 187] width 87 height 36
type input "2"
type input "3"
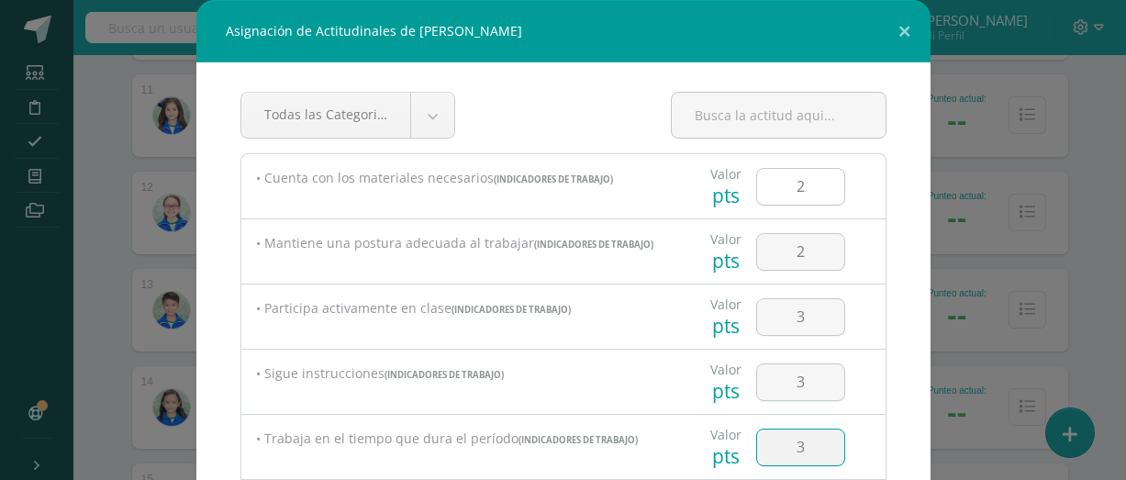
type input "3"
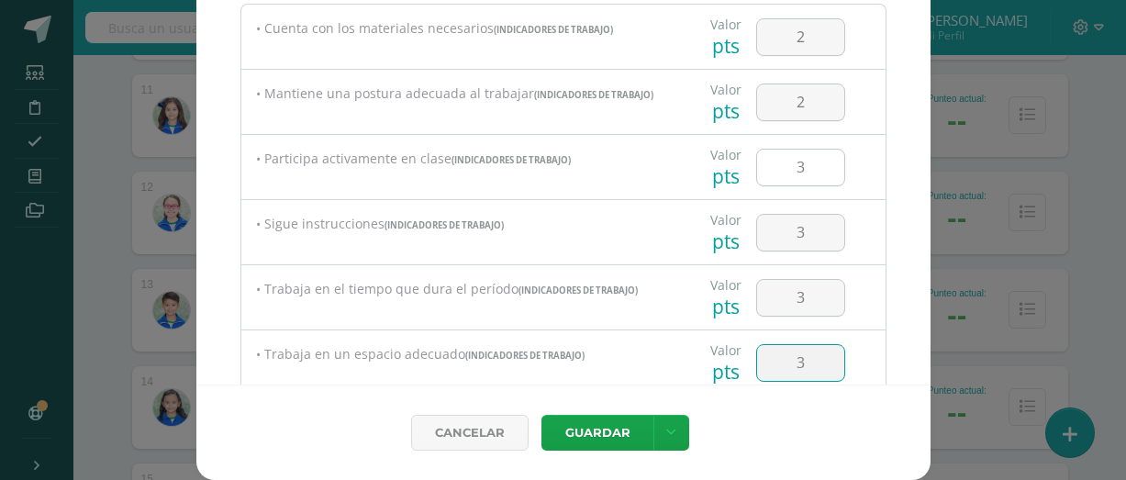
type input "3"
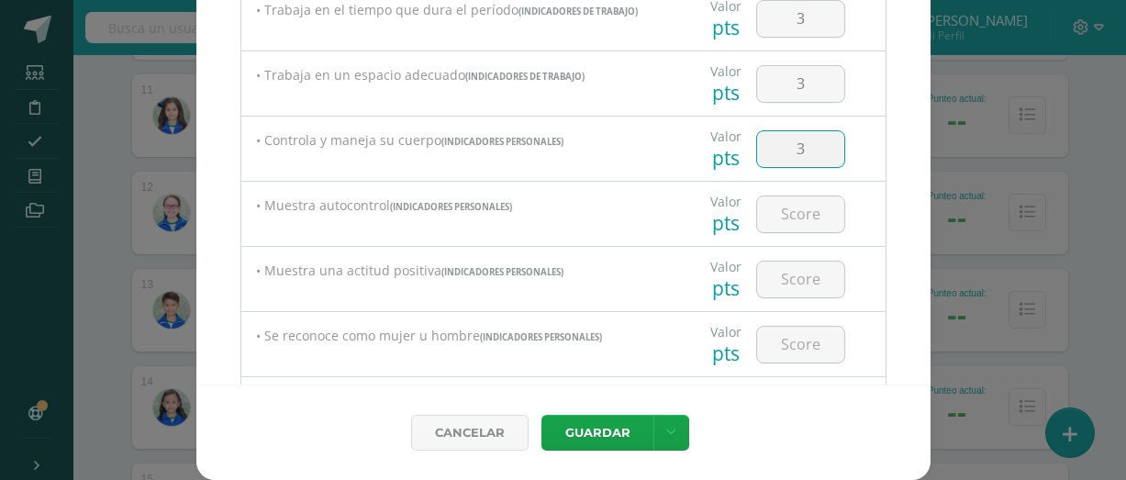
type input "3"
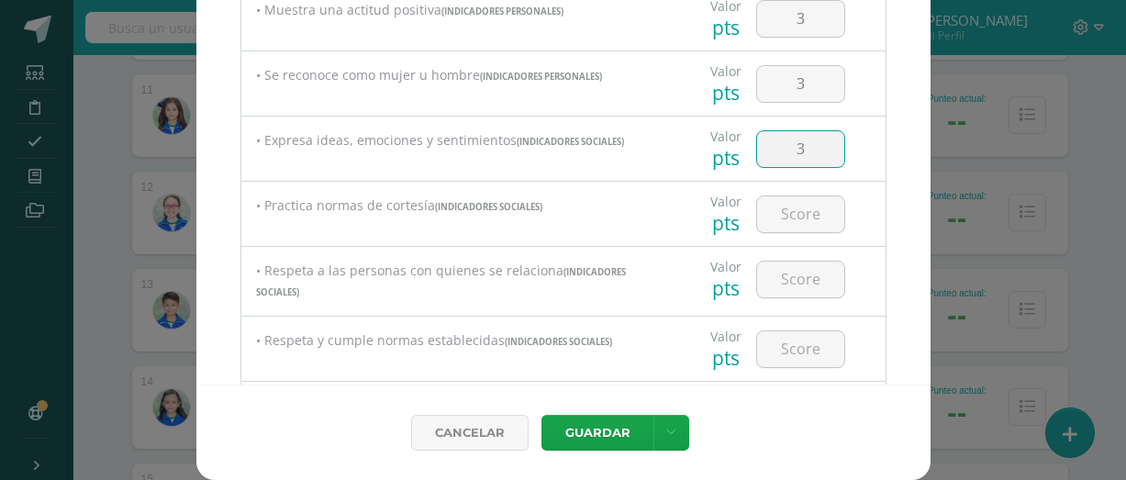
type input "3"
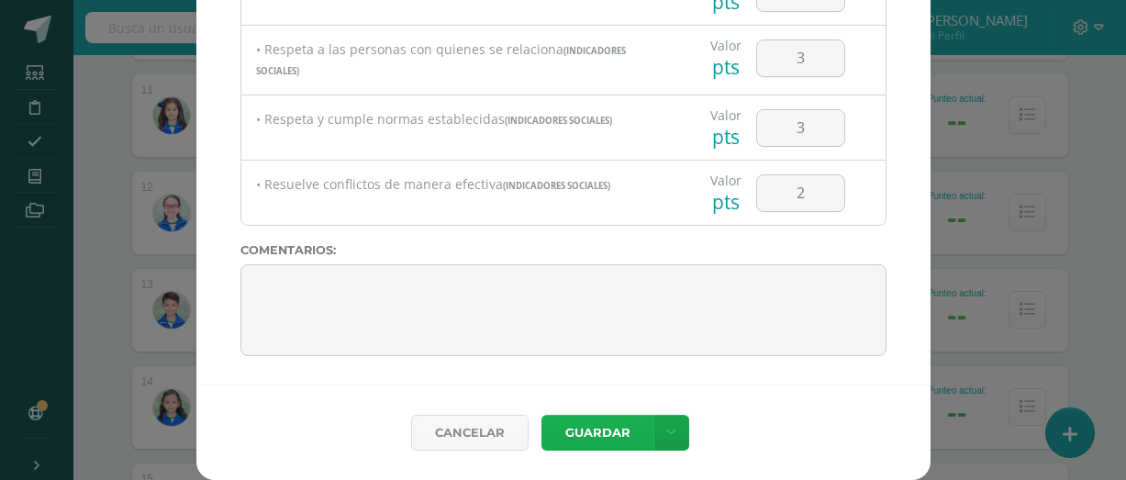
click at [622, 443] on button "Guardar" at bounding box center [597, 433] width 112 height 36
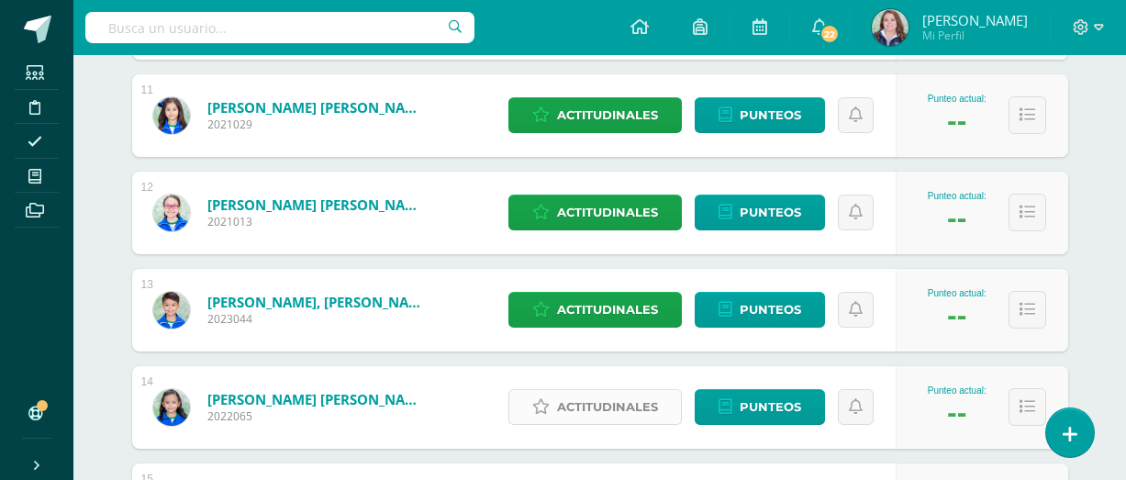
click at [634, 413] on span "Actitudinales" at bounding box center [607, 407] width 101 height 34
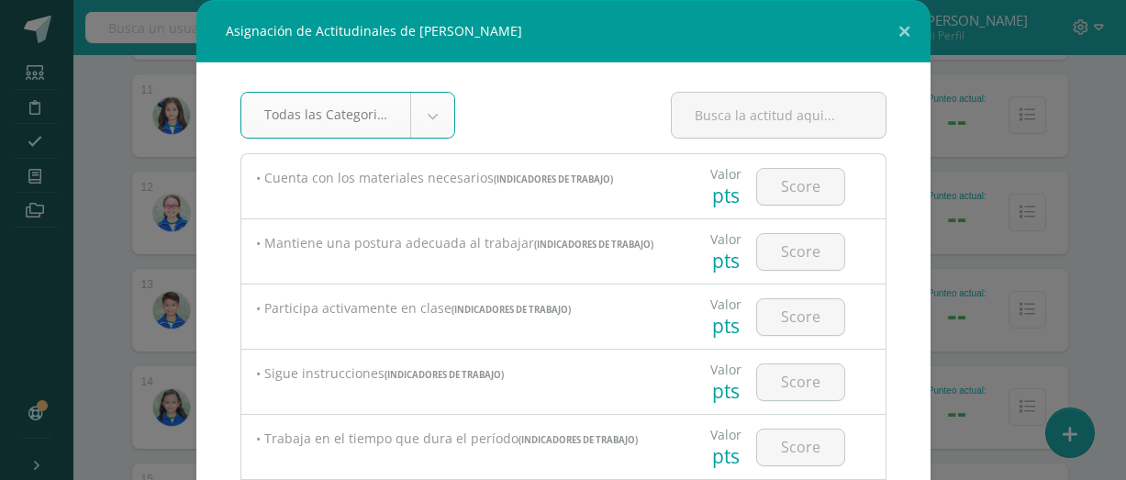
scroll to position [32, 0]
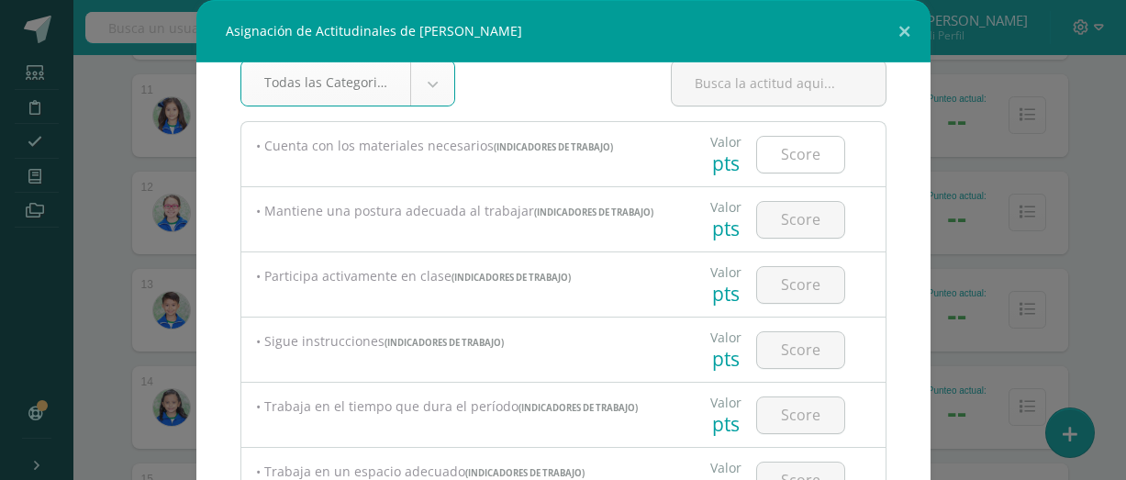
click at [821, 161] on input "number" at bounding box center [800, 155] width 87 height 36
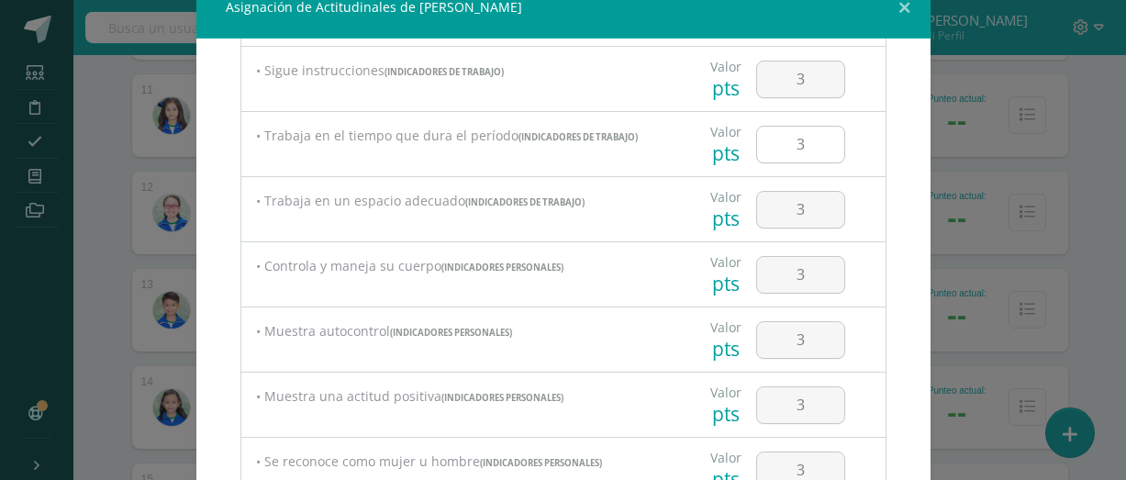
scroll to position [539, 0]
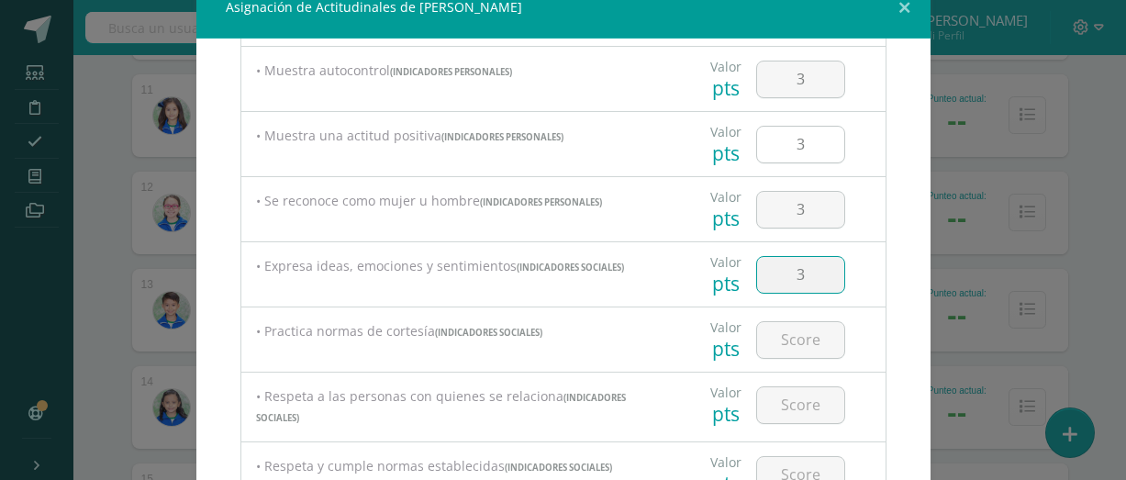
click at [826, 139] on input "3" at bounding box center [800, 145] width 87 height 36
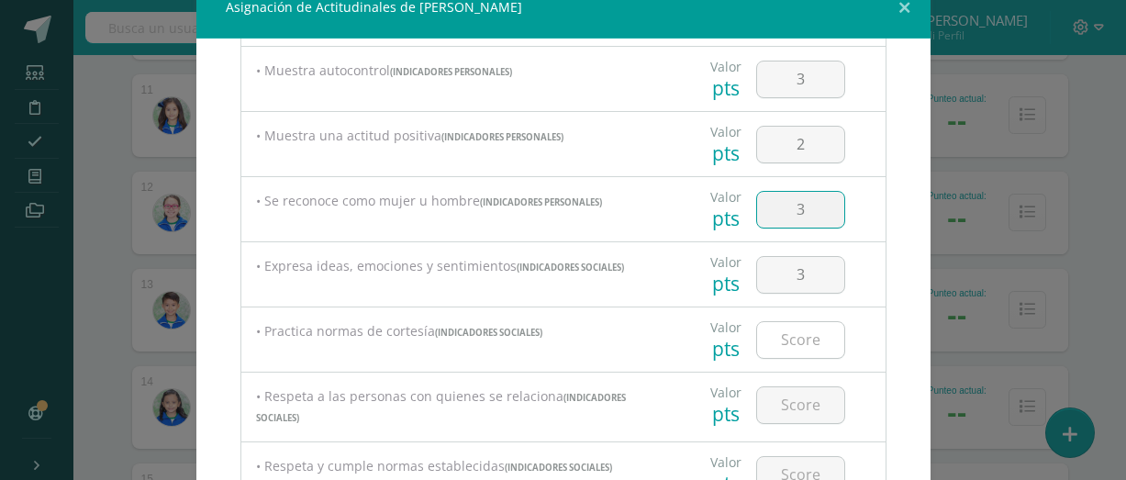
click at [812, 350] on input "number" at bounding box center [800, 340] width 87 height 36
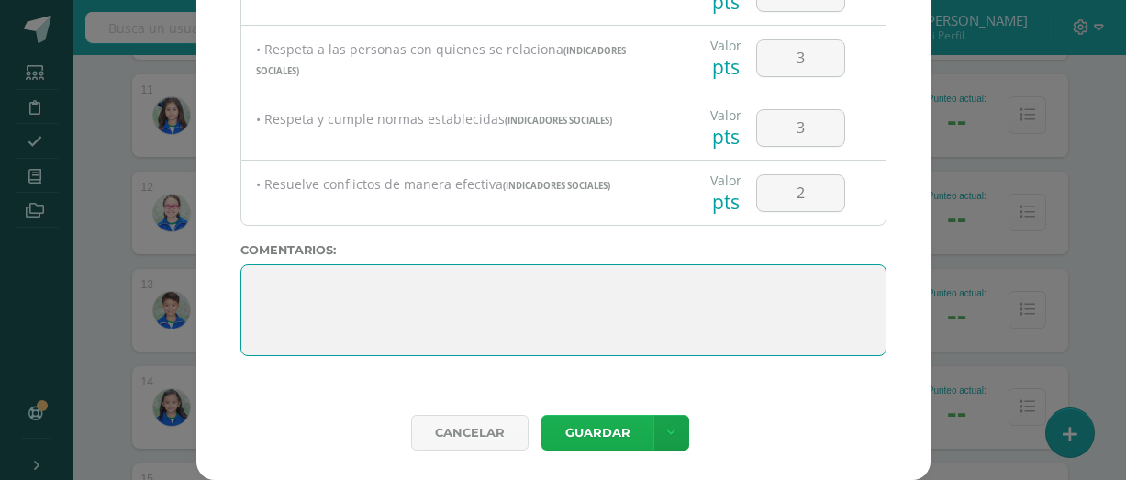
scroll to position [150, 0]
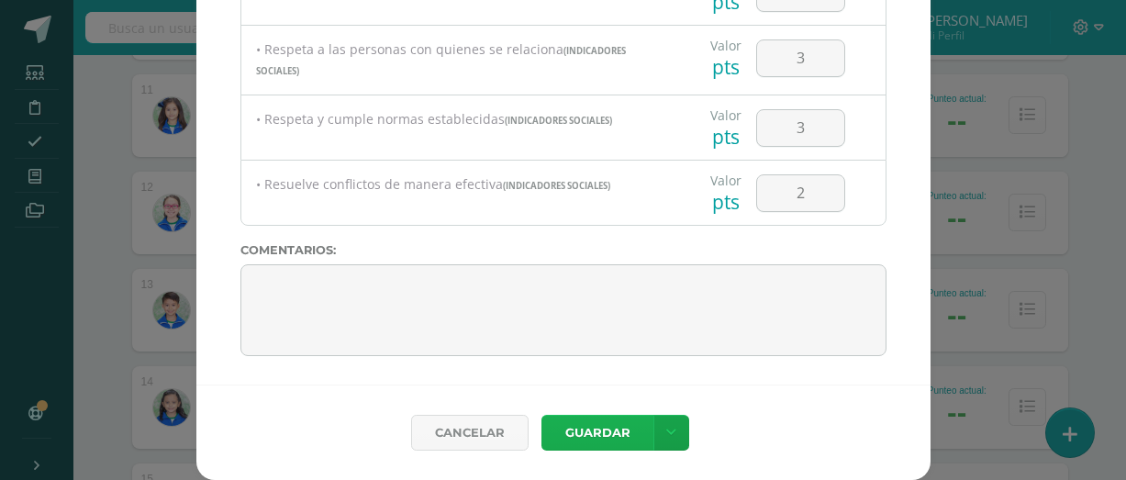
click at [618, 439] on button "Guardar" at bounding box center [597, 433] width 112 height 36
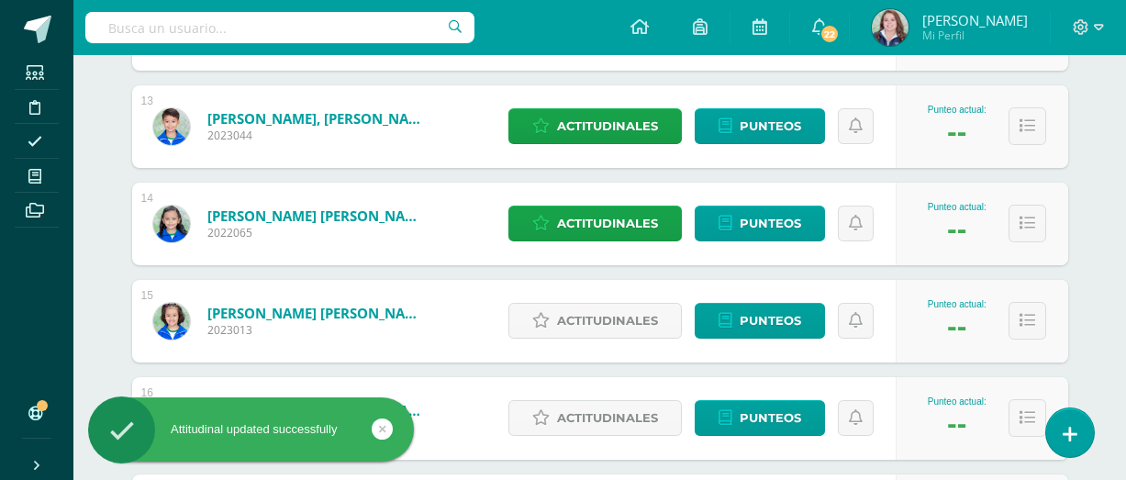
scroll to position [1504, 0]
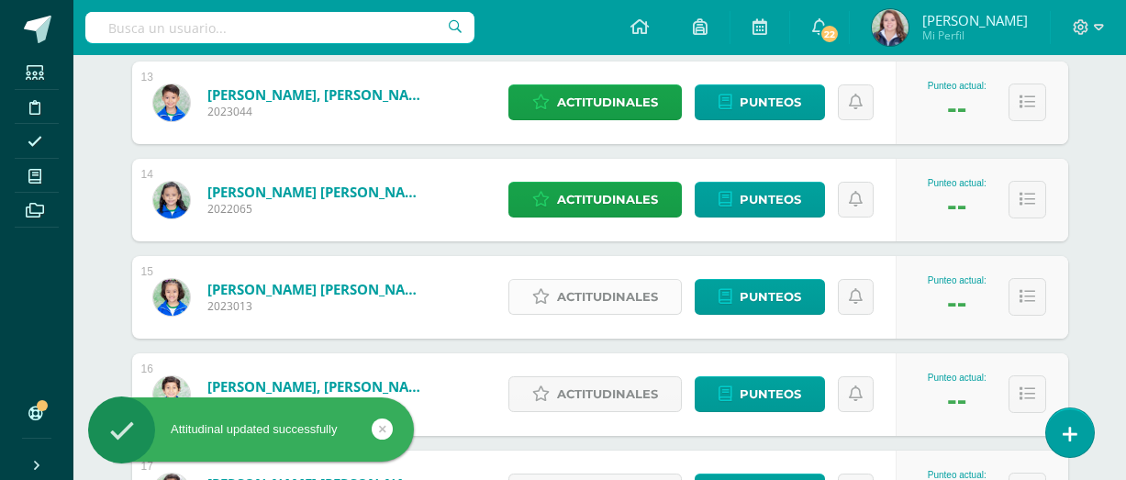
click at [598, 293] on span "Actitudinales" at bounding box center [607, 297] width 101 height 34
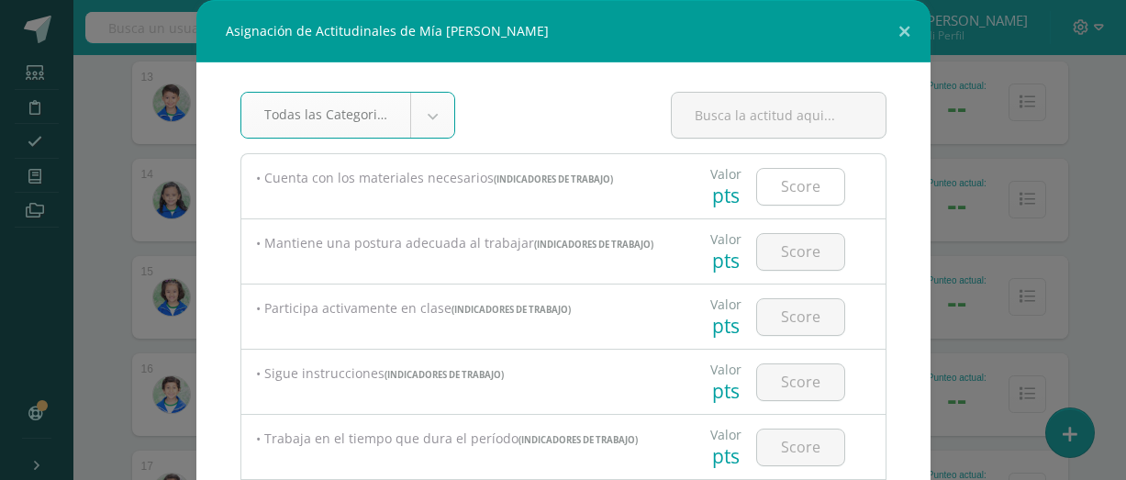
click at [811, 204] on input "number" at bounding box center [800, 187] width 87 height 36
click at [805, 376] on input "number" at bounding box center [800, 382] width 87 height 36
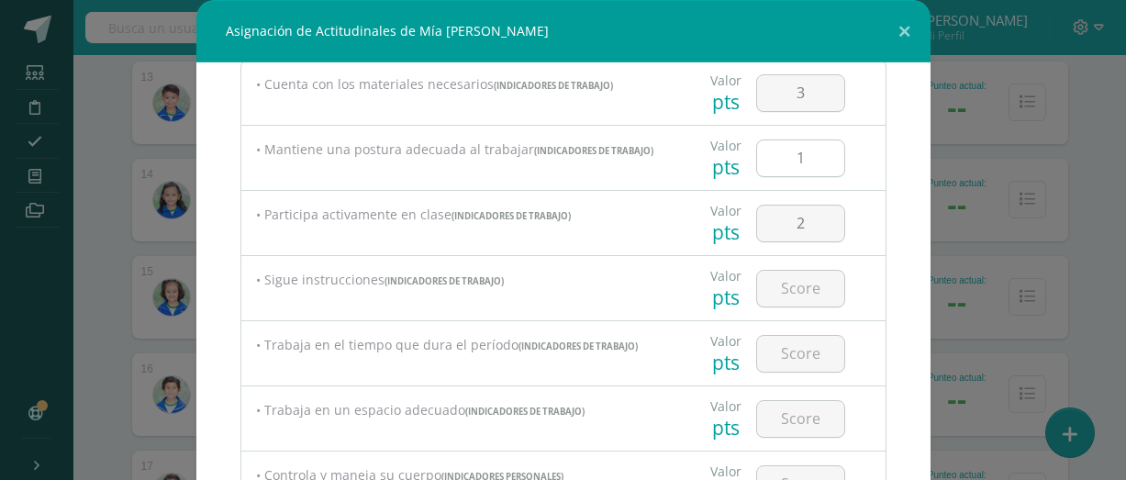
scroll to position [110, 0]
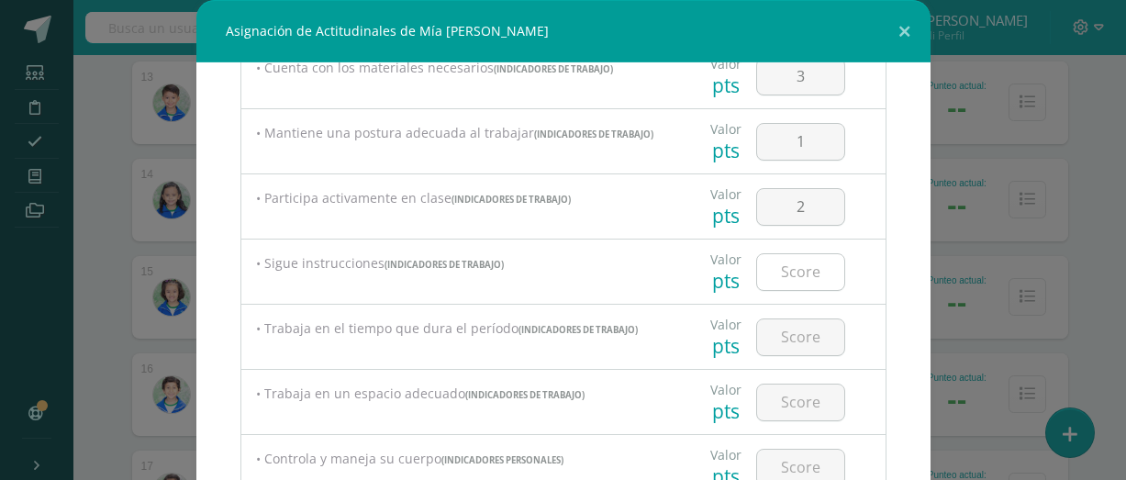
click at [798, 261] on input "number" at bounding box center [800, 272] width 87 height 36
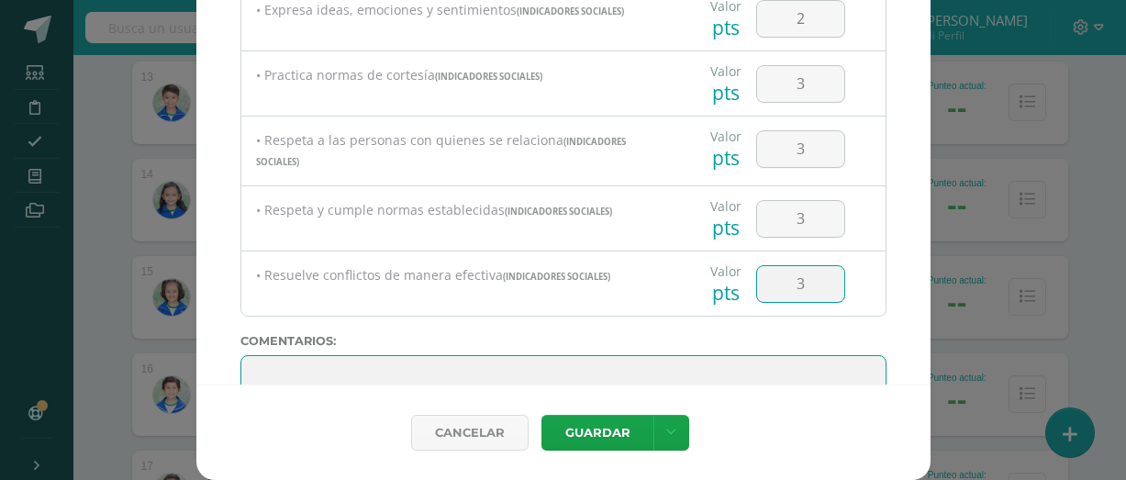
scroll to position [671, 0]
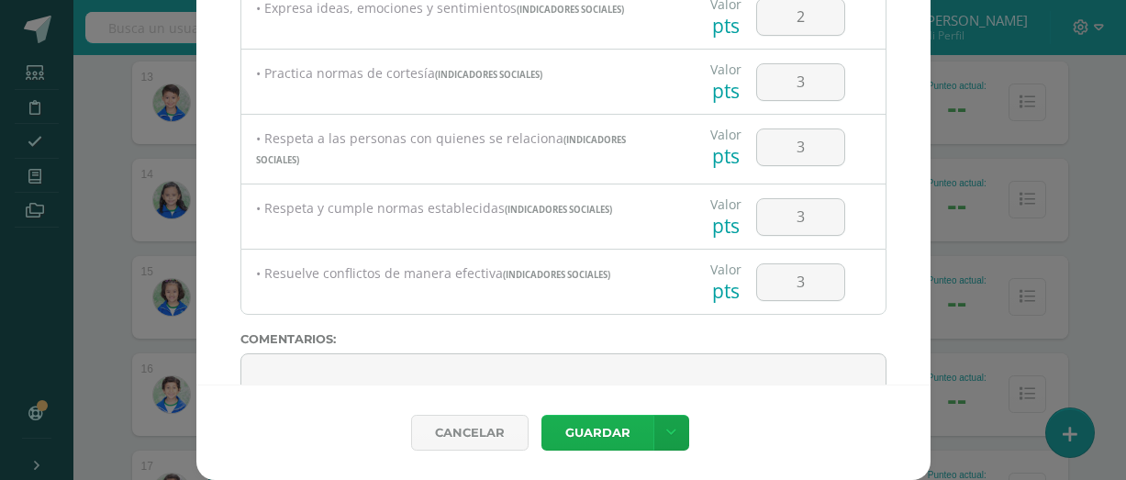
click at [610, 430] on button "Guardar" at bounding box center [597, 433] width 112 height 36
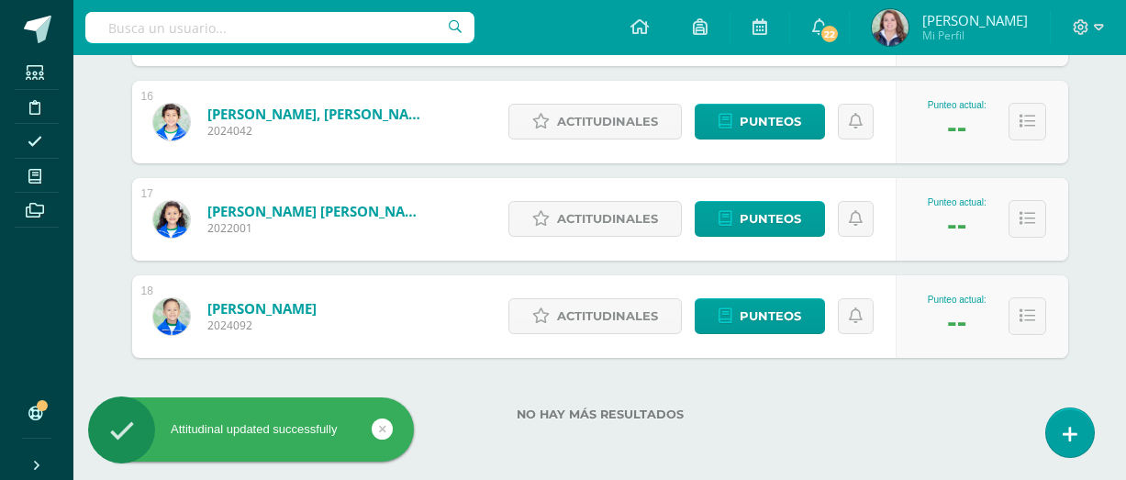
scroll to position [1777, 0]
click at [629, 121] on span "Actitudinales" at bounding box center [607, 122] width 101 height 34
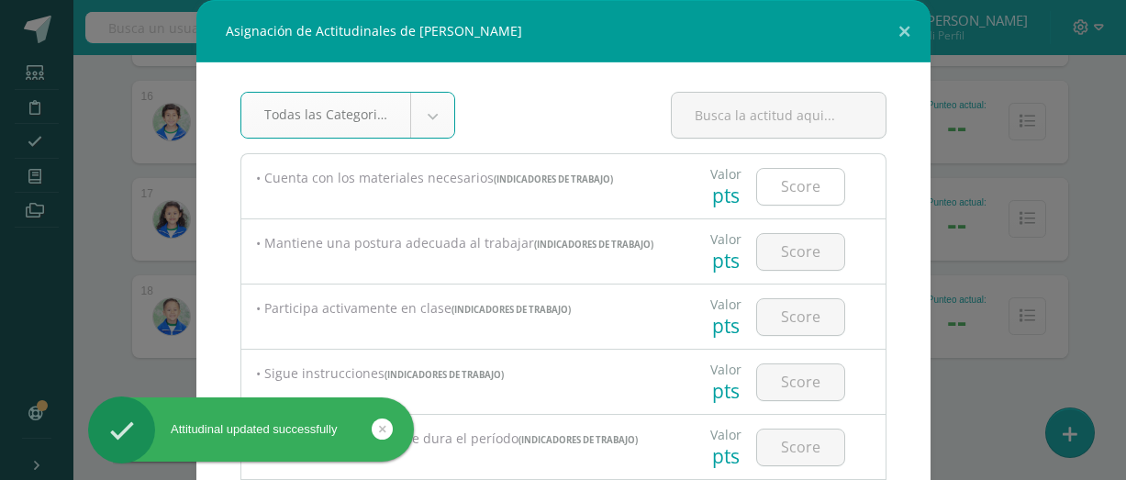
click at [810, 199] on input "number" at bounding box center [800, 187] width 87 height 36
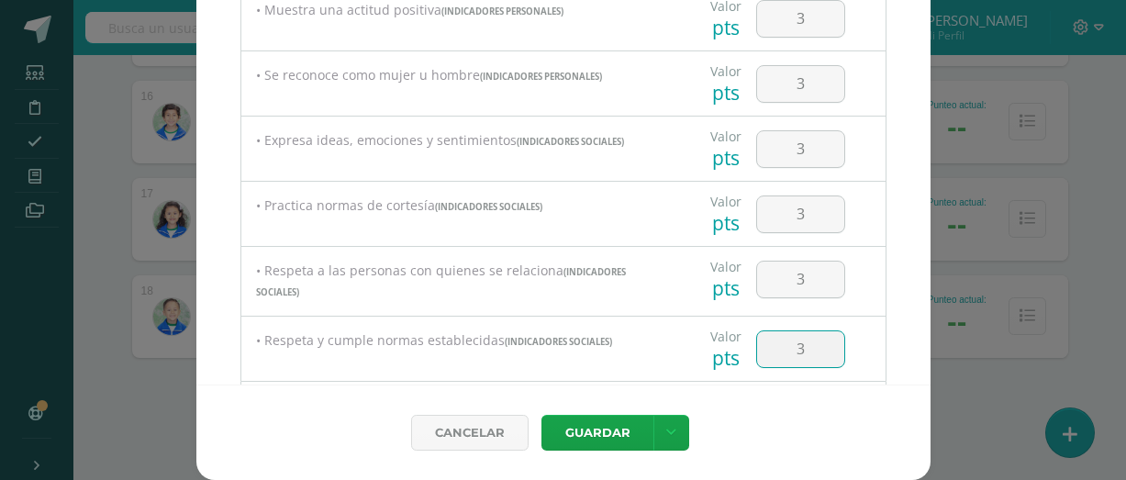
scroll to position [760, 0]
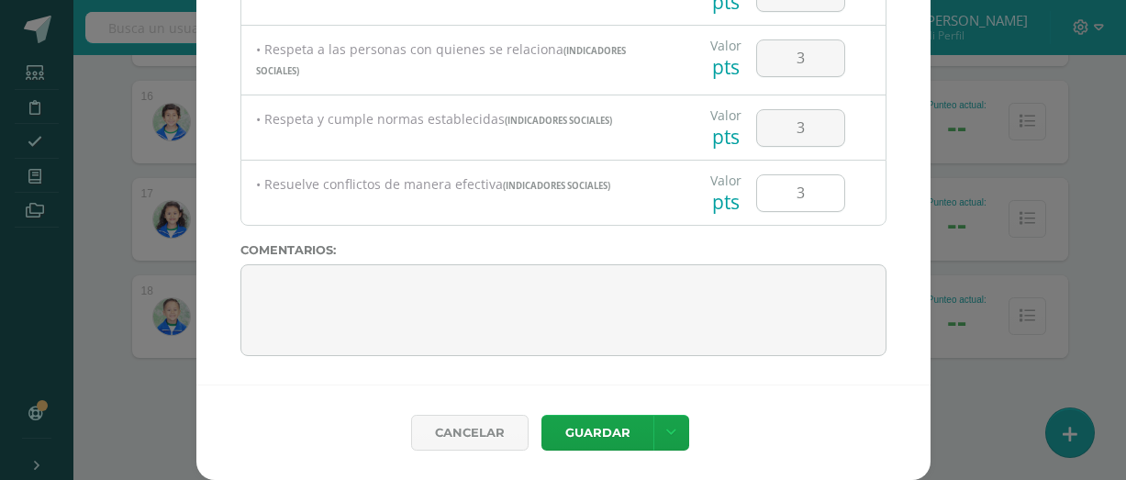
click at [818, 197] on input "3" at bounding box center [800, 193] width 87 height 36
click at [807, 205] on input "number" at bounding box center [800, 193] width 87 height 36
click at [620, 434] on button "Guardar" at bounding box center [597, 433] width 112 height 36
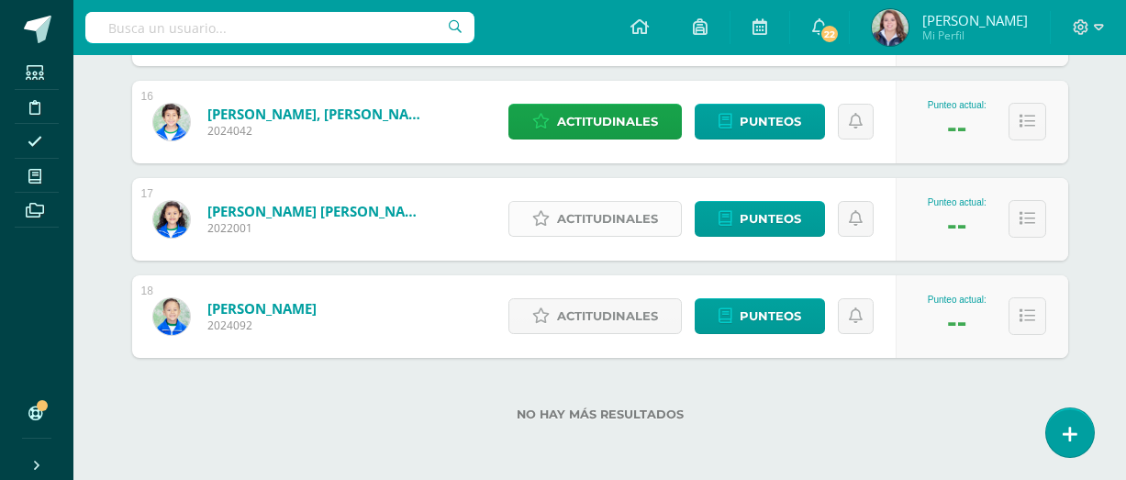
click at [632, 221] on span "Actitudinales" at bounding box center [607, 219] width 101 height 34
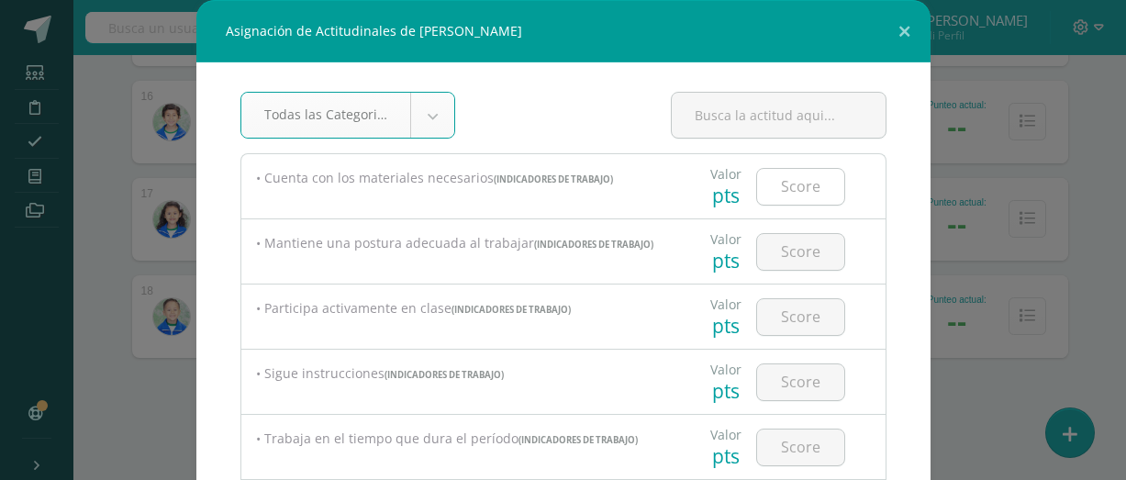
click at [777, 194] on input "number" at bounding box center [800, 187] width 87 height 36
click at [824, 245] on input "number" at bounding box center [800, 252] width 87 height 36
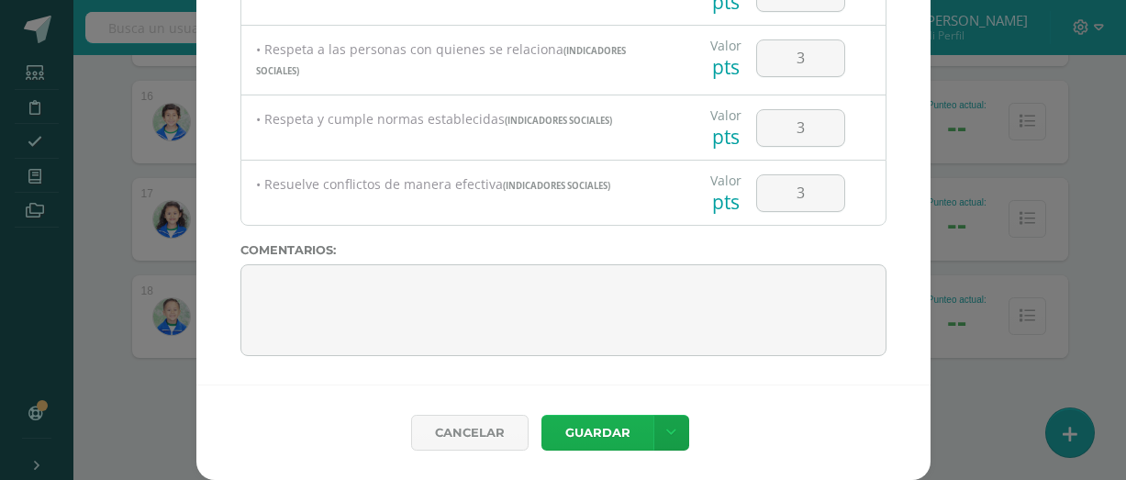
click at [616, 418] on button "Guardar" at bounding box center [597, 433] width 112 height 36
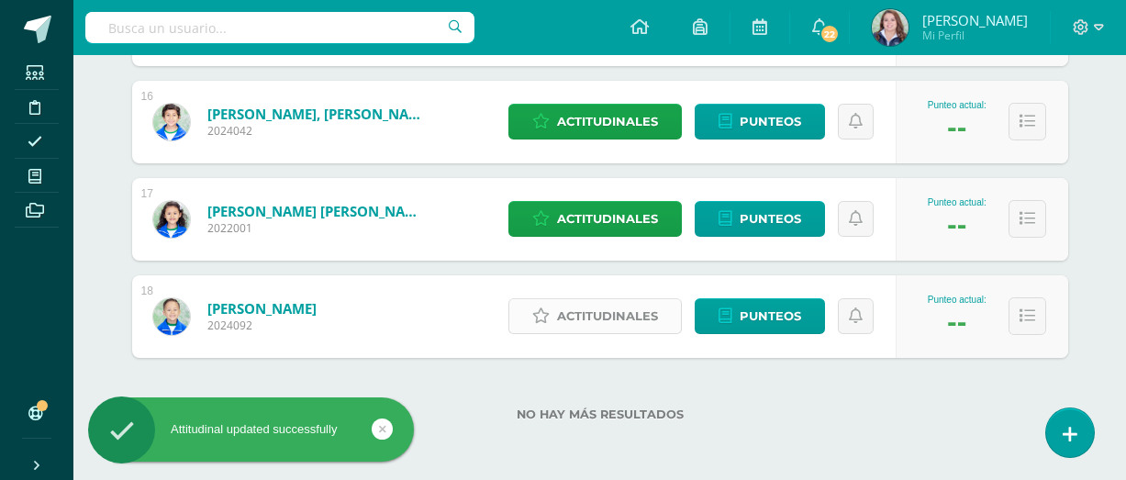
click at [624, 305] on span "Actitudinales" at bounding box center [607, 316] width 101 height 34
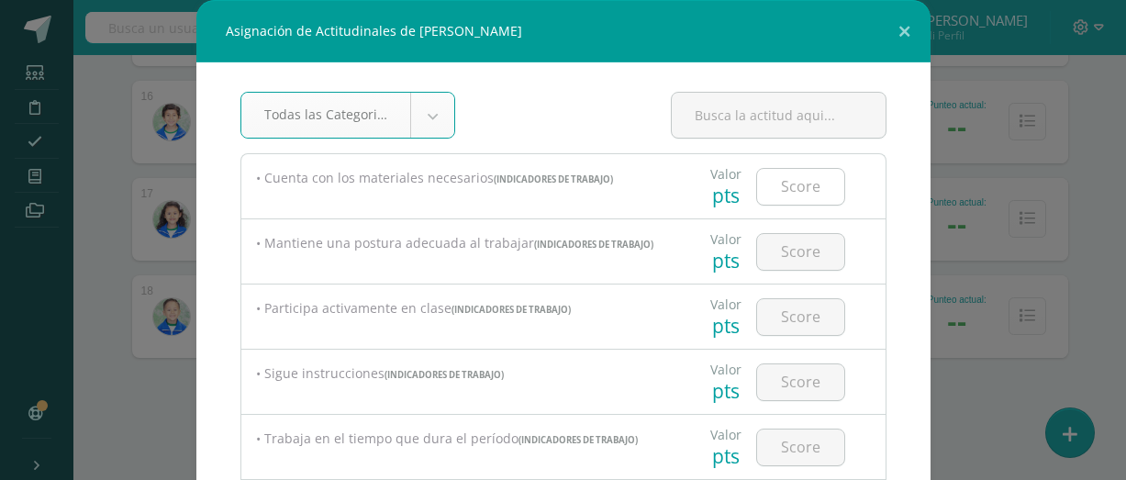
click at [805, 197] on input "number" at bounding box center [800, 187] width 87 height 36
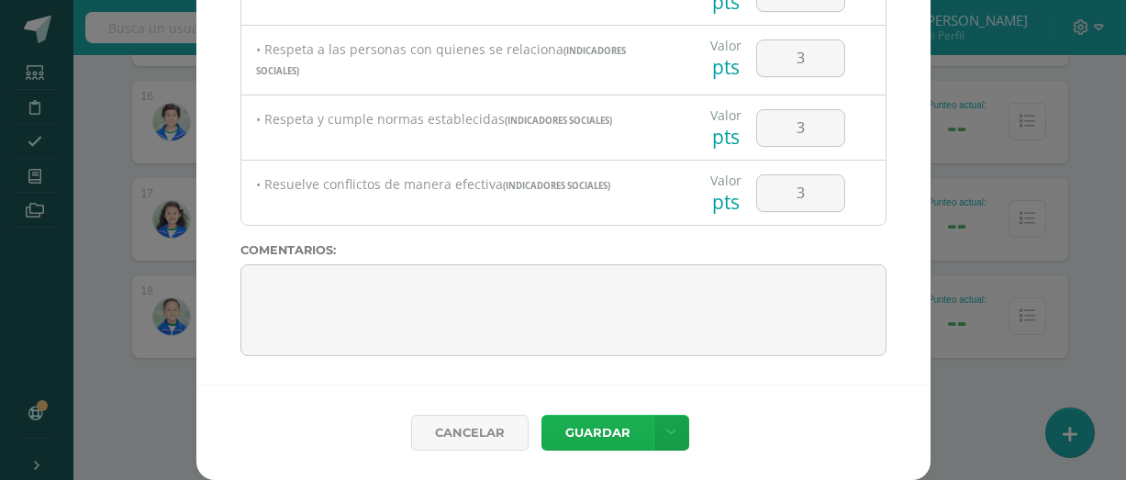
click at [598, 429] on button "Guardar" at bounding box center [597, 433] width 112 height 36
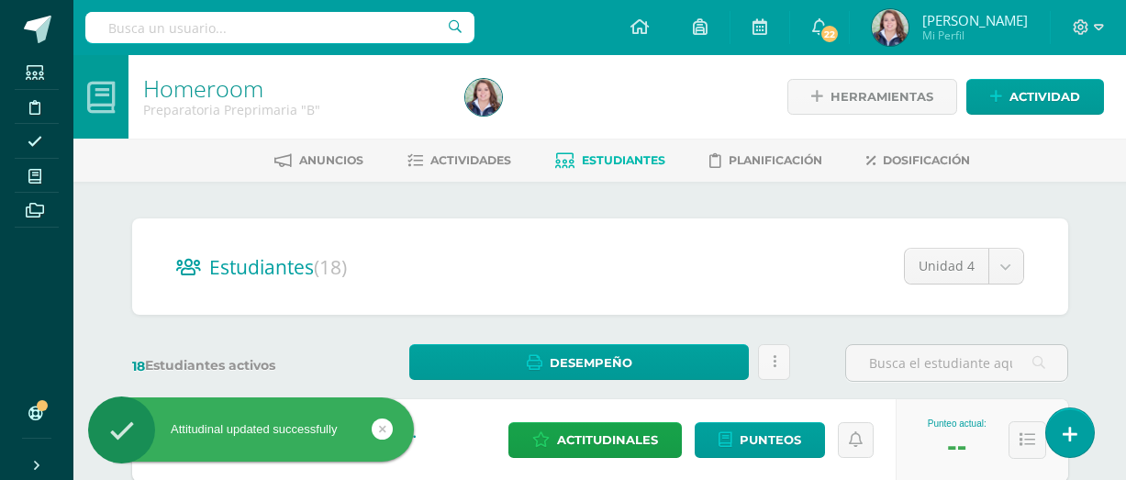
scroll to position [0, 0]
